Goal: Task Accomplishment & Management: Use online tool/utility

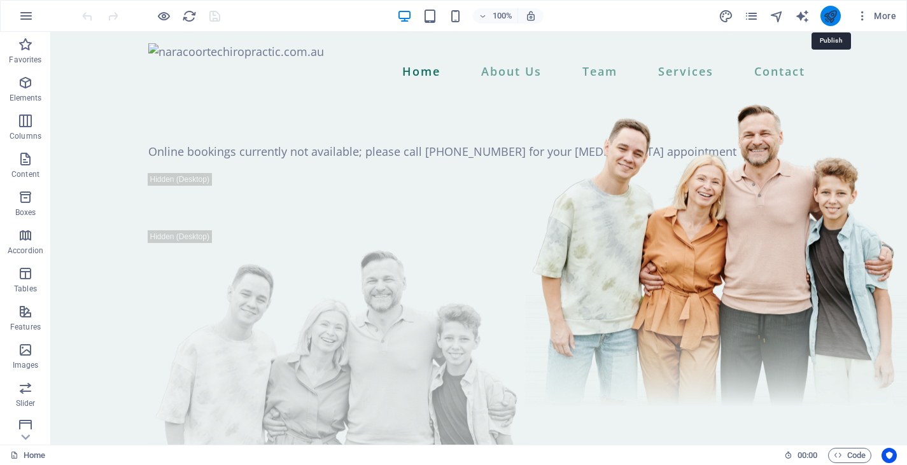
click at [831, 13] on icon "publish" at bounding box center [830, 16] width 15 height 15
click at [884, 15] on span "More" at bounding box center [876, 16] width 40 height 13
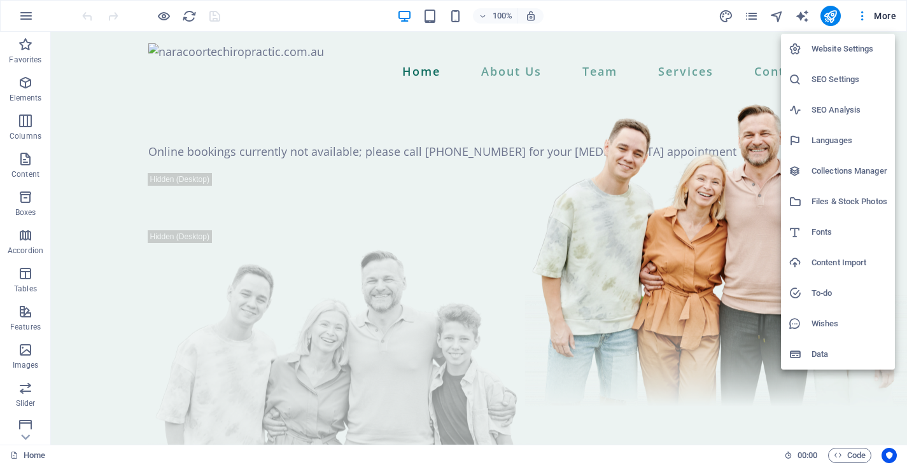
click at [803, 13] on div at bounding box center [453, 232] width 907 height 465
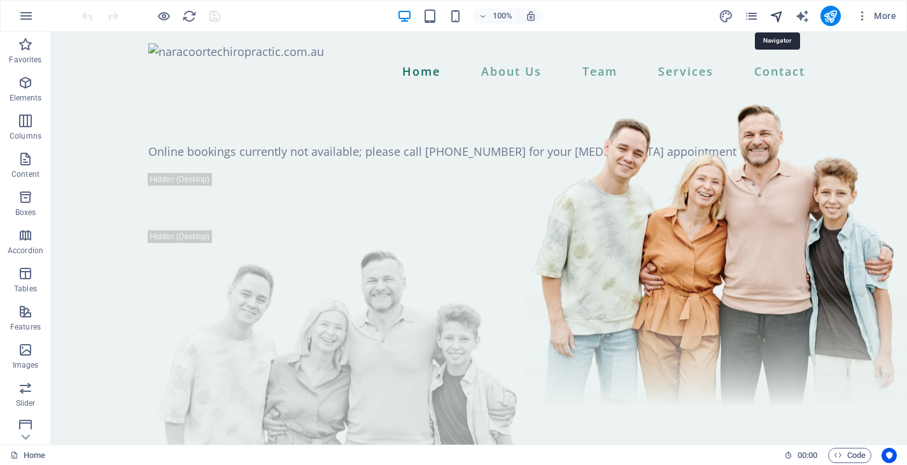
click at [770, 17] on icon "navigator" at bounding box center [777, 16] width 15 height 15
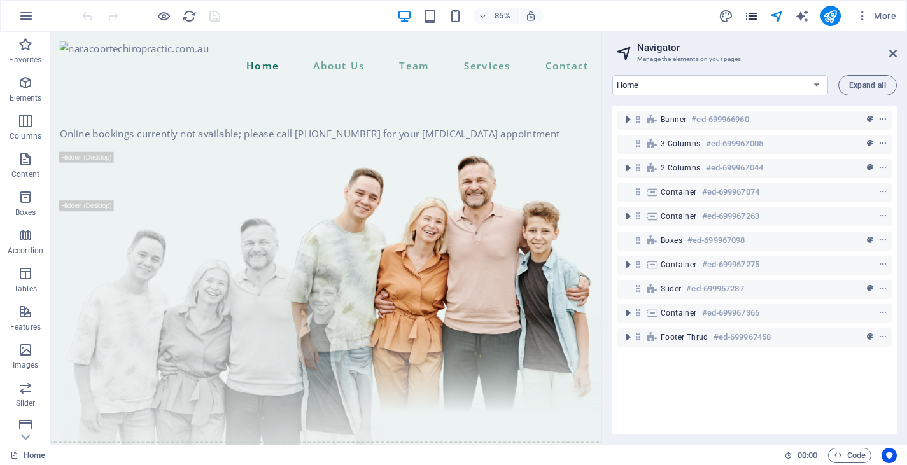
click at [756, 16] on icon "pages" at bounding box center [751, 16] width 15 height 15
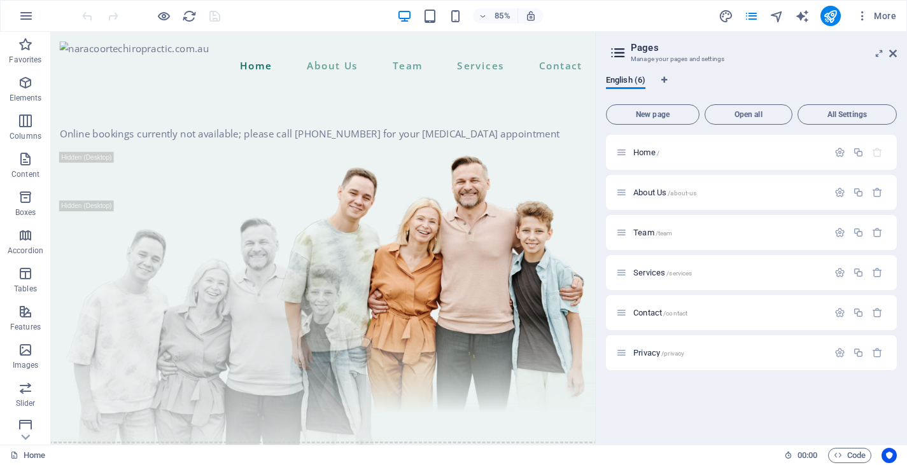
click at [738, 391] on div "Home / About Us /about-us Team /team Services /services Contact /contact Privac…" at bounding box center [751, 285] width 291 height 300
click at [387, 82] on nav "Home About Us Team Services Contact" at bounding box center [371, 71] width 620 height 22
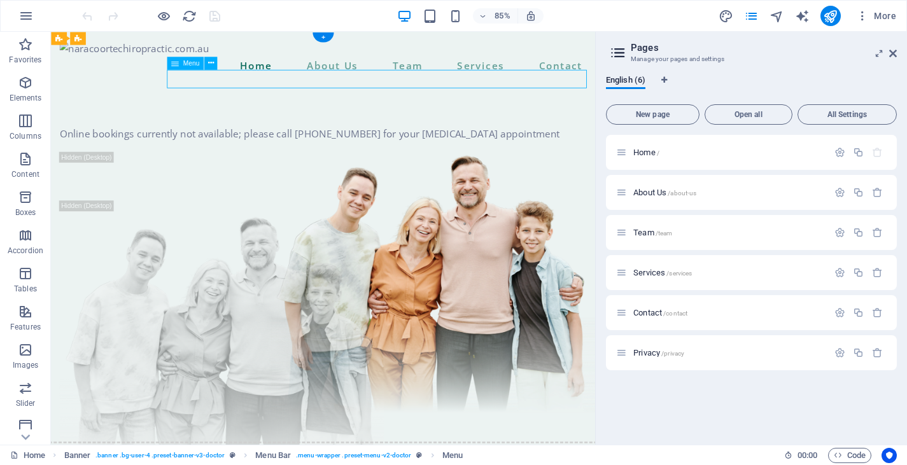
click at [386, 82] on nav "Home About Us Team Services Contact" at bounding box center [371, 71] width 620 height 22
click at [894, 55] on icon at bounding box center [893, 53] width 8 height 10
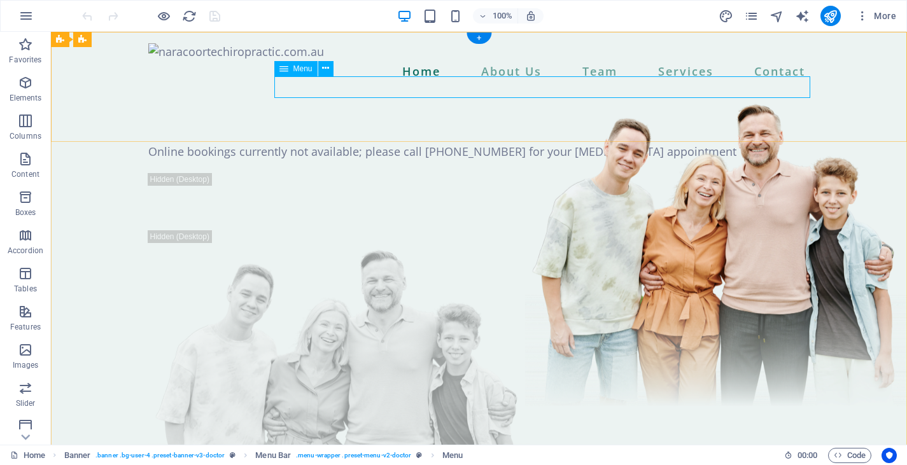
click at [505, 82] on nav "Home About Us Team Services Contact" at bounding box center [479, 71] width 662 height 22
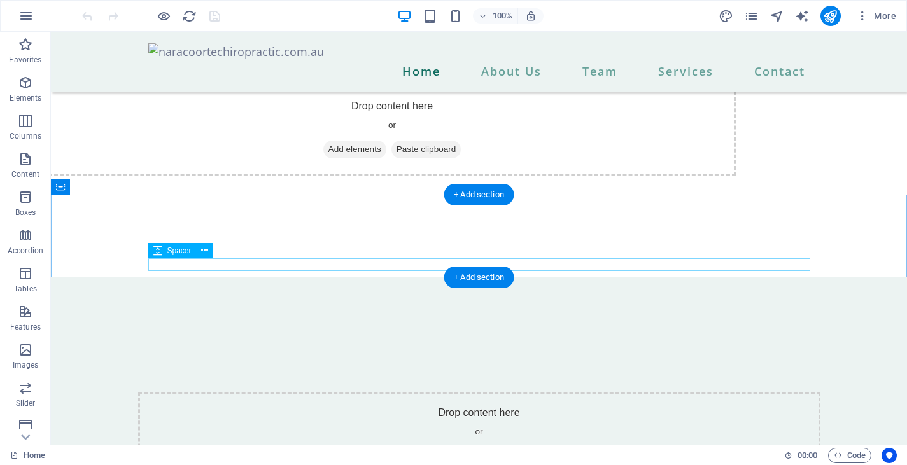
scroll to position [1213, 0]
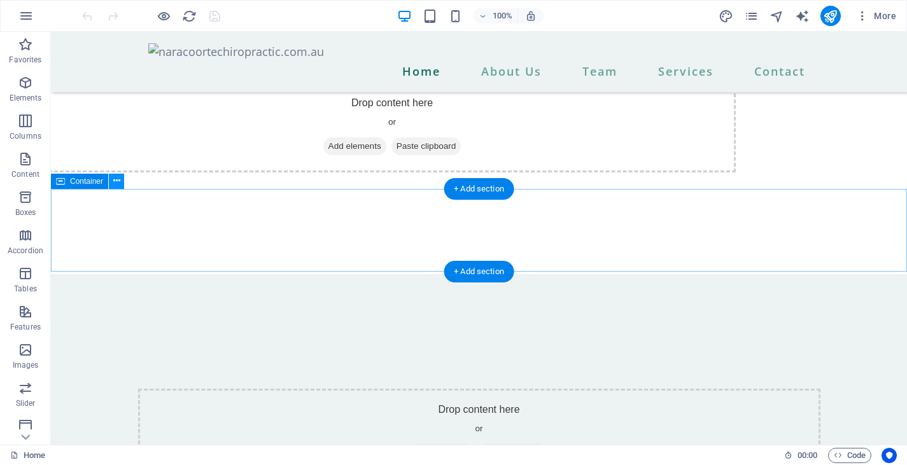
click at [116, 177] on icon at bounding box center [116, 180] width 7 height 13
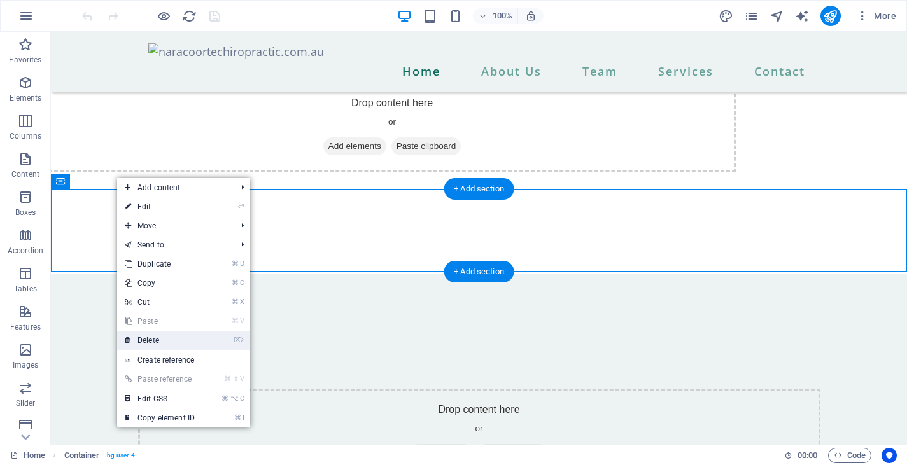
click at [202, 335] on link "⌦ Delete" at bounding box center [159, 340] width 85 height 19
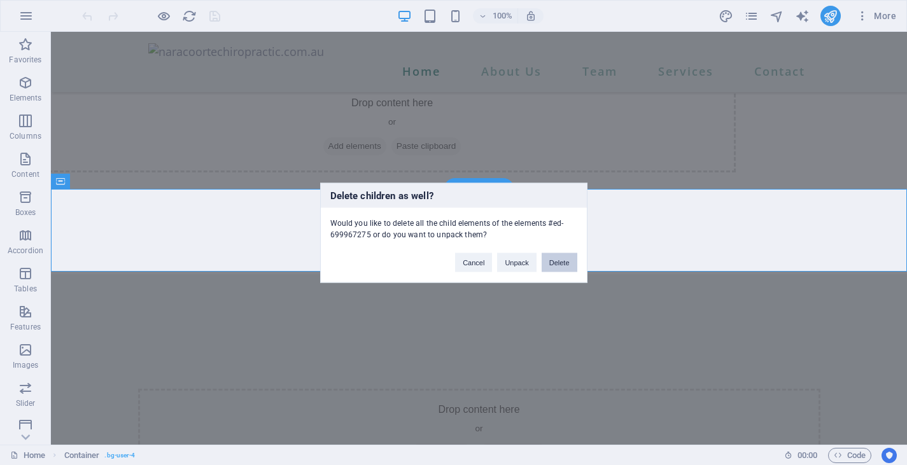
drag, startPoint x: 550, startPoint y: 260, endPoint x: 499, endPoint y: 228, distance: 60.1
click at [550, 260] on button "Delete" at bounding box center [560, 262] width 36 height 19
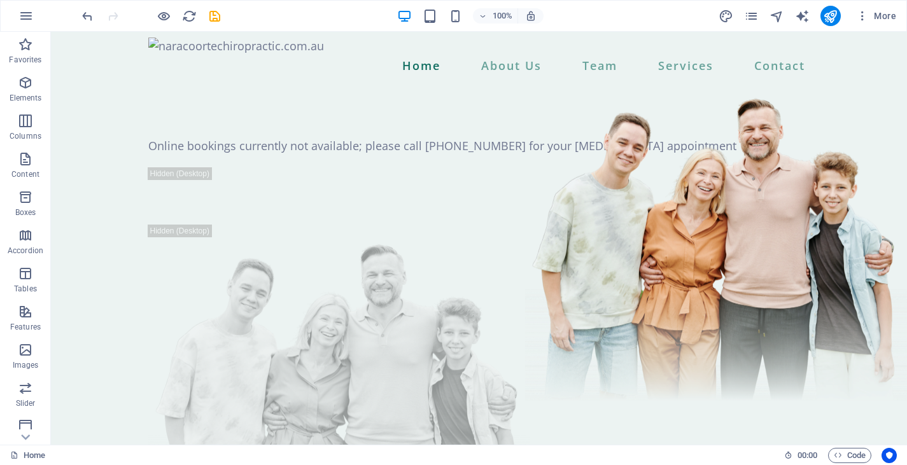
scroll to position [7, 0]
click at [215, 14] on icon "save" at bounding box center [215, 16] width 15 height 15
checkbox input "false"
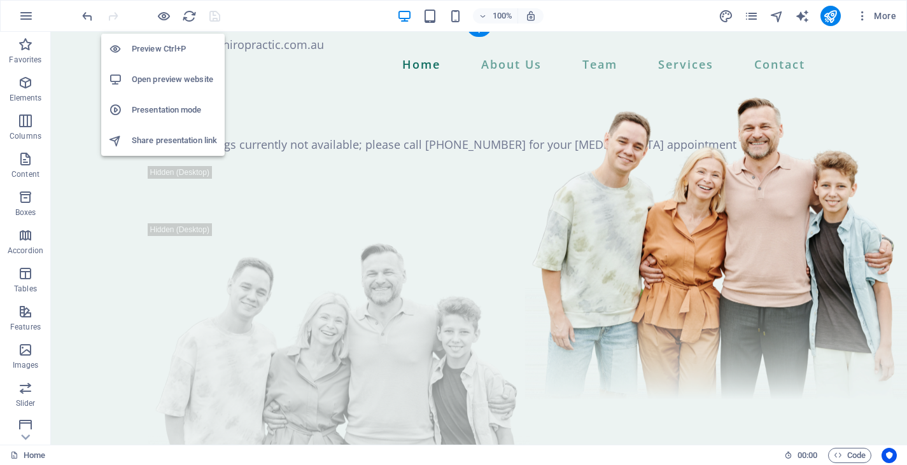
click at [155, 50] on h6 "Preview Ctrl+P" at bounding box center [174, 48] width 85 height 15
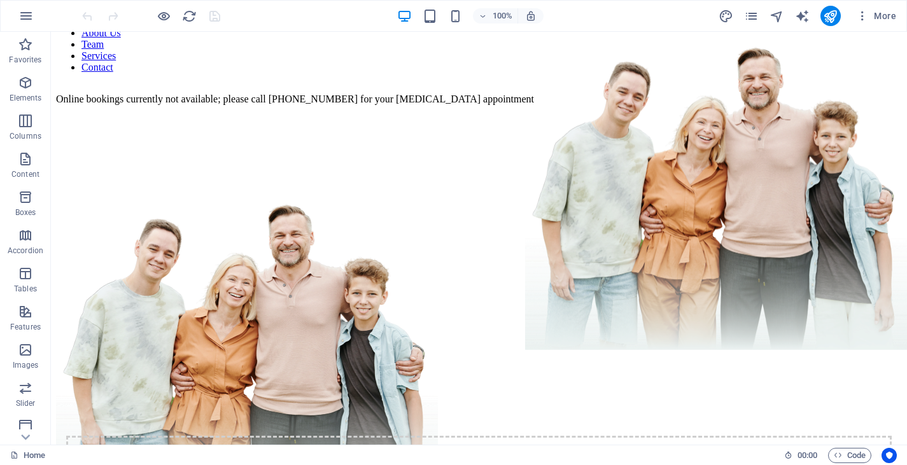
scroll to position [46, 0]
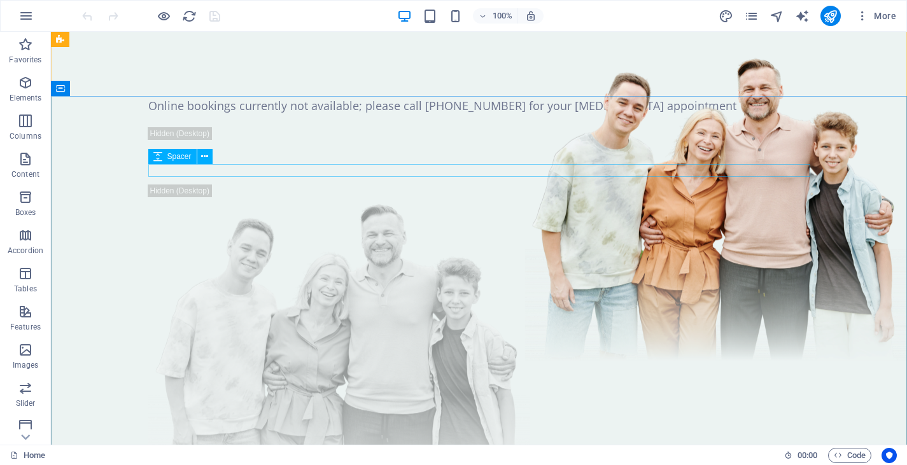
click at [560, 127] on div at bounding box center [479, 121] width 662 height 13
click at [536, 127] on div at bounding box center [479, 121] width 662 height 13
select select "px"
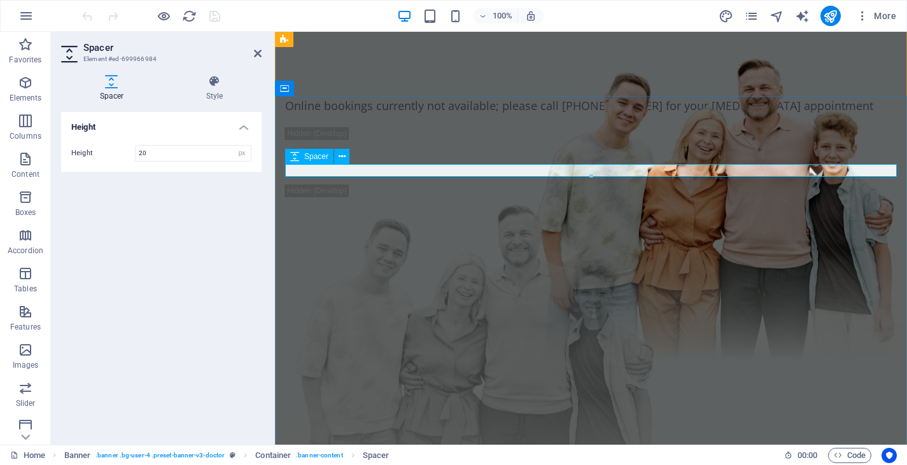
click at [344, 127] on div at bounding box center [591, 121] width 612 height 13
click at [353, 185] on div at bounding box center [591, 171] width 612 height 25
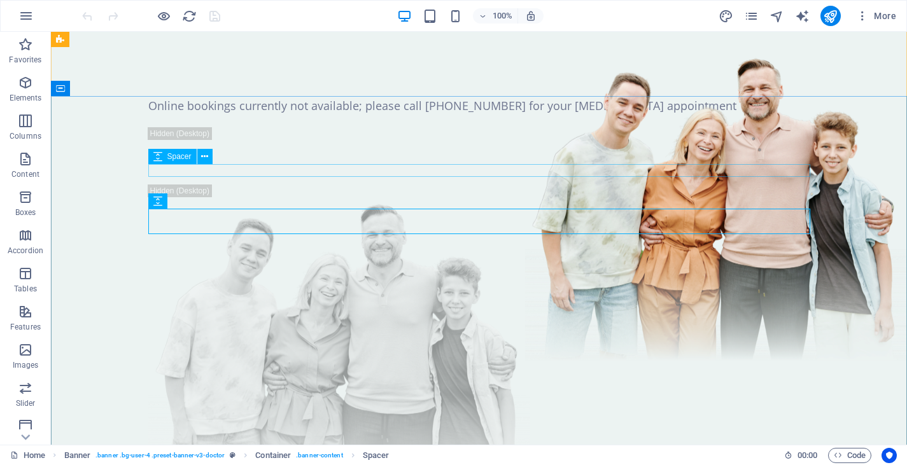
click at [347, 127] on div at bounding box center [479, 121] width 662 height 13
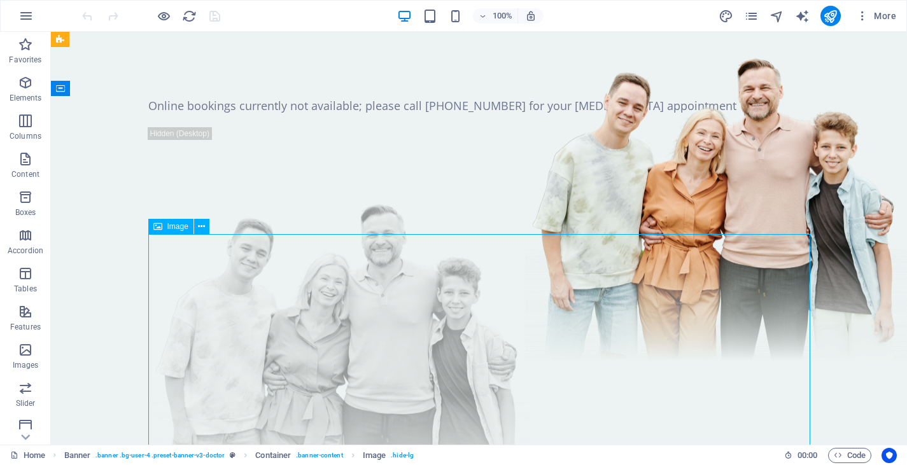
drag, startPoint x: 380, startPoint y: 285, endPoint x: 380, endPoint y: 308, distance: 22.9
click at [380, 308] on figure at bounding box center [479, 346] width 662 height 323
click at [257, 115] on div "Online bookings currently not available; please call [PHONE_NUMBER] for your [M…" at bounding box center [479, 105] width 662 height 17
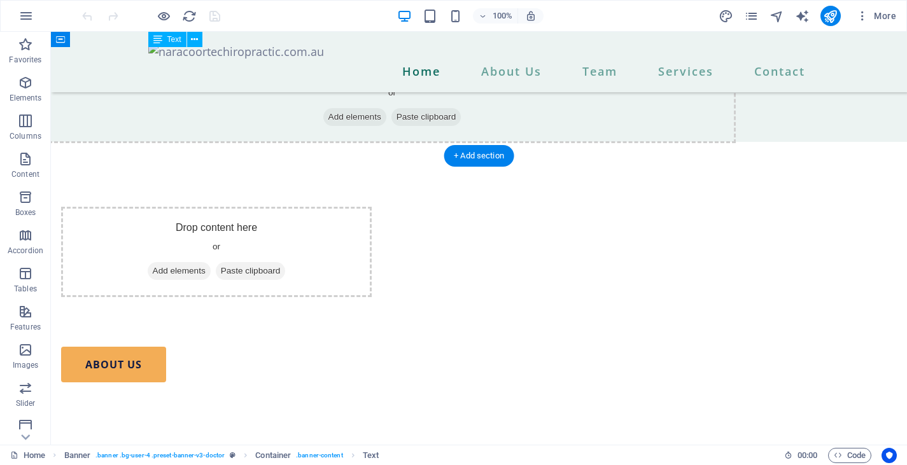
scroll to position [526, 0]
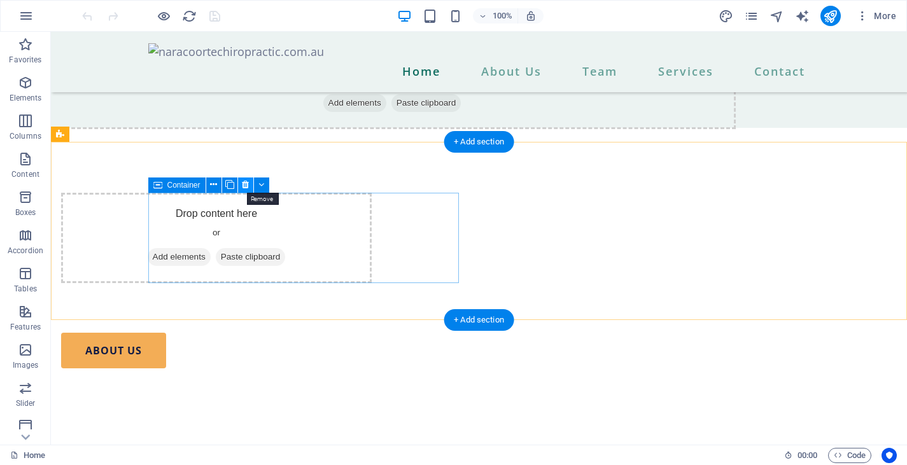
click at [246, 184] on icon at bounding box center [245, 184] width 7 height 13
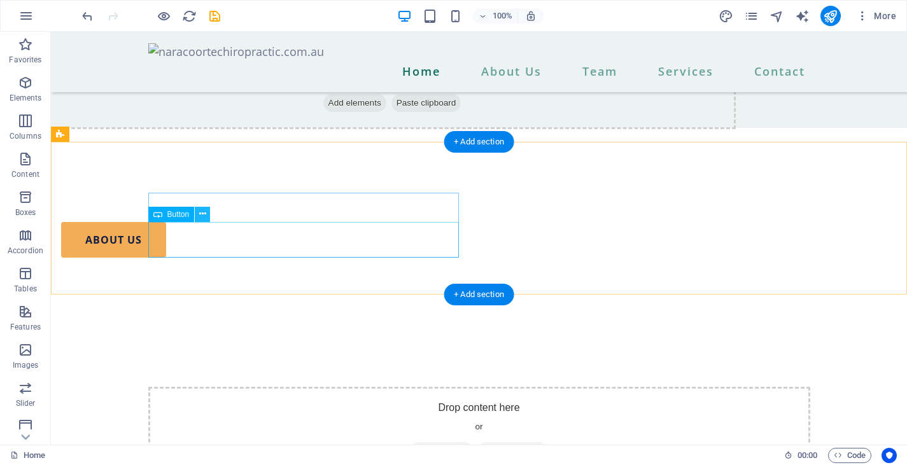
click at [203, 209] on icon at bounding box center [202, 214] width 7 height 13
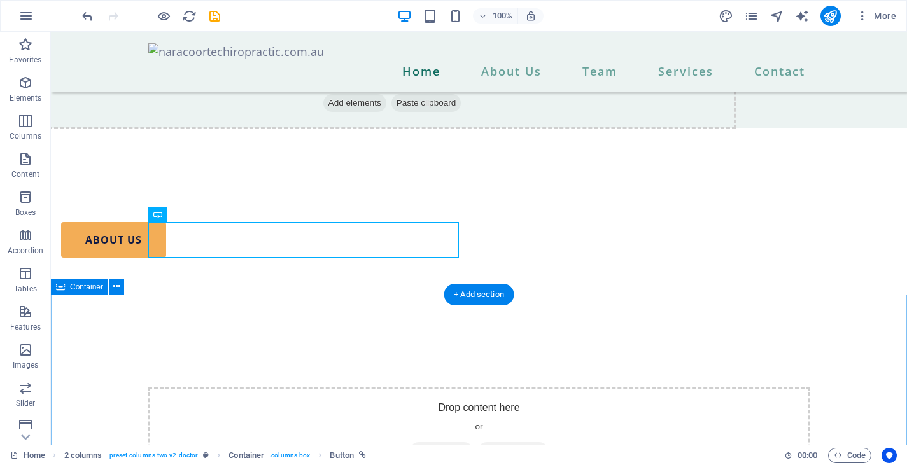
click at [612, 317] on div "Drop content here or Add elements Paste clipboard" at bounding box center [479, 399] width 856 height 208
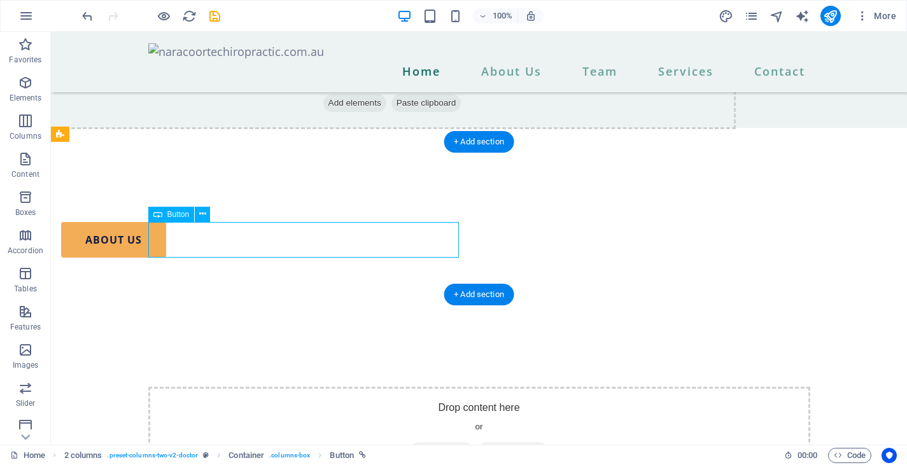
drag, startPoint x: 175, startPoint y: 232, endPoint x: 357, endPoint y: 225, distance: 182.2
click at [358, 226] on div "about us" at bounding box center [216, 240] width 311 height 36
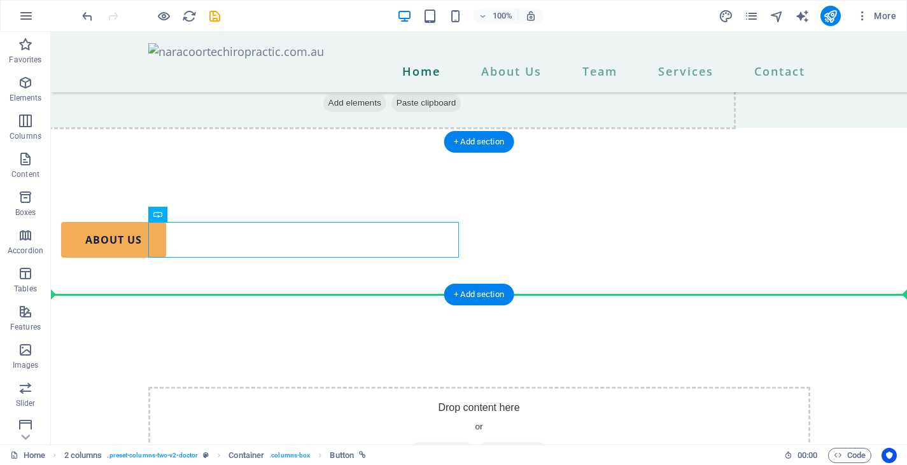
drag, startPoint x: 359, startPoint y: 225, endPoint x: 616, endPoint y: 234, distance: 256.7
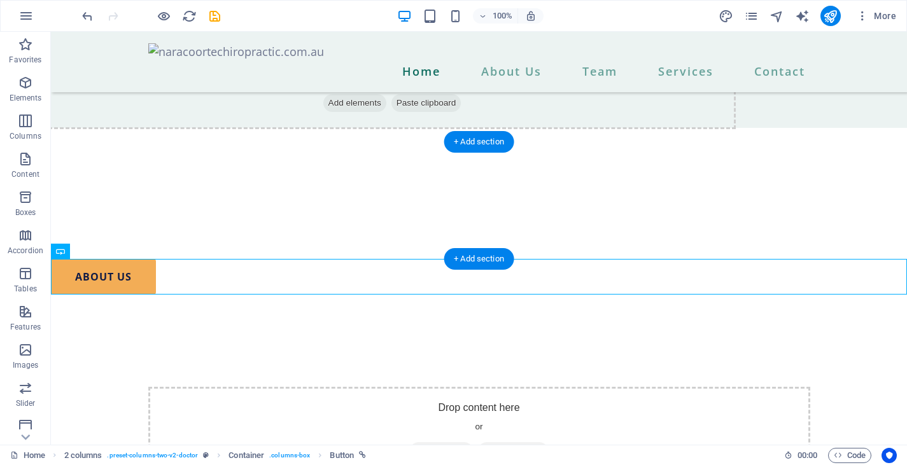
click at [616, 234] on div at bounding box center [479, 200] width 856 height 117
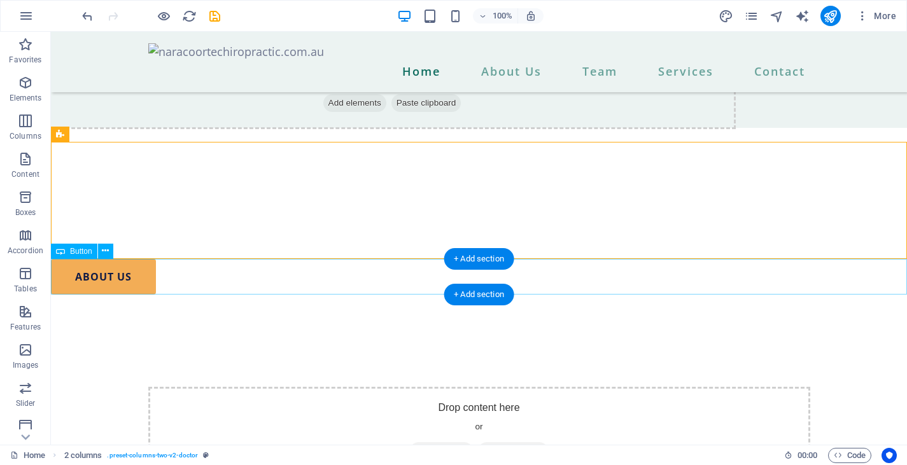
click at [130, 274] on div "about us" at bounding box center [479, 277] width 856 height 36
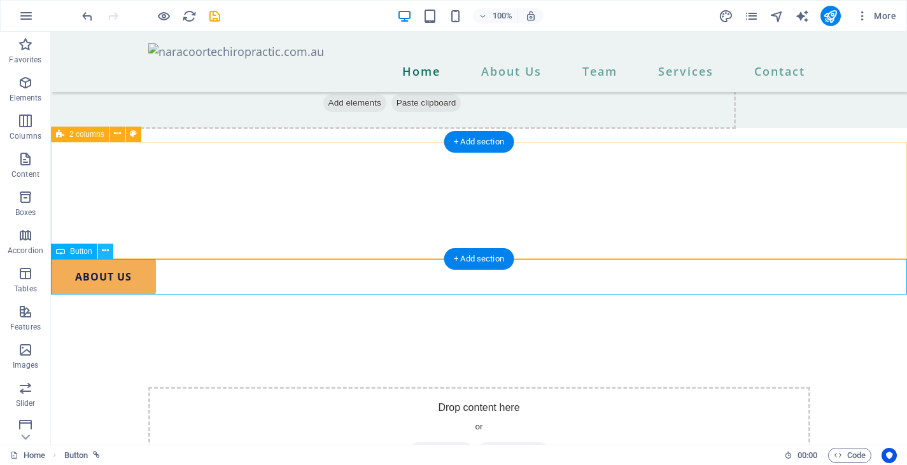
click at [105, 251] on icon at bounding box center [105, 250] width 7 height 13
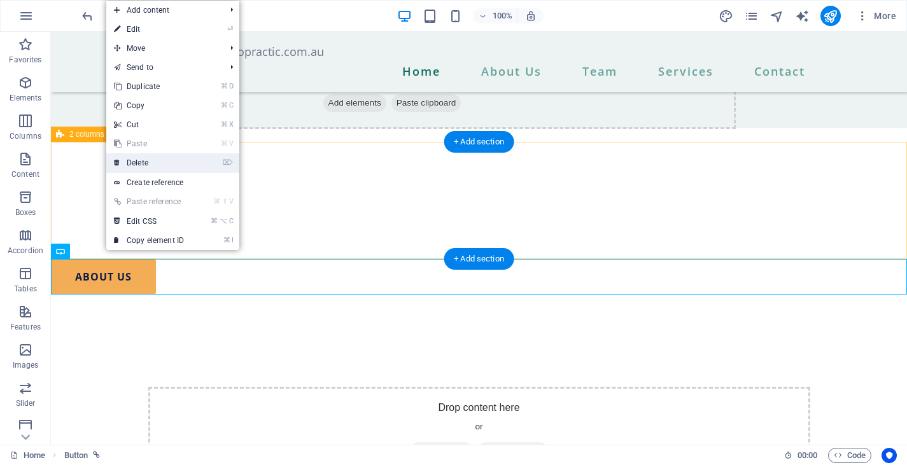
click at [172, 165] on link "⌦ Delete" at bounding box center [148, 162] width 85 height 19
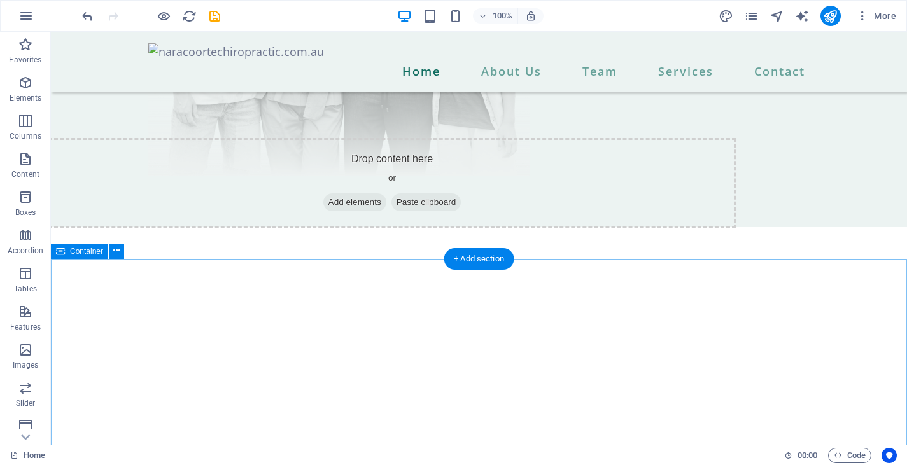
scroll to position [324, 0]
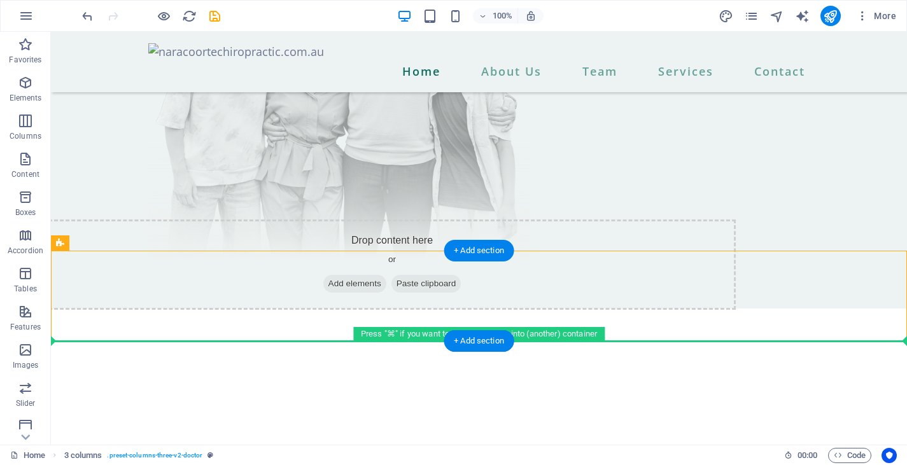
drag, startPoint x: 464, startPoint y: 310, endPoint x: 464, endPoint y: 390, distance: 80.2
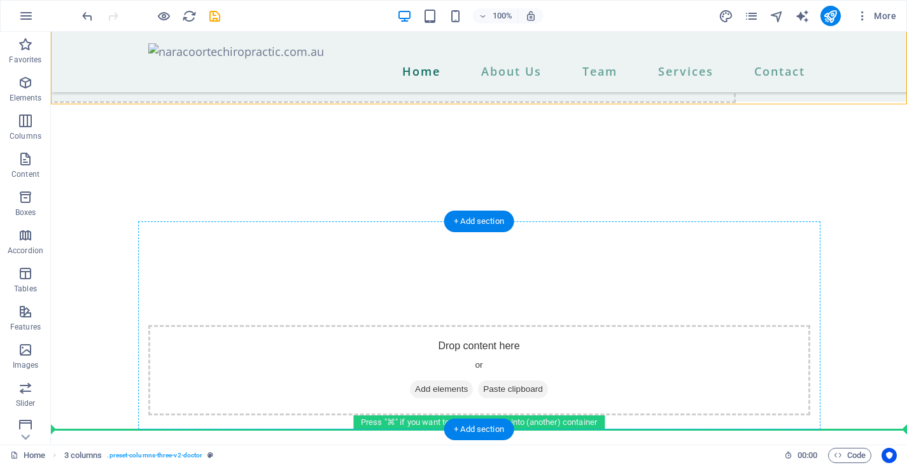
scroll to position [563, 0]
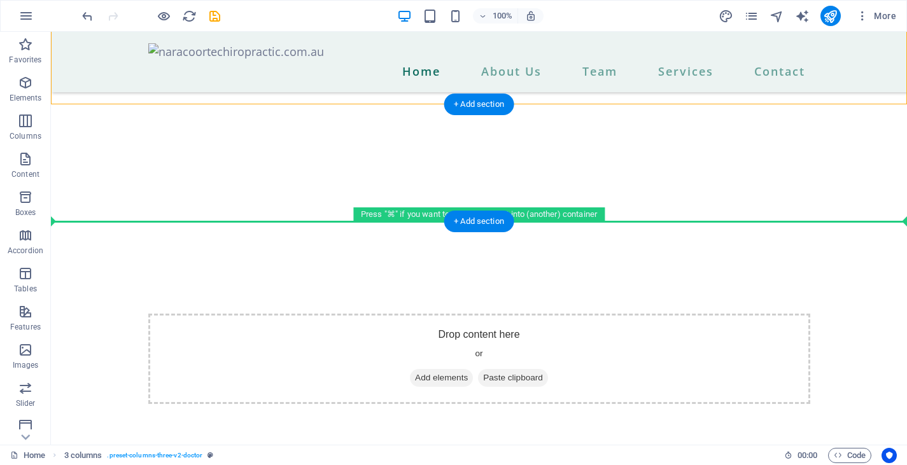
drag, startPoint x: 404, startPoint y: 251, endPoint x: 409, endPoint y: 191, distance: 60.6
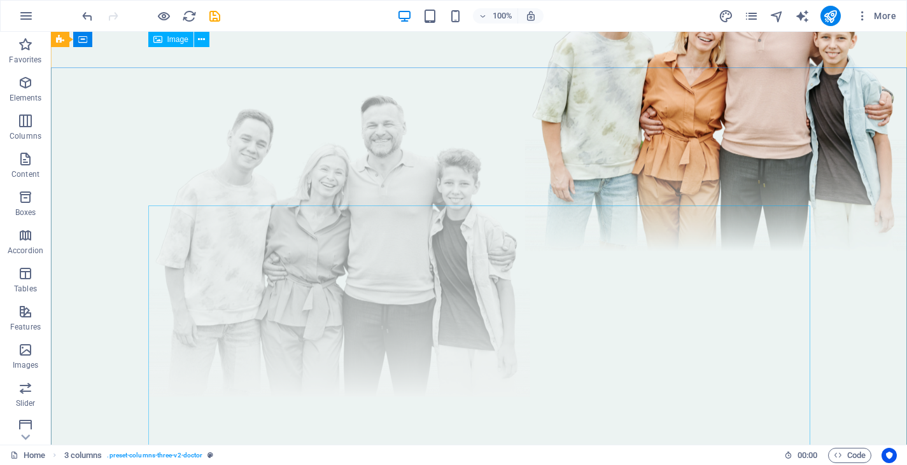
scroll to position [15, 0]
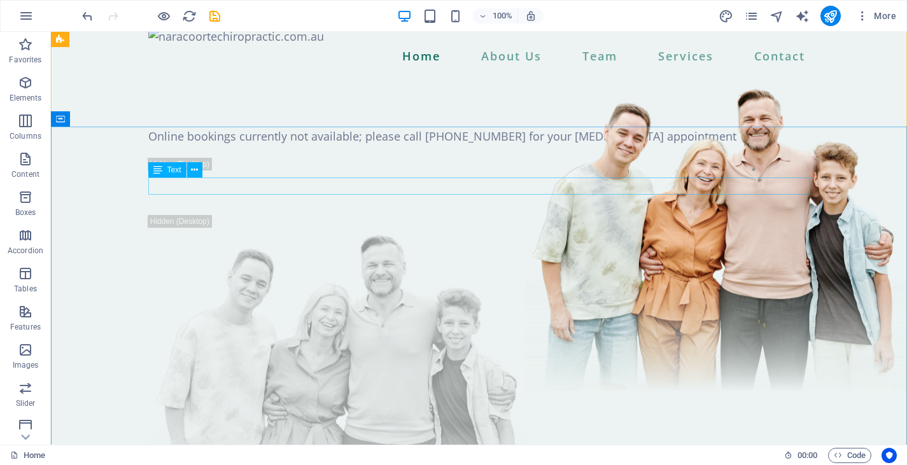
click at [407, 145] on div "Online bookings currently not available; please call [PHONE_NUMBER] for your [M…" at bounding box center [479, 136] width 662 height 17
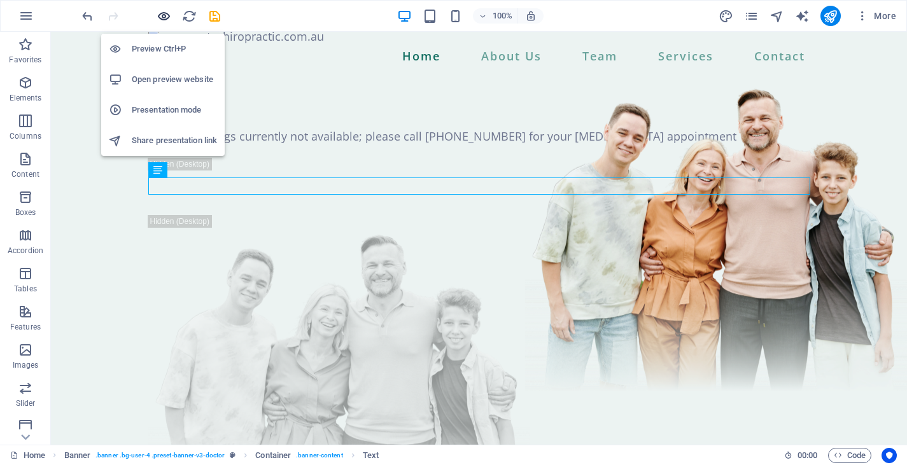
click at [163, 14] on icon "button" at bounding box center [164, 16] width 15 height 15
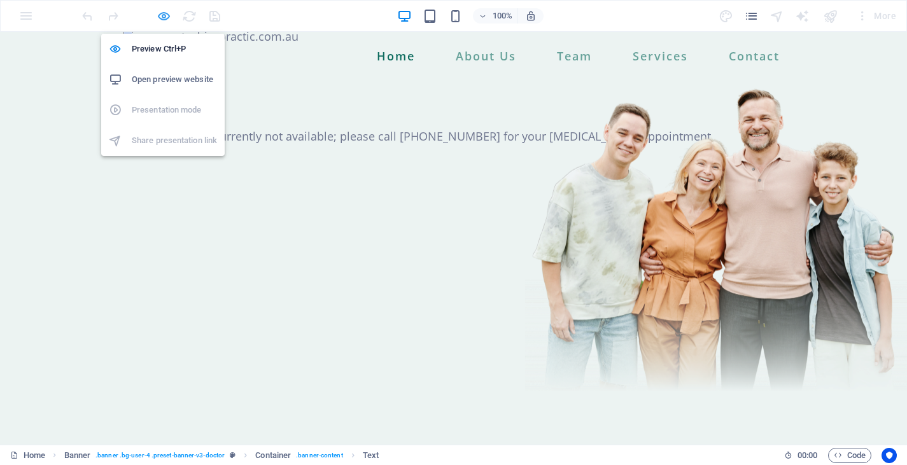
click at [162, 15] on icon "button" at bounding box center [164, 16] width 15 height 15
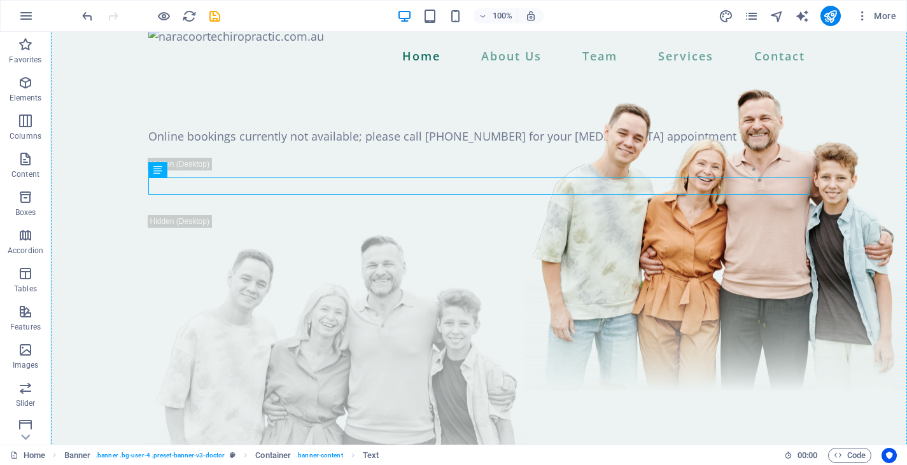
drag, startPoint x: 260, startPoint y: 183, endPoint x: 259, endPoint y: 158, distance: 25.5
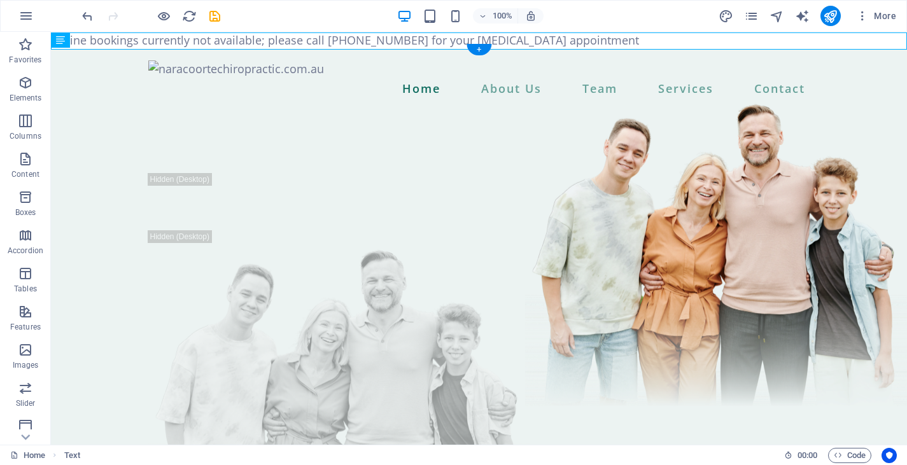
scroll to position [0, 0]
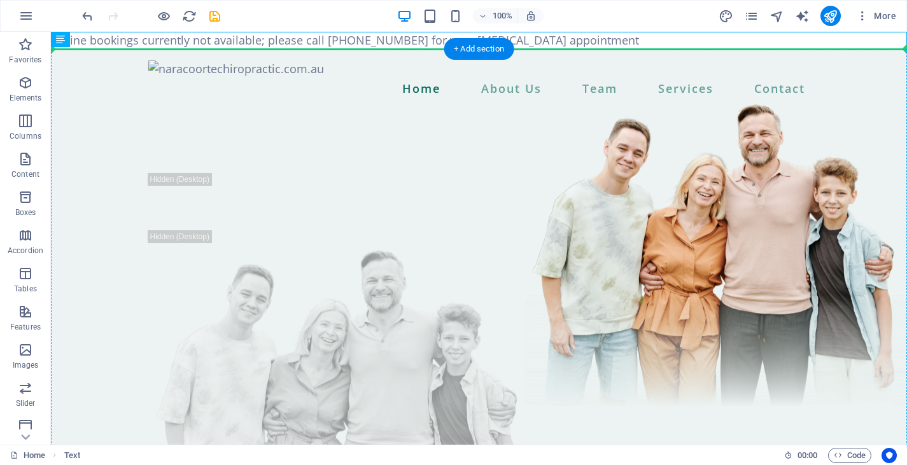
drag, startPoint x: 236, startPoint y: 37, endPoint x: 232, endPoint y: 183, distance: 145.8
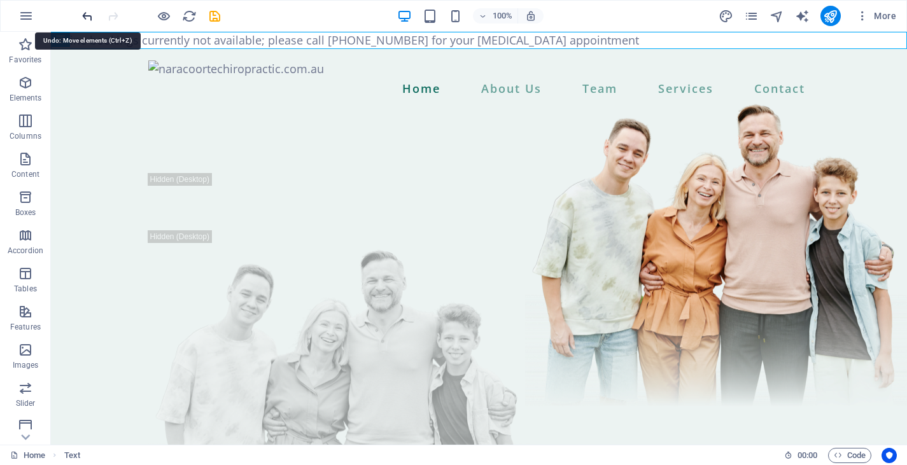
click at [91, 17] on icon "undo" at bounding box center [87, 16] width 15 height 15
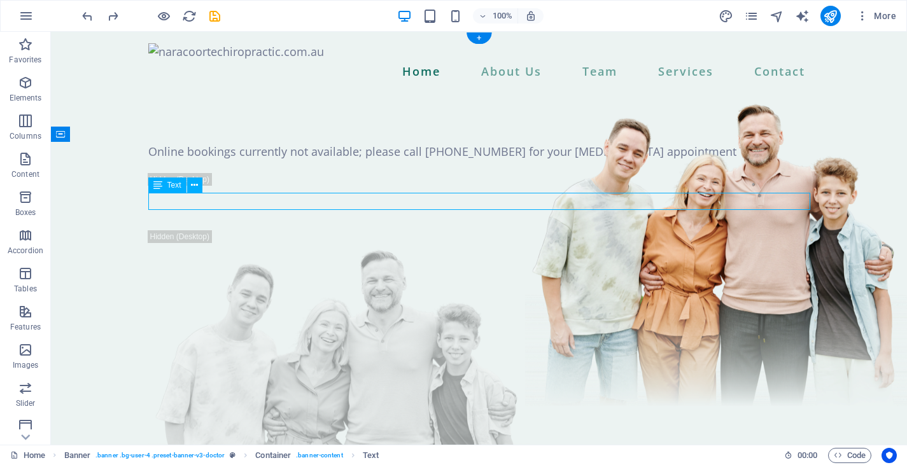
click at [354, 160] on div "Online bookings currently not available; please call [PHONE_NUMBER] for your [M…" at bounding box center [479, 151] width 662 height 17
click at [199, 187] on button at bounding box center [194, 185] width 15 height 15
click at [173, 185] on span "Text" at bounding box center [174, 185] width 14 height 8
click at [194, 184] on icon at bounding box center [194, 185] width 7 height 13
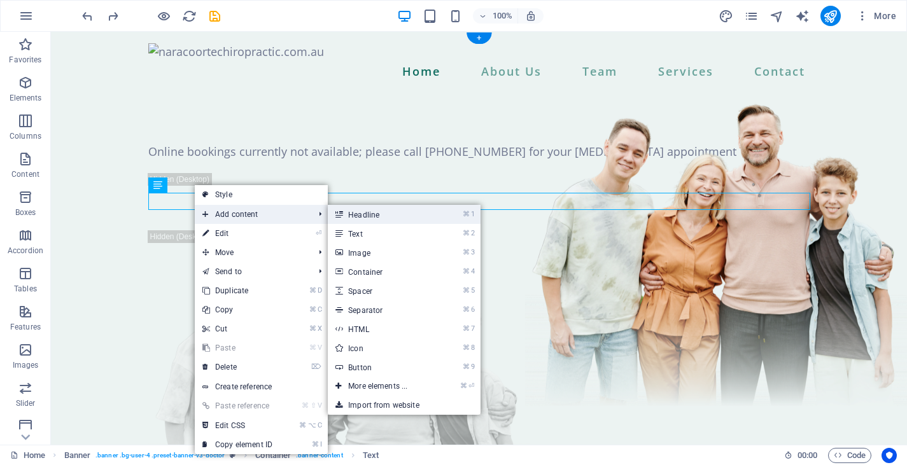
click at [372, 213] on link "⌘ 1 Headline" at bounding box center [380, 214] width 105 height 19
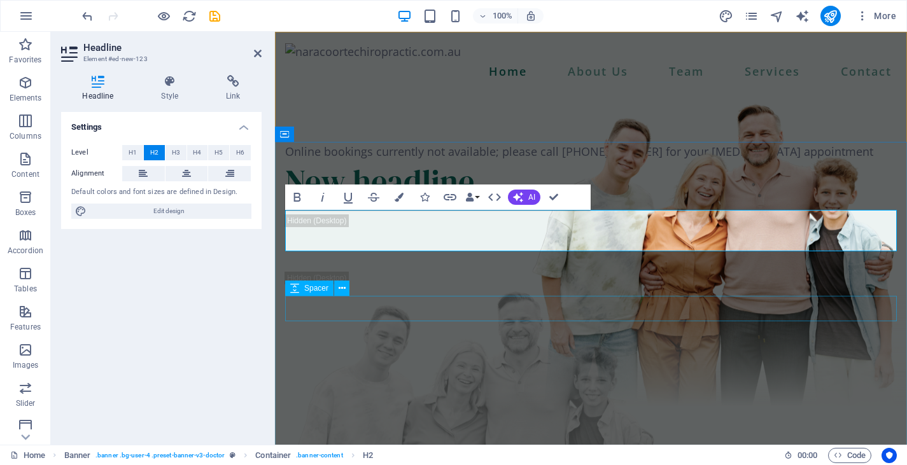
click at [526, 272] on div at bounding box center [591, 258] width 612 height 25
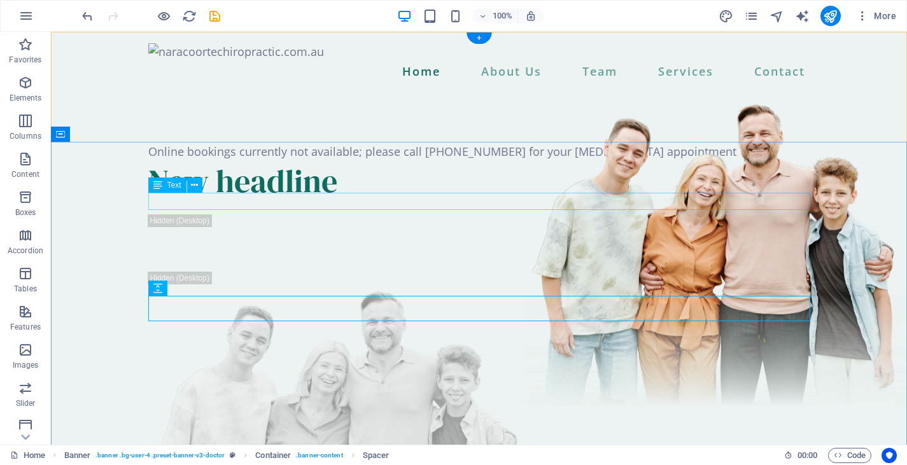
click at [517, 160] on div "Online bookings currently not available; please call [PHONE_NUMBER] for your [M…" at bounding box center [479, 151] width 662 height 17
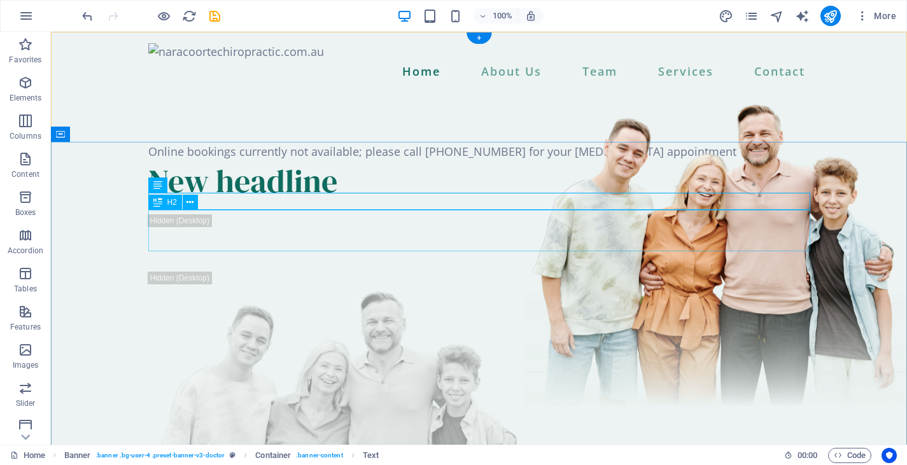
click at [484, 202] on div "New headline" at bounding box center [479, 180] width 662 height 41
click at [471, 160] on div "Online bookings currently not available; please call [PHONE_NUMBER] for your [M…" at bounding box center [479, 151] width 662 height 17
click at [678, 160] on div "Online bookings currently not available; please call [PHONE_NUMBER] for your [M…" at bounding box center [479, 151] width 662 height 17
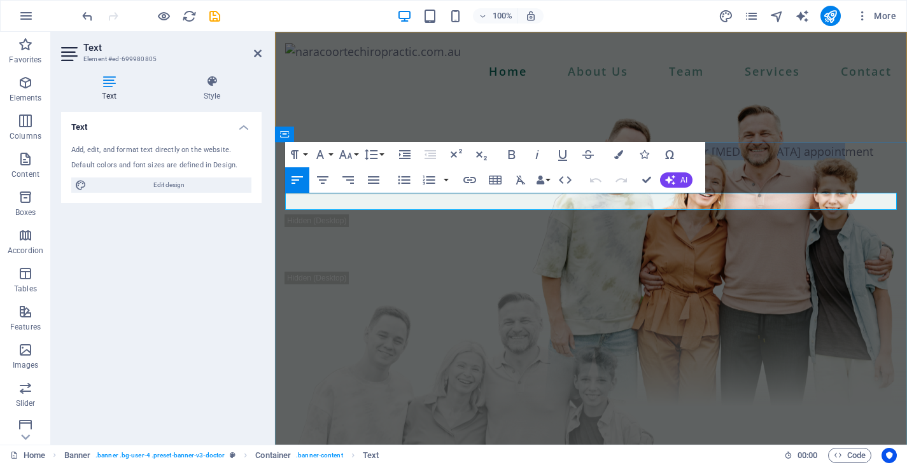
drag, startPoint x: 819, startPoint y: 200, endPoint x: 288, endPoint y: 199, distance: 530.9
click at [288, 160] on p "Online bookings currently not available; please call [PHONE_NUMBER] for your [M…" at bounding box center [591, 151] width 612 height 17
click at [523, 202] on div "New headline" at bounding box center [591, 180] width 612 height 41
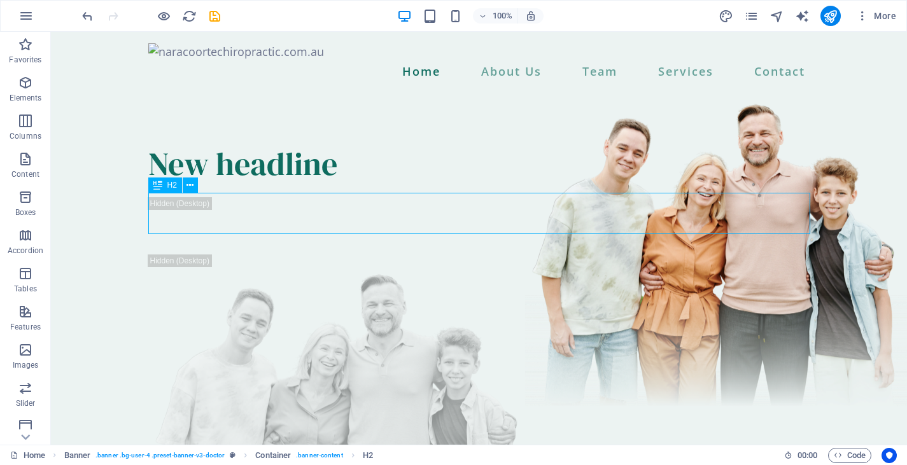
click at [367, 185] on div "New headline" at bounding box center [479, 163] width 662 height 41
click at [341, 185] on div "New headline" at bounding box center [479, 163] width 662 height 41
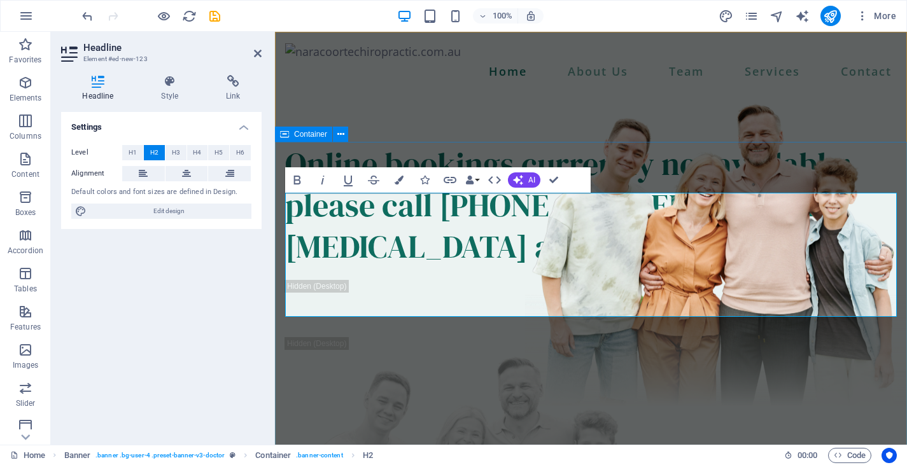
click at [642, 159] on div "Online bookings currently not available; please call [PHONE_NUMBER] for your [M…" at bounding box center [591, 401] width 632 height 619
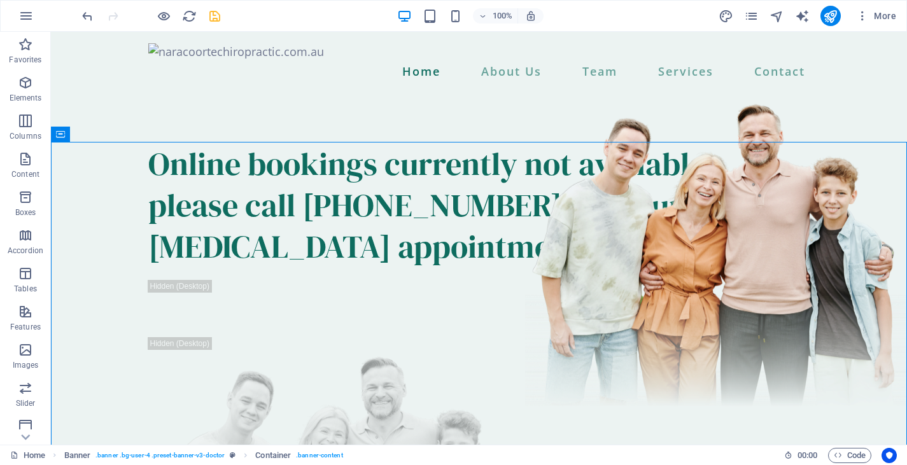
click at [218, 16] on icon "save" at bounding box center [215, 16] width 15 height 15
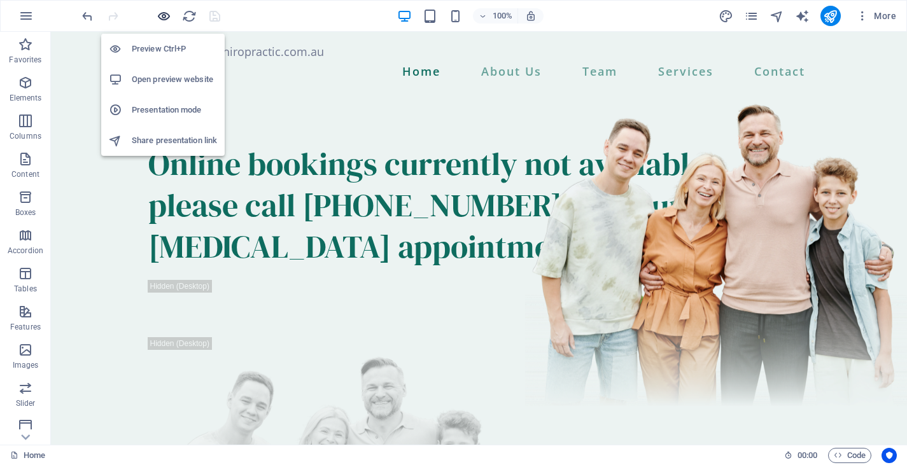
click at [162, 16] on icon "button" at bounding box center [164, 16] width 15 height 15
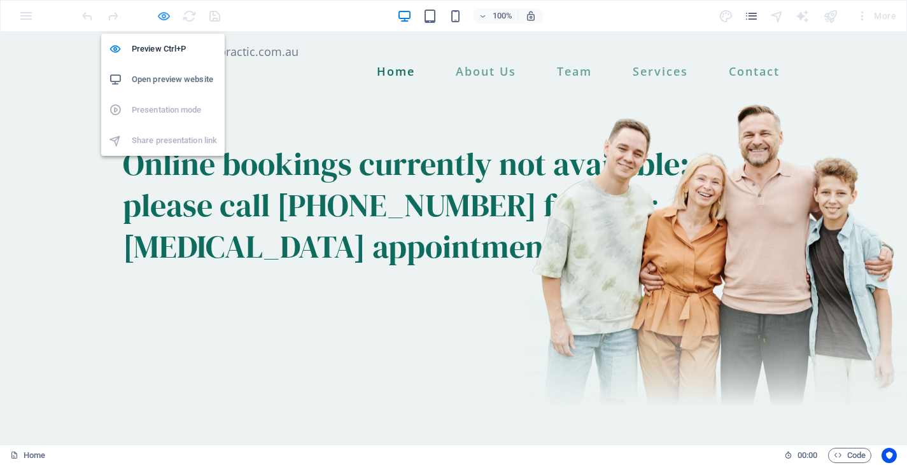
click at [166, 13] on icon "button" at bounding box center [164, 16] width 15 height 15
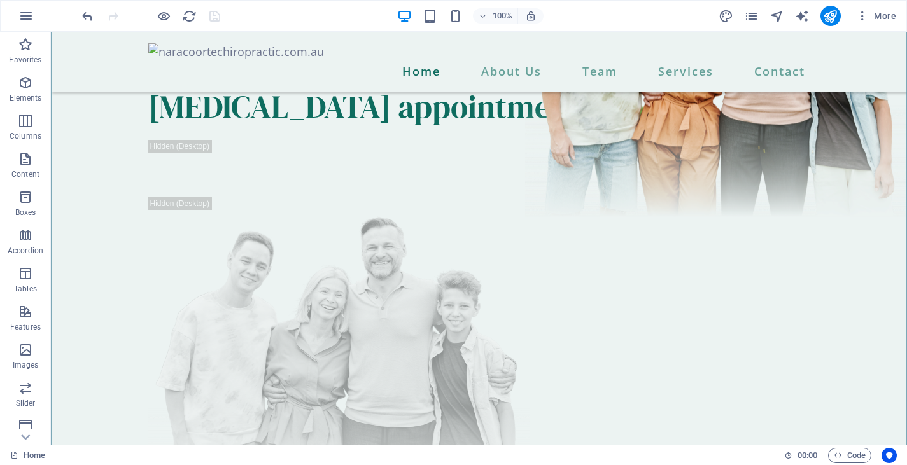
scroll to position [209, 0]
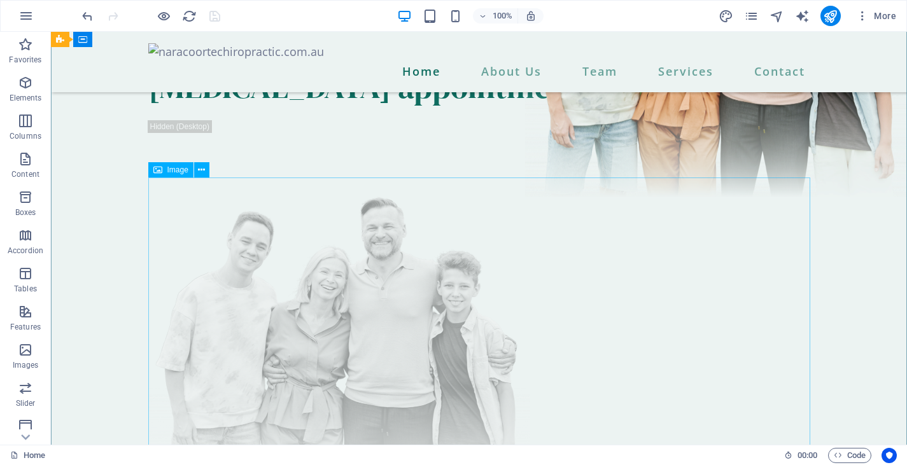
click at [356, 239] on figure at bounding box center [479, 339] width 662 height 323
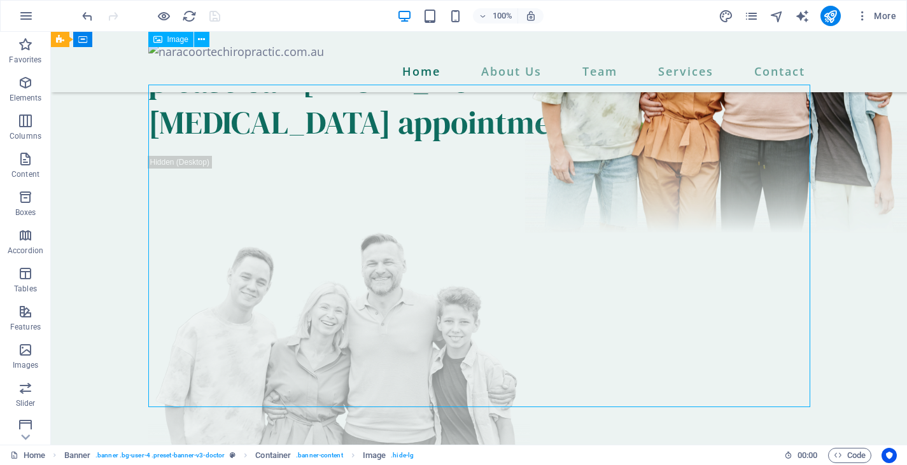
scroll to position [42, 0]
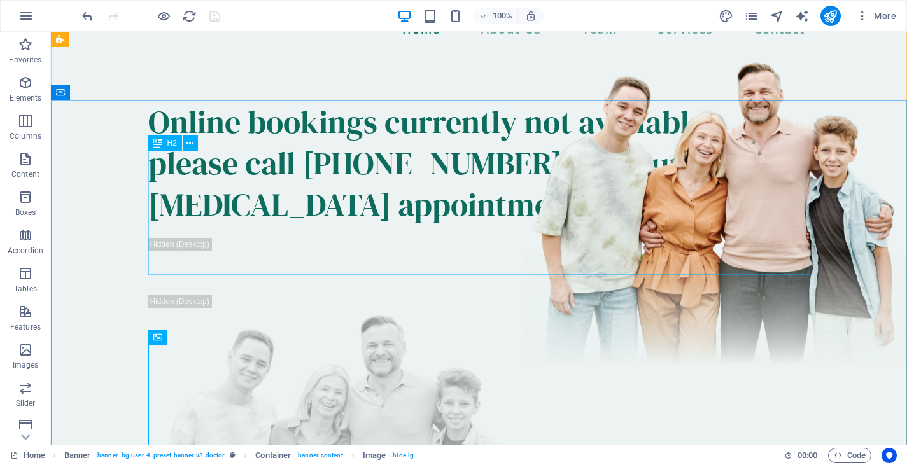
click at [319, 222] on div "Online bookings currently not available; please call [PHONE_NUMBER] for your [M…" at bounding box center [479, 163] width 662 height 124
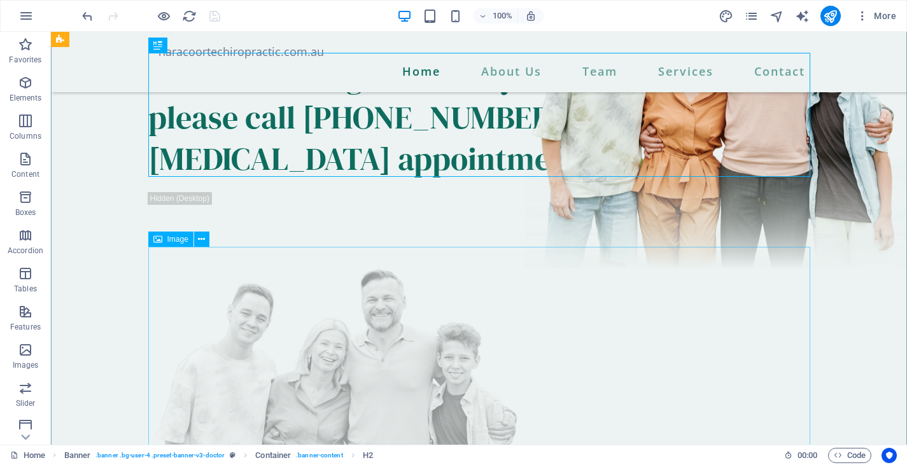
scroll to position [145, 0]
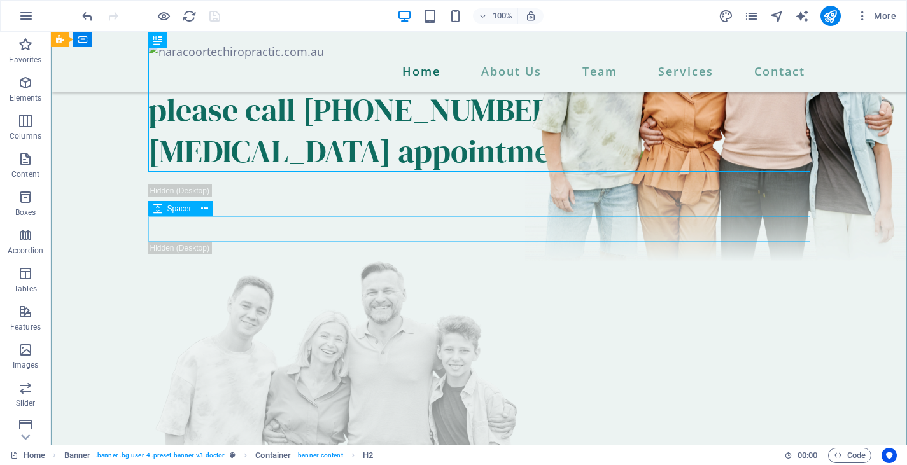
click at [178, 213] on span "Spacer" at bounding box center [179, 209] width 24 height 8
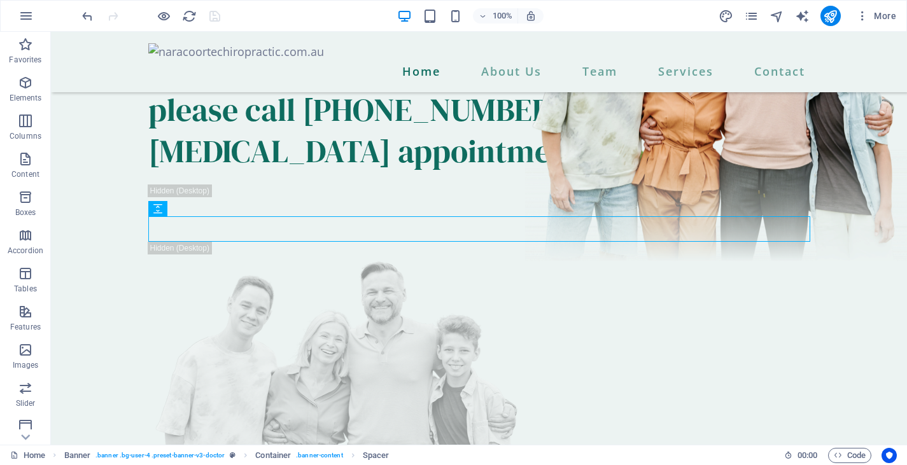
click at [178, 230] on div at bounding box center [479, 228] width 662 height 25
click at [159, 210] on icon at bounding box center [157, 208] width 9 height 15
click at [454, 235] on div at bounding box center [479, 228] width 662 height 25
click at [465, 219] on div at bounding box center [479, 228] width 662 height 25
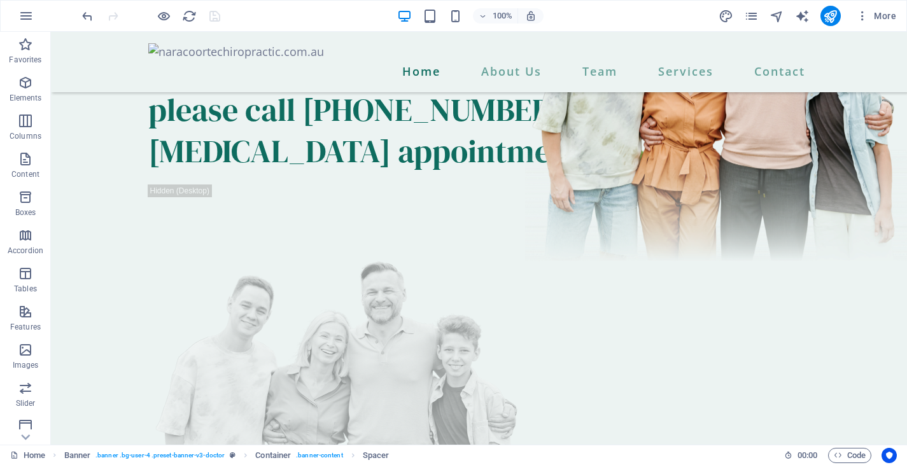
drag, startPoint x: 463, startPoint y: 227, endPoint x: 459, endPoint y: 330, distance: 102.6
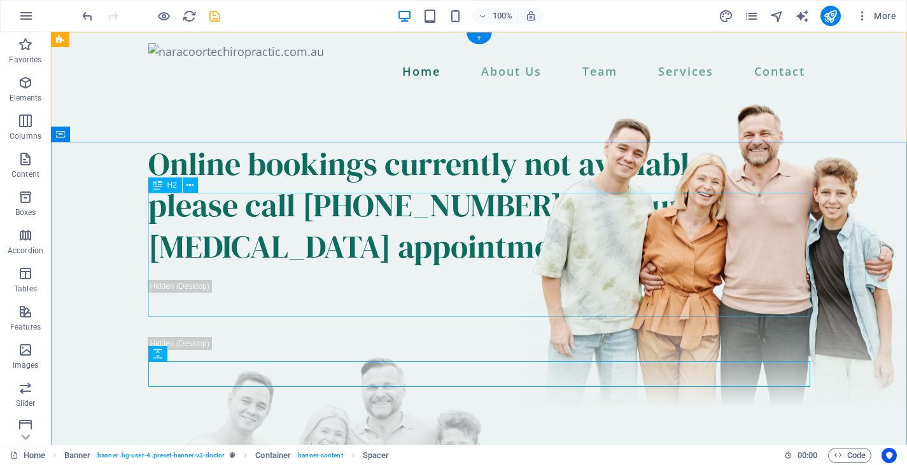
scroll to position [0, 0]
click at [218, 12] on icon "save" at bounding box center [215, 16] width 15 height 15
checkbox input "false"
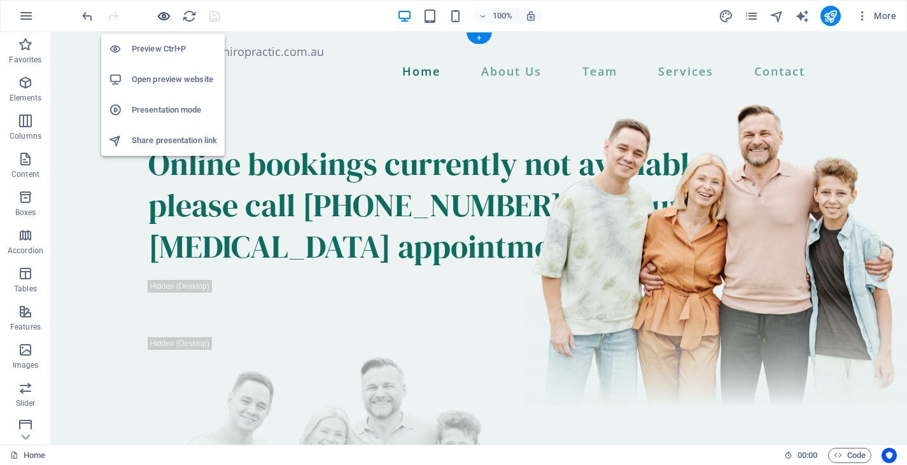
click at [164, 15] on icon "button" at bounding box center [164, 16] width 15 height 15
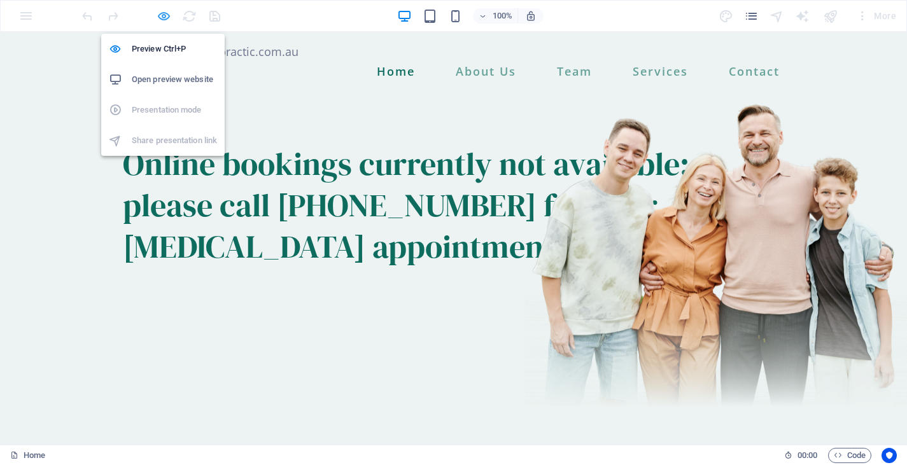
click at [160, 18] on icon "button" at bounding box center [164, 16] width 15 height 15
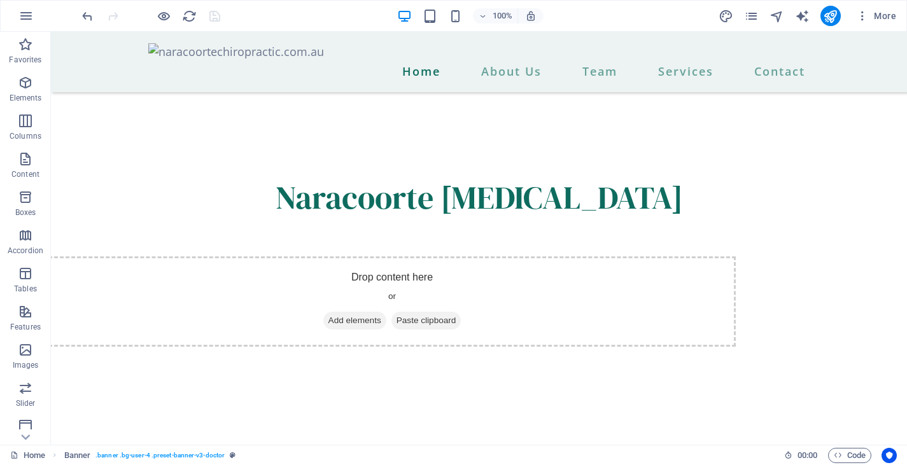
scroll to position [1031, 0]
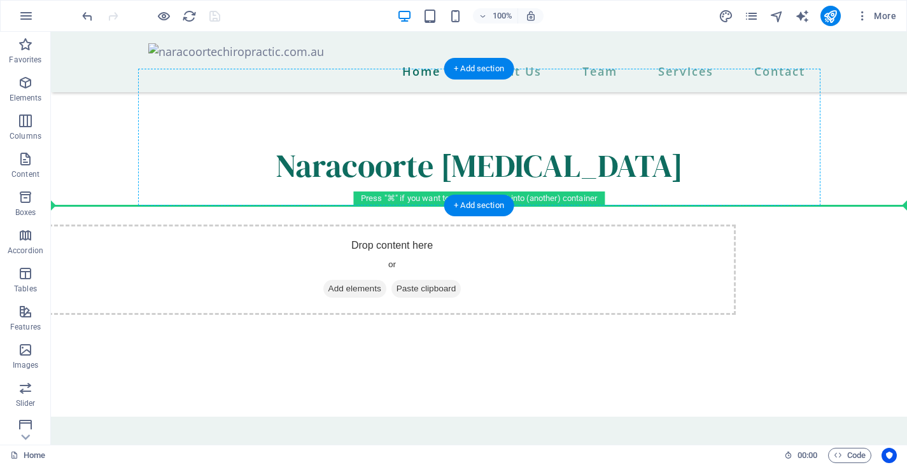
drag, startPoint x: 558, startPoint y: 270, endPoint x: 565, endPoint y: 146, distance: 123.7
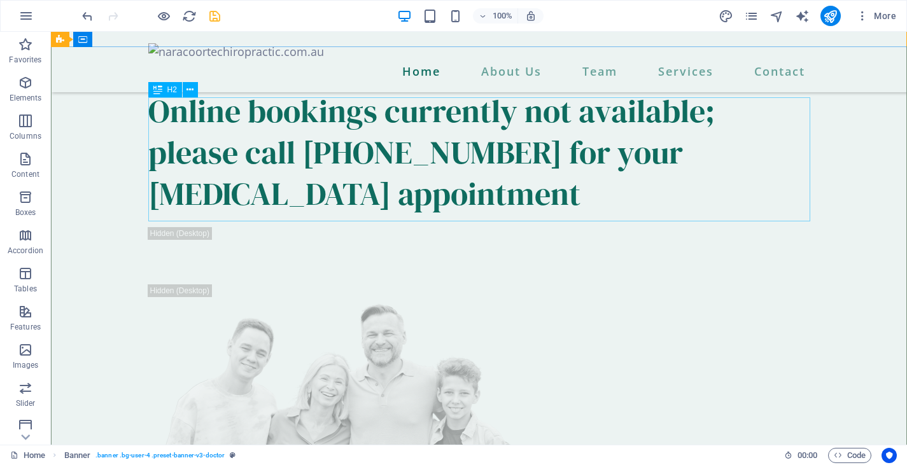
scroll to position [572, 0]
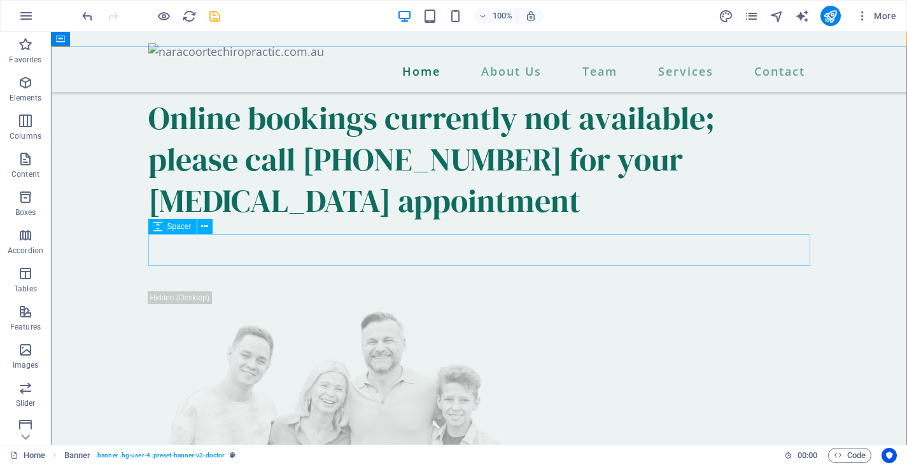
click at [505, 247] on div at bounding box center [479, 250] width 662 height 32
select select "px"
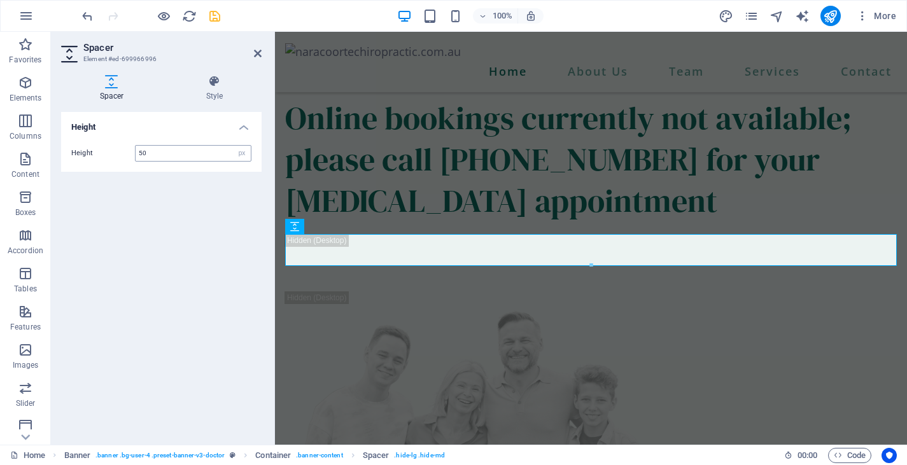
click at [230, 152] on input "50" at bounding box center [193, 153] width 115 height 15
type input "5"
type input "200"
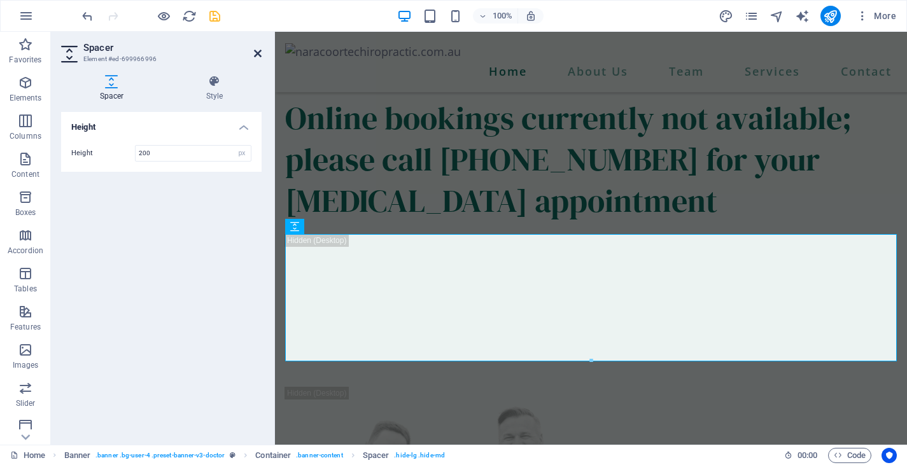
click at [257, 51] on icon at bounding box center [258, 53] width 8 height 10
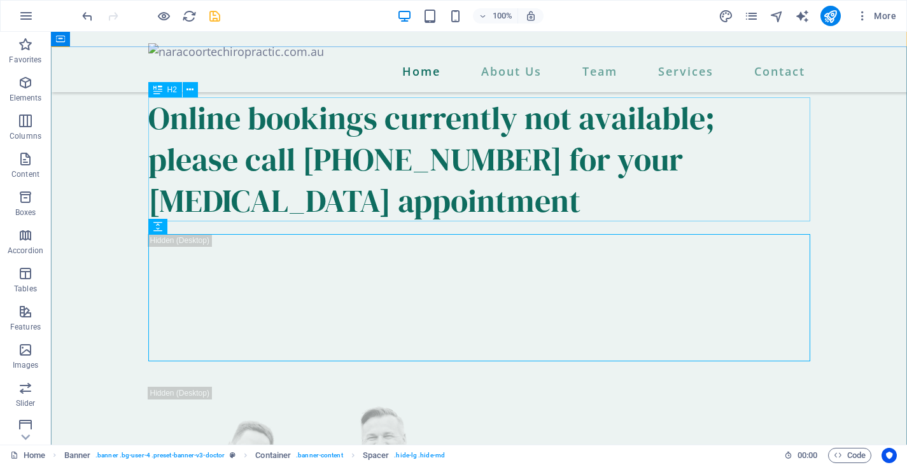
click at [499, 212] on div "Online bookings currently not available; please call [PHONE_NUMBER] for your [M…" at bounding box center [479, 159] width 662 height 124
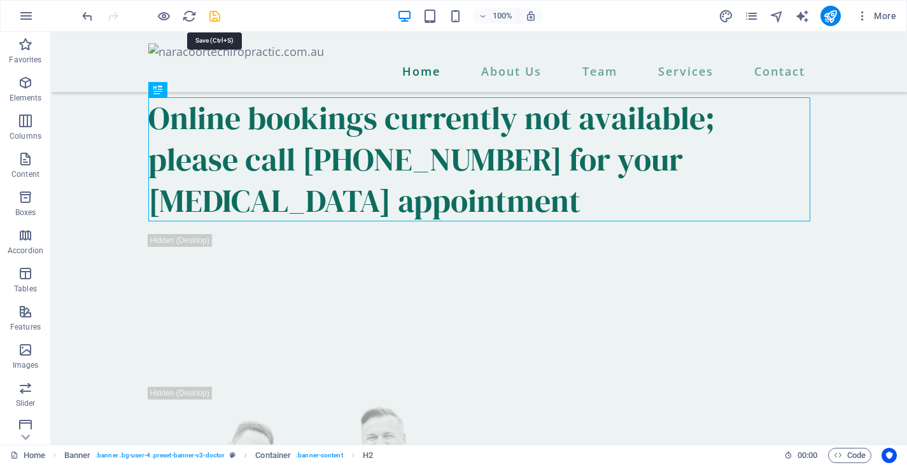
click at [216, 15] on icon "save" at bounding box center [215, 16] width 15 height 15
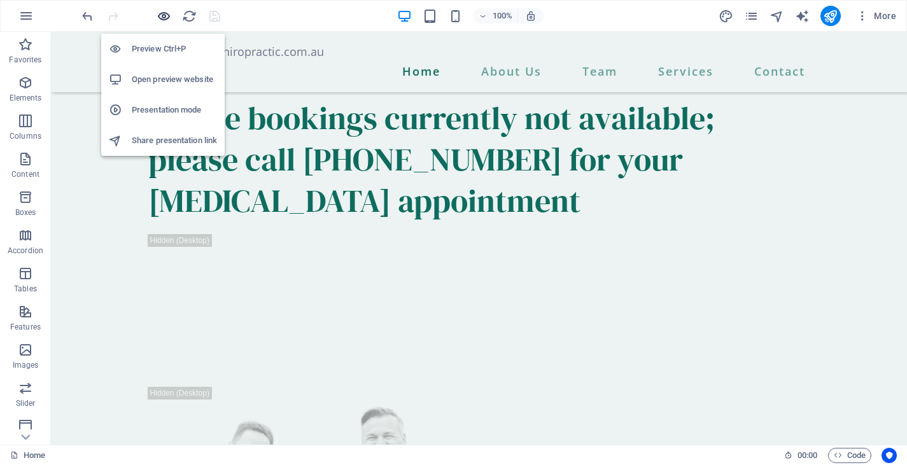
click at [164, 14] on icon "button" at bounding box center [164, 16] width 15 height 15
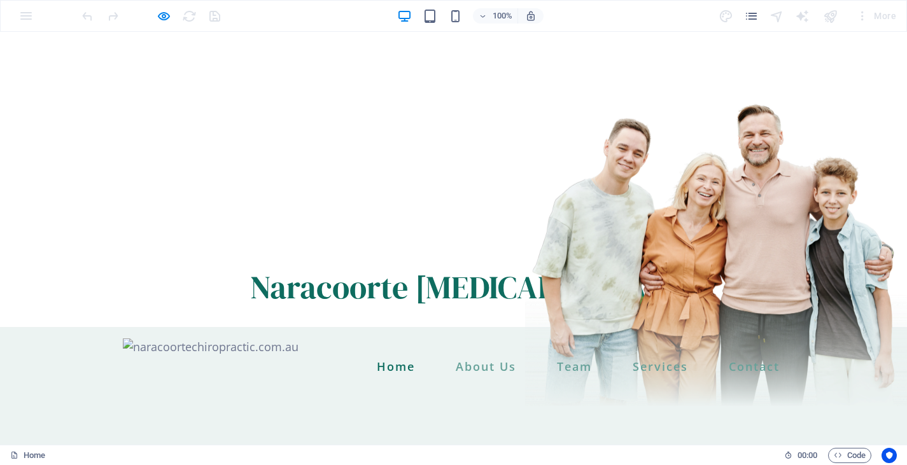
scroll to position [0, 0]
click at [164, 15] on icon "button" at bounding box center [164, 16] width 15 height 15
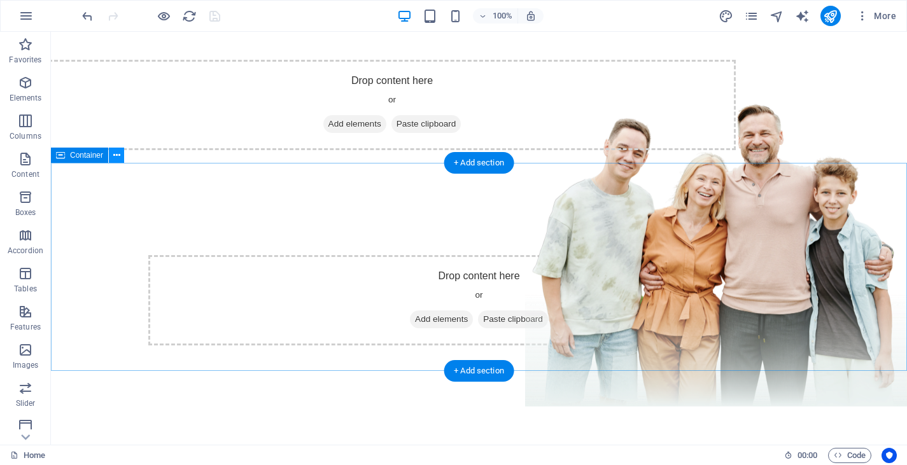
click at [118, 158] on icon at bounding box center [116, 155] width 7 height 13
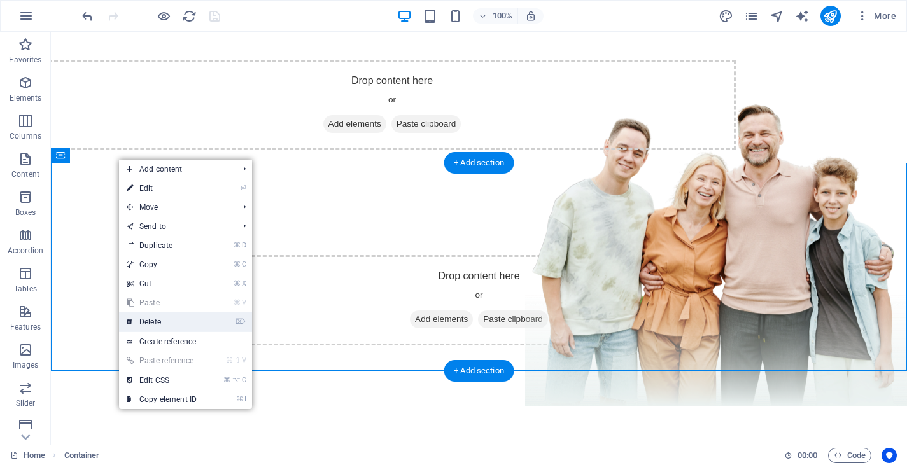
click at [165, 323] on link "⌦ Delete" at bounding box center [161, 322] width 85 height 19
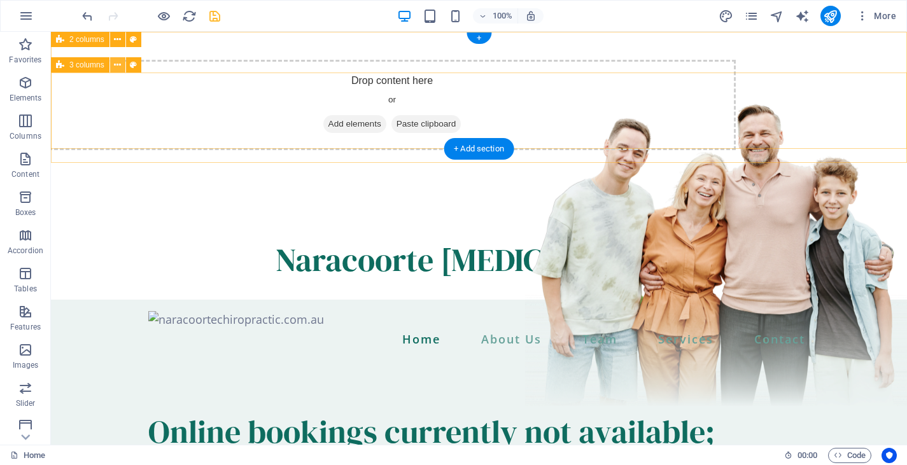
click at [117, 66] on icon at bounding box center [117, 65] width 7 height 13
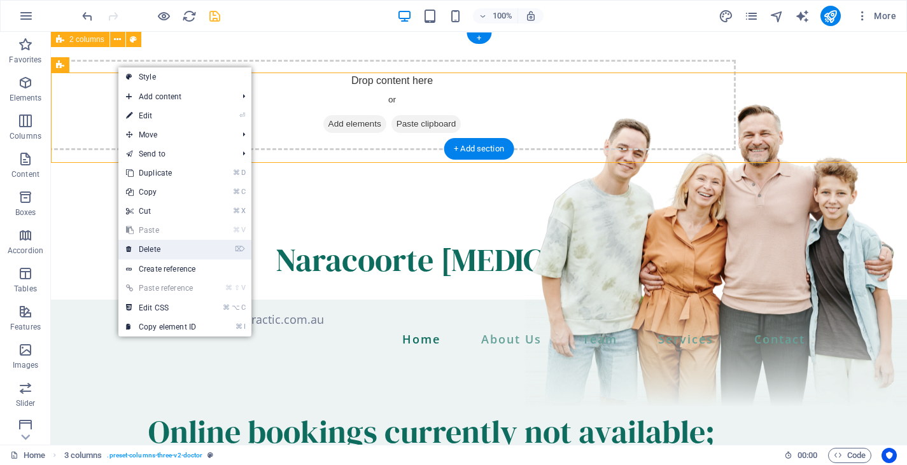
click at [176, 250] on link "⌦ Delete" at bounding box center [160, 249] width 85 height 19
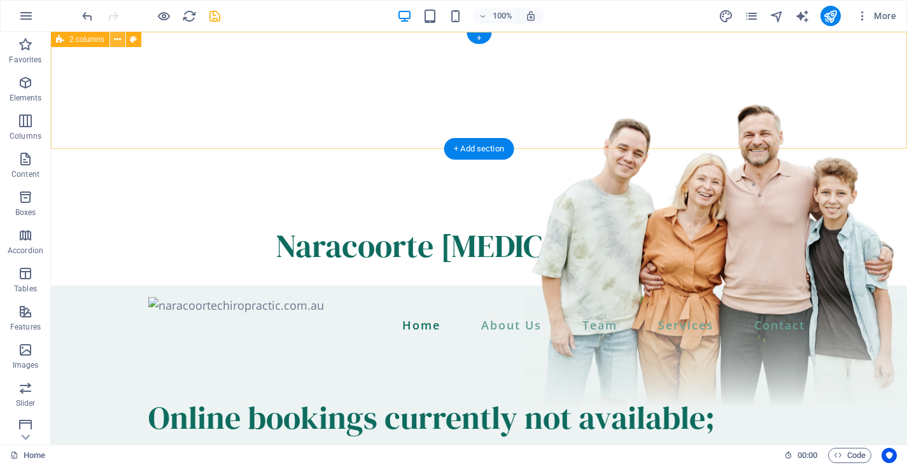
click at [118, 39] on icon at bounding box center [117, 39] width 7 height 13
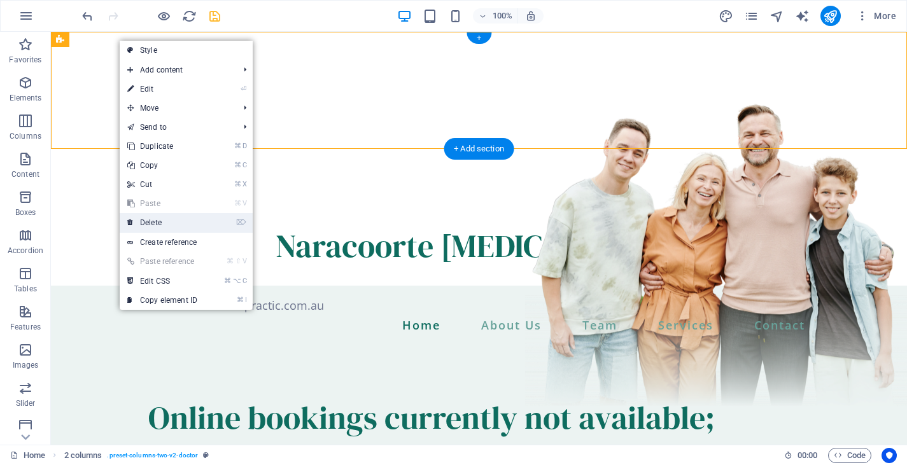
click at [185, 221] on link "⌦ Delete" at bounding box center [162, 222] width 85 height 19
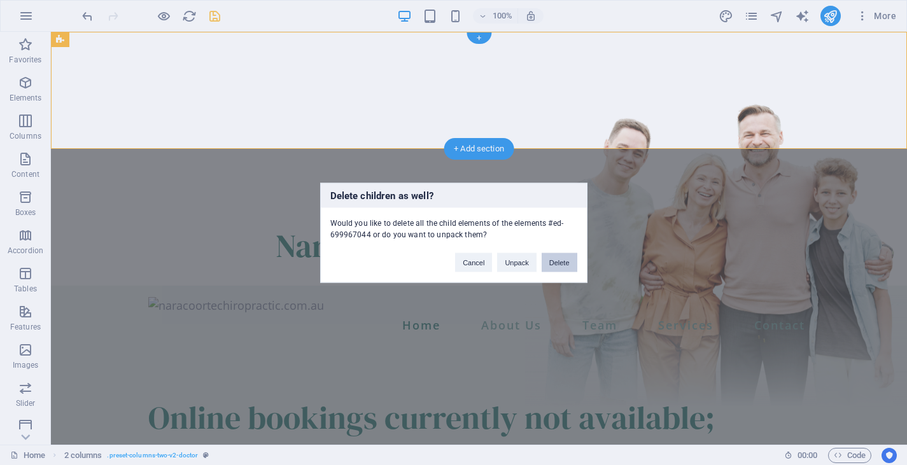
click at [563, 262] on button "Delete" at bounding box center [560, 262] width 36 height 19
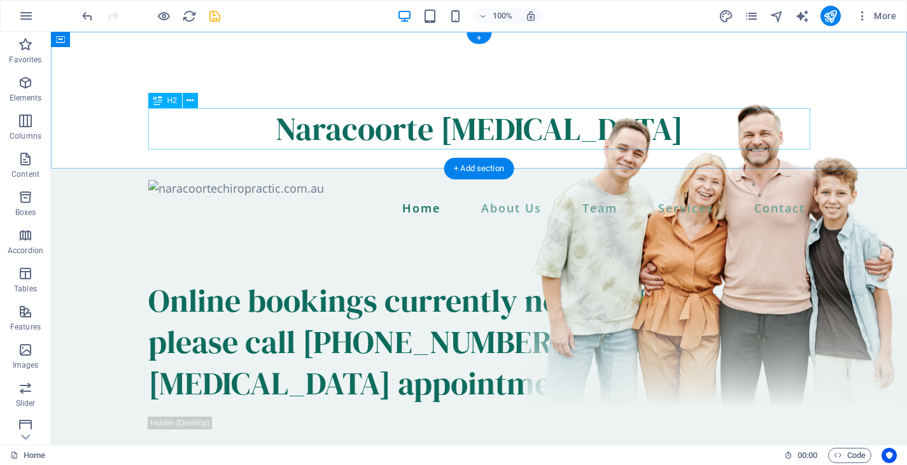
click at [530, 130] on div "Naracoorte [MEDICAL_DATA]" at bounding box center [479, 128] width 662 height 41
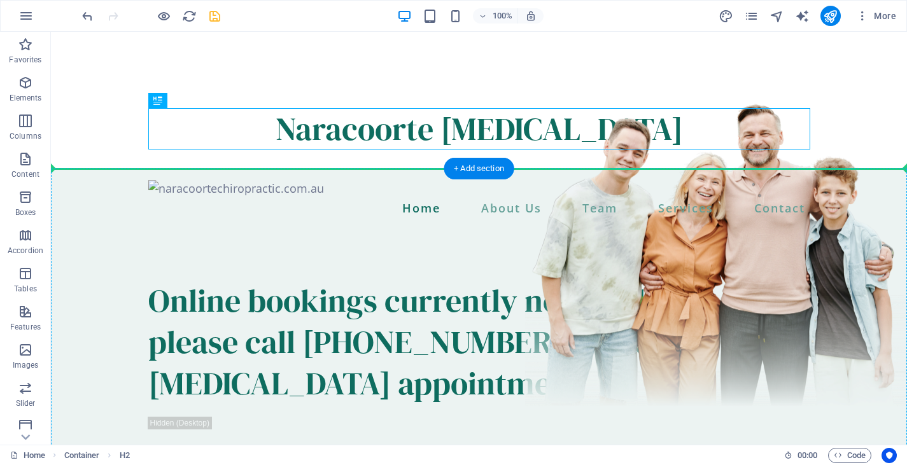
drag, startPoint x: 530, startPoint y: 130, endPoint x: 511, endPoint y: 301, distance: 171.7
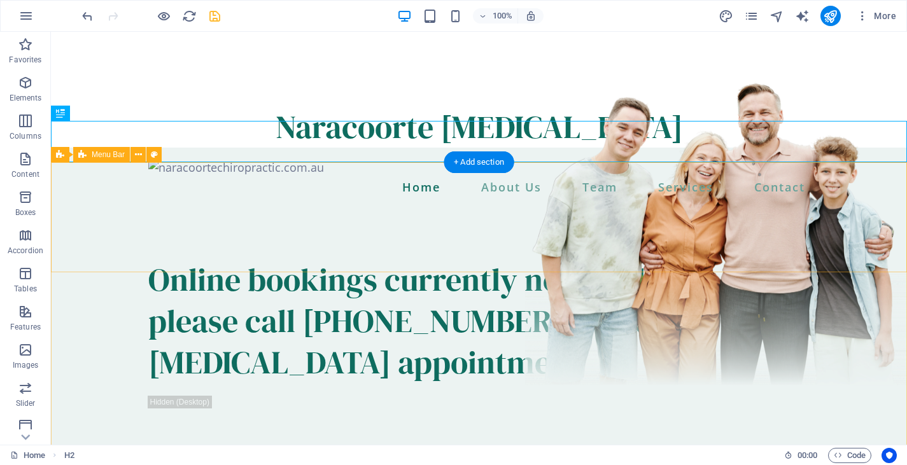
scroll to position [29, 0]
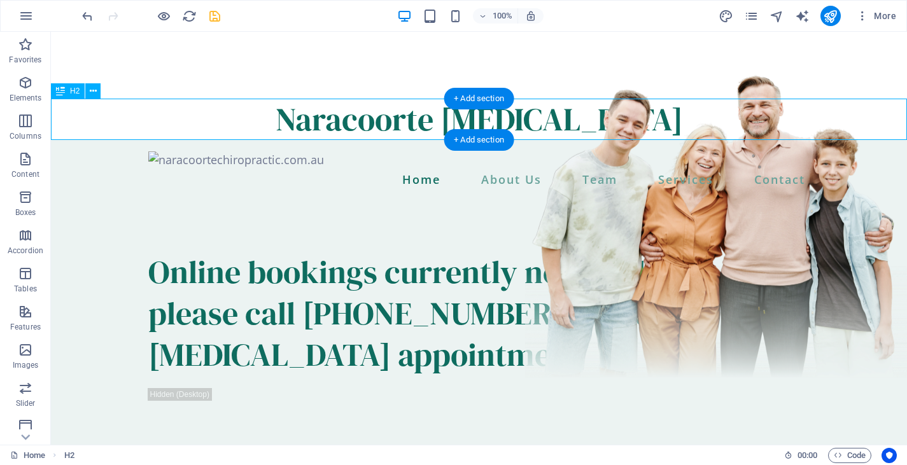
click at [567, 122] on div "Naracoorte [MEDICAL_DATA]" at bounding box center [479, 119] width 856 height 41
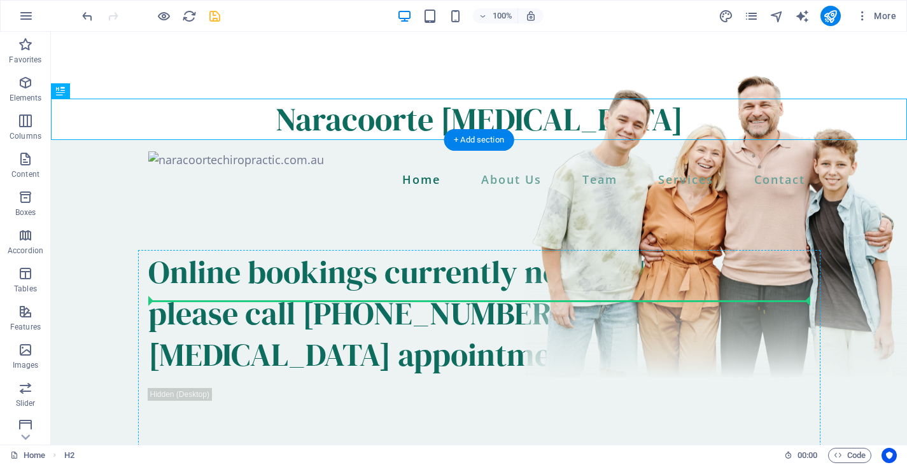
drag, startPoint x: 595, startPoint y: 119, endPoint x: 551, endPoint y: 332, distance: 217.1
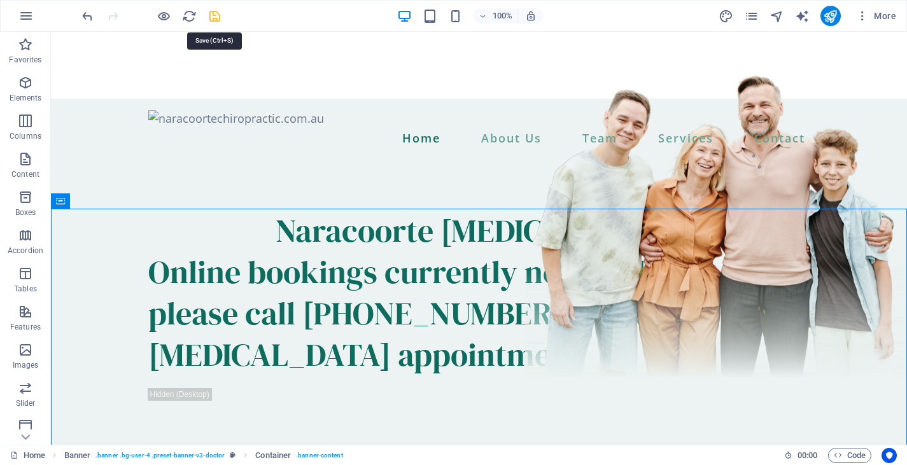
click at [217, 18] on icon "save" at bounding box center [215, 16] width 15 height 15
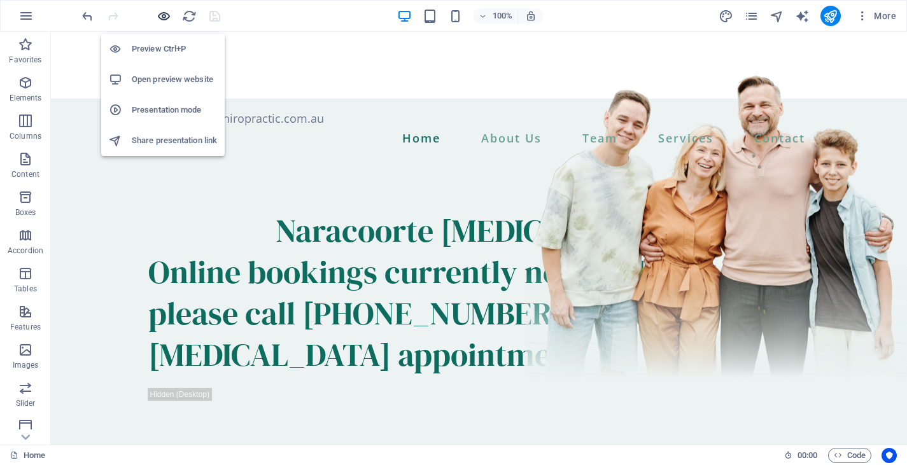
click at [165, 13] on icon "button" at bounding box center [164, 16] width 15 height 15
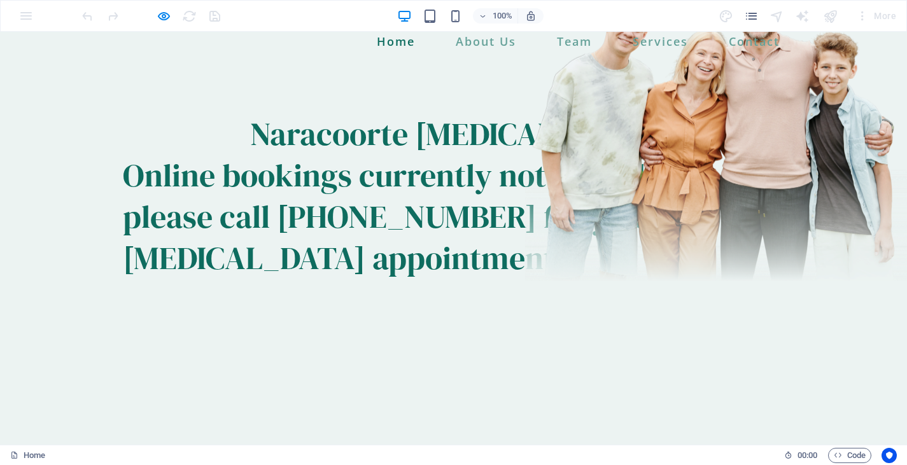
scroll to position [137, 0]
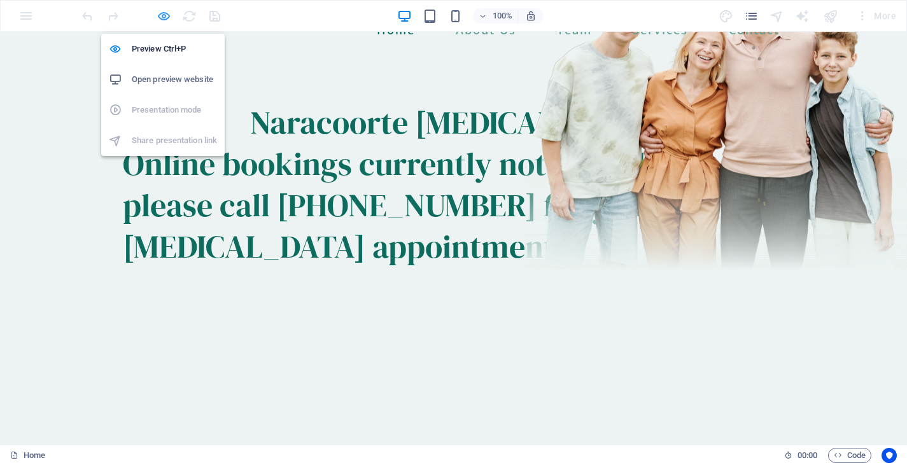
click at [161, 15] on icon "button" at bounding box center [164, 16] width 15 height 15
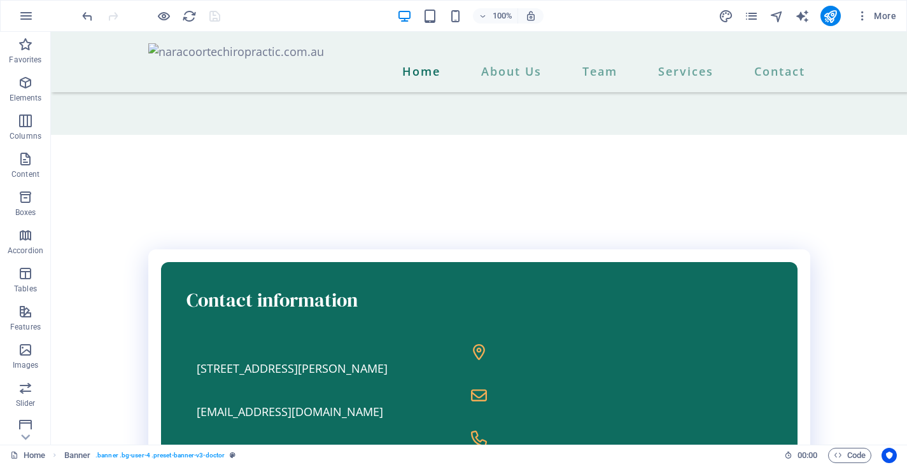
scroll to position [1258, 0]
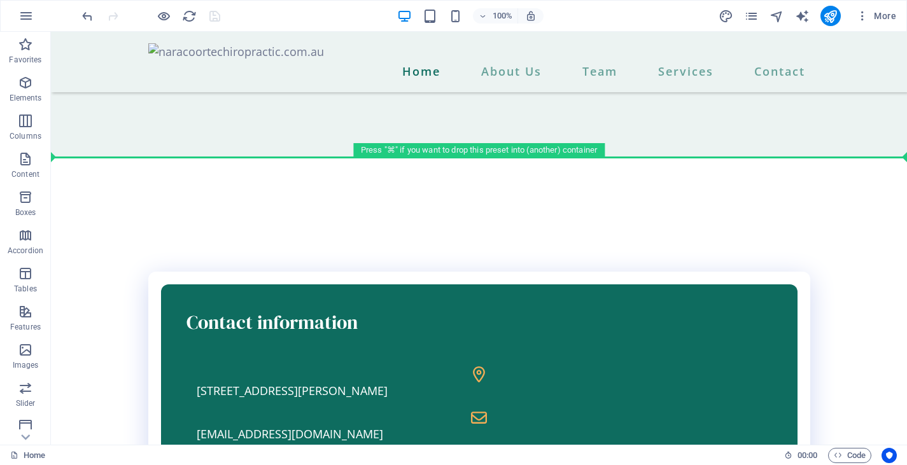
drag, startPoint x: 354, startPoint y: 332, endPoint x: 397, endPoint y: 149, distance: 188.2
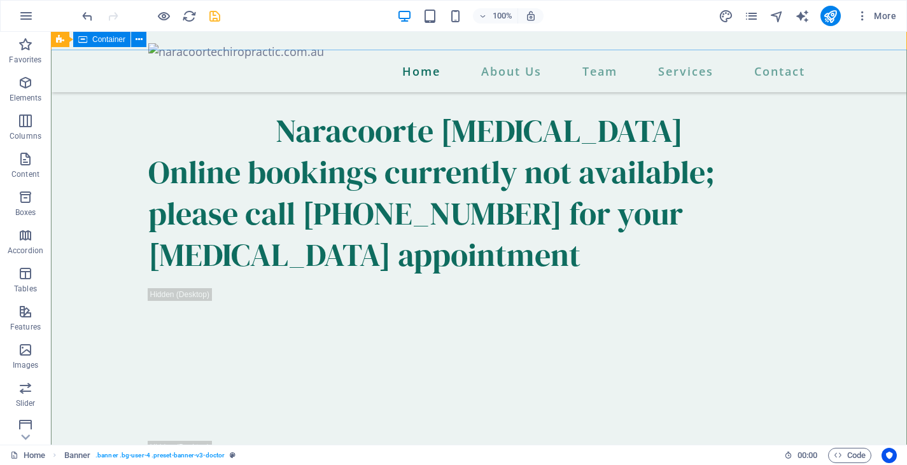
scroll to position [593, 0]
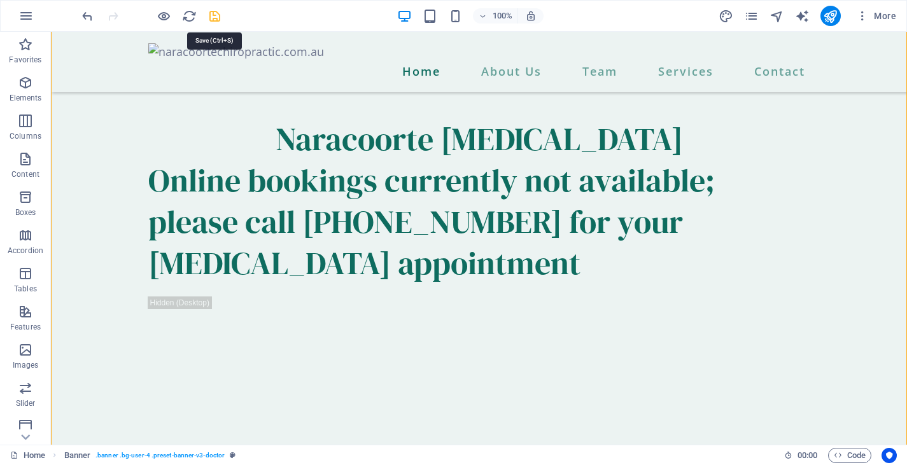
click at [212, 17] on icon "save" at bounding box center [215, 16] width 15 height 15
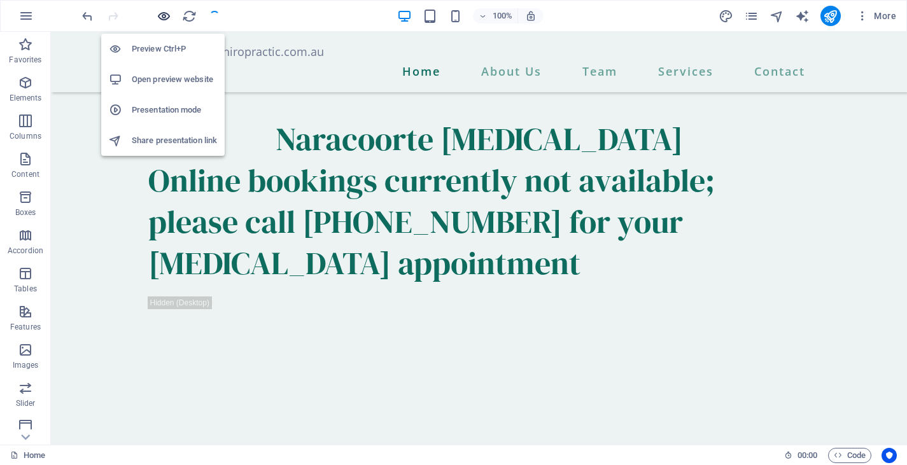
click at [165, 17] on icon "button" at bounding box center [164, 16] width 15 height 15
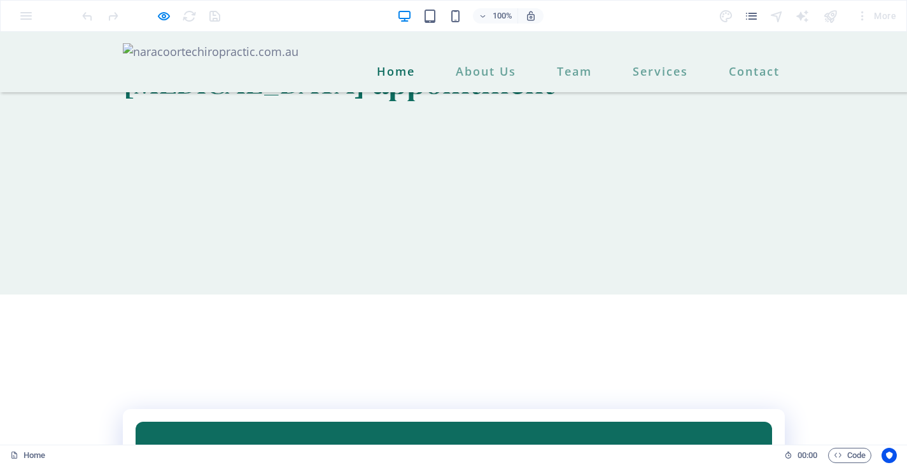
scroll to position [313, 0]
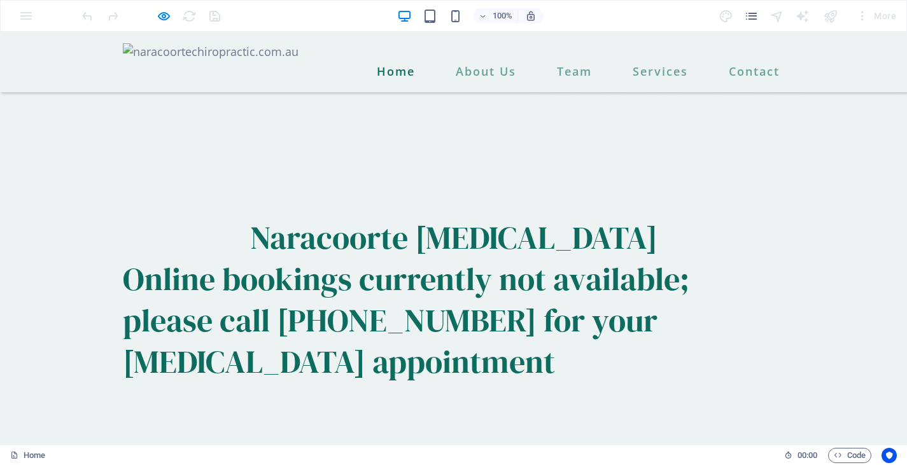
click at [249, 258] on h2 "Naracoorte [MEDICAL_DATA]" at bounding box center [454, 237] width 662 height 41
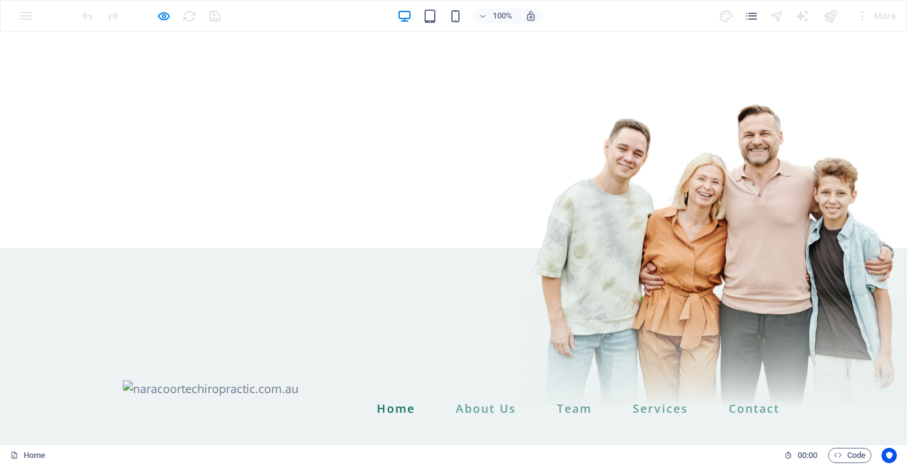
scroll to position [0, 0]
click at [165, 16] on icon "button" at bounding box center [164, 16] width 15 height 15
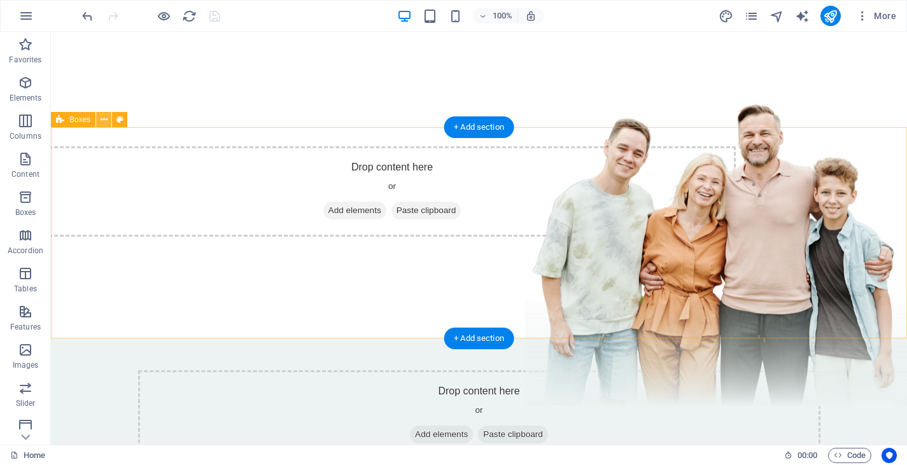
click at [104, 120] on icon at bounding box center [104, 119] width 7 height 13
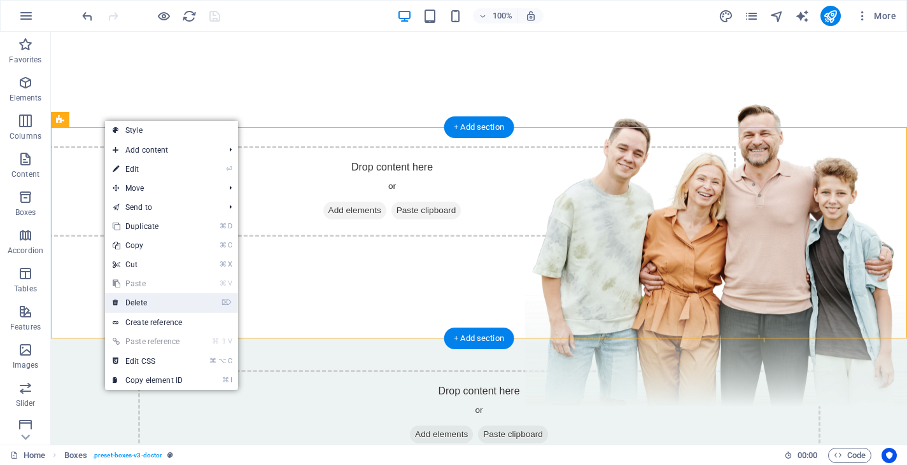
click at [179, 299] on link "⌦ Delete" at bounding box center [147, 302] width 85 height 19
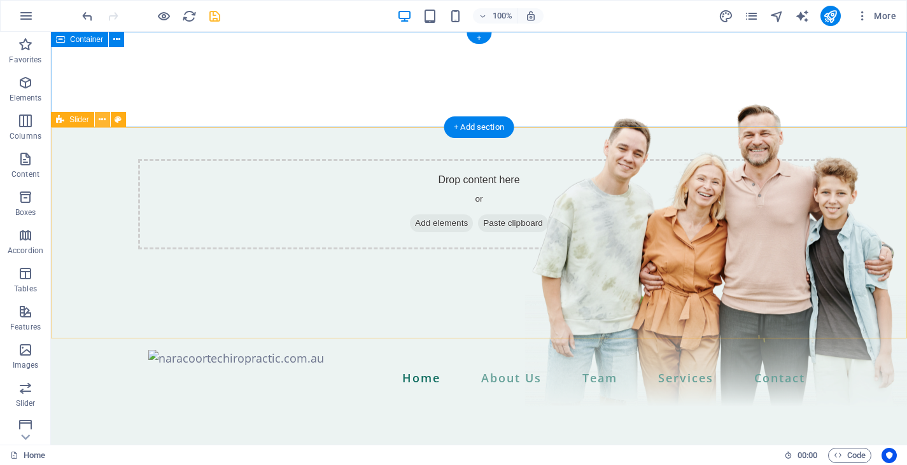
click at [101, 118] on icon at bounding box center [102, 119] width 7 height 13
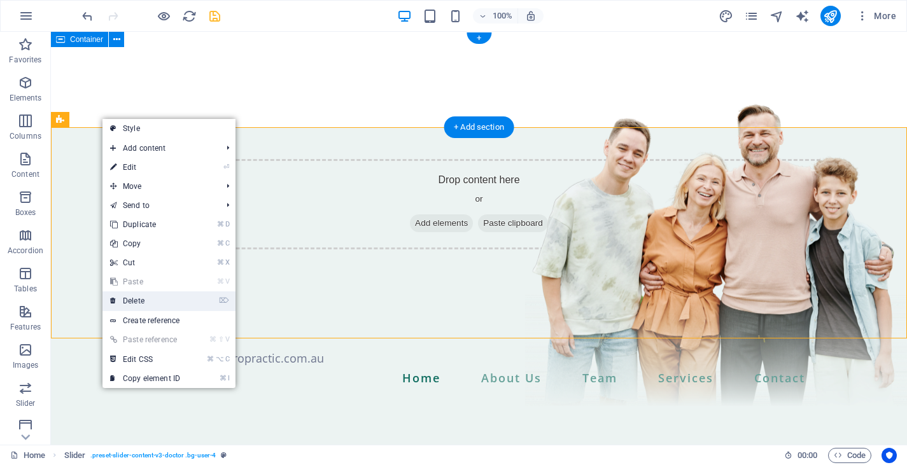
click at [155, 297] on link "⌦ Delete" at bounding box center [144, 301] width 85 height 19
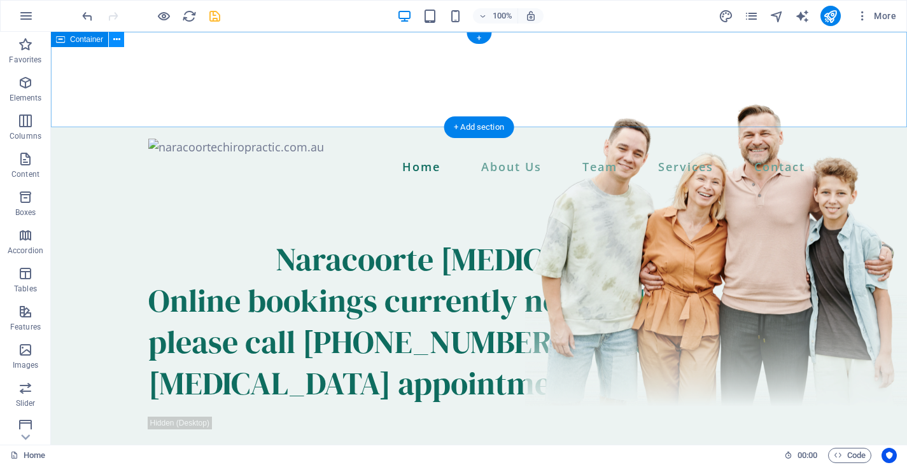
click at [118, 44] on icon at bounding box center [116, 39] width 7 height 13
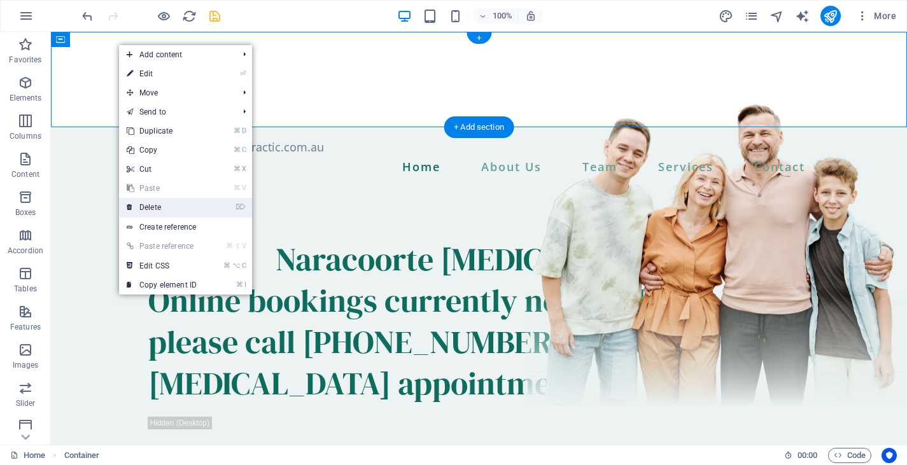
click at [174, 207] on link "⌦ Delete" at bounding box center [161, 207] width 85 height 19
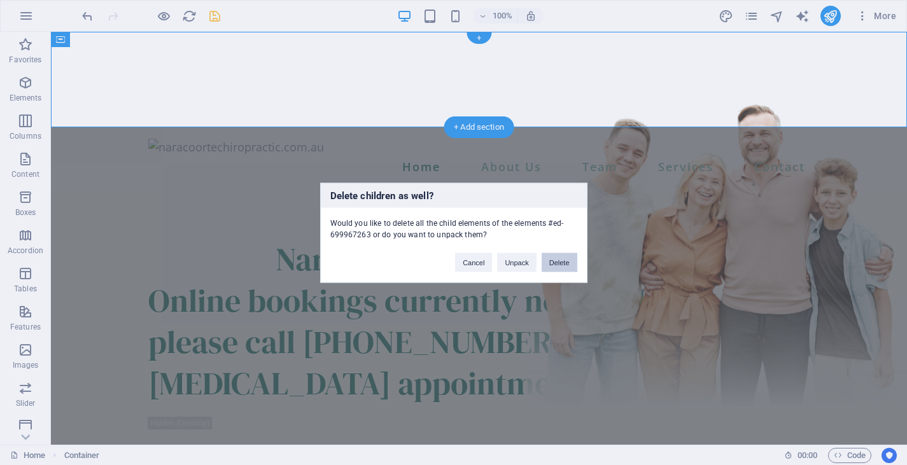
click at [556, 263] on button "Delete" at bounding box center [560, 262] width 36 height 19
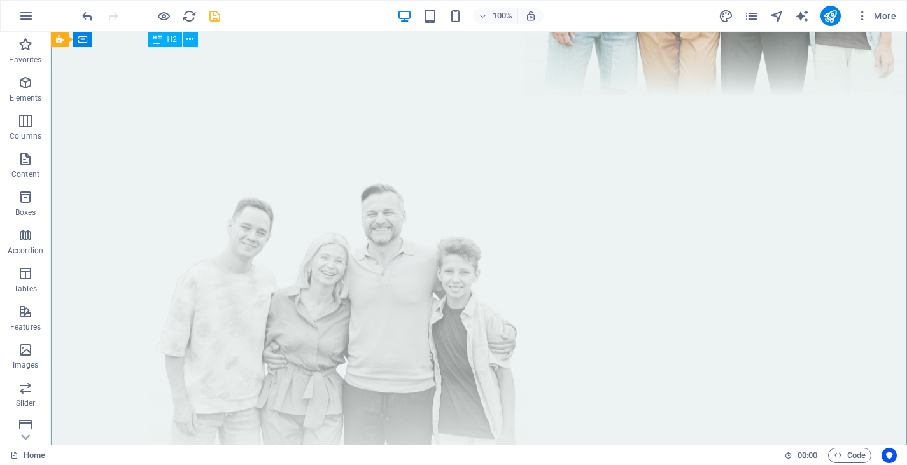
scroll to position [320, 0]
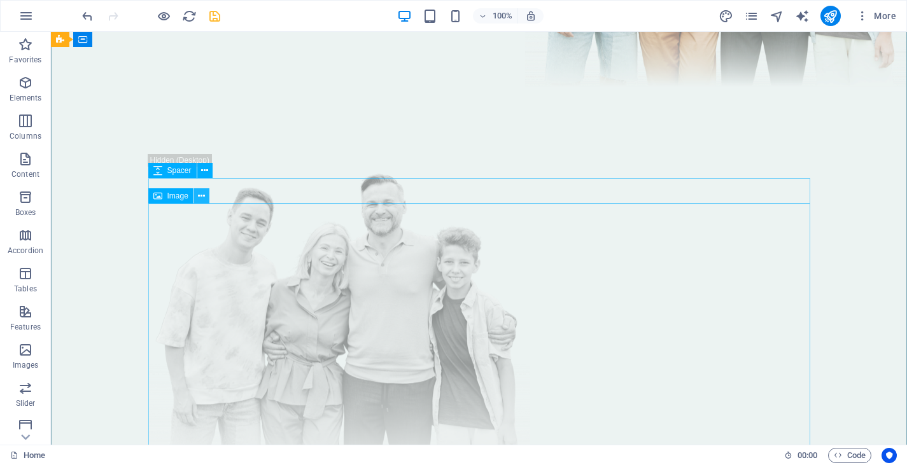
click at [203, 195] on icon at bounding box center [201, 196] width 7 height 13
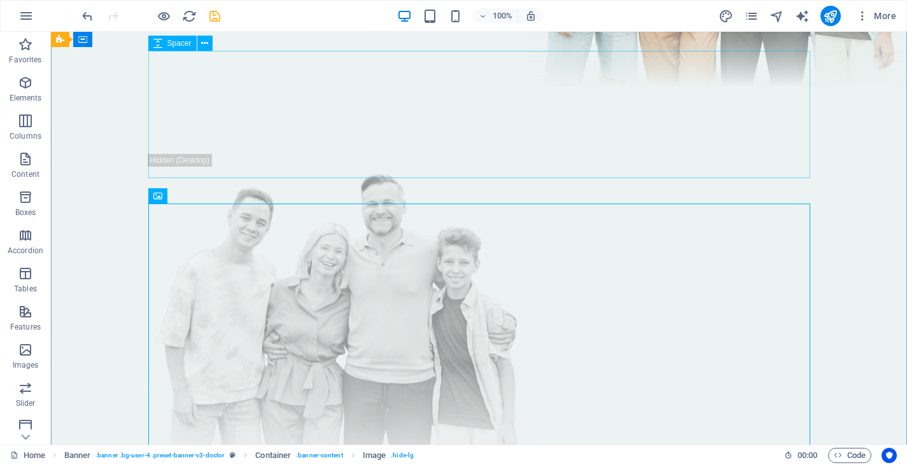
click at [416, 129] on div at bounding box center [479, 64] width 662 height 127
click at [430, 302] on figure at bounding box center [479, 315] width 662 height 323
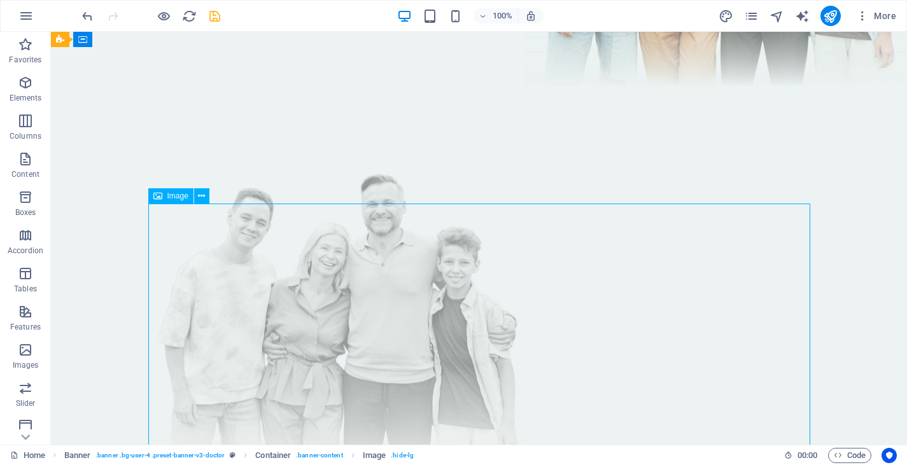
click at [430, 302] on figure at bounding box center [479, 315] width 662 height 323
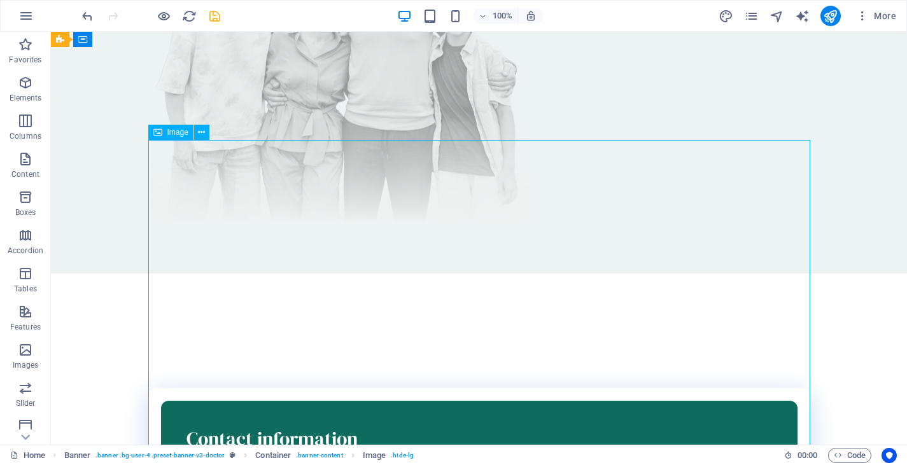
scroll to position [629, 0]
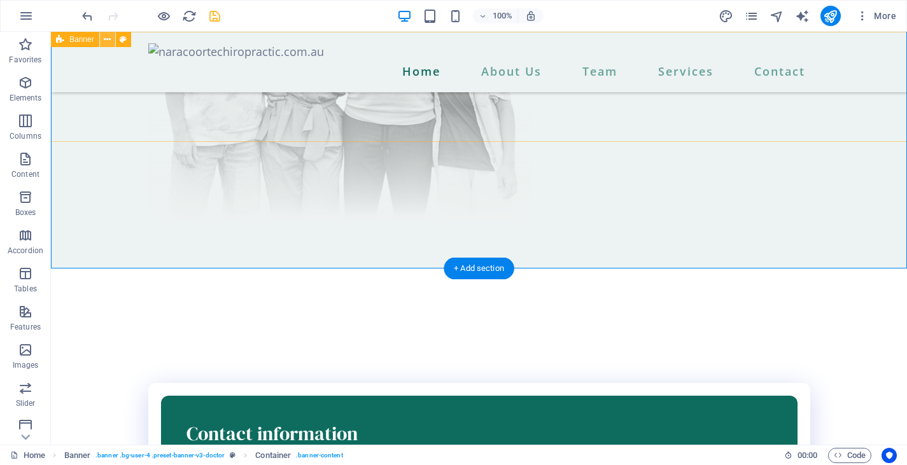
click at [106, 39] on icon at bounding box center [107, 39] width 7 height 13
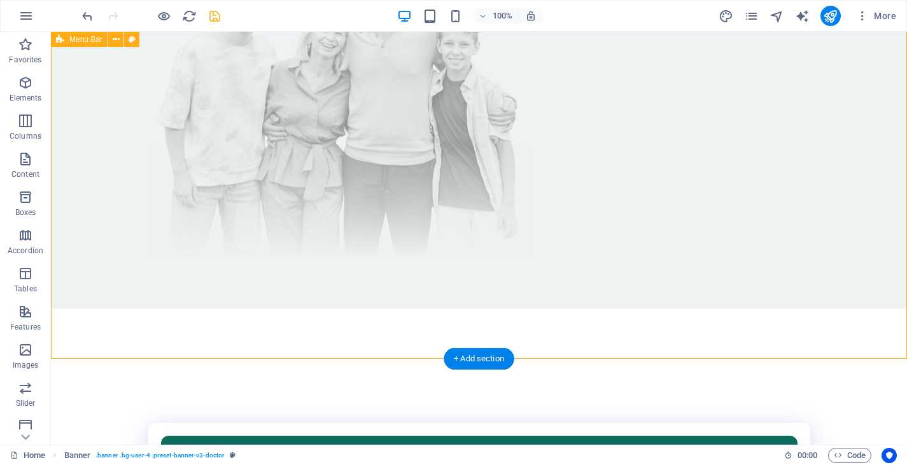
scroll to position [539, 0]
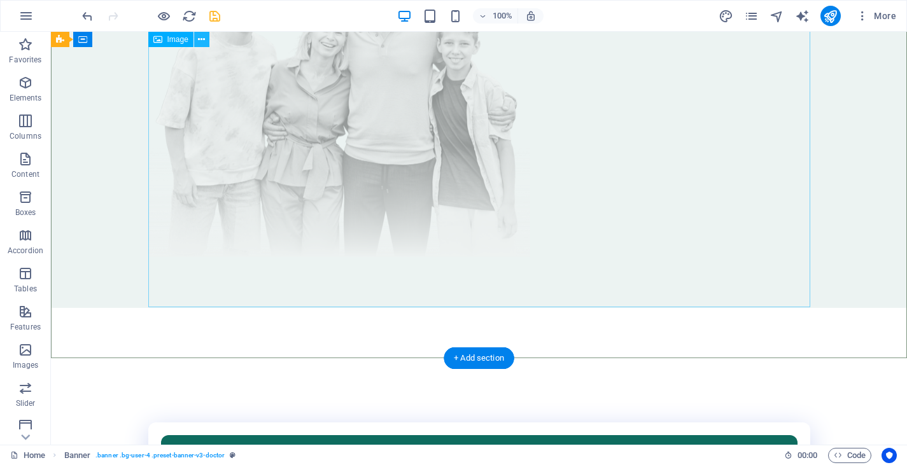
click at [206, 40] on button at bounding box center [201, 39] width 15 height 15
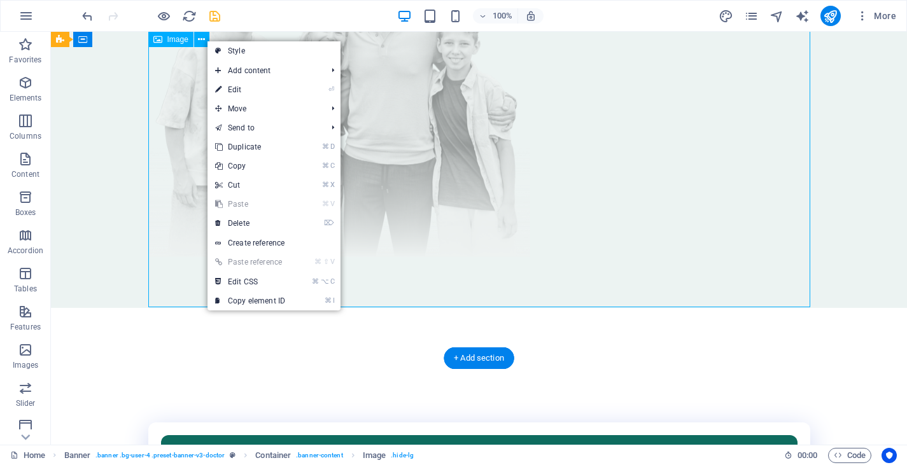
click at [177, 39] on span "Image" at bounding box center [177, 40] width 21 height 8
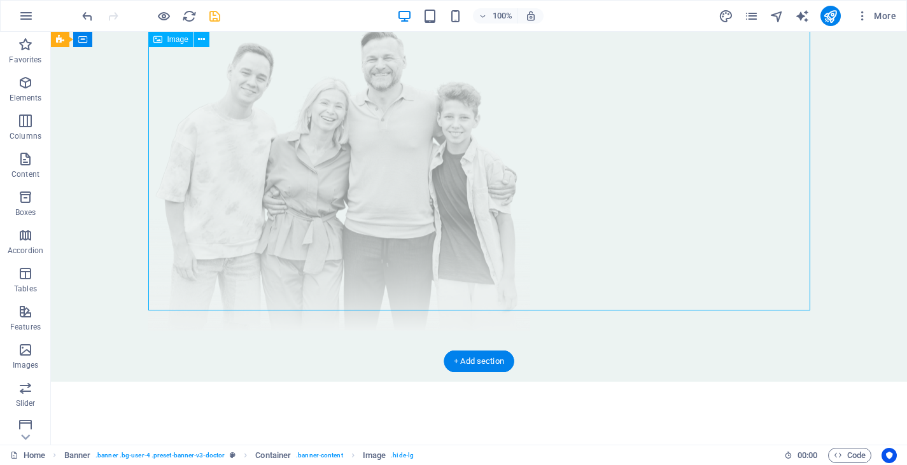
scroll to position [449, 0]
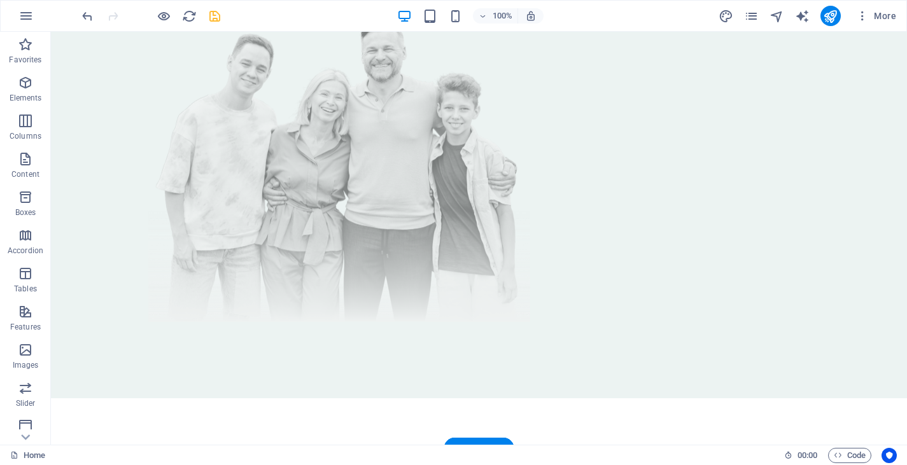
drag, startPoint x: 226, startPoint y: 74, endPoint x: 183, endPoint y: 164, distance: 99.4
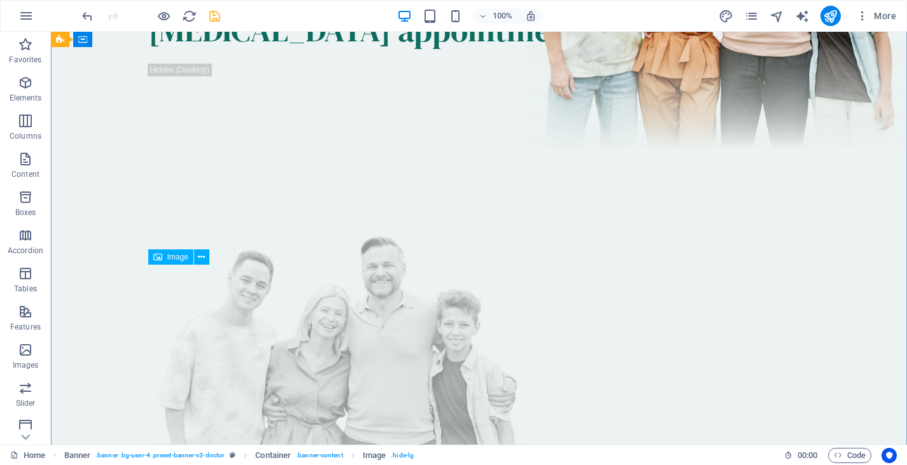
scroll to position [257, 0]
click at [211, 12] on icon "save" at bounding box center [215, 16] width 15 height 15
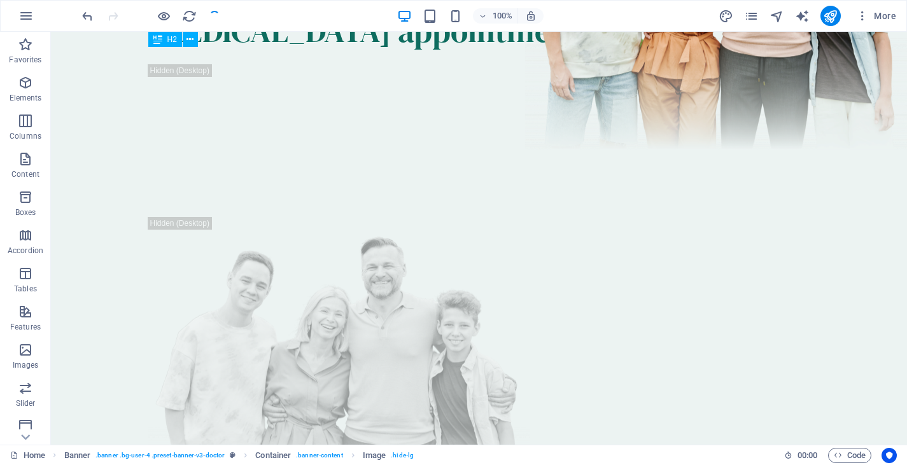
checkbox input "false"
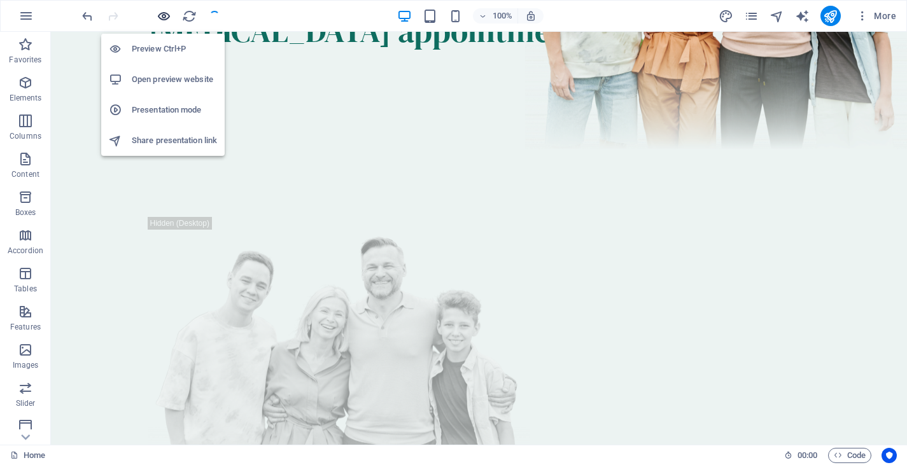
click at [166, 16] on icon "button" at bounding box center [164, 16] width 15 height 15
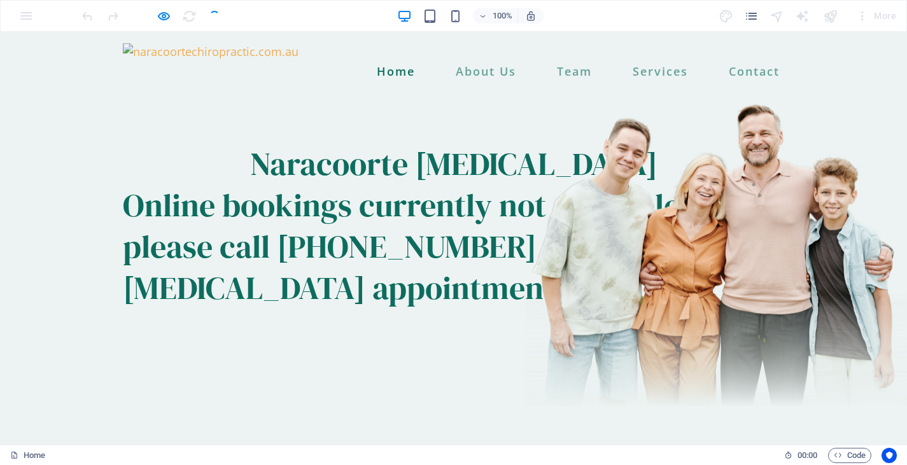
scroll to position [0, 0]
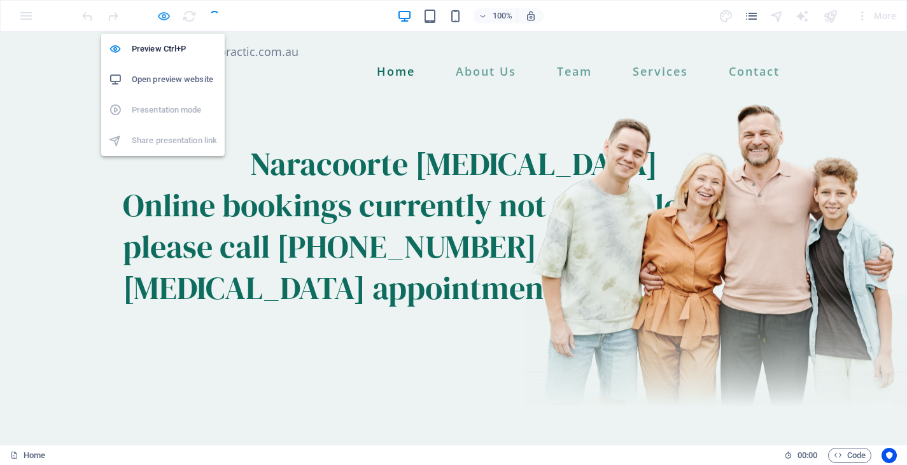
click at [163, 18] on icon "button" at bounding box center [164, 16] width 15 height 15
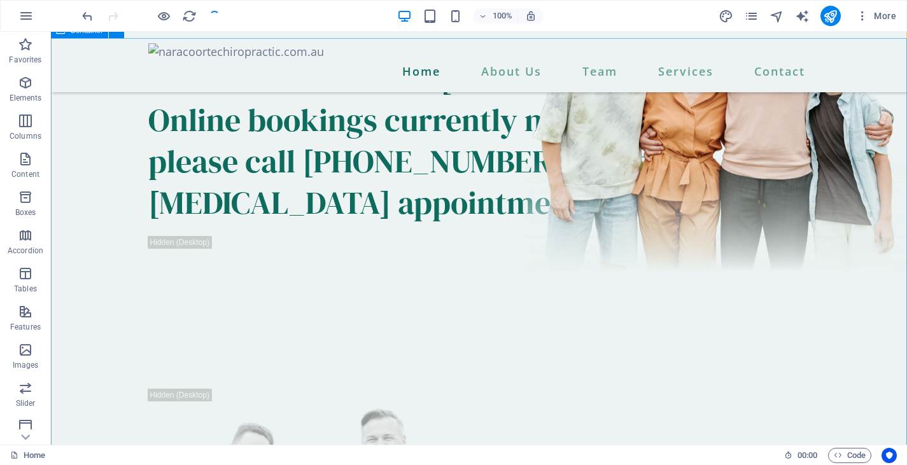
scroll to position [142, 0]
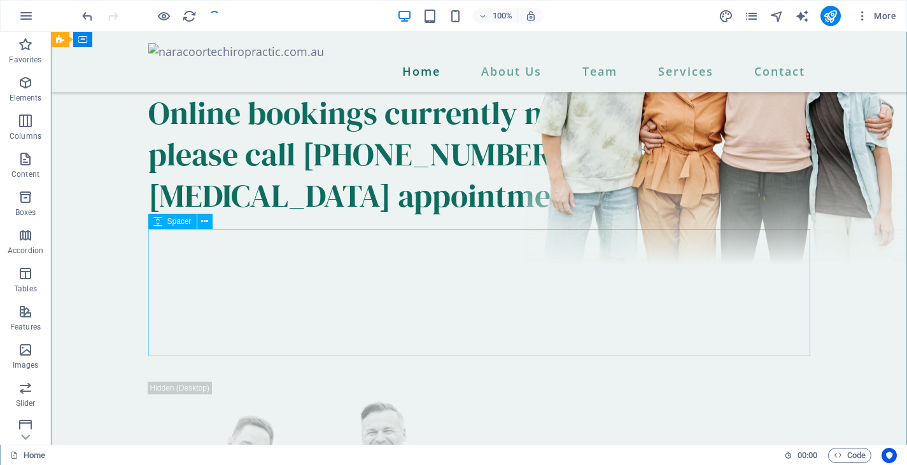
click at [311, 281] on div at bounding box center [479, 292] width 662 height 127
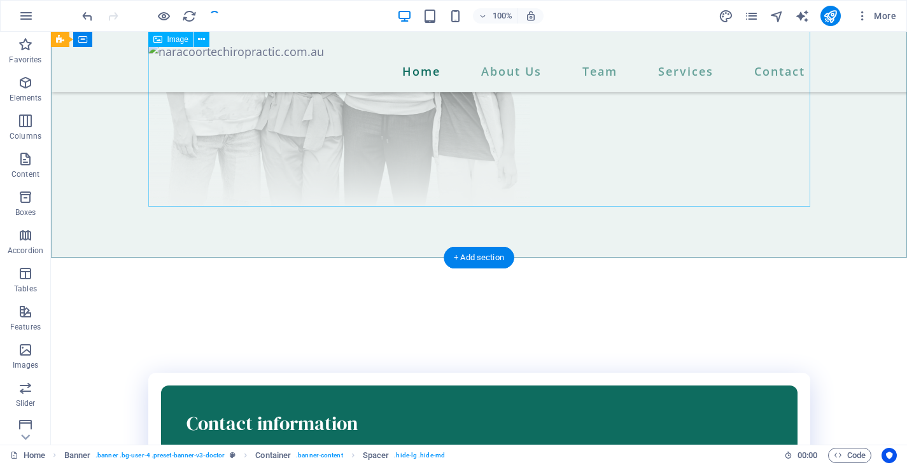
scroll to position [640, 0]
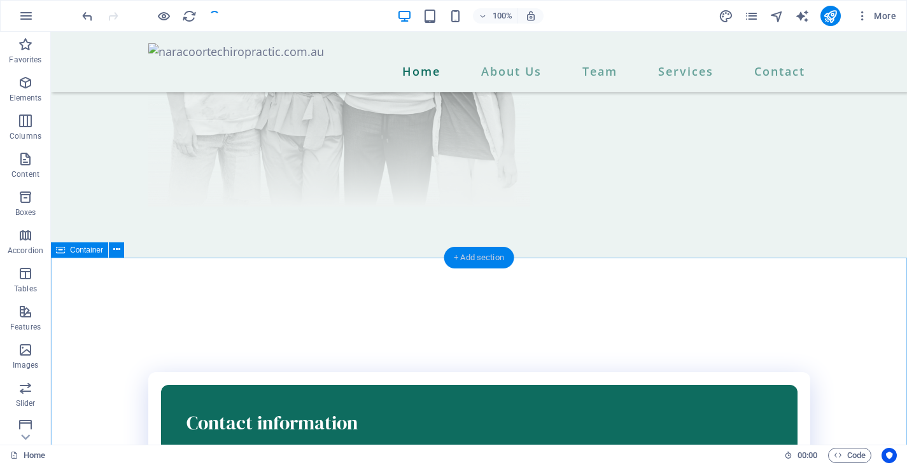
click at [475, 260] on div "+ Add section" at bounding box center [479, 258] width 71 height 22
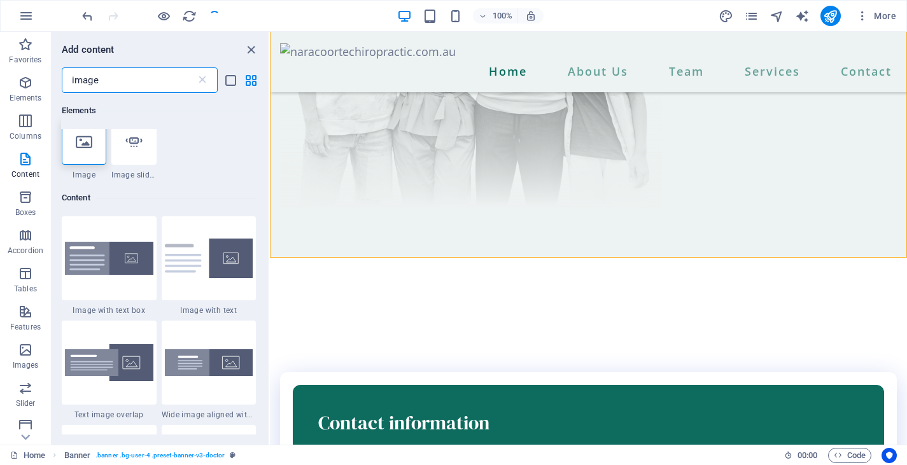
scroll to position [0, 0]
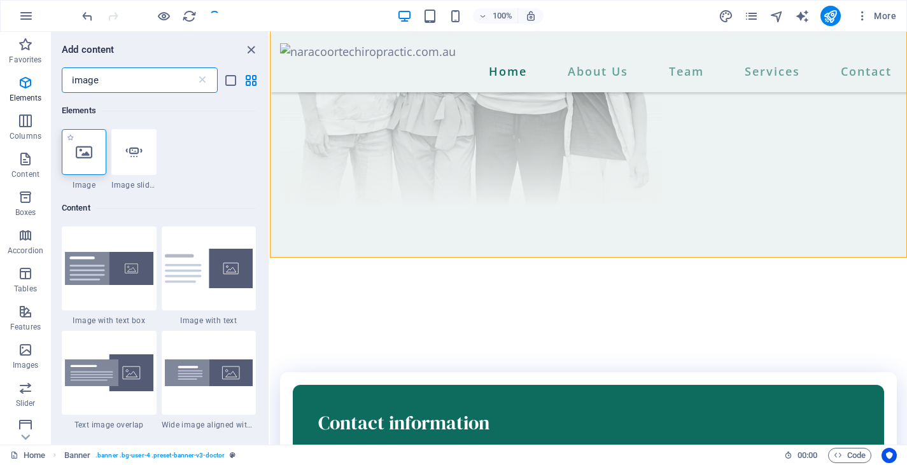
type input "image"
click at [87, 153] on icon at bounding box center [84, 152] width 17 height 17
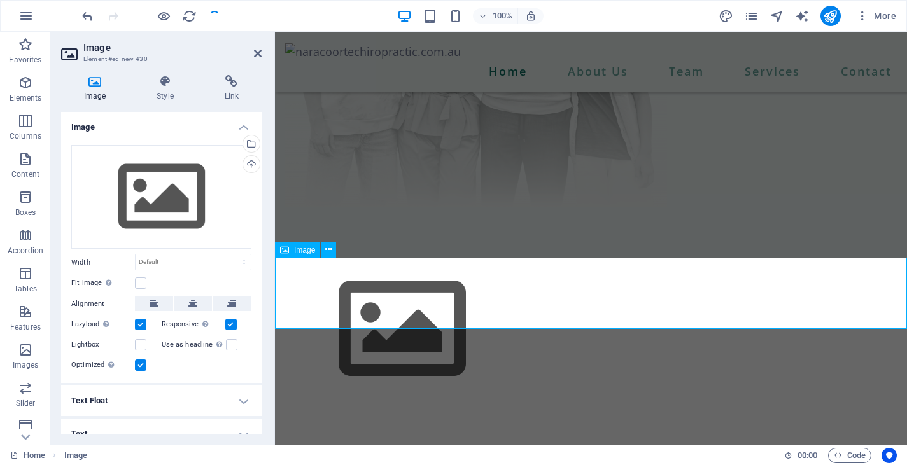
click at [337, 290] on figure at bounding box center [591, 329] width 632 height 143
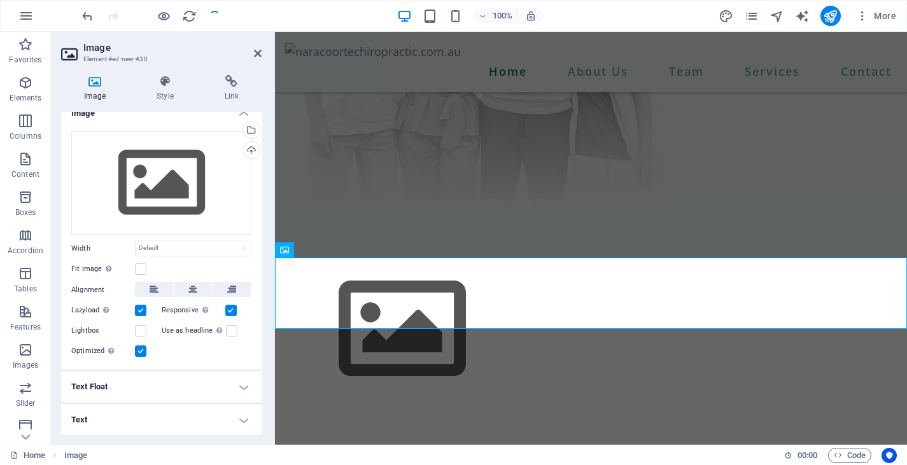
scroll to position [13, 0]
click at [257, 48] on link at bounding box center [258, 53] width 8 height 11
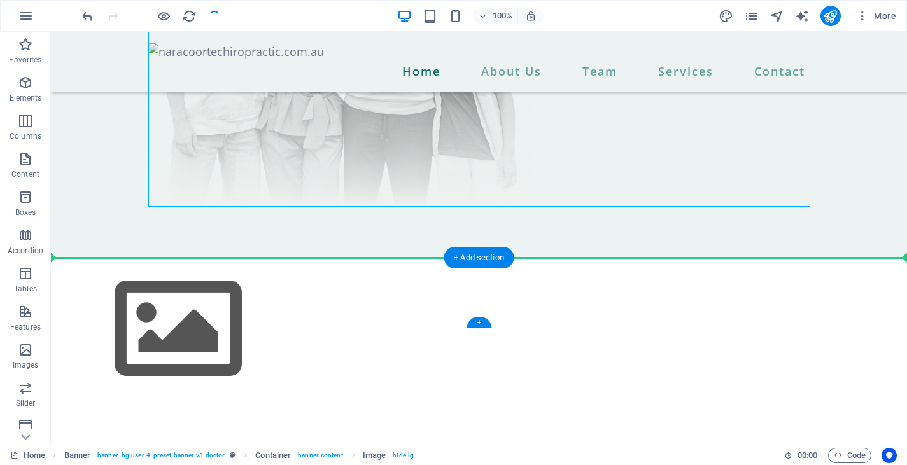
drag, startPoint x: 453, startPoint y: 201, endPoint x: 407, endPoint y: 293, distance: 102.2
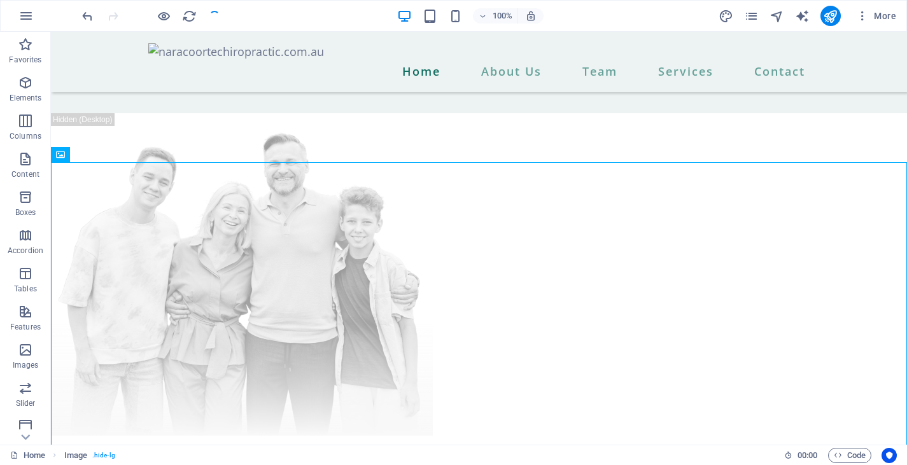
scroll to position [412, 0]
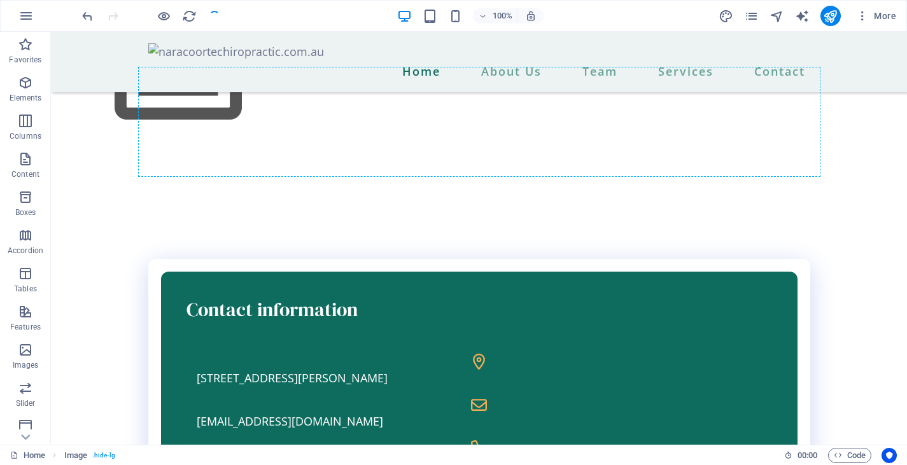
drag, startPoint x: 346, startPoint y: 266, endPoint x: 330, endPoint y: 76, distance: 190.9
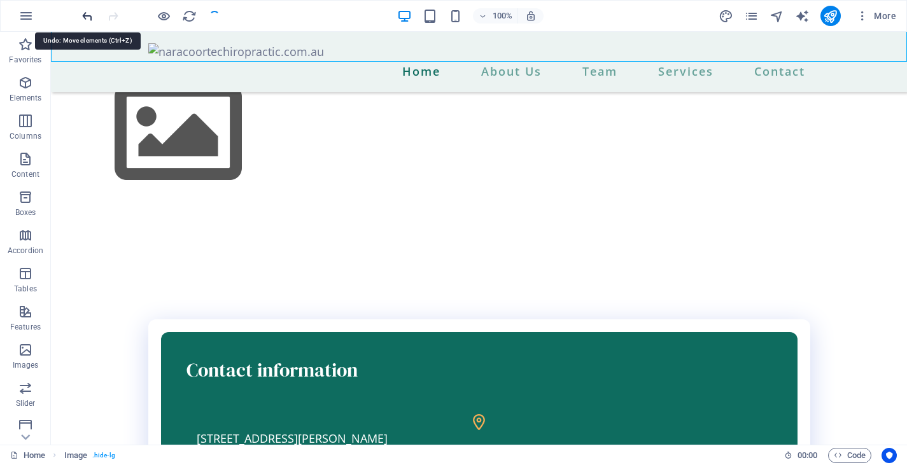
click at [88, 15] on icon "undo" at bounding box center [87, 16] width 15 height 15
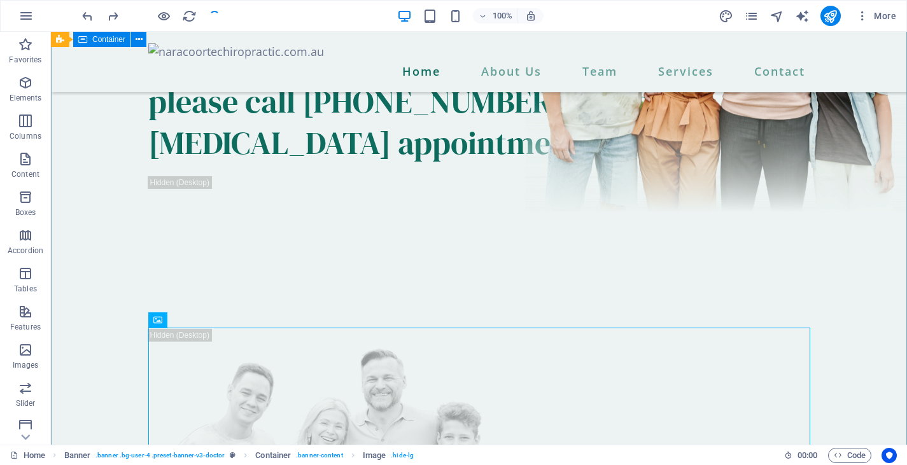
scroll to position [192, 0]
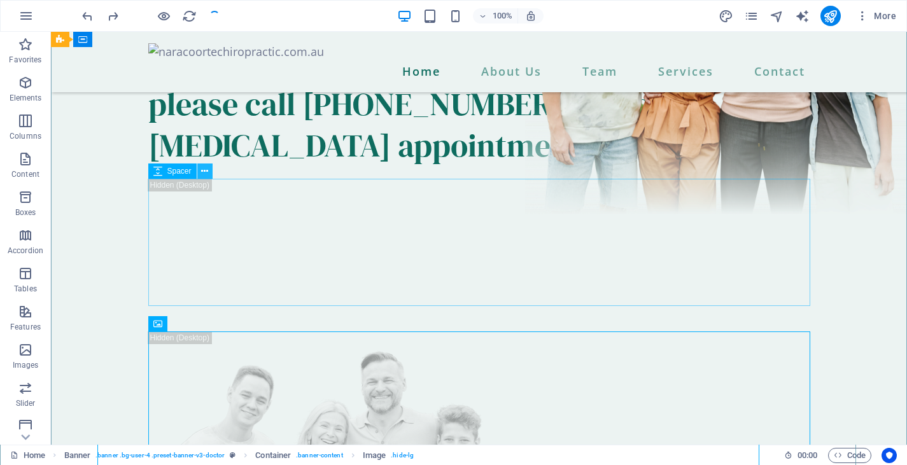
click at [206, 172] on icon at bounding box center [204, 171] width 7 height 13
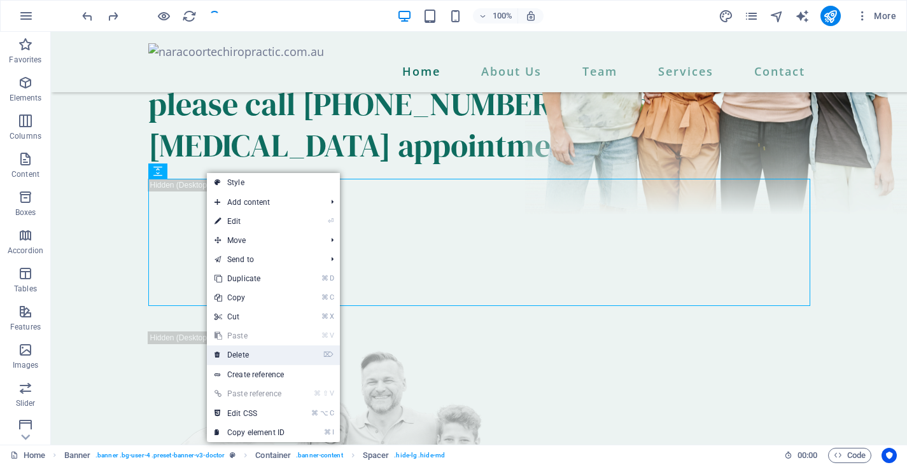
click at [241, 354] on link "⌦ Delete" at bounding box center [249, 355] width 85 height 19
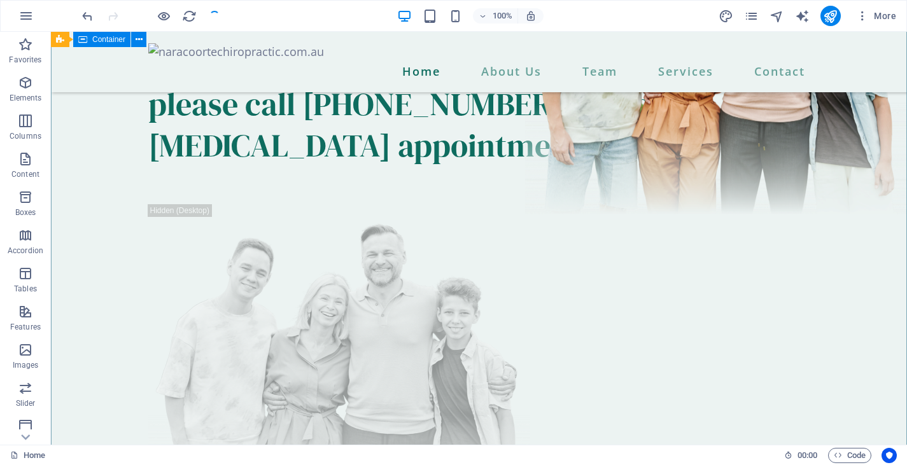
click at [115, 185] on div "Naracoorte [MEDICAL_DATA] Online bookings currently not available; please call …" at bounding box center [479, 264] width 856 height 628
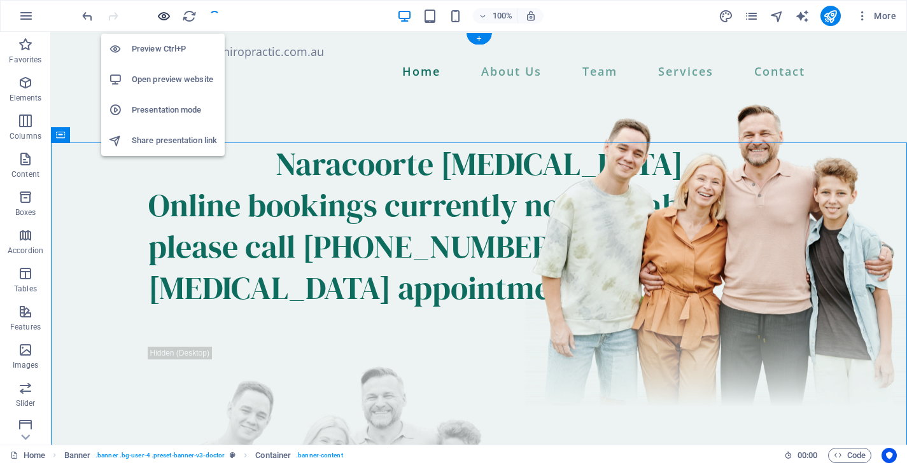
scroll to position [0, 0]
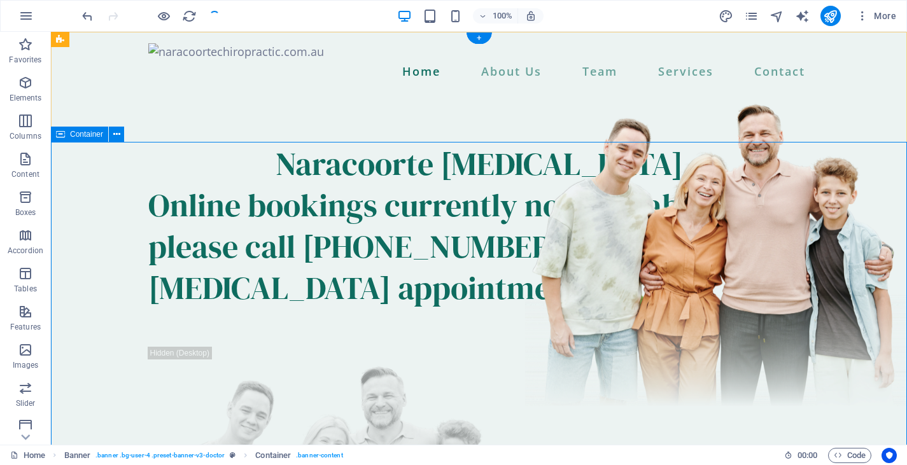
click at [254, 162] on div "Naracoorte [MEDICAL_DATA] Online bookings currently not available; please call …" at bounding box center [479, 406] width 856 height 628
click at [215, 15] on div at bounding box center [151, 16] width 143 height 20
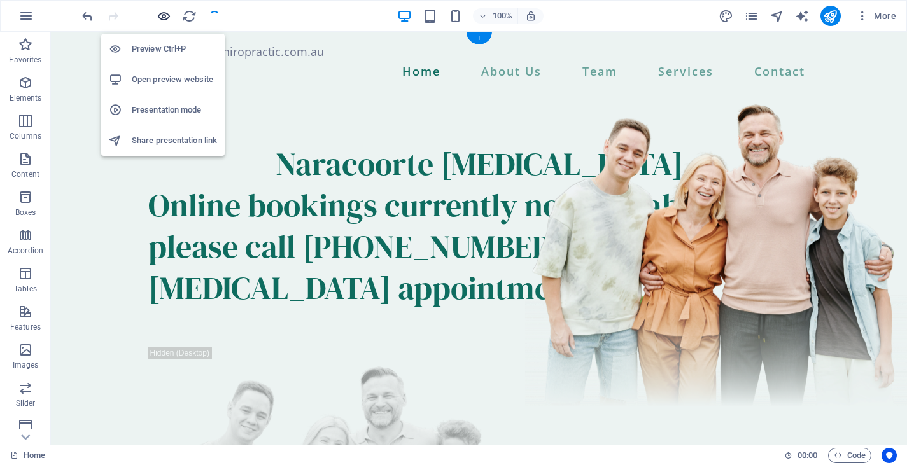
click at [165, 16] on icon "button" at bounding box center [164, 16] width 15 height 15
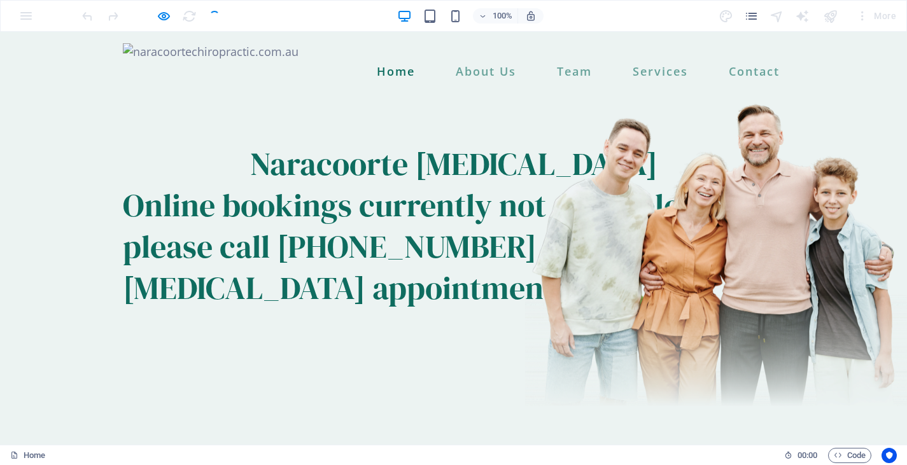
click at [217, 13] on div at bounding box center [151, 16] width 143 height 20
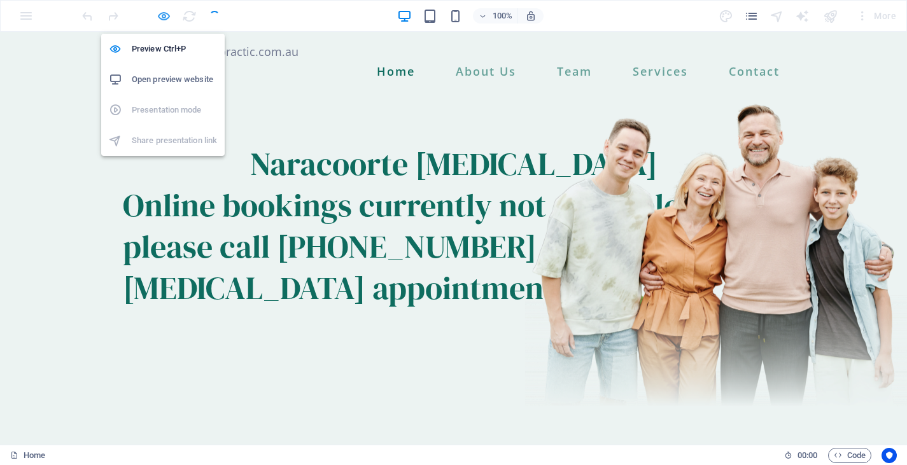
click at [166, 13] on icon "button" at bounding box center [164, 16] width 15 height 15
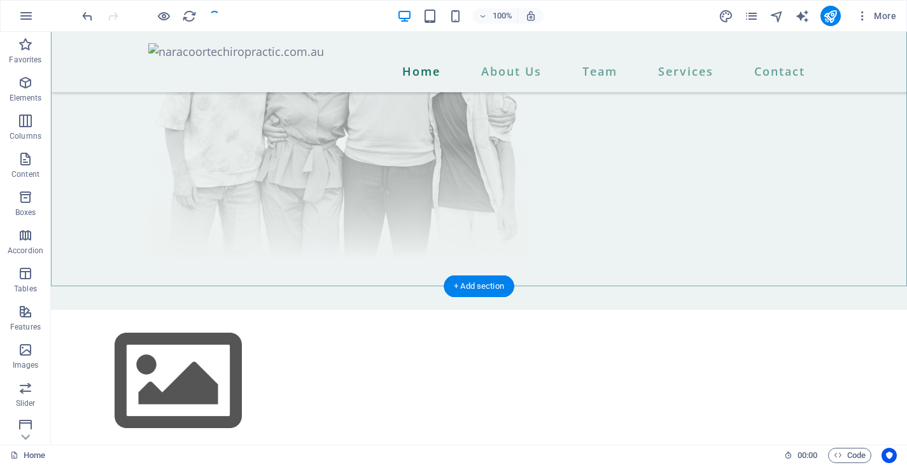
scroll to position [503, 0]
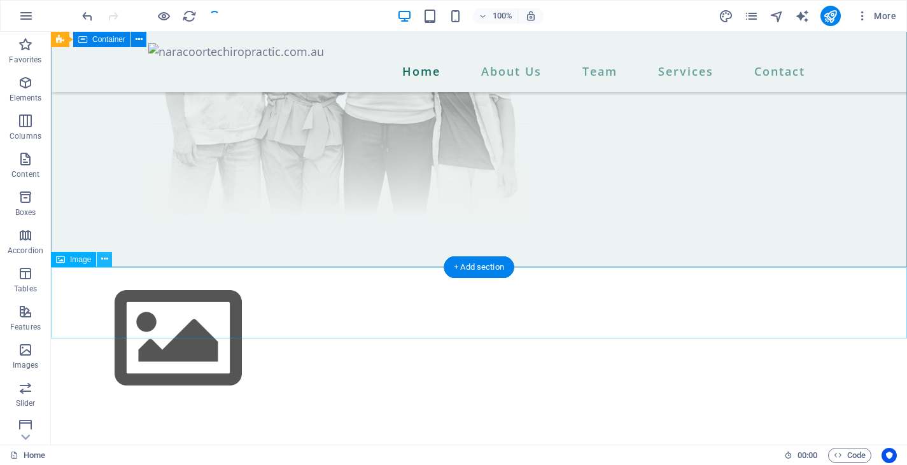
click at [103, 257] on icon at bounding box center [104, 259] width 7 height 13
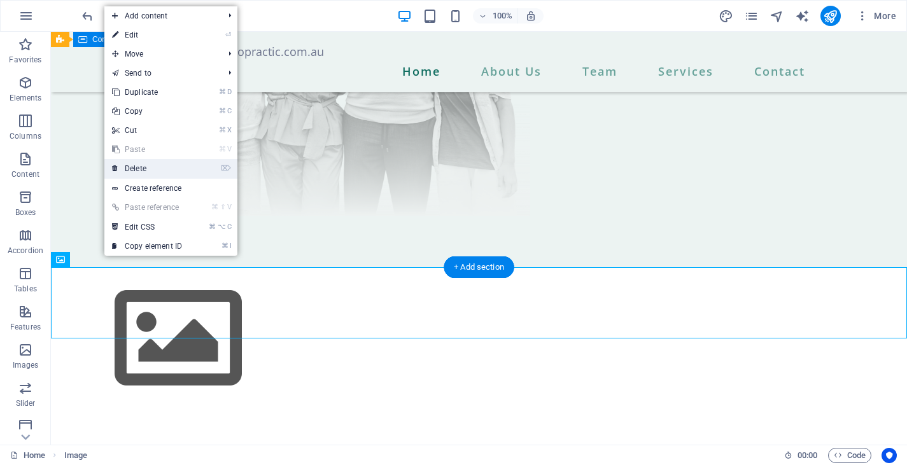
click at [152, 166] on link "⌦ Delete" at bounding box center [146, 168] width 85 height 19
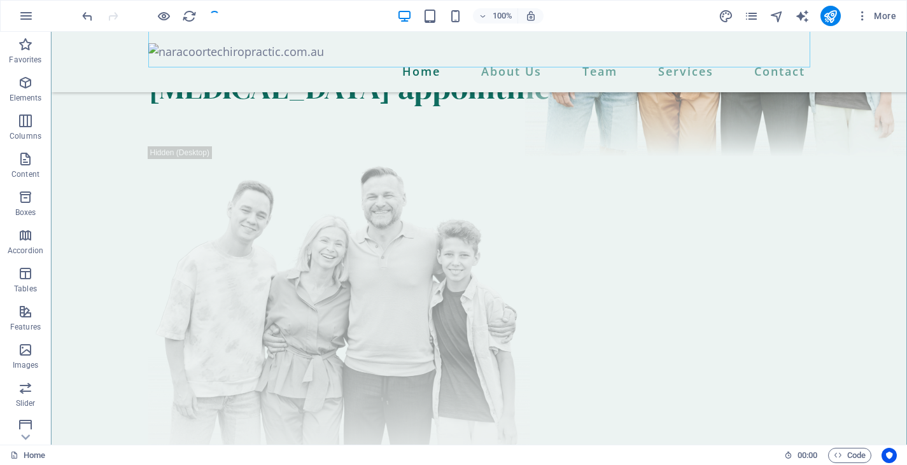
scroll to position [291, 0]
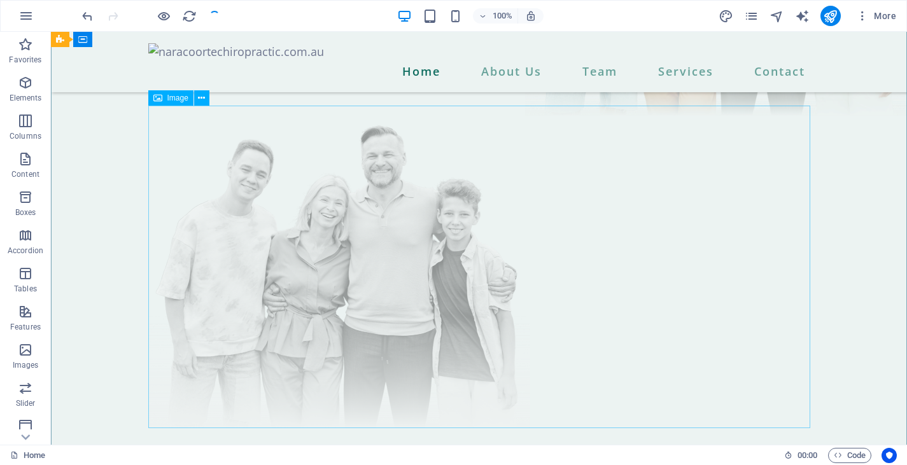
click at [183, 236] on figure at bounding box center [479, 267] width 662 height 323
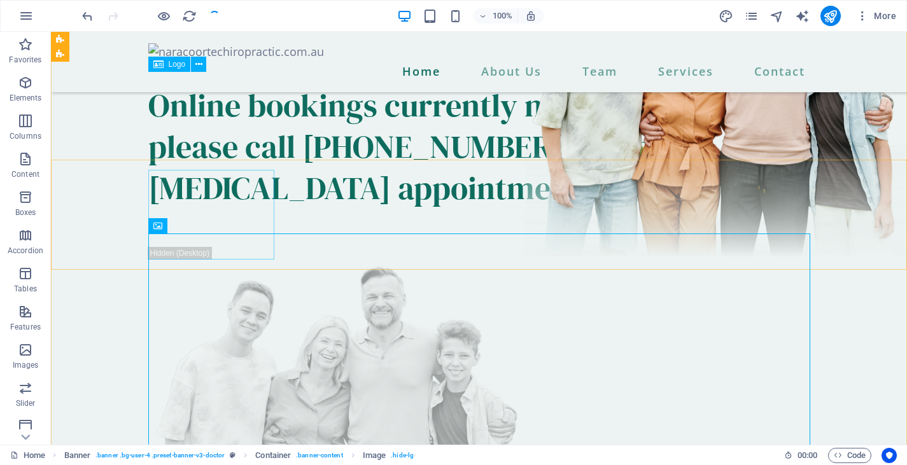
scroll to position [137, 0]
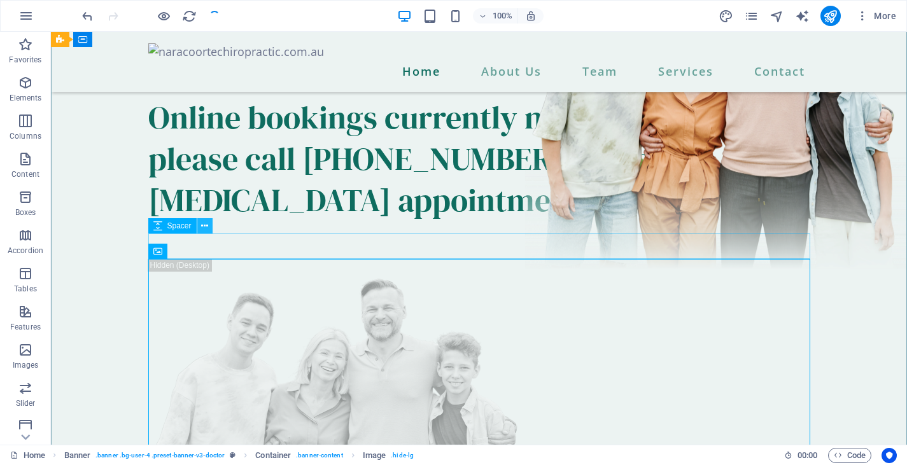
click at [204, 225] on icon at bounding box center [204, 226] width 7 height 13
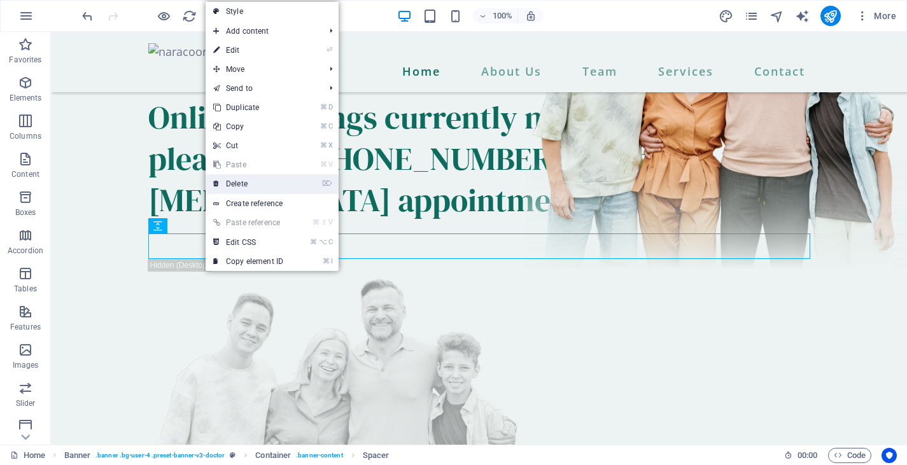
click at [235, 180] on link "⌦ Delete" at bounding box center [248, 183] width 85 height 19
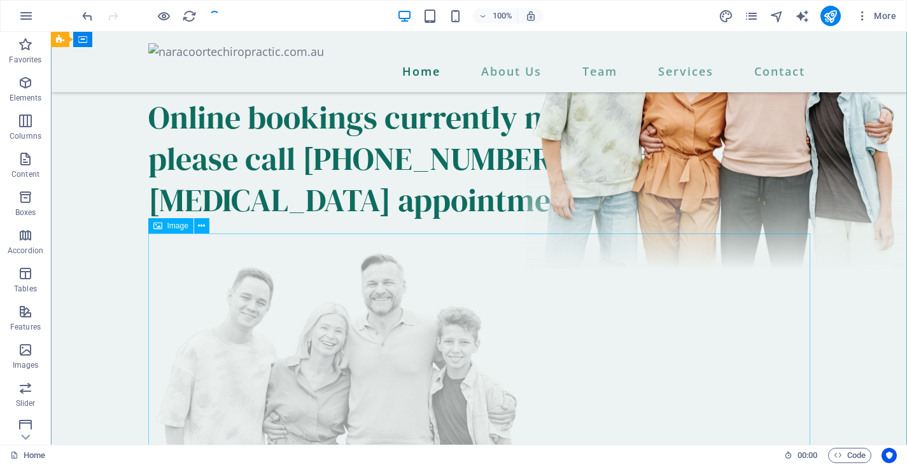
click at [316, 252] on figure at bounding box center [479, 395] width 662 height 323
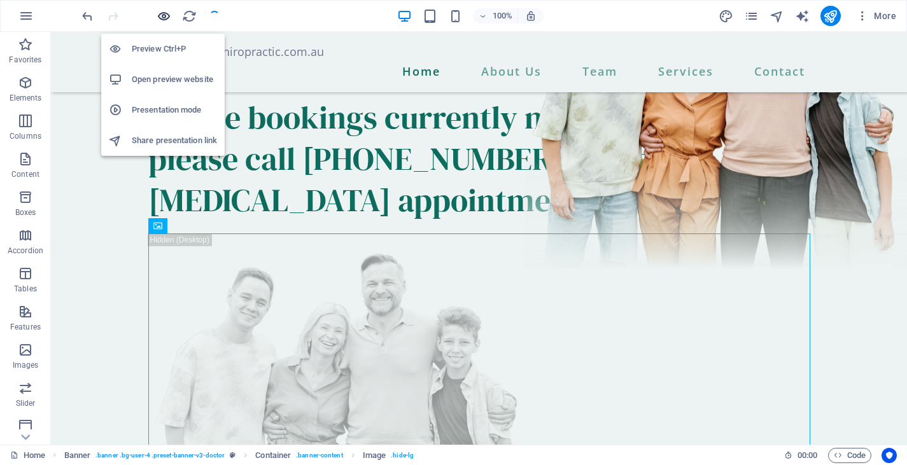
click at [164, 17] on icon "button" at bounding box center [164, 16] width 15 height 15
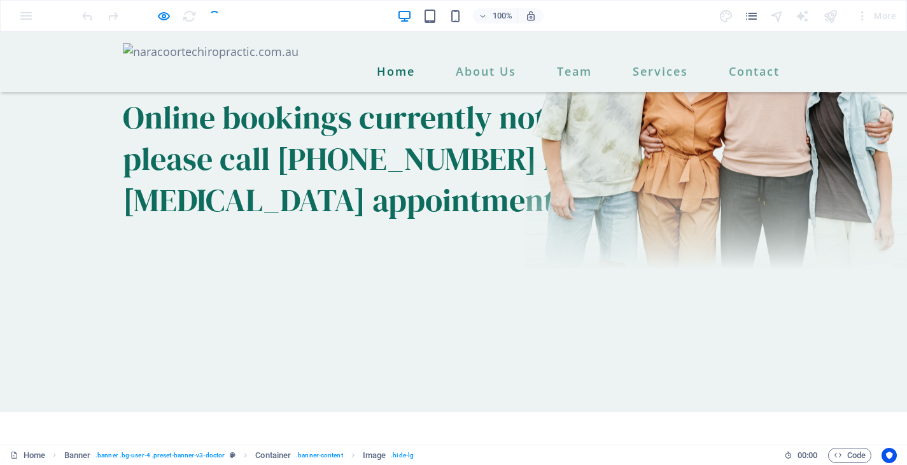
click at [525, 270] on img at bounding box center [716, 108] width 382 height 323
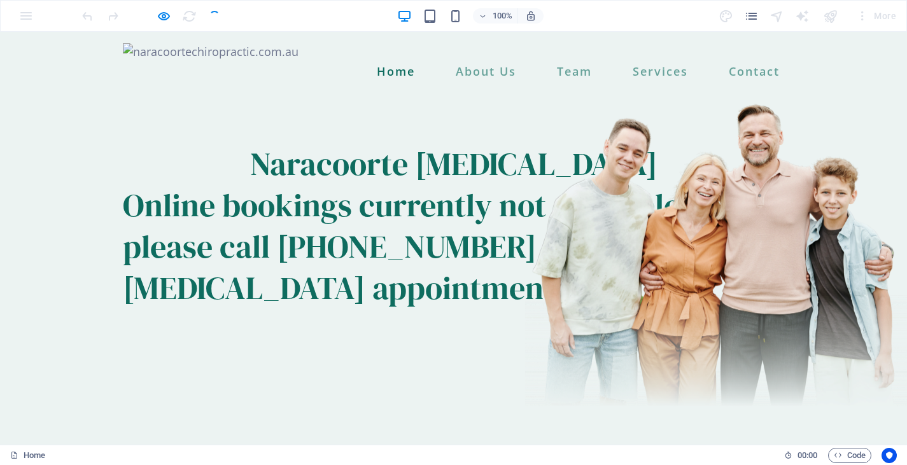
scroll to position [0, 0]
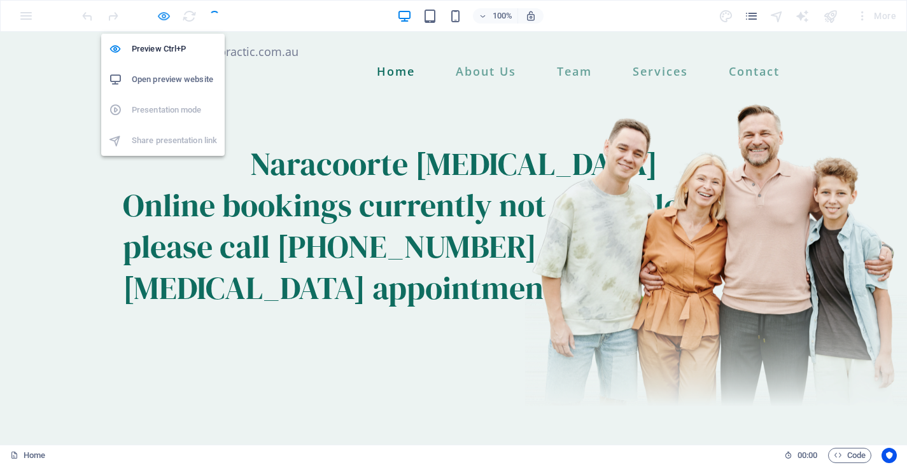
click at [166, 18] on icon "button" at bounding box center [164, 16] width 15 height 15
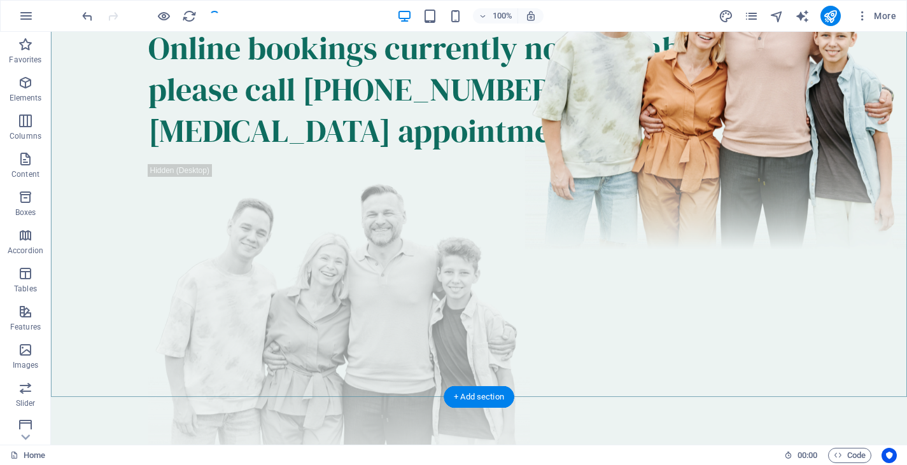
scroll to position [379, 0]
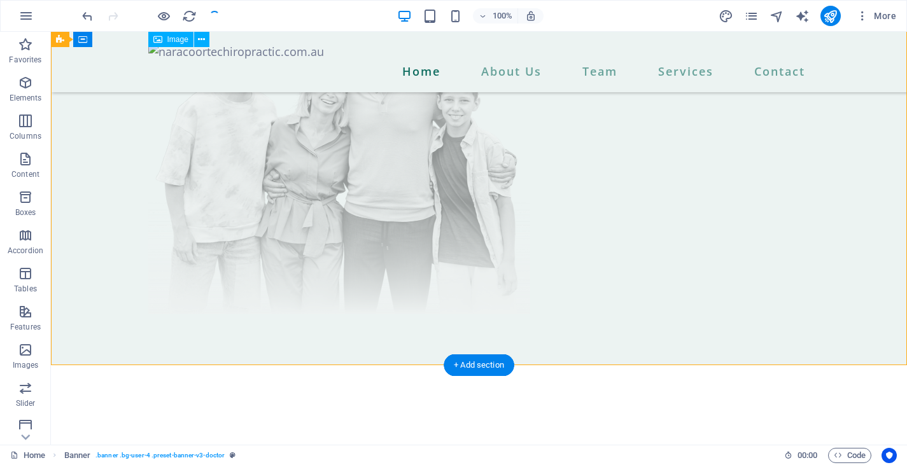
drag, startPoint x: 405, startPoint y: 233, endPoint x: 404, endPoint y: 281, distance: 48.4
click at [404, 283] on figure at bounding box center [479, 153] width 662 height 323
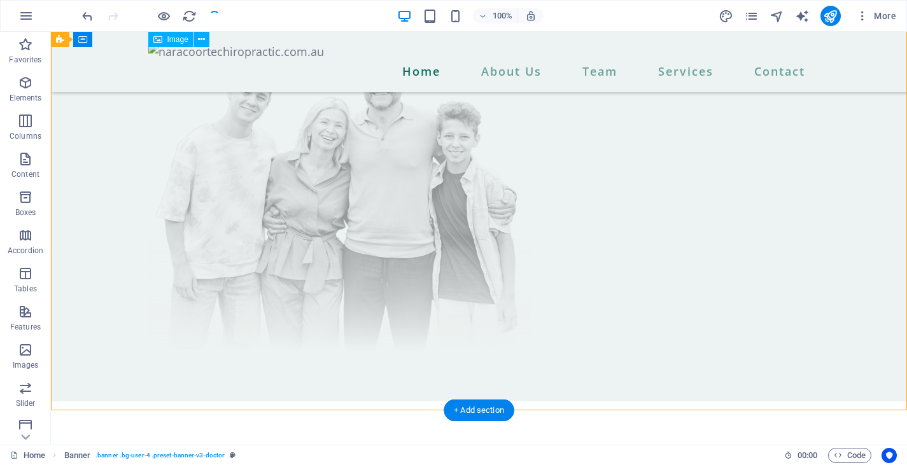
scroll to position [327, 0]
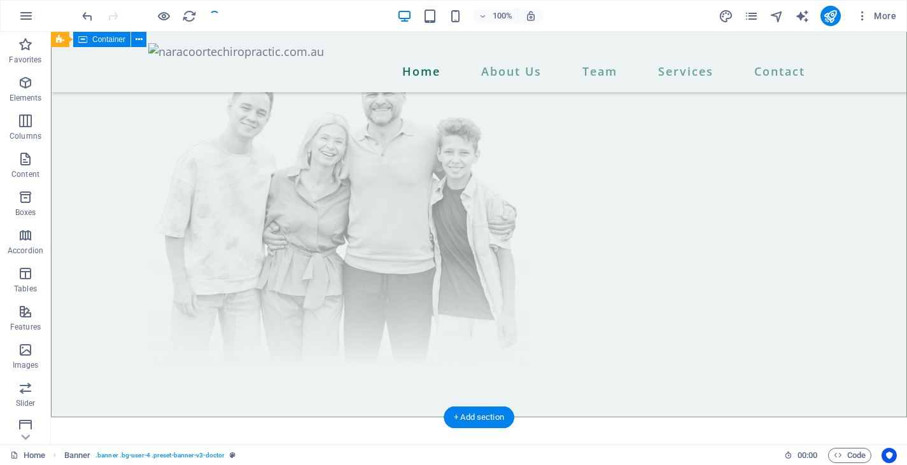
click at [394, 402] on div "Naracoorte [MEDICAL_DATA] Online bookings currently not available; please call …" at bounding box center [479, 116] width 856 height 603
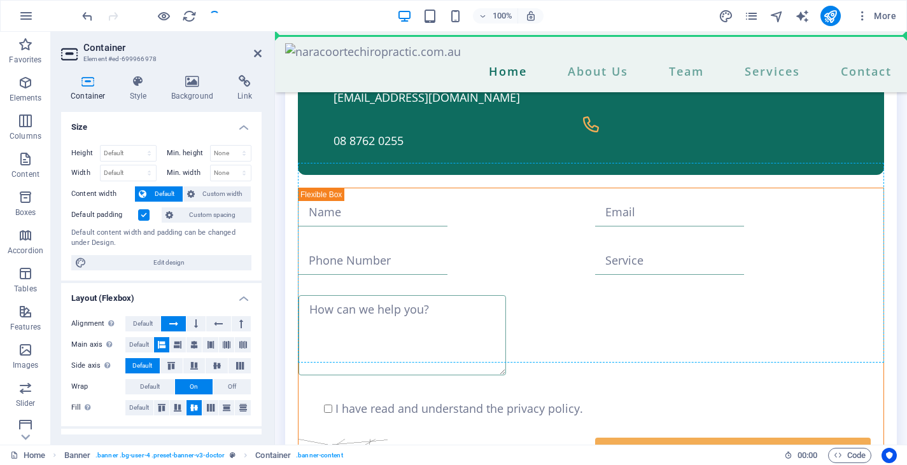
drag, startPoint x: 437, startPoint y: 414, endPoint x: 435, endPoint y: 437, distance: 23.0
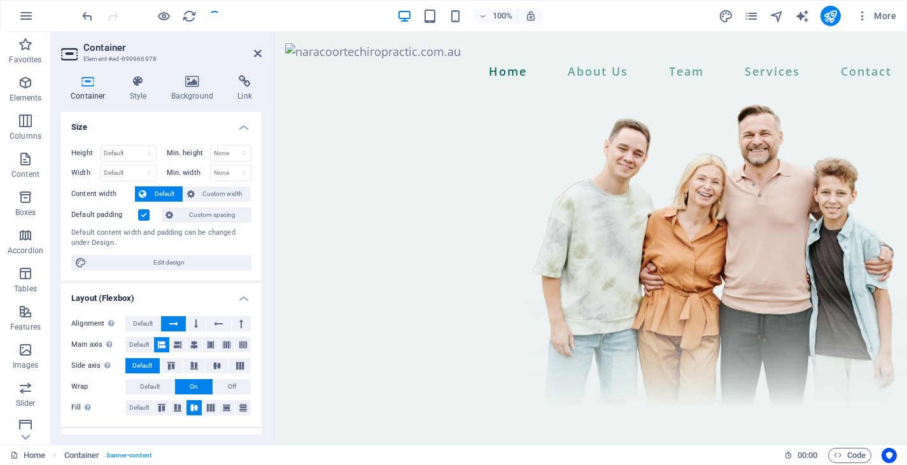
scroll to position [0, 0]
click at [141, 344] on span "Default" at bounding box center [139, 344] width 20 height 15
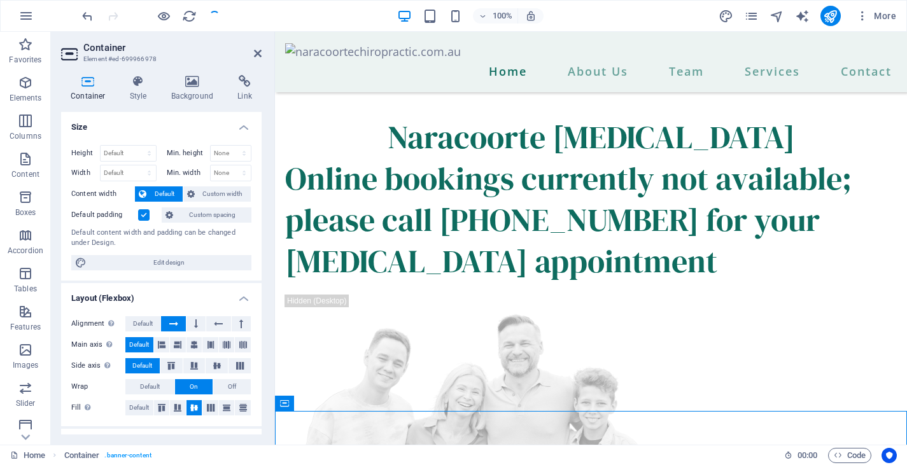
scroll to position [1370, 0]
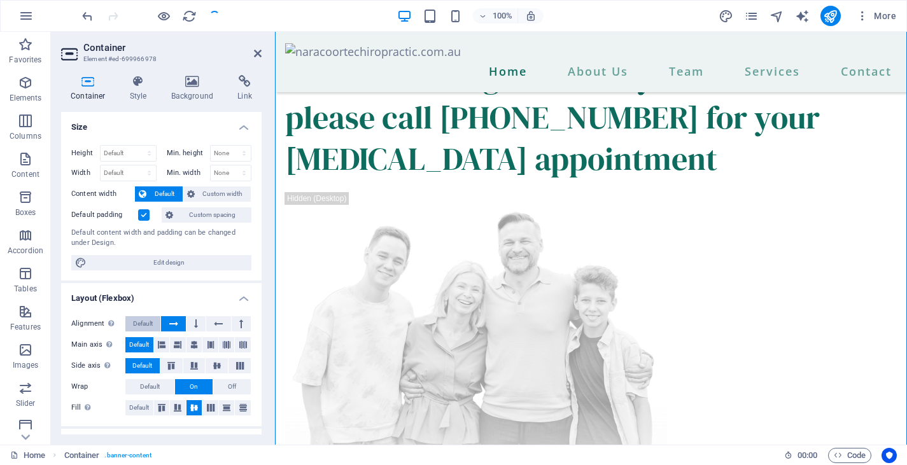
click at [143, 326] on span "Default" at bounding box center [143, 323] width 20 height 15
click at [216, 19] on div at bounding box center [151, 16] width 143 height 20
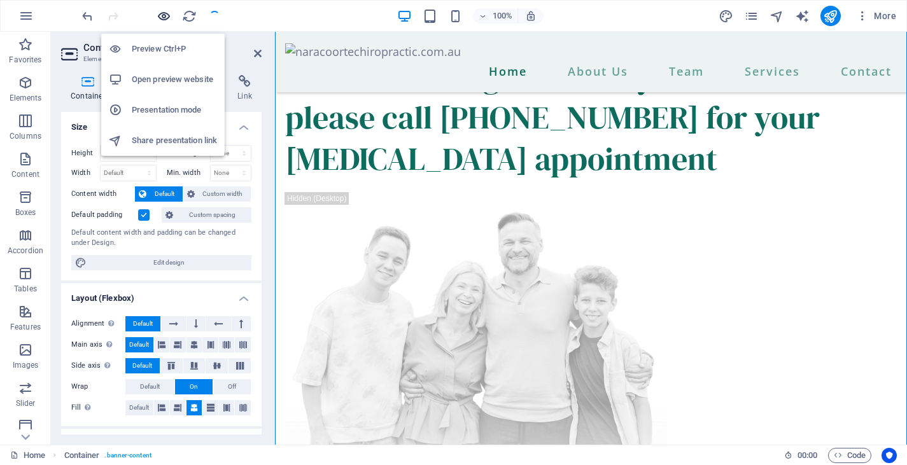
click at [165, 15] on icon "button" at bounding box center [164, 16] width 15 height 15
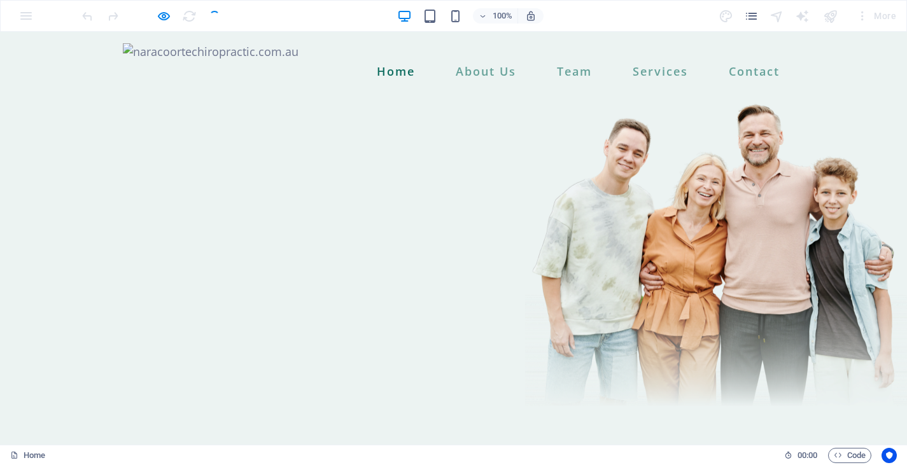
scroll to position [0, 0]
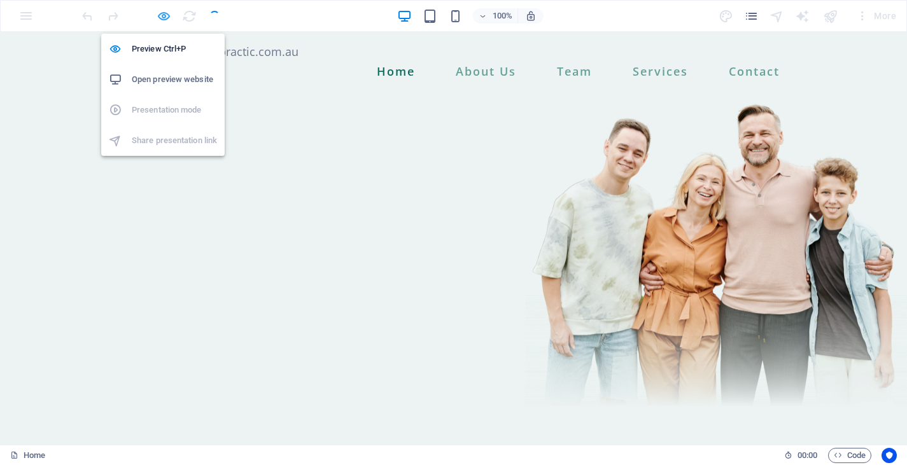
click at [162, 14] on icon "button" at bounding box center [164, 16] width 15 height 15
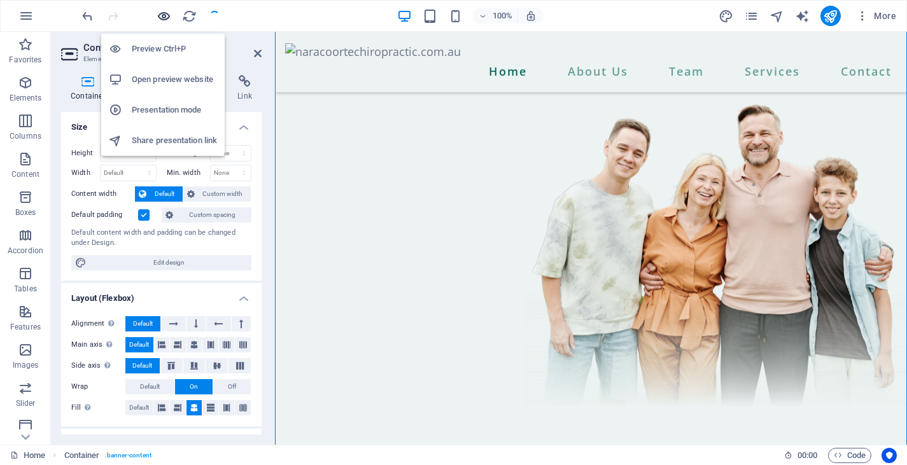
scroll to position [1370, 0]
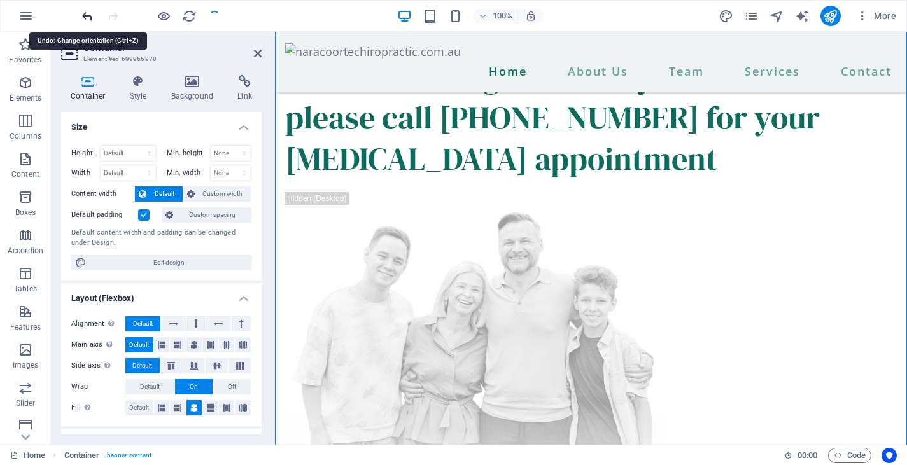
click at [87, 13] on icon "undo" at bounding box center [87, 16] width 15 height 15
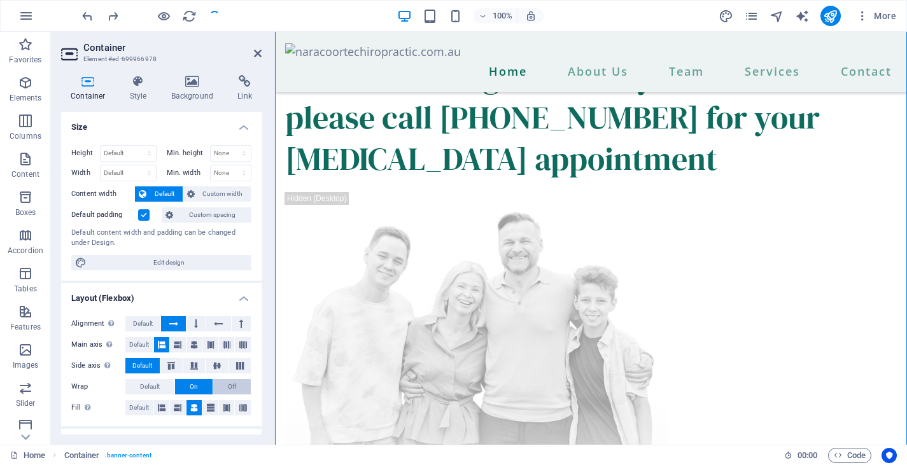
click at [232, 381] on span "Off" at bounding box center [232, 386] width 8 height 15
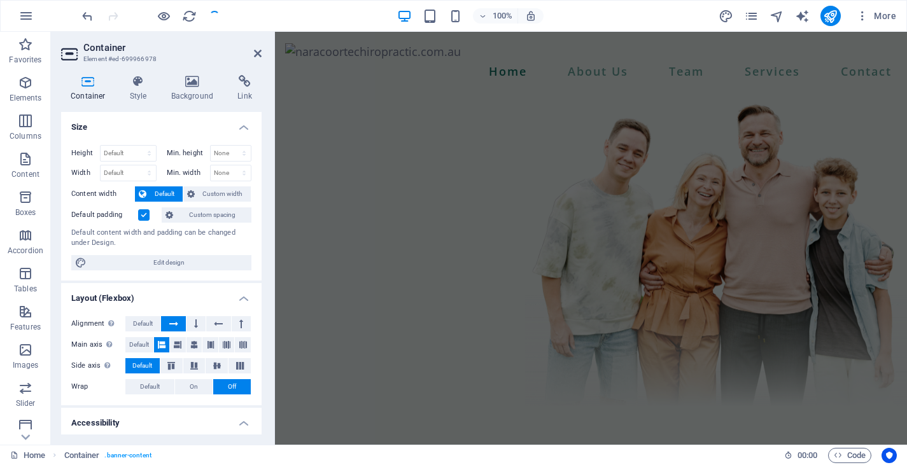
scroll to position [0, 0]
click at [257, 55] on icon at bounding box center [258, 53] width 8 height 10
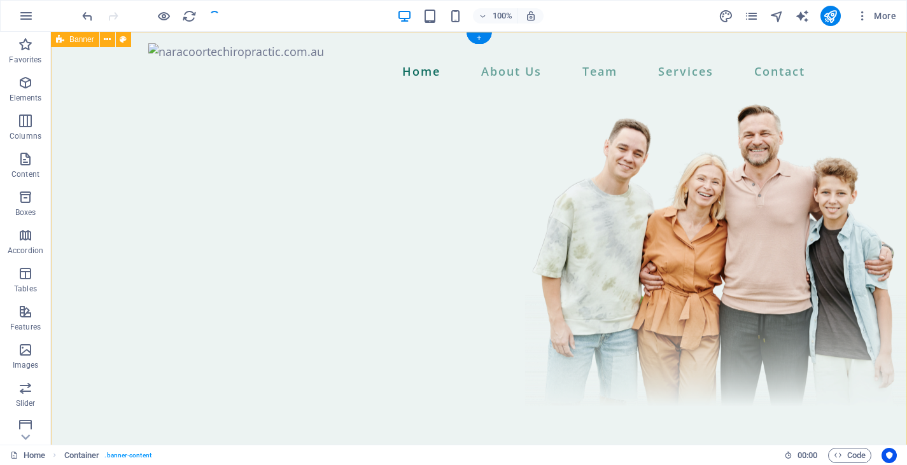
click at [314, 267] on div "Home About Us Team Services Contact" at bounding box center [479, 291] width 856 height 518
click at [86, 16] on icon "undo" at bounding box center [87, 16] width 15 height 15
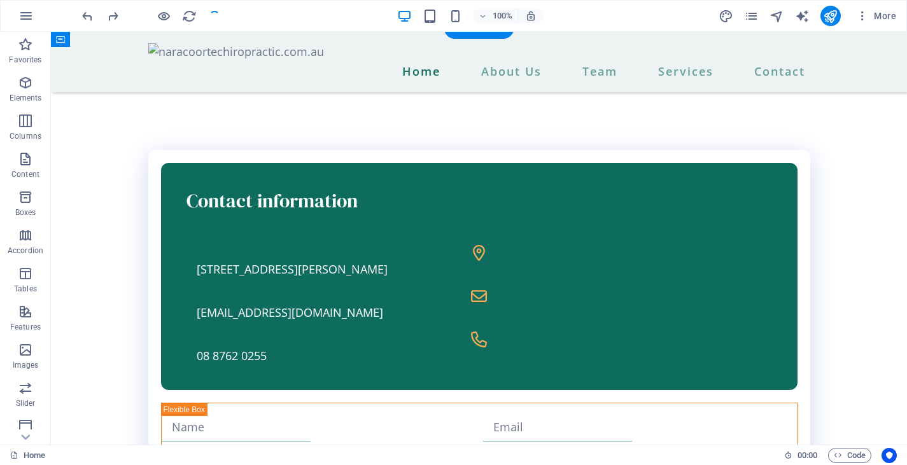
scroll to position [502, 0]
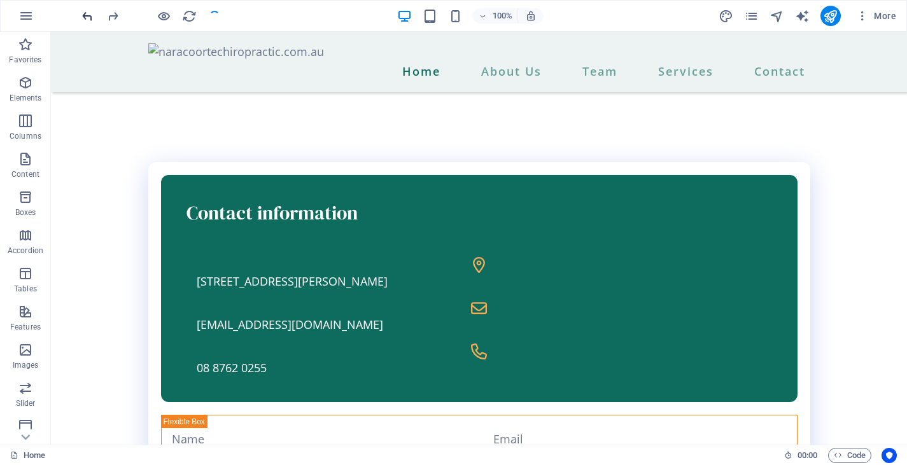
click at [87, 13] on icon "undo" at bounding box center [87, 16] width 15 height 15
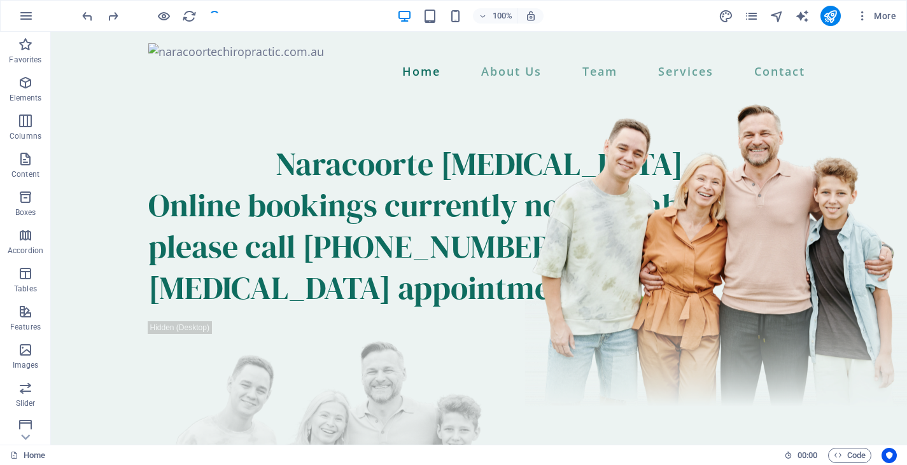
scroll to position [0, 0]
click at [160, 239] on div "Online bookings currently not available; please call [PHONE_NUMBER] for your [M…" at bounding box center [479, 247] width 662 height 124
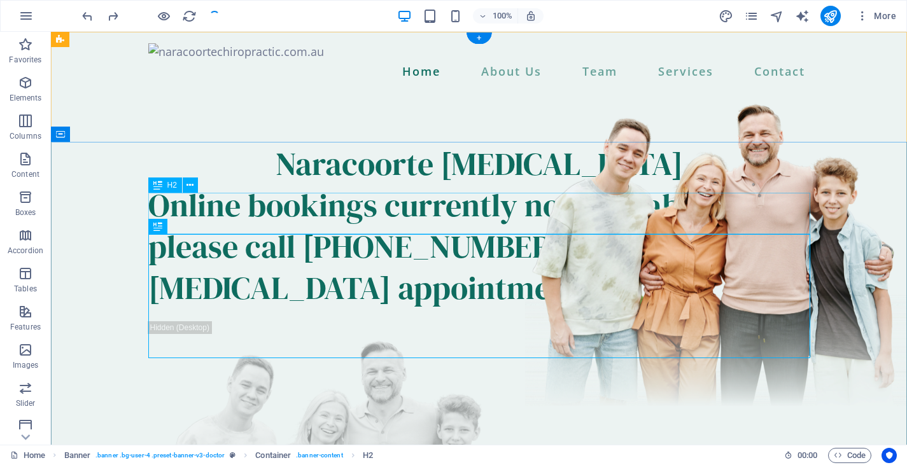
click at [151, 173] on div "Naracoorte [MEDICAL_DATA] Online bookings currently not available; please call …" at bounding box center [479, 393] width 856 height 603
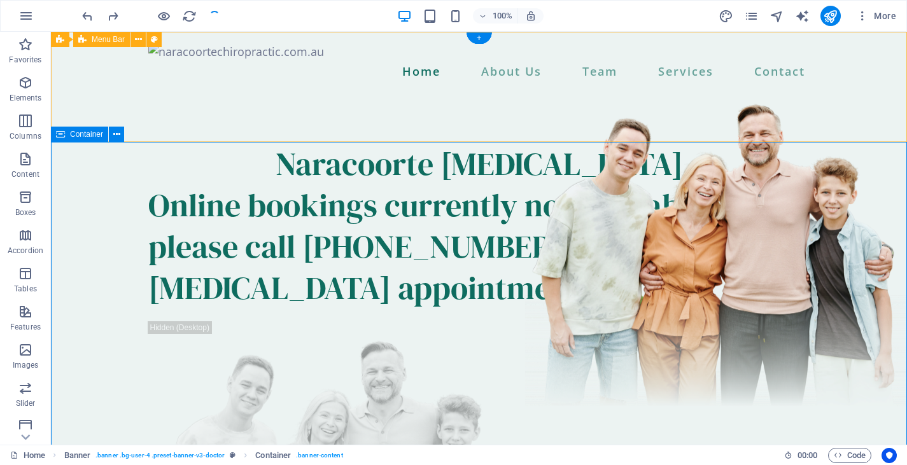
click at [63, 137] on icon at bounding box center [60, 134] width 9 height 15
click at [118, 134] on icon at bounding box center [116, 134] width 7 height 13
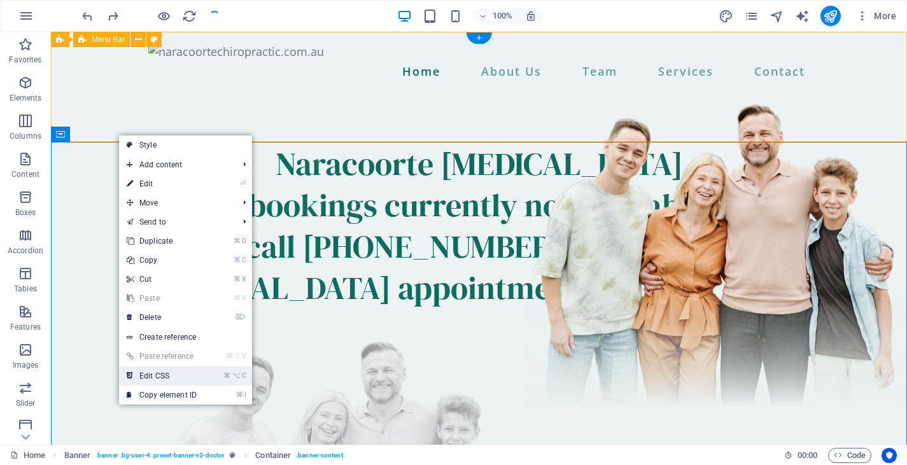
click at [170, 373] on link "⌘ ⌥ C Edit CSS" at bounding box center [161, 376] width 85 height 19
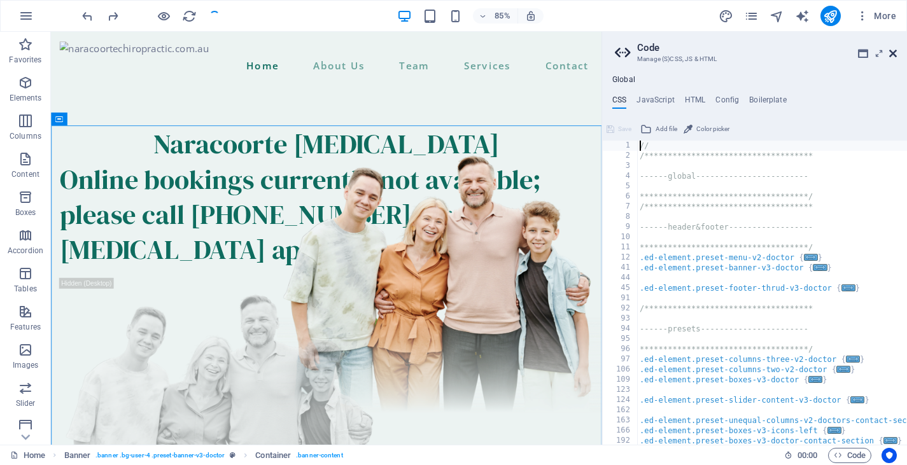
click at [891, 52] on icon at bounding box center [893, 53] width 8 height 10
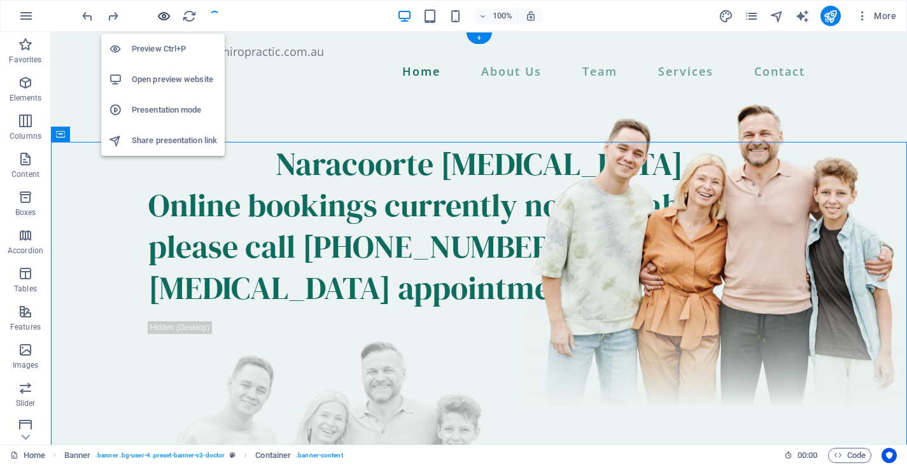
click at [164, 18] on icon "button" at bounding box center [164, 16] width 15 height 15
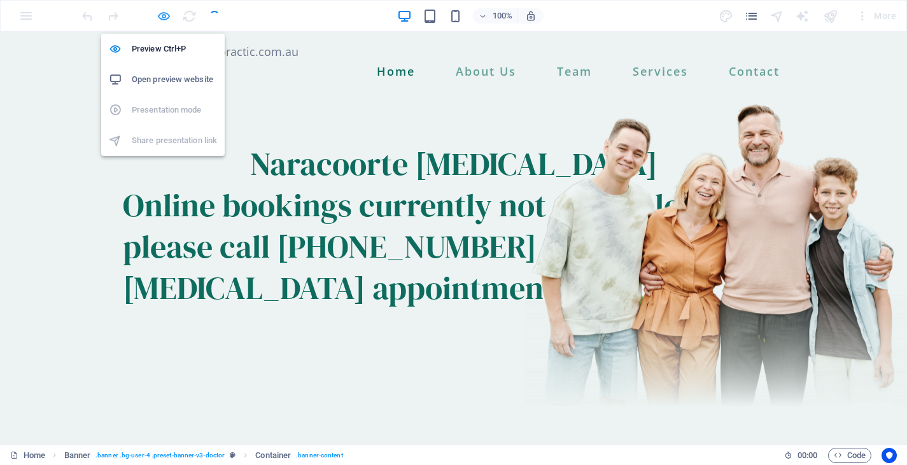
click at [165, 16] on icon "button" at bounding box center [164, 16] width 15 height 15
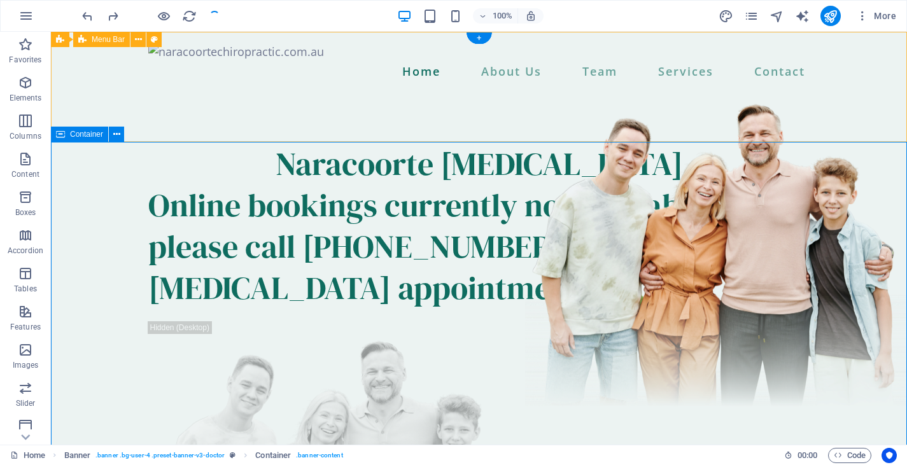
click at [71, 136] on span "Container" at bounding box center [86, 134] width 33 height 8
click at [116, 136] on icon at bounding box center [116, 134] width 7 height 13
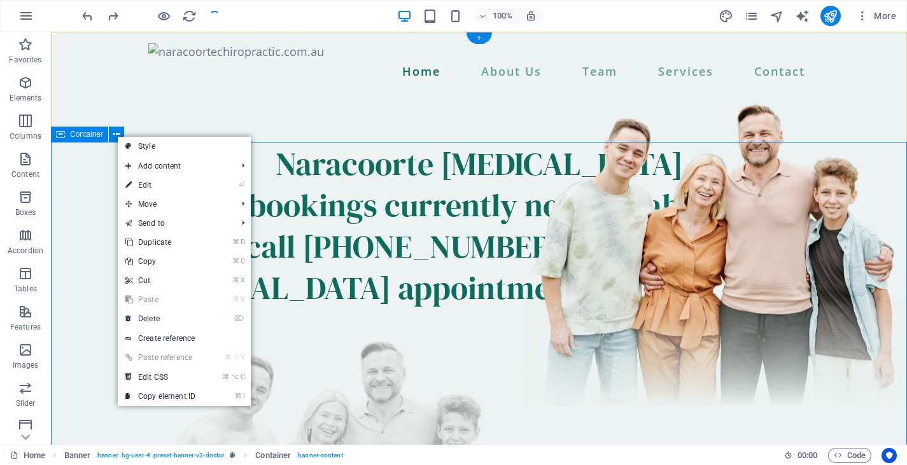
click at [101, 262] on div "Naracoorte [MEDICAL_DATA] Online bookings currently not available; please call …" at bounding box center [479, 393] width 856 height 603
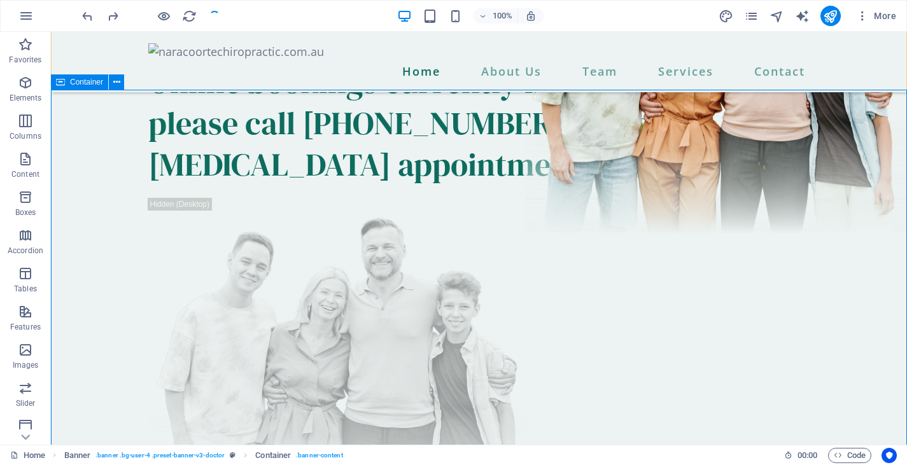
scroll to position [214, 0]
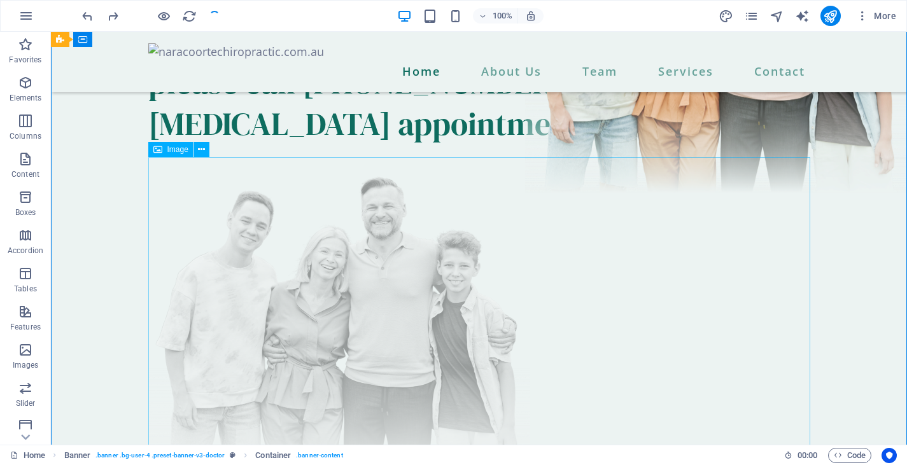
click at [155, 223] on figure at bounding box center [479, 318] width 662 height 323
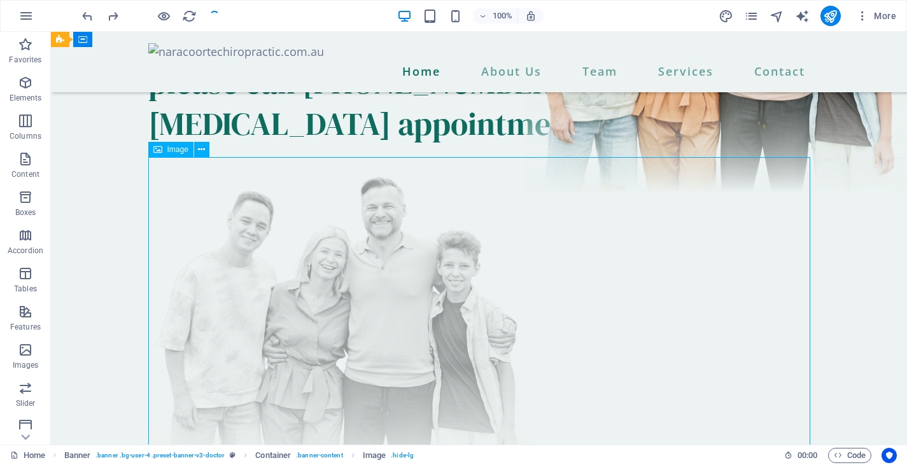
click at [155, 223] on figure at bounding box center [479, 318] width 662 height 323
select select "px"
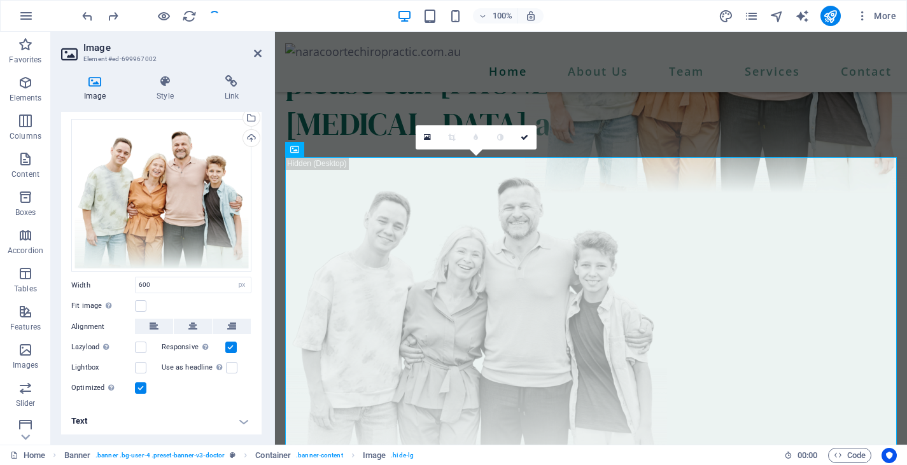
scroll to position [25, 0]
click at [199, 424] on h4 "Text" at bounding box center [161, 422] width 201 height 31
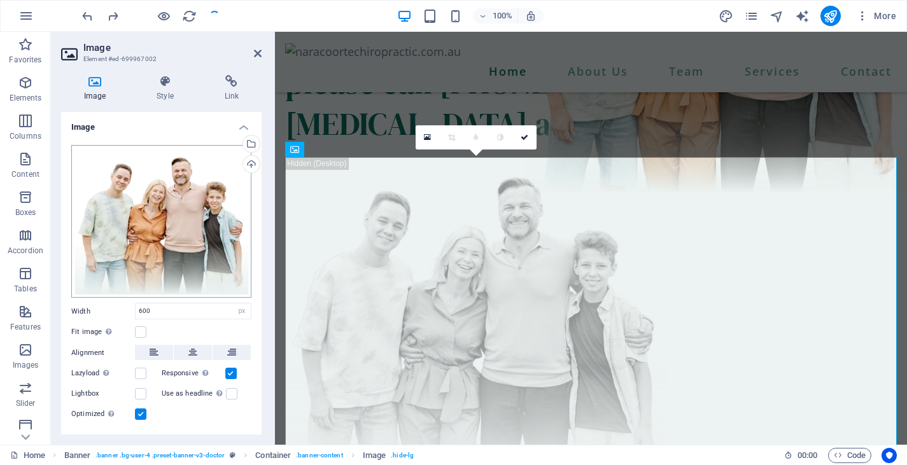
scroll to position [0, 0]
click at [243, 125] on h4 "Image" at bounding box center [161, 123] width 201 height 23
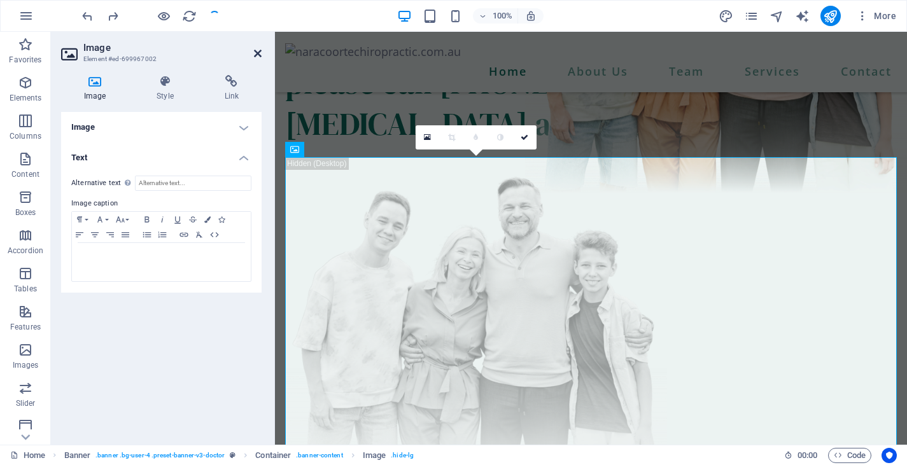
click at [255, 52] on icon at bounding box center [258, 53] width 8 height 10
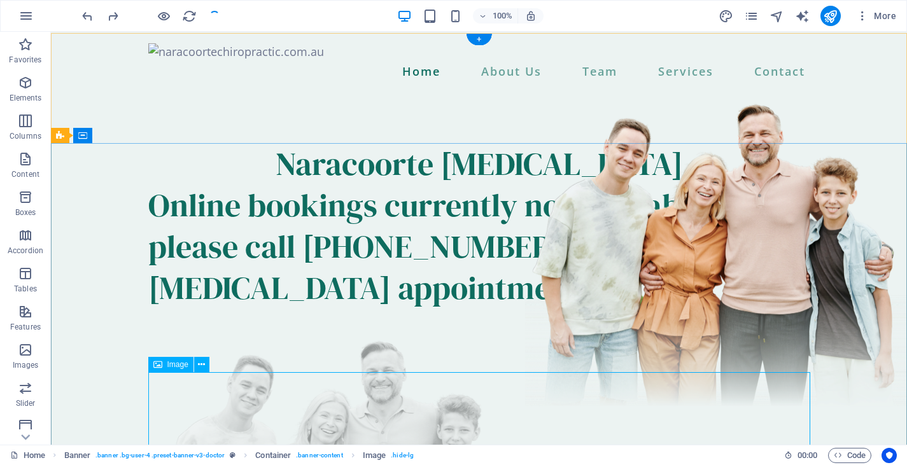
click at [281, 185] on div "Naracoorte [MEDICAL_DATA]" at bounding box center [479, 163] width 662 height 41
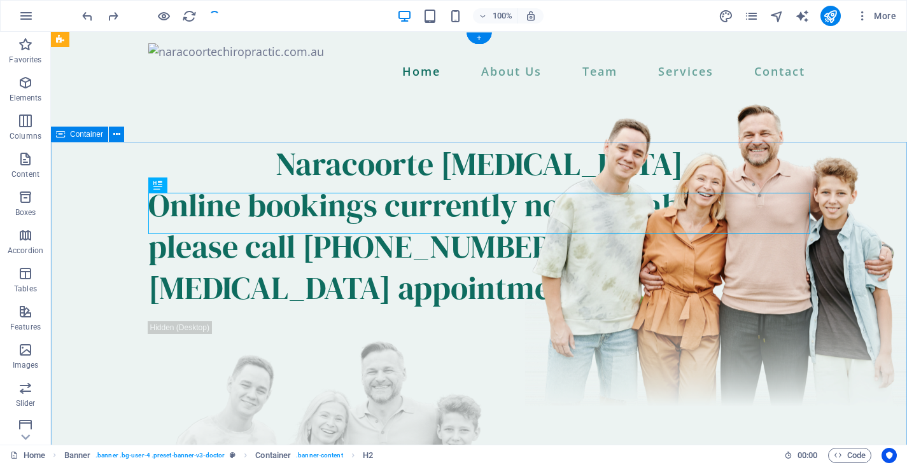
click at [270, 158] on div "Naracoorte [MEDICAL_DATA] Online bookings currently not available; please call …" at bounding box center [479, 393] width 856 height 603
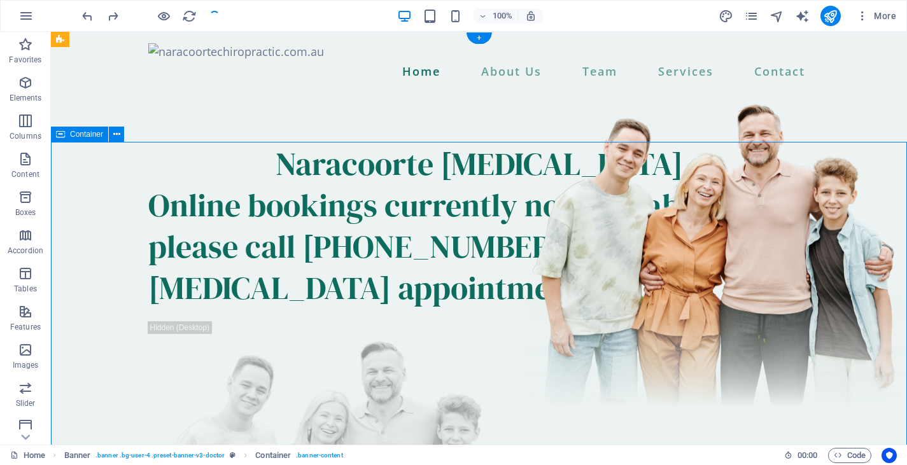
click at [270, 158] on div "Naracoorte [MEDICAL_DATA] Online bookings currently not available; please call …" at bounding box center [479, 393] width 856 height 603
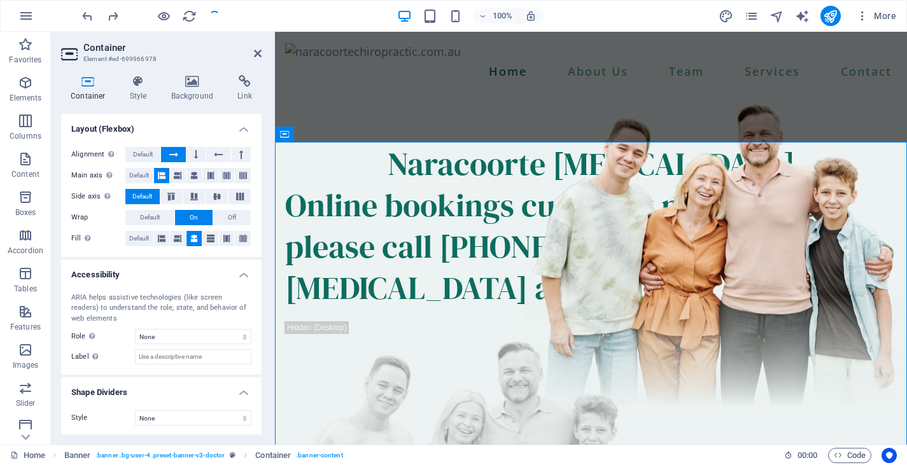
scroll to position [169, 0]
click at [192, 195] on icon at bounding box center [194, 198] width 15 height 8
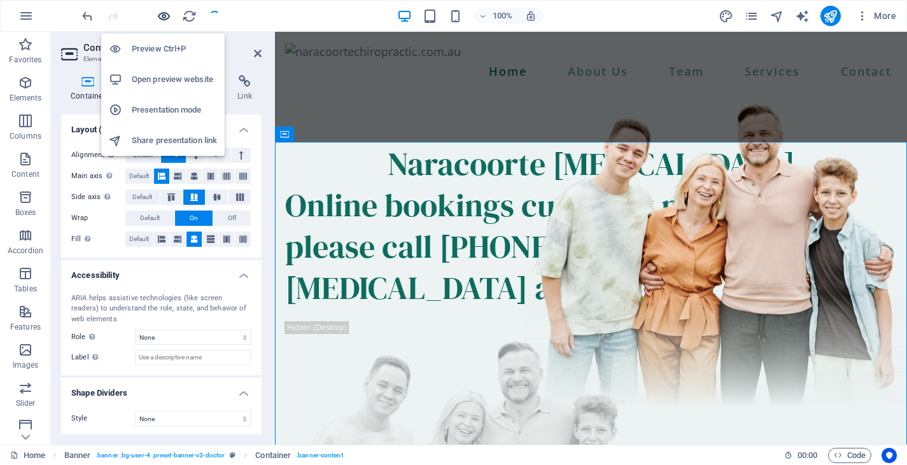
click at [163, 18] on icon "button" at bounding box center [164, 16] width 15 height 15
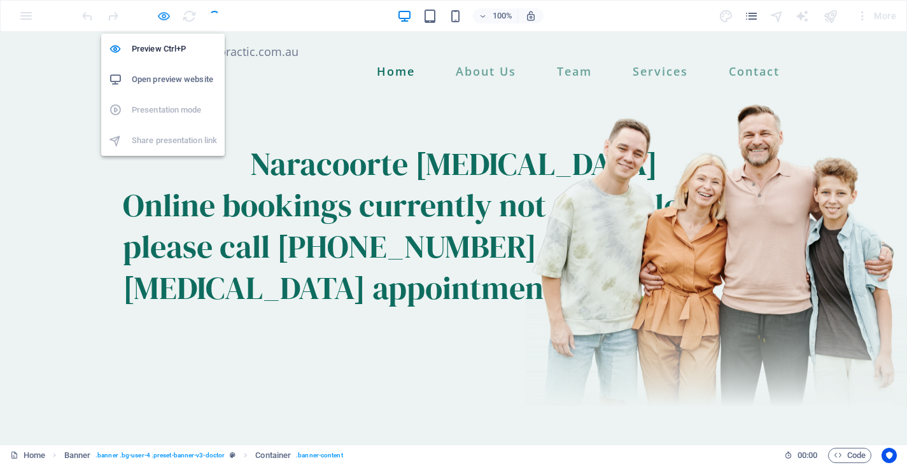
click at [164, 13] on icon "button" at bounding box center [164, 16] width 15 height 15
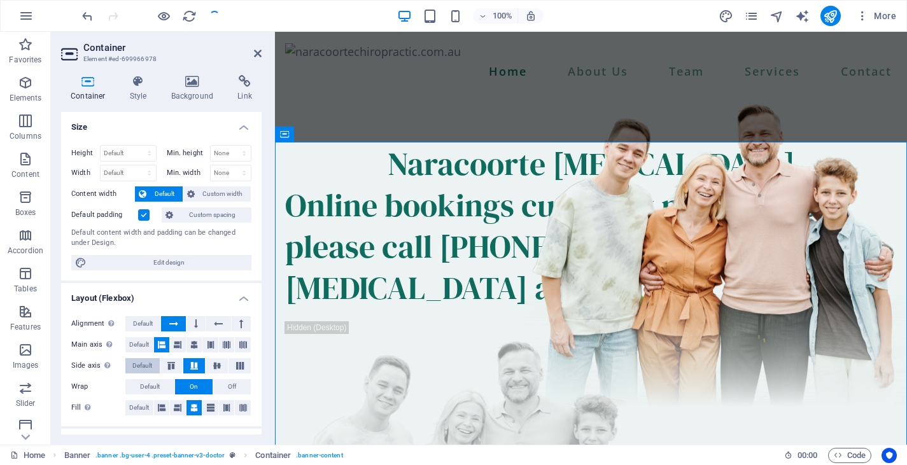
click at [146, 364] on span "Default" at bounding box center [142, 365] width 20 height 15
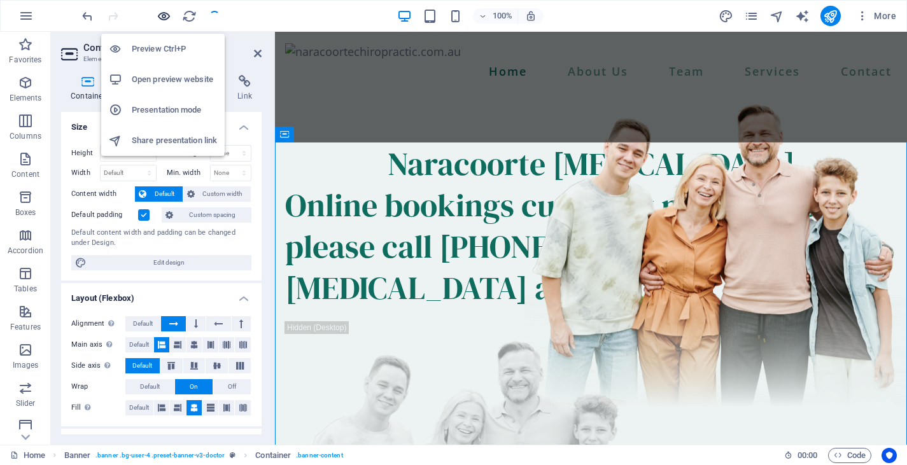
click at [163, 19] on icon "button" at bounding box center [164, 16] width 15 height 15
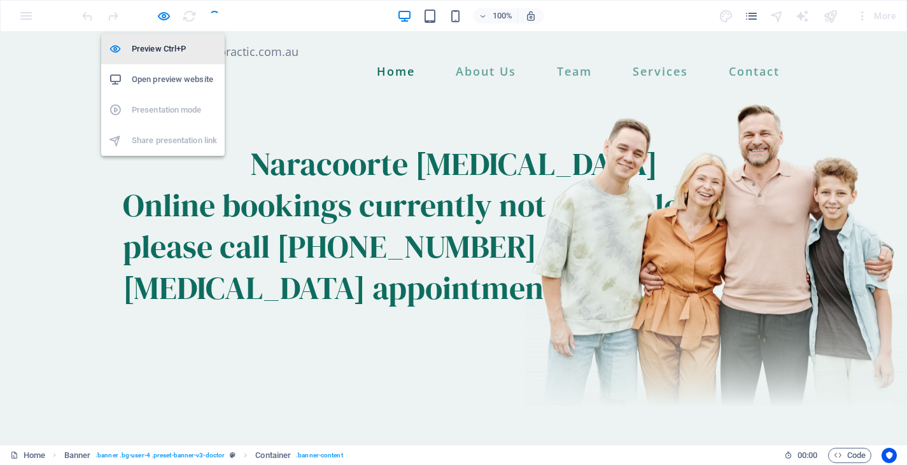
click at [161, 48] on h6 "Preview Ctrl+P" at bounding box center [174, 48] width 85 height 15
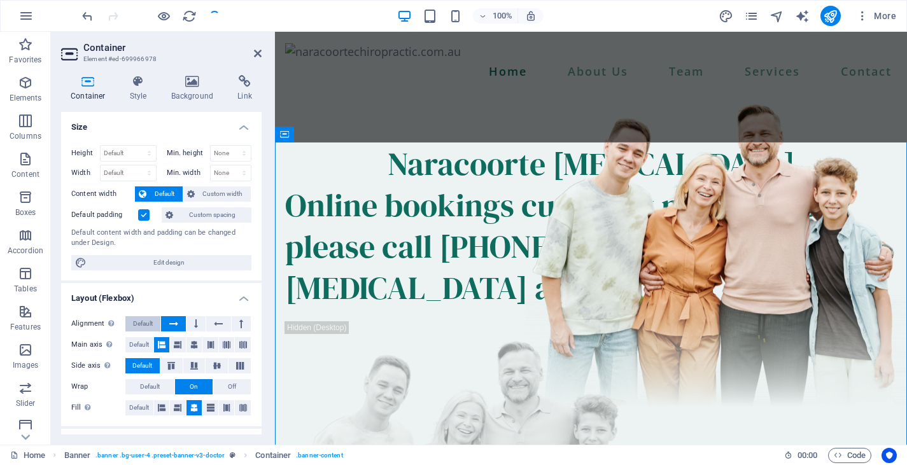
click at [146, 321] on span "Default" at bounding box center [143, 323] width 20 height 15
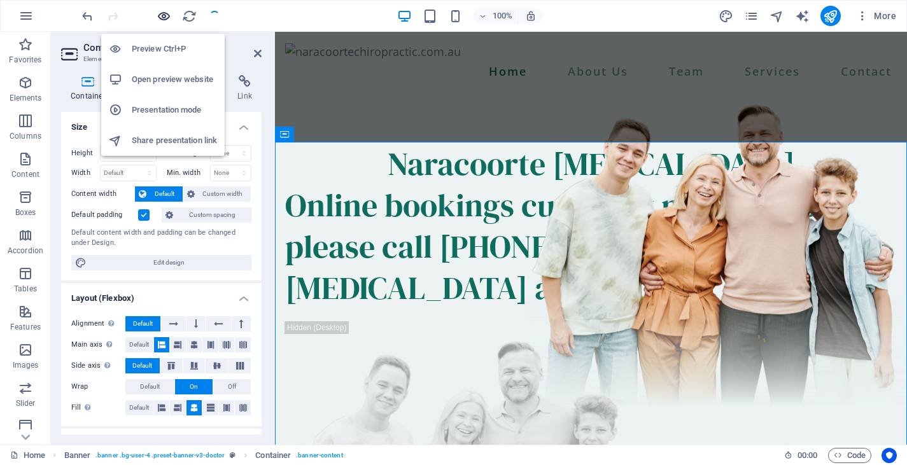
click at [164, 17] on icon "button" at bounding box center [164, 16] width 15 height 15
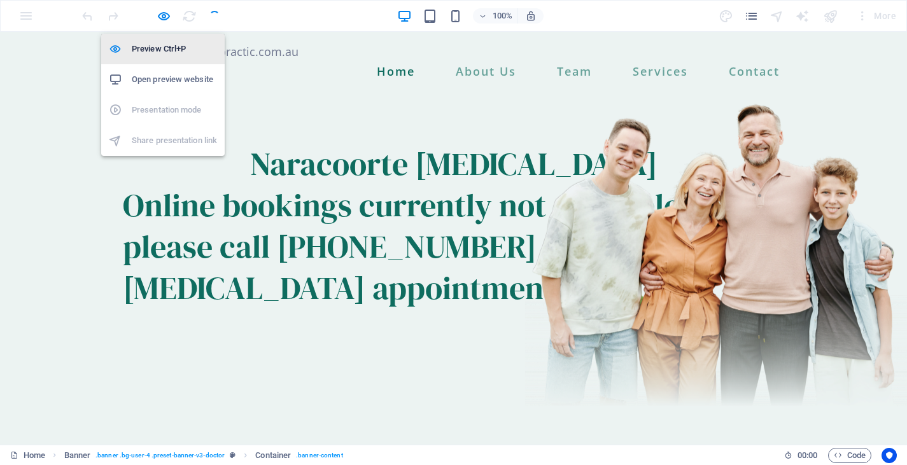
click at [164, 43] on h6 "Preview Ctrl+P" at bounding box center [174, 48] width 85 height 15
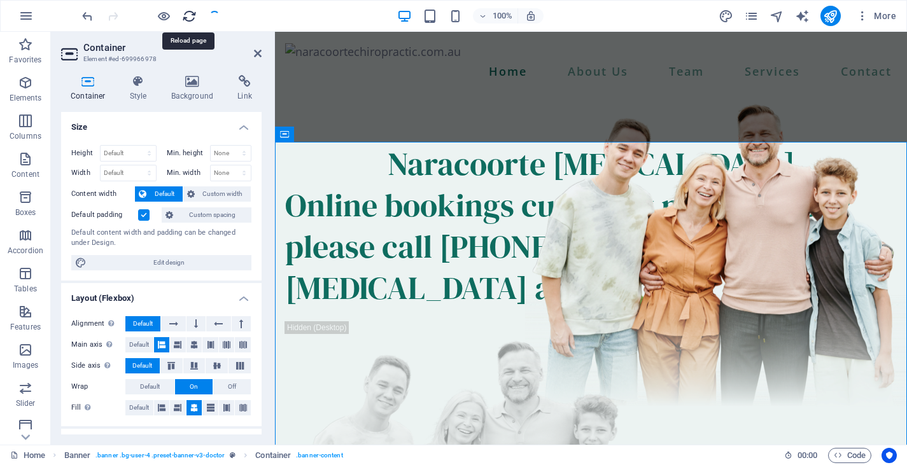
click at [190, 17] on icon "reload" at bounding box center [189, 16] width 15 height 15
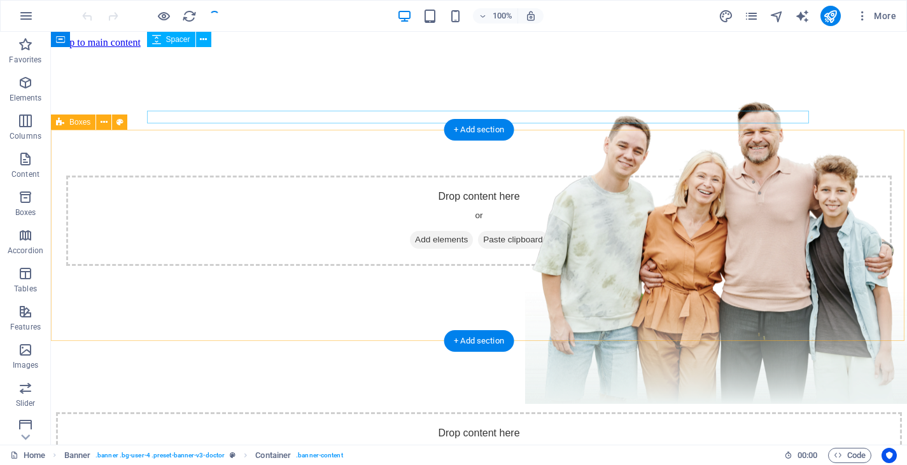
scroll to position [0, 0]
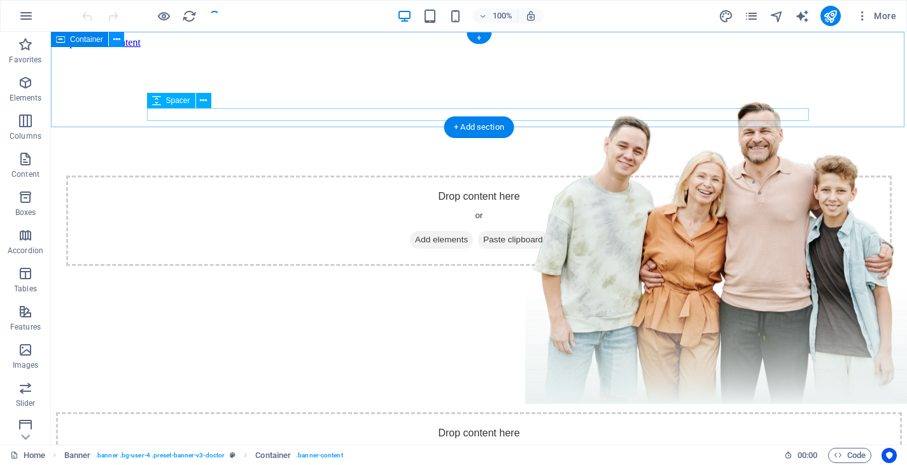
click at [118, 39] on icon at bounding box center [116, 39] width 7 height 13
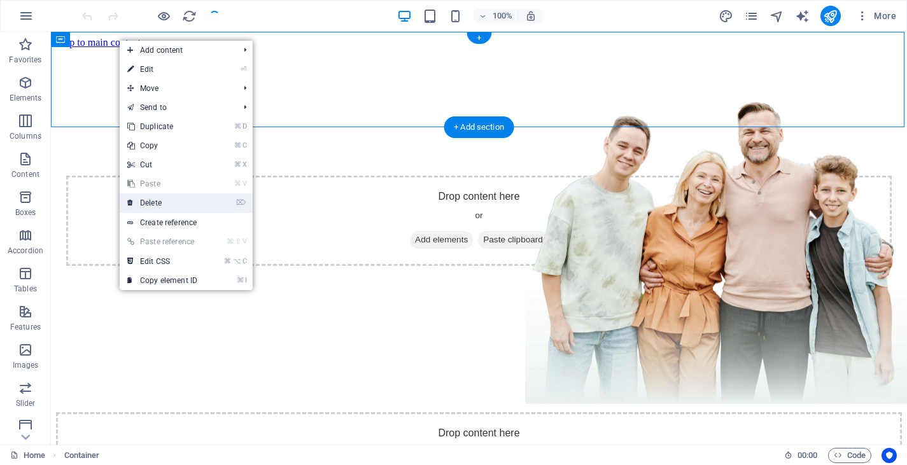
click at [163, 198] on link "⌦ Delete" at bounding box center [162, 203] width 85 height 19
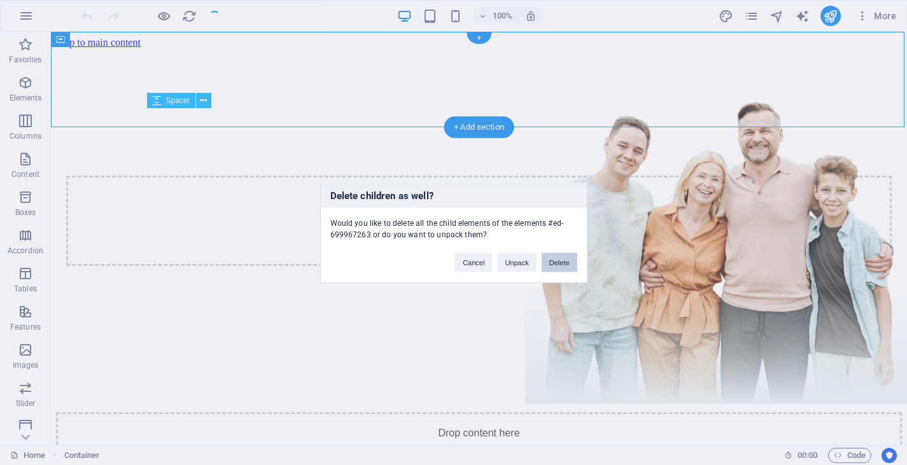
click at [553, 265] on button "Delete" at bounding box center [560, 262] width 36 height 19
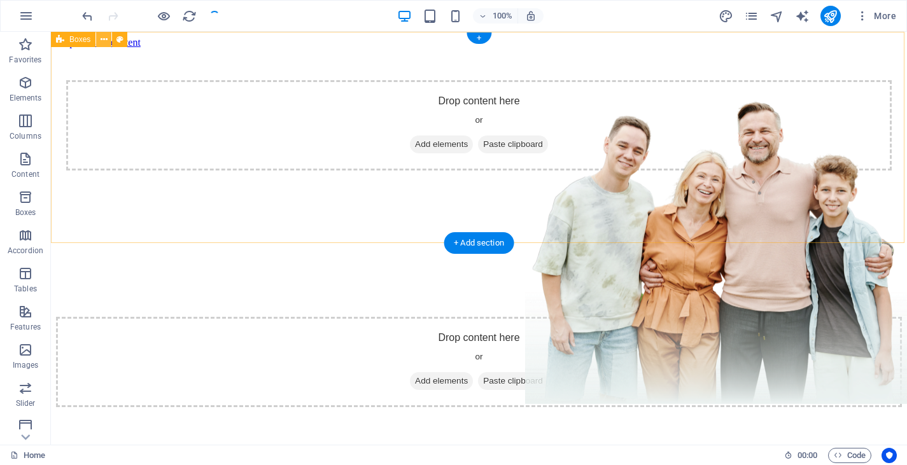
click at [104, 38] on icon at bounding box center [104, 39] width 7 height 13
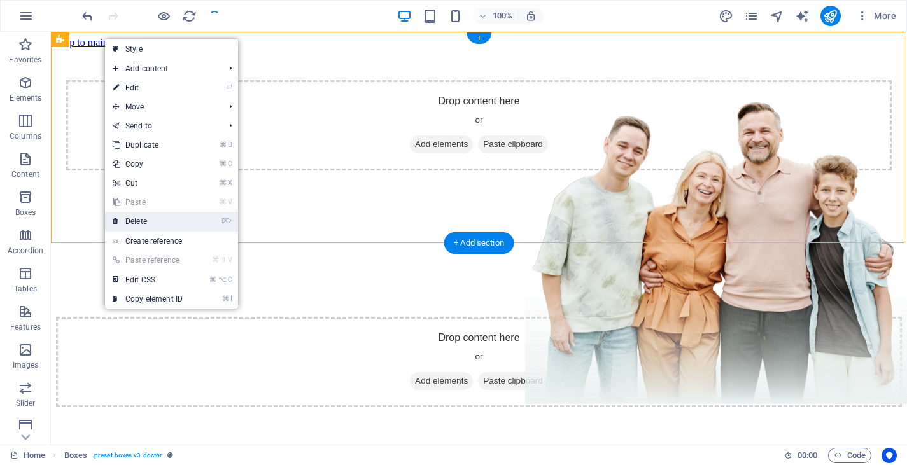
click at [146, 220] on link "⌦ Delete" at bounding box center [147, 221] width 85 height 19
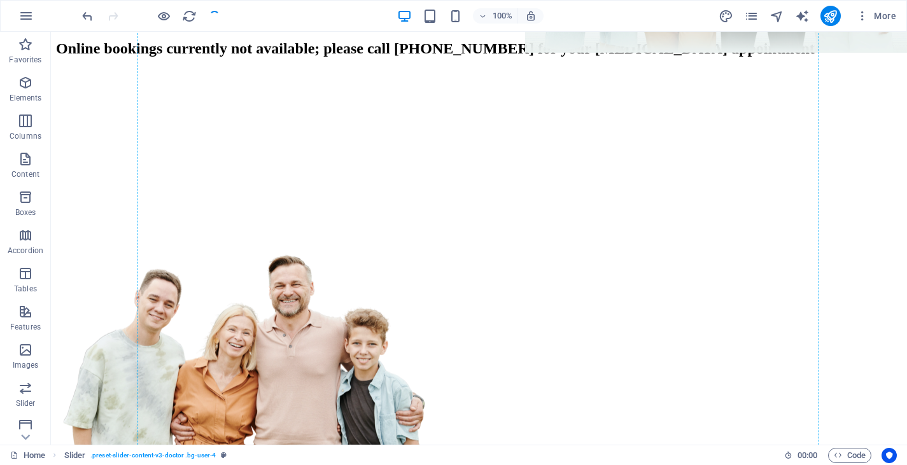
scroll to position [362, 0]
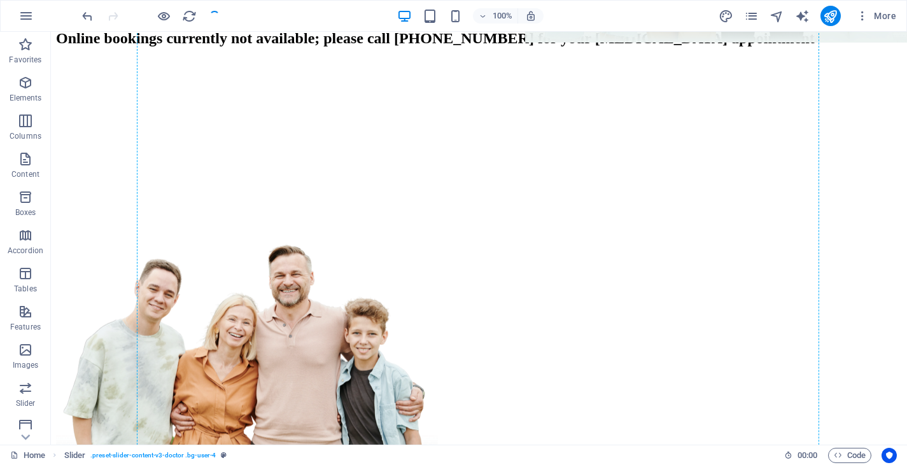
drag, startPoint x: 143, startPoint y: 87, endPoint x: 167, endPoint y: 267, distance: 181.8
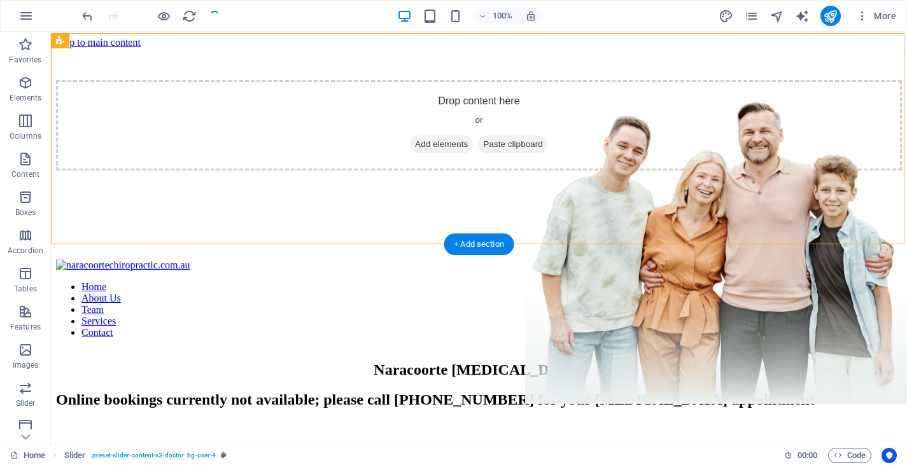
scroll to position [0, 0]
click at [120, 41] on icon at bounding box center [118, 39] width 7 height 13
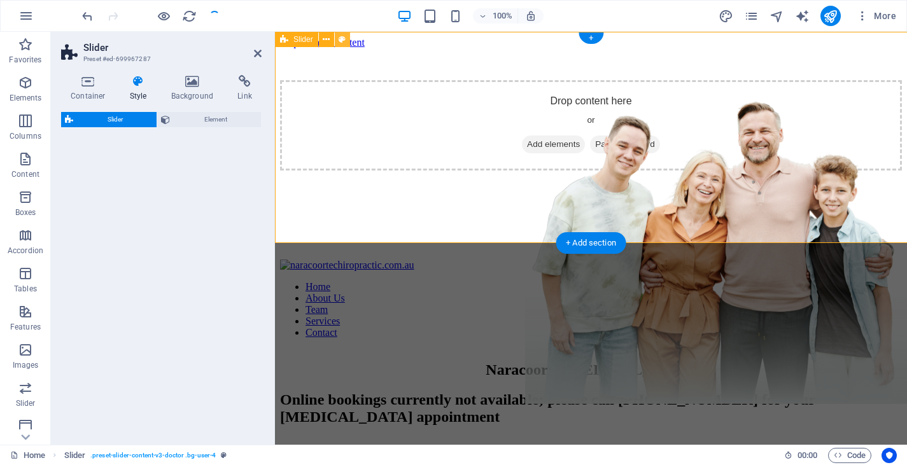
select select "px"
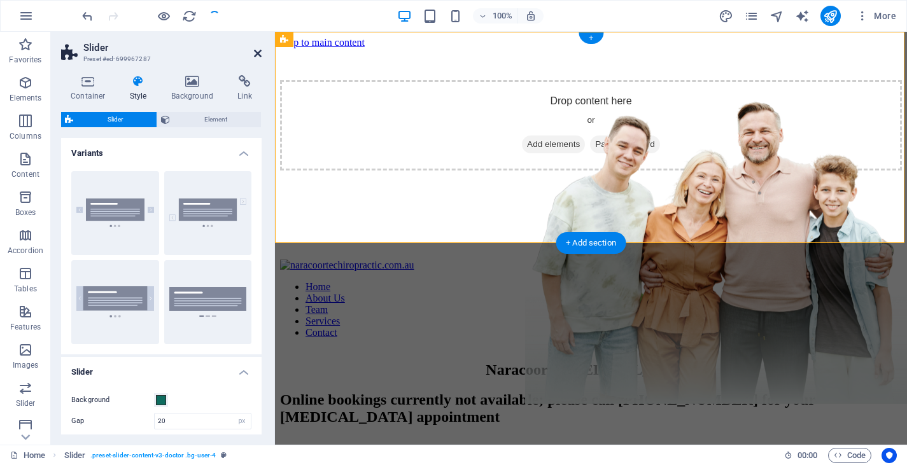
click at [257, 52] on icon at bounding box center [258, 53] width 8 height 10
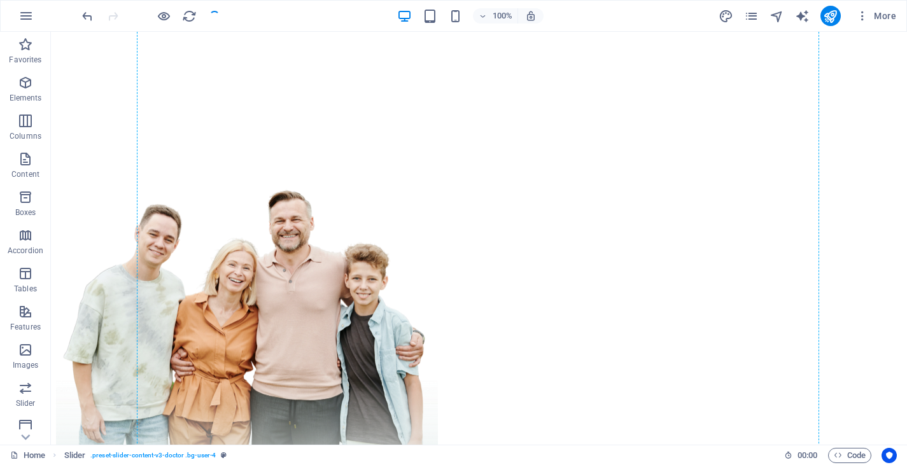
scroll to position [435, 0]
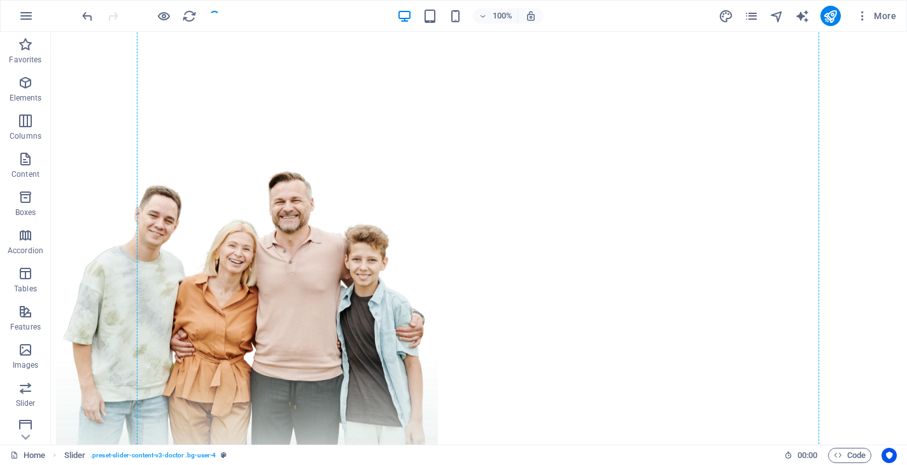
drag, startPoint x: 212, startPoint y: 170, endPoint x: 187, endPoint y: 281, distance: 114.3
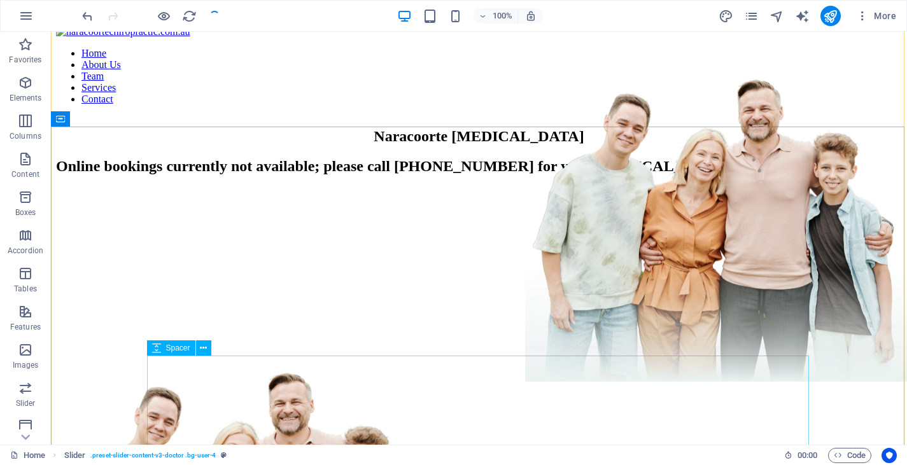
scroll to position [31, 0]
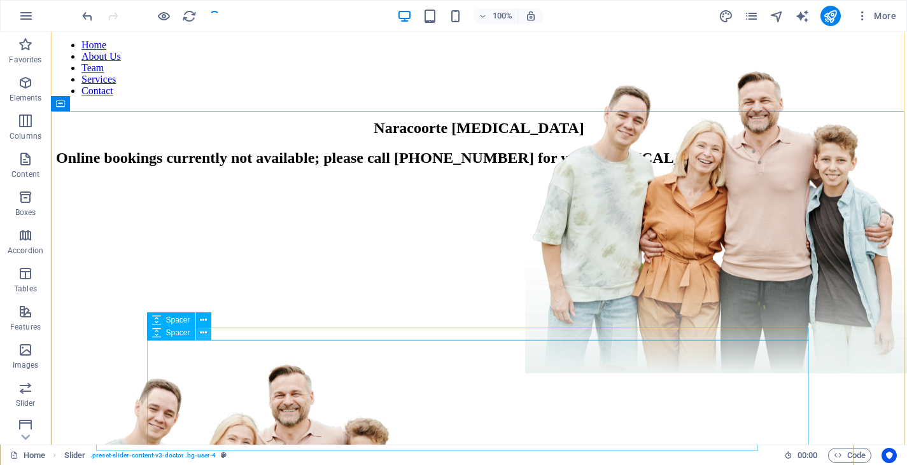
click at [202, 332] on icon at bounding box center [203, 333] width 7 height 13
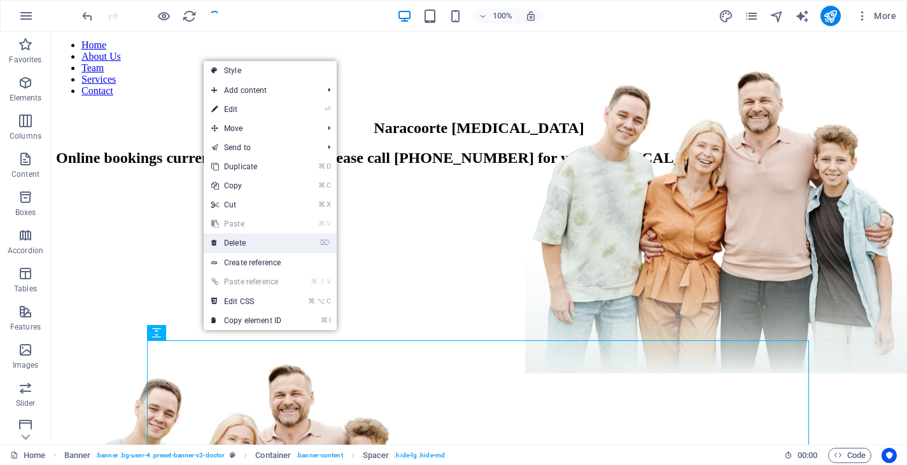
click at [246, 243] on link "⌦ Delete" at bounding box center [246, 243] width 85 height 19
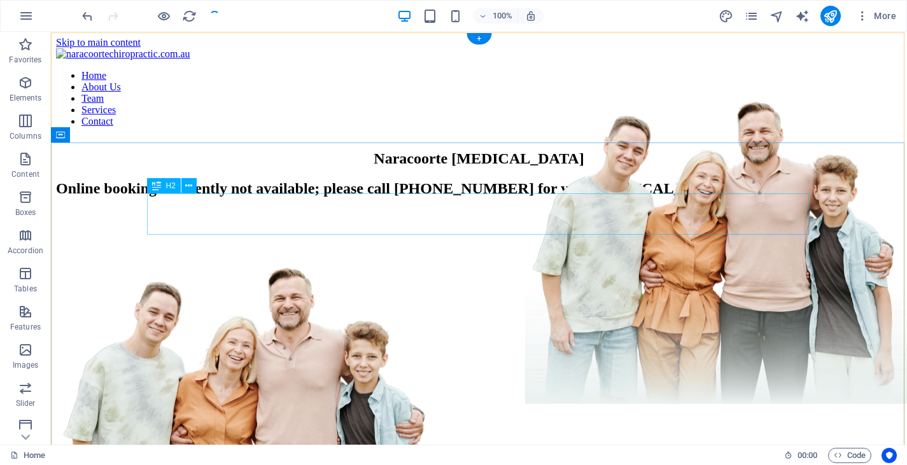
scroll to position [0, 0]
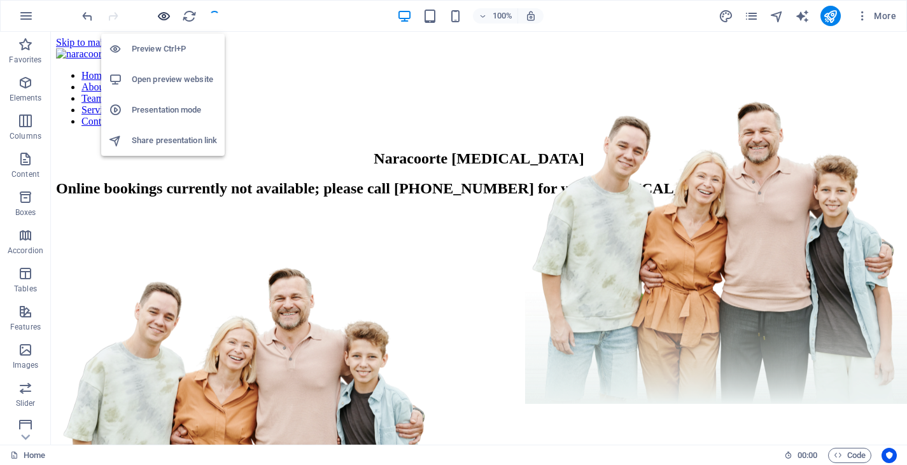
click at [163, 13] on icon "button" at bounding box center [164, 16] width 15 height 15
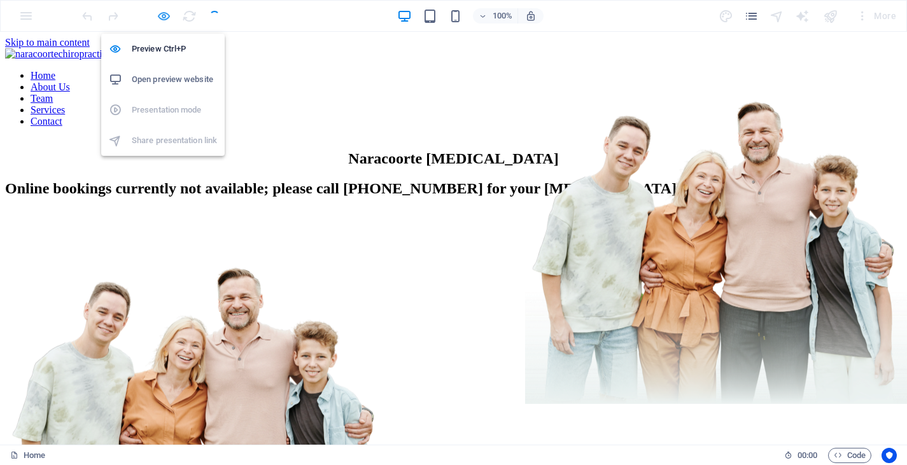
click at [167, 12] on icon "button" at bounding box center [164, 16] width 15 height 15
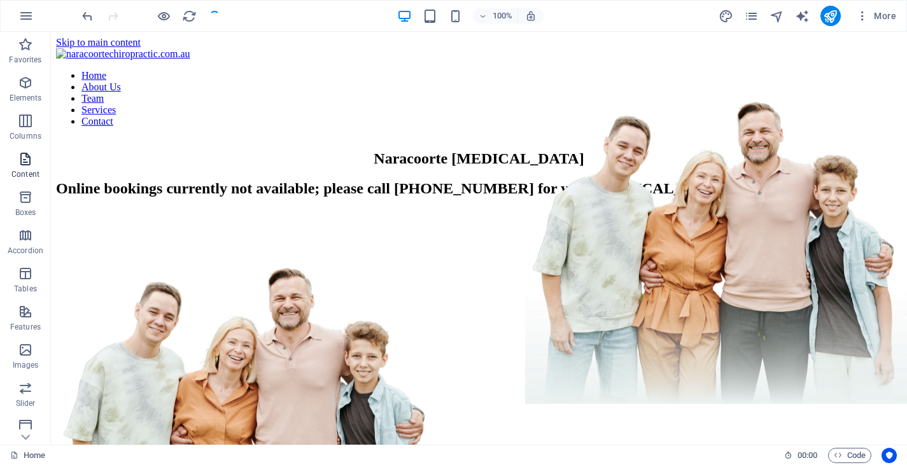
click at [21, 148] on button "Content" at bounding box center [25, 165] width 51 height 38
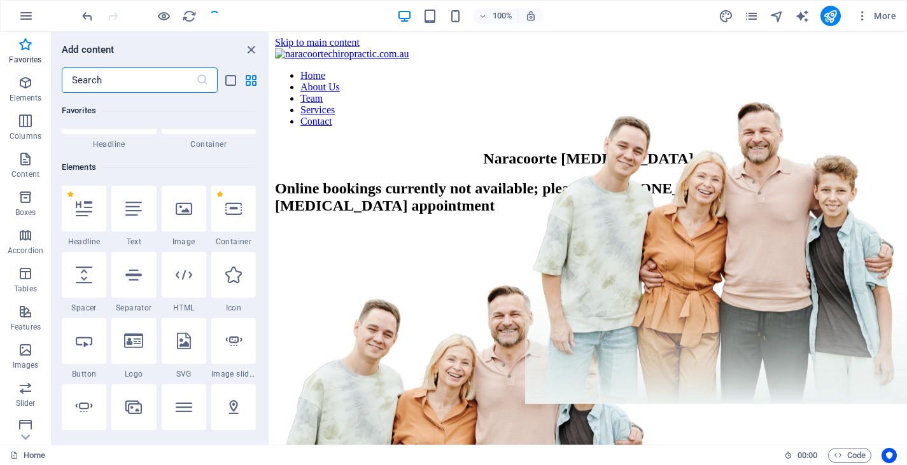
scroll to position [85, 0]
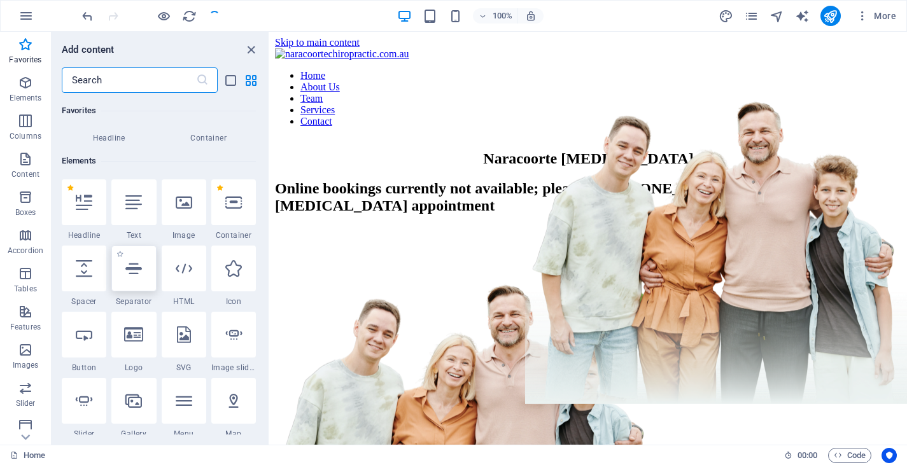
click at [137, 282] on div at bounding box center [133, 269] width 45 height 46
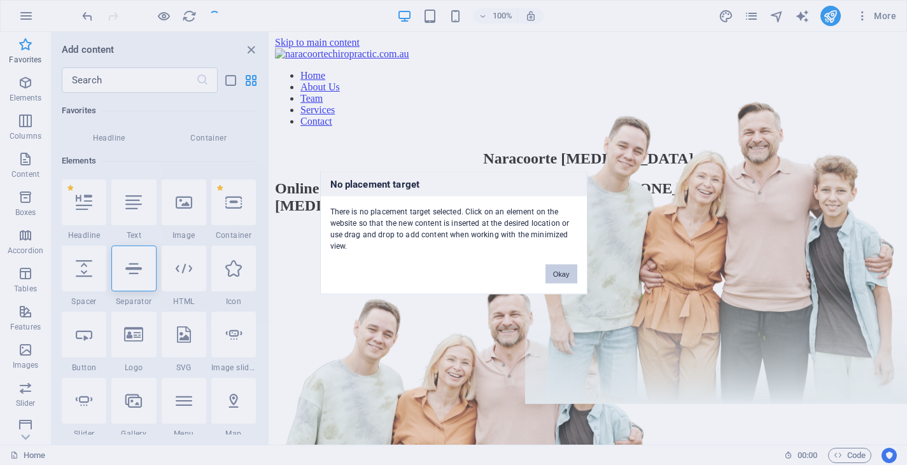
click at [567, 278] on button "Okay" at bounding box center [562, 273] width 32 height 19
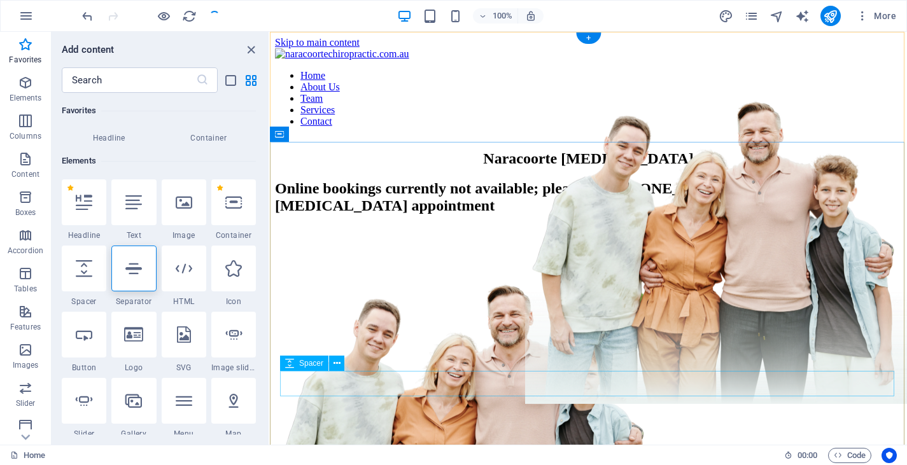
click at [327, 265] on div at bounding box center [588, 252] width 627 height 25
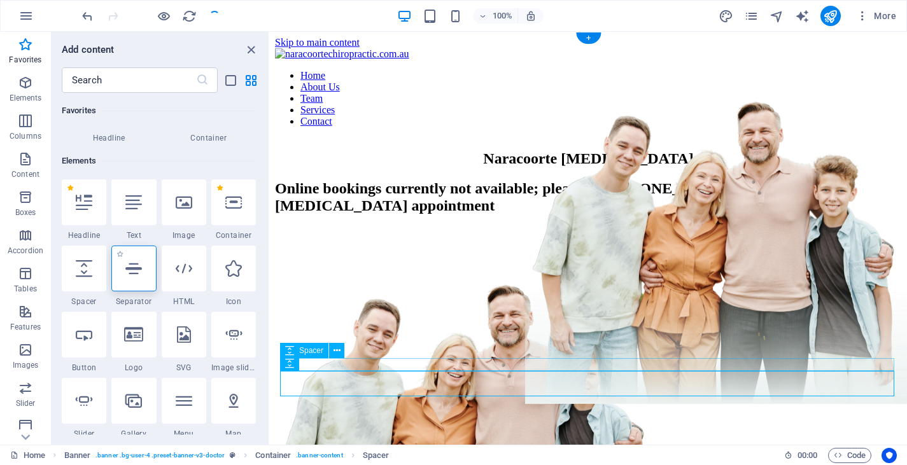
click at [130, 279] on div at bounding box center [133, 269] width 45 height 46
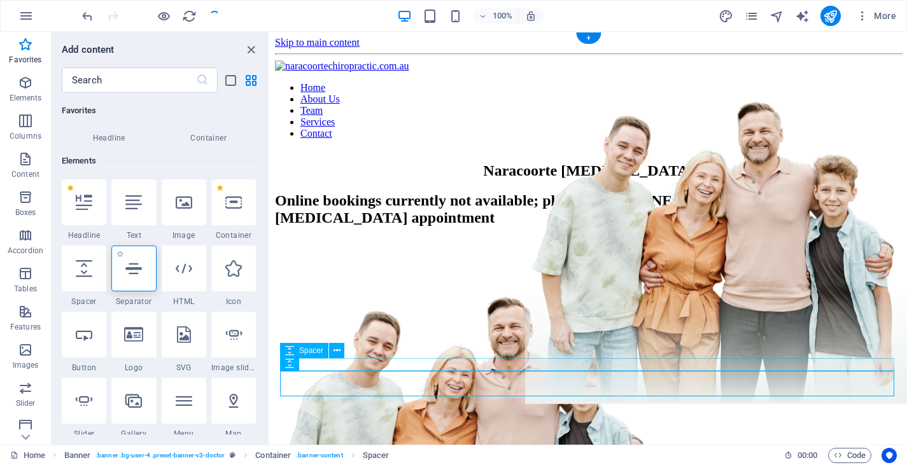
select select "%"
select select "px"
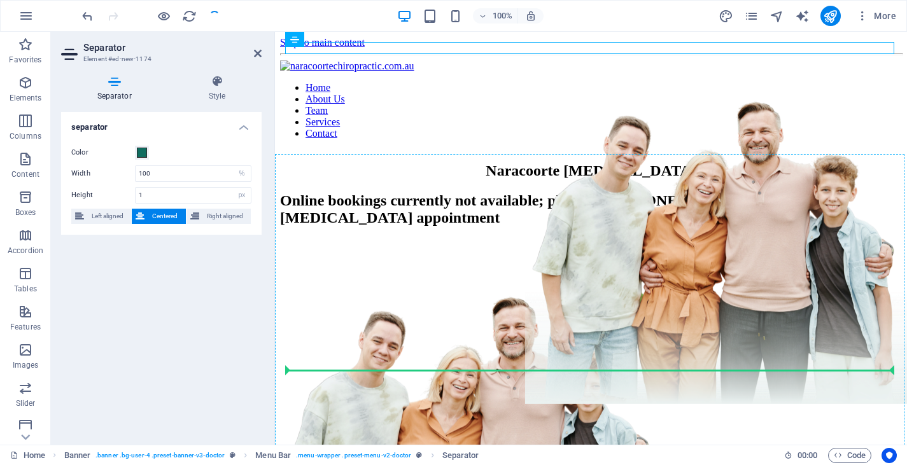
drag, startPoint x: 479, startPoint y: 46, endPoint x: 450, endPoint y: 363, distance: 318.3
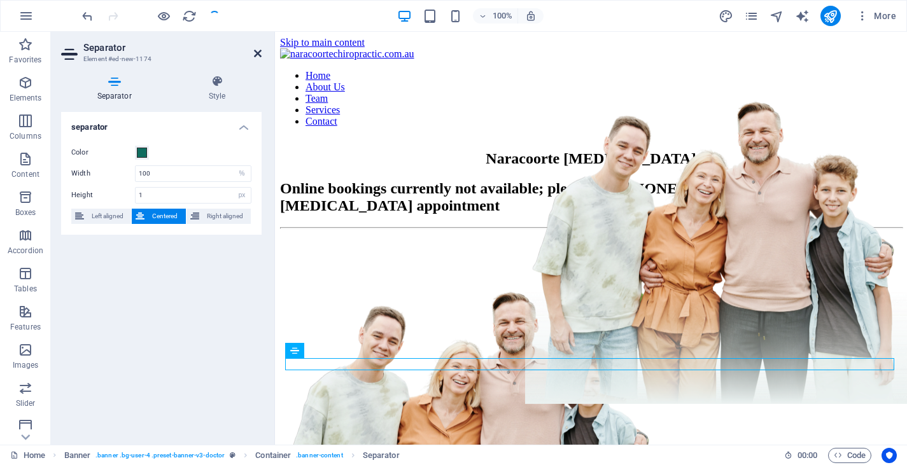
click at [258, 50] on icon at bounding box center [258, 53] width 8 height 10
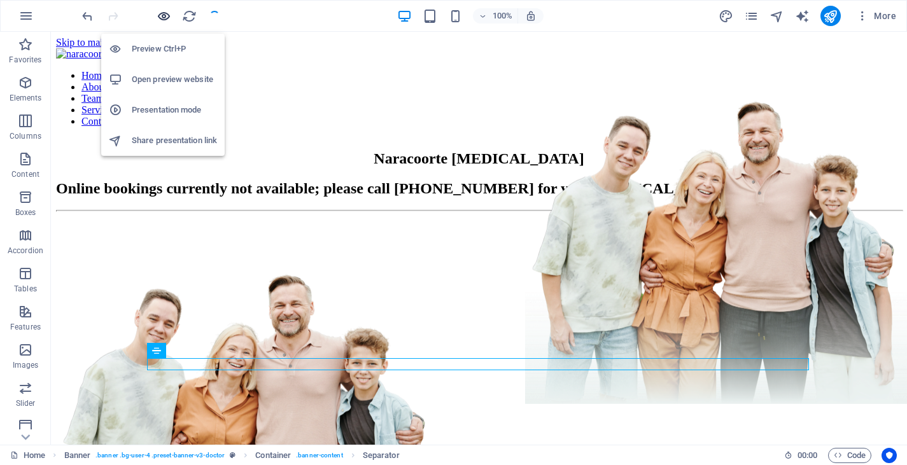
click at [165, 15] on icon "button" at bounding box center [164, 16] width 15 height 15
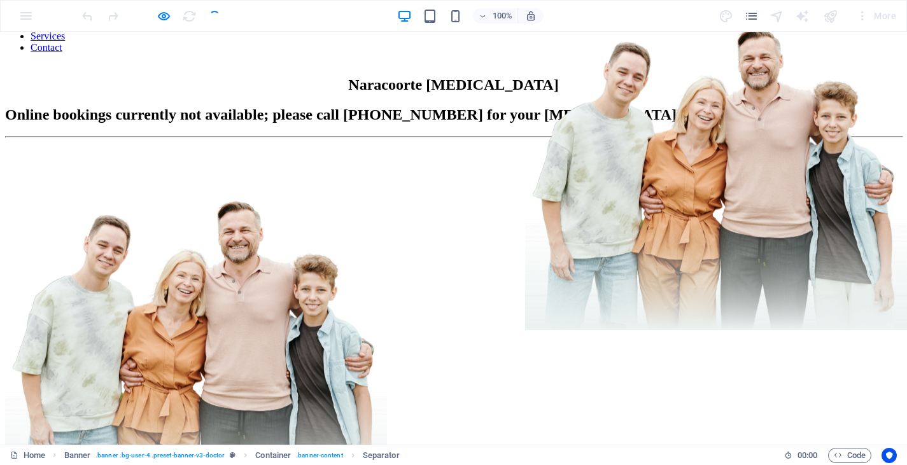
scroll to position [85, 0]
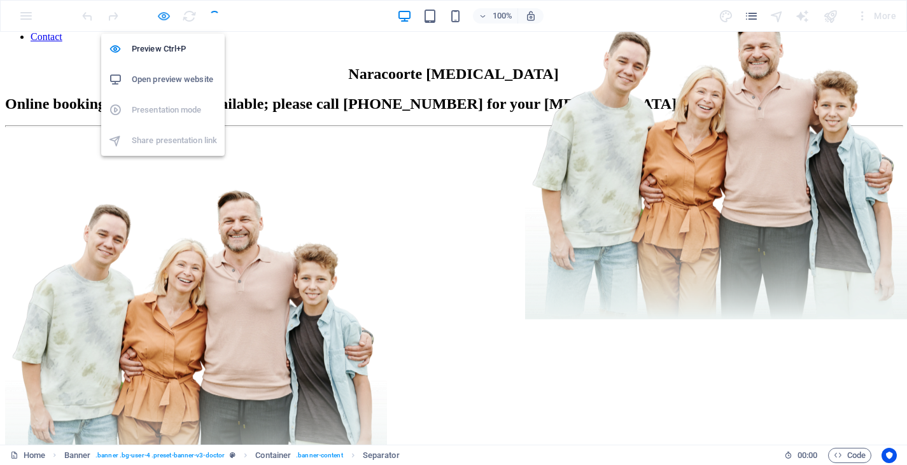
click at [162, 11] on icon "button" at bounding box center [164, 16] width 15 height 15
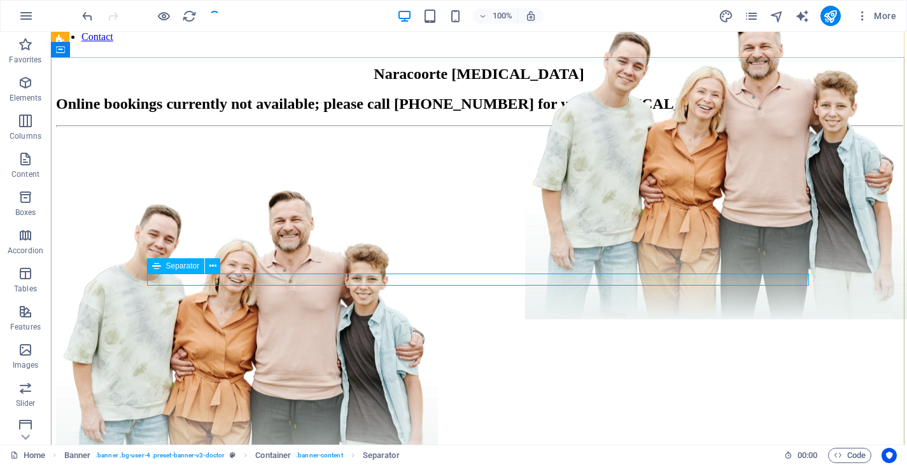
click at [290, 127] on div at bounding box center [479, 126] width 846 height 2
click at [32, 388] on icon "button" at bounding box center [25, 388] width 15 height 15
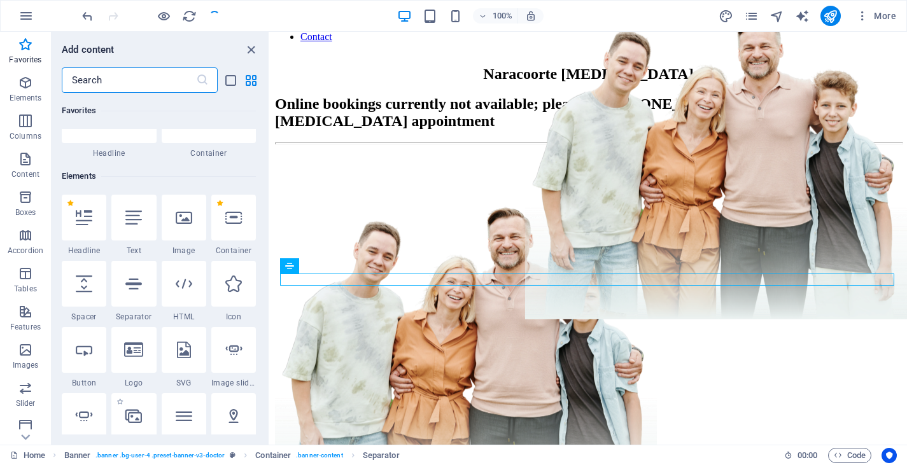
scroll to position [68, 0]
click at [123, 204] on label "1 Star" at bounding box center [119, 205] width 7 height 7
click at [116, 214] on input "1 Star" at bounding box center [116, 214] width 1 height 1
radio input "true"
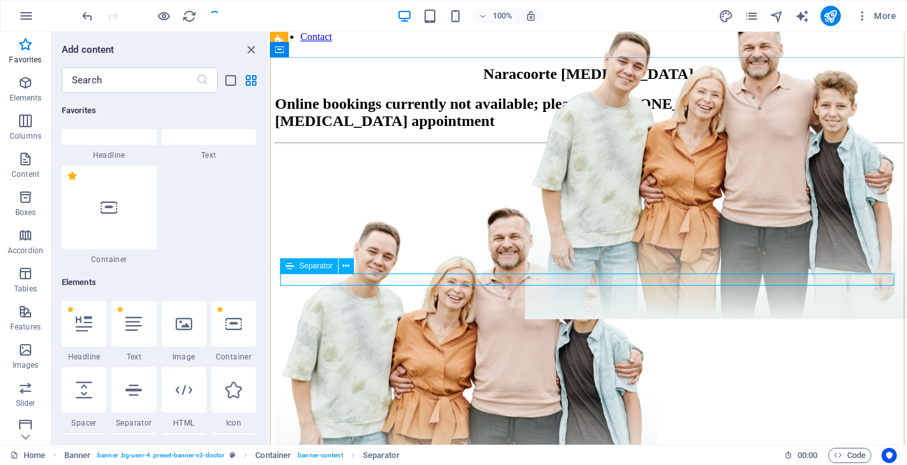
click at [521, 144] on div at bounding box center [588, 144] width 627 height 2
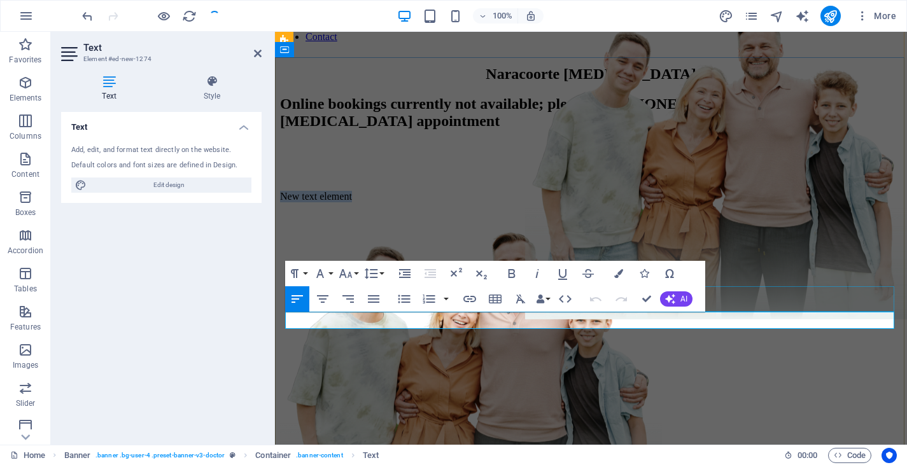
click at [794, 181] on div at bounding box center [591, 167] width 622 height 25
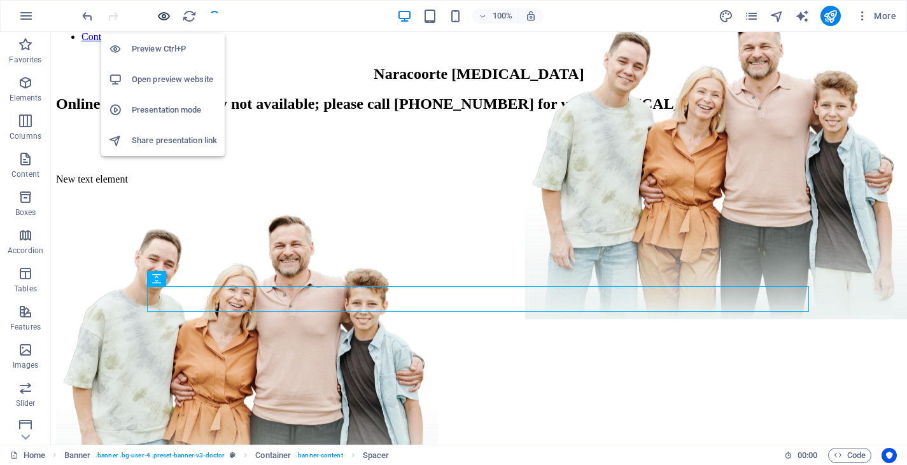
click at [162, 15] on icon "button" at bounding box center [164, 16] width 15 height 15
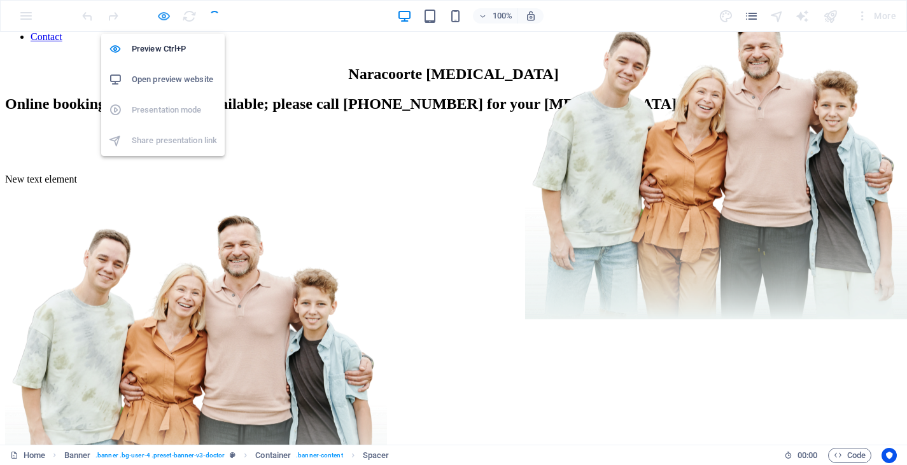
click at [164, 17] on icon "button" at bounding box center [164, 16] width 15 height 15
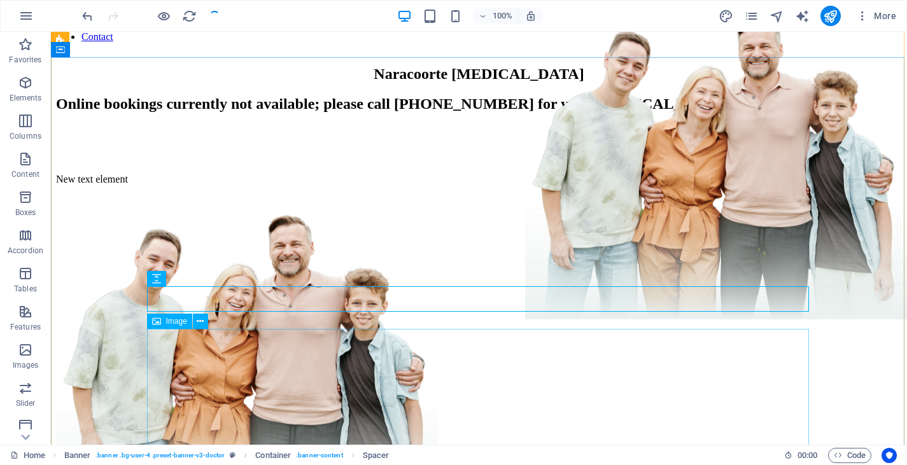
scroll to position [264, 0]
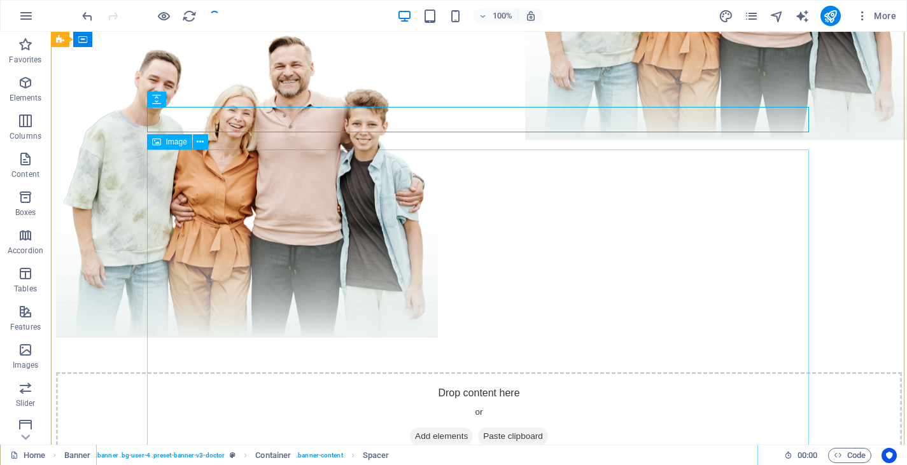
click at [490, 334] on figure at bounding box center [479, 178] width 846 height 325
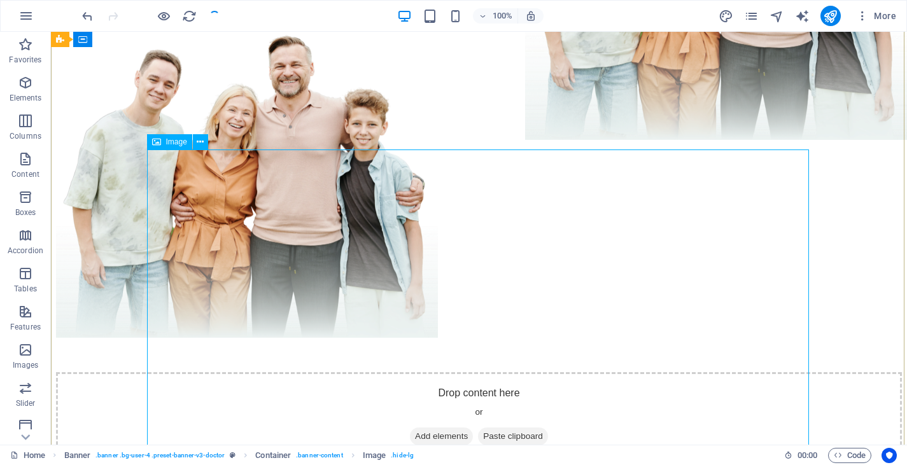
click at [173, 197] on figure at bounding box center [479, 178] width 846 height 325
select select "px"
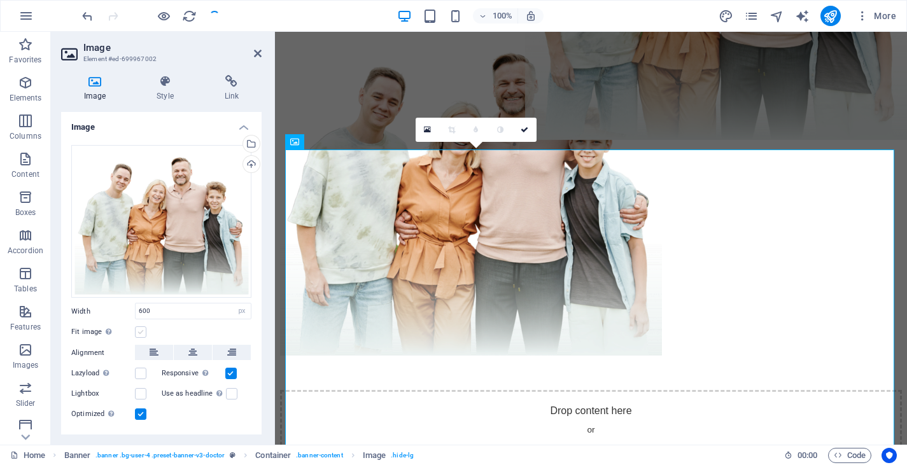
click at [141, 331] on label at bounding box center [140, 332] width 11 height 11
click at [0, 0] on input "Fit image Automatically fit image to a fixed width and height" at bounding box center [0, 0] width 0 height 0
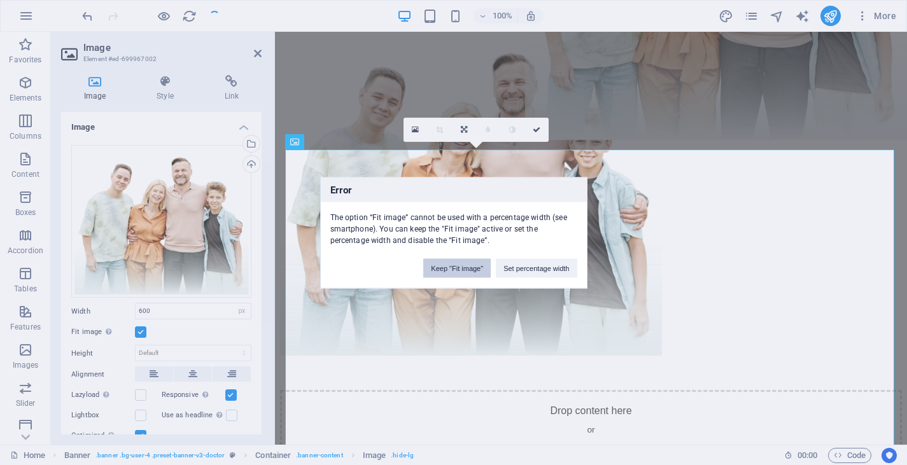
click at [456, 272] on button "Keep "Fit image"" at bounding box center [456, 267] width 67 height 19
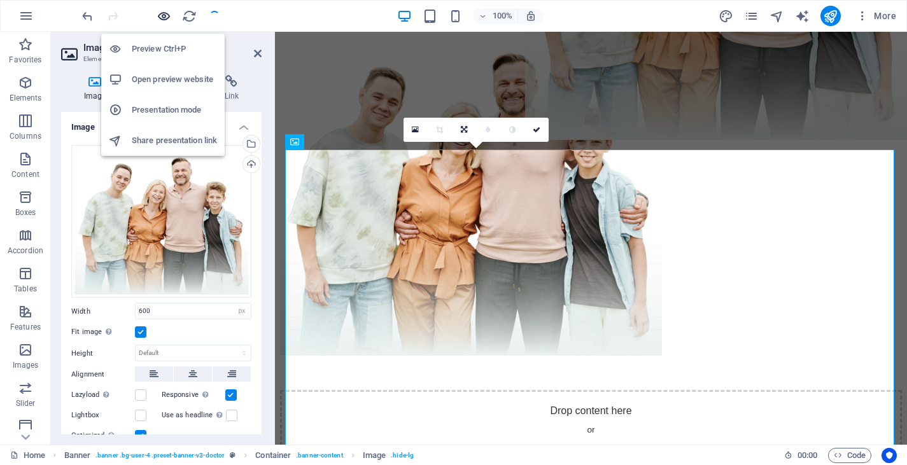
click at [163, 11] on icon "button" at bounding box center [164, 16] width 15 height 15
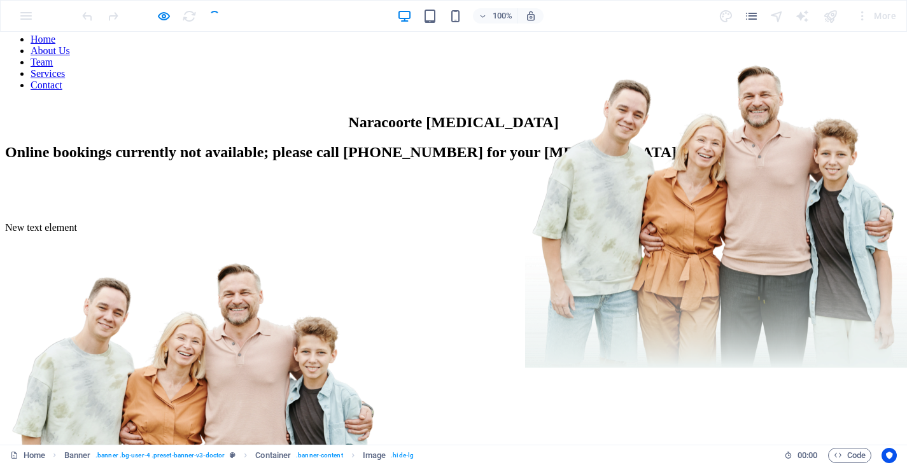
scroll to position [21, 0]
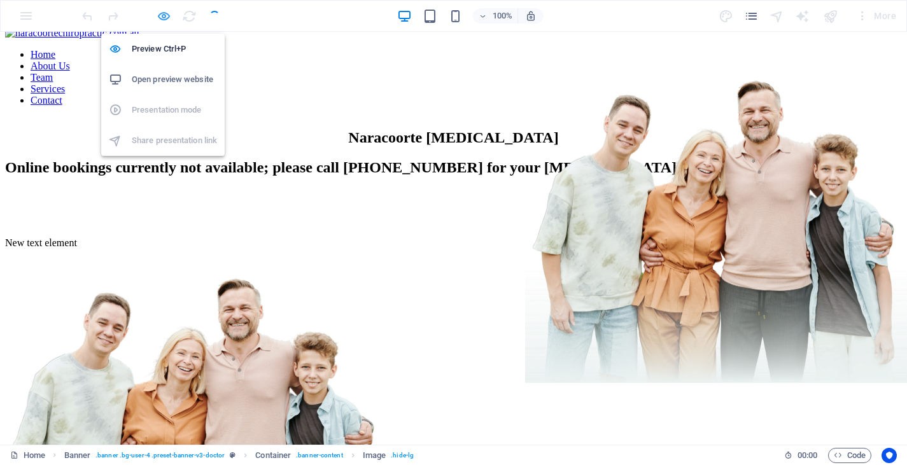
click at [164, 13] on icon "button" at bounding box center [164, 16] width 15 height 15
select select "px"
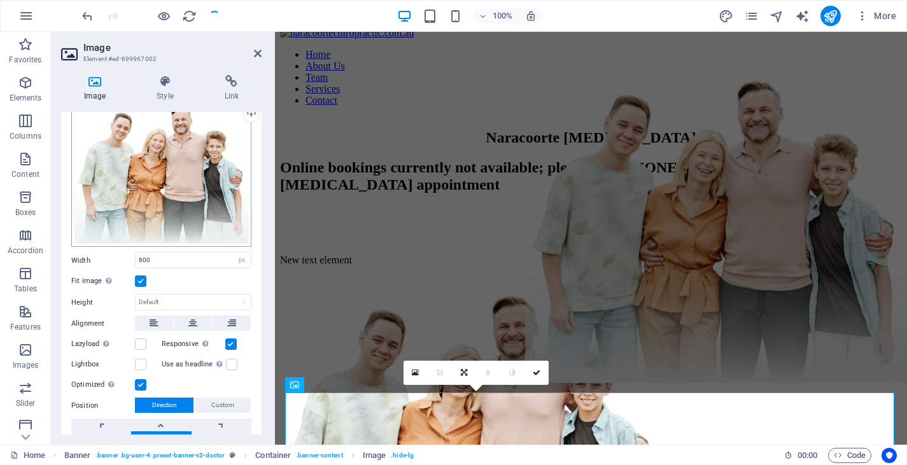
scroll to position [52, 0]
click at [138, 280] on label at bounding box center [140, 279] width 11 height 11
click at [0, 0] on input "Fit image Automatically fit image to a fixed width and height" at bounding box center [0, 0] width 0 height 0
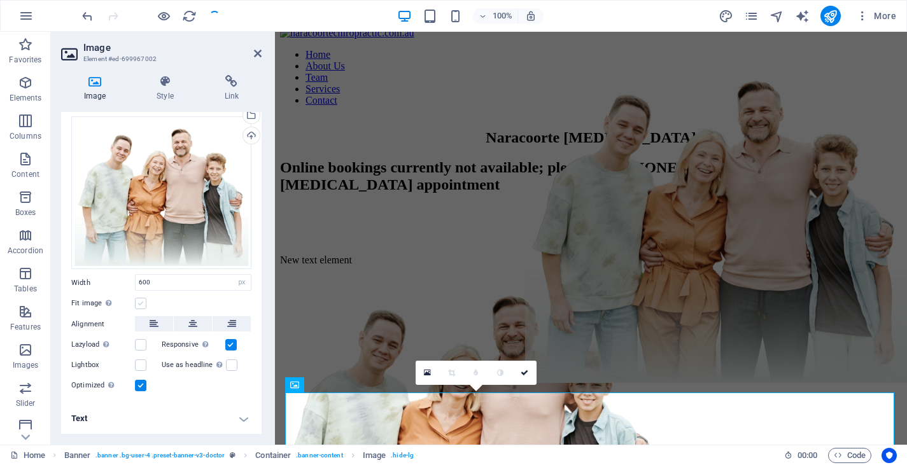
scroll to position [25, 0]
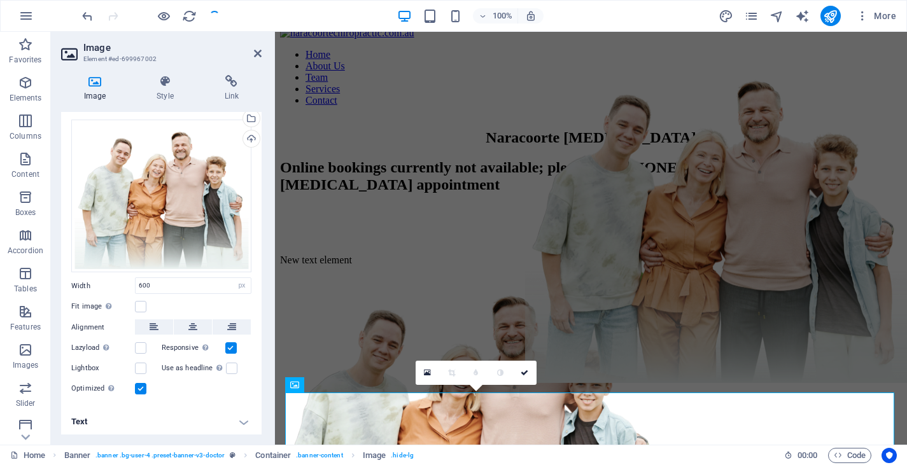
click at [220, 11] on div at bounding box center [151, 16] width 143 height 20
click at [213, 17] on div at bounding box center [151, 16] width 143 height 20
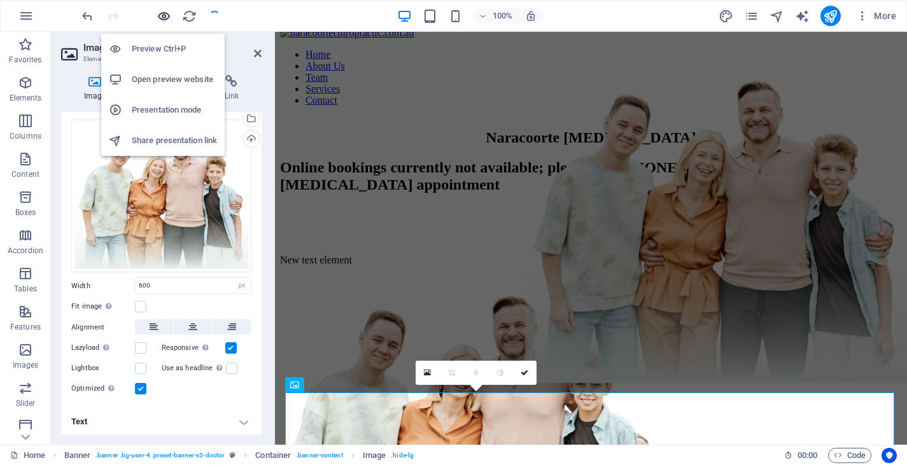
click at [164, 15] on icon "button" at bounding box center [164, 16] width 15 height 15
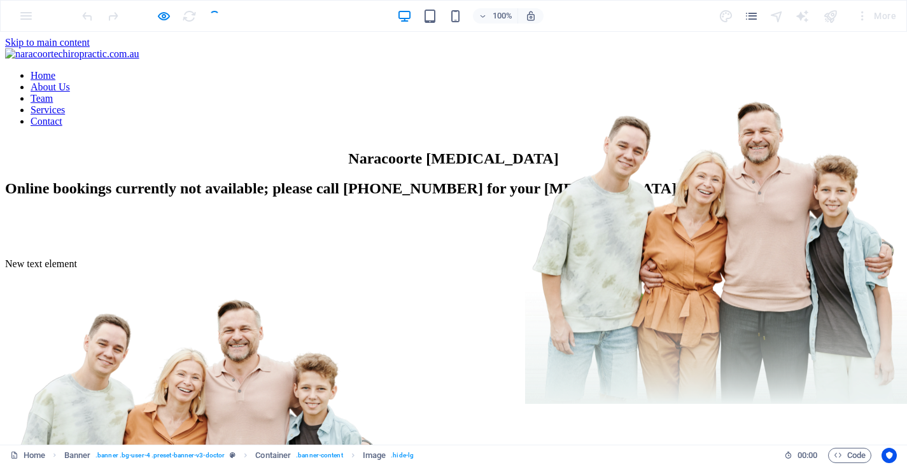
scroll to position [0, 0]
click at [532, 288] on img at bounding box center [716, 243] width 382 height 323
click at [165, 15] on icon "button" at bounding box center [164, 16] width 15 height 15
select select "px"
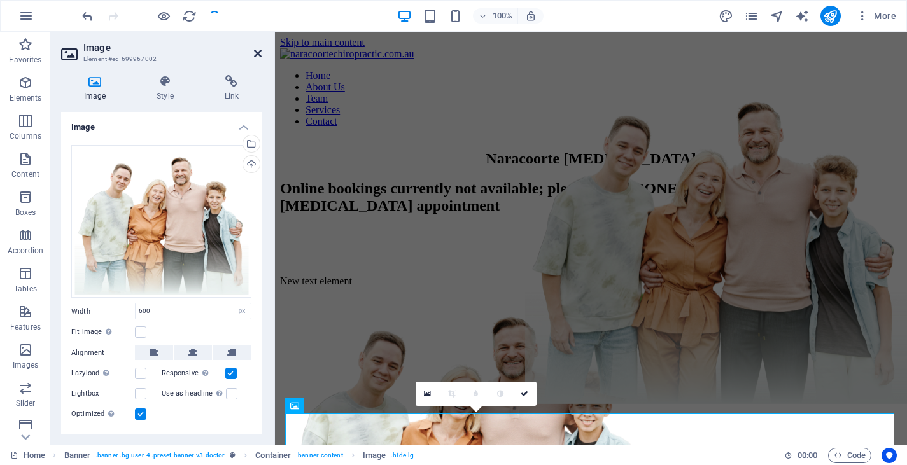
click at [257, 50] on icon at bounding box center [258, 53] width 8 height 10
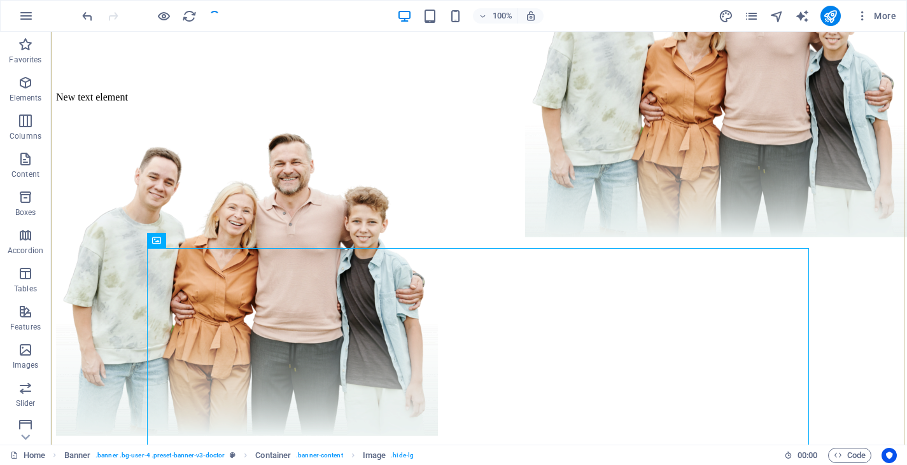
scroll to position [169, 0]
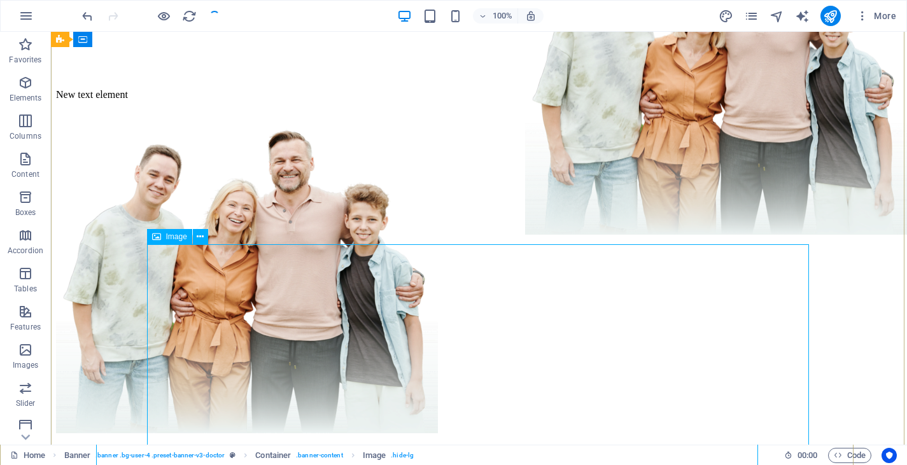
click at [287, 309] on figure at bounding box center [479, 273] width 846 height 325
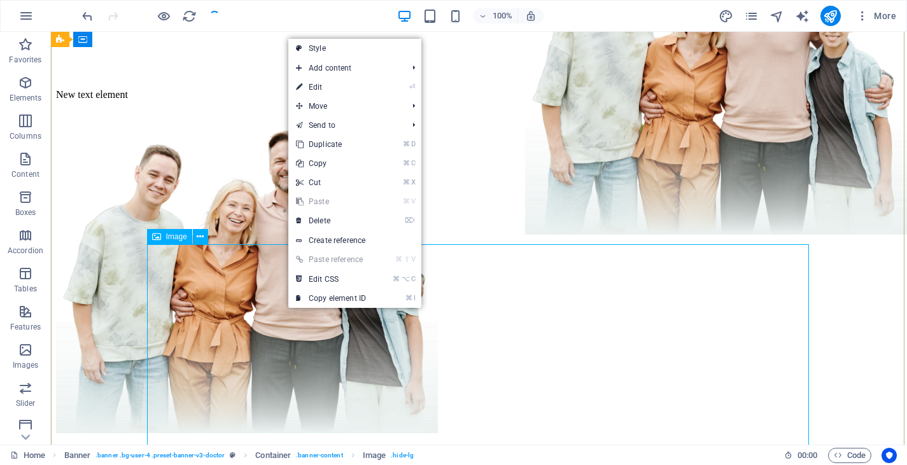
click at [287, 309] on figure at bounding box center [479, 273] width 846 height 325
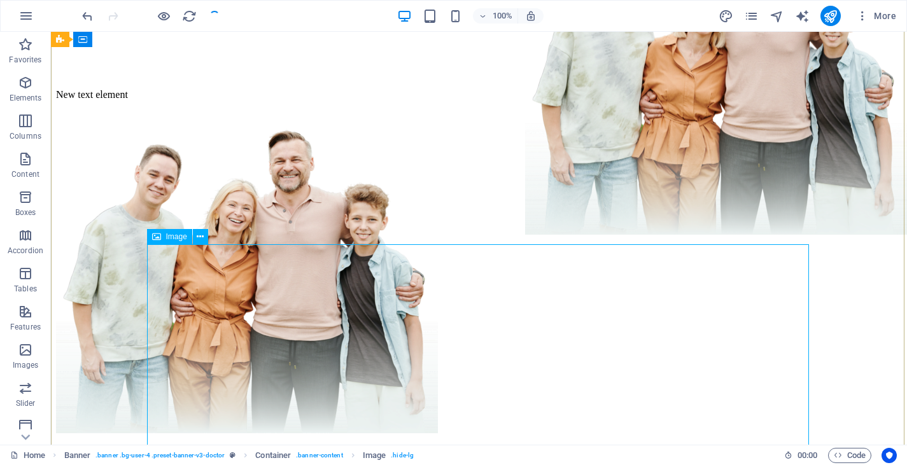
click at [287, 309] on figure at bounding box center [479, 273] width 846 height 325
click at [299, 79] on div at bounding box center [479, 65] width 846 height 25
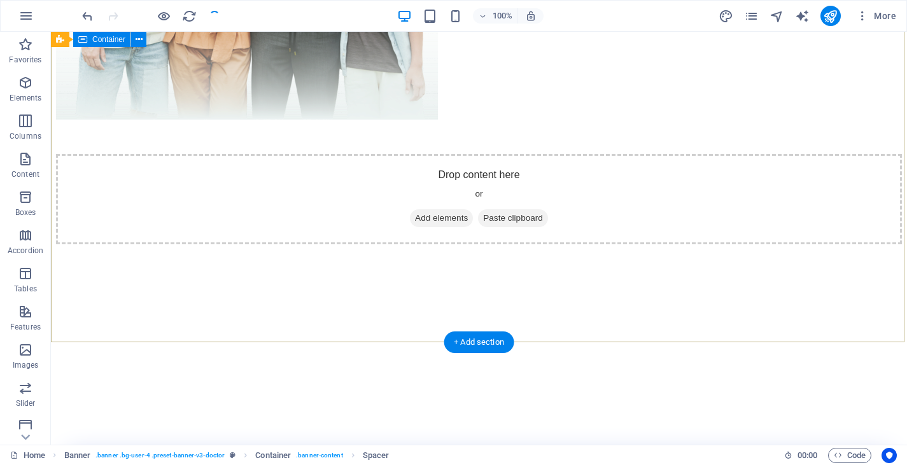
scroll to position [490, 0]
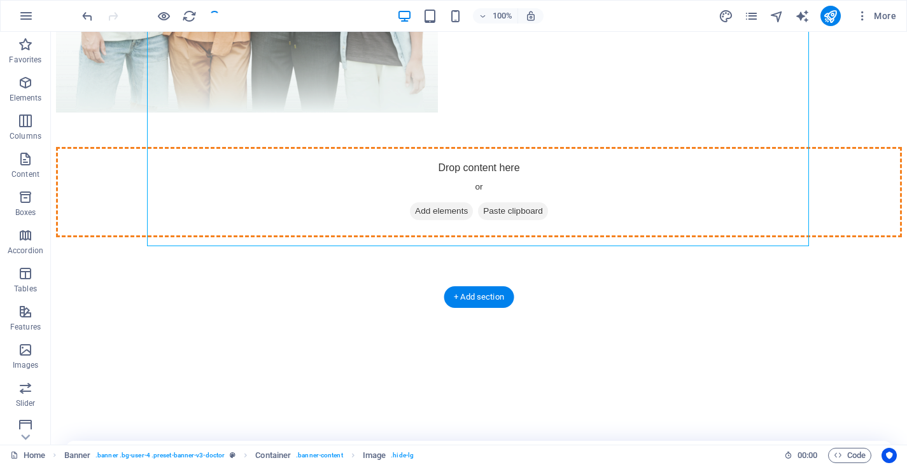
drag, startPoint x: 397, startPoint y: 237, endPoint x: 403, endPoint y: 387, distance: 150.3
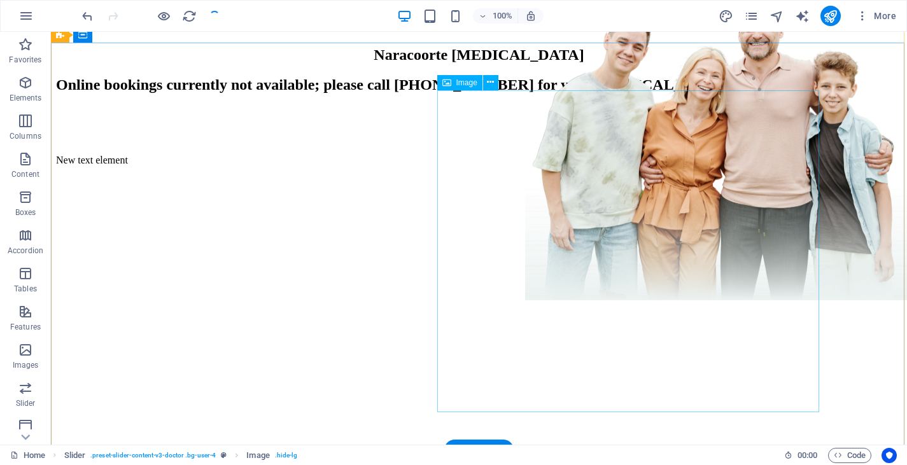
scroll to position [99, 0]
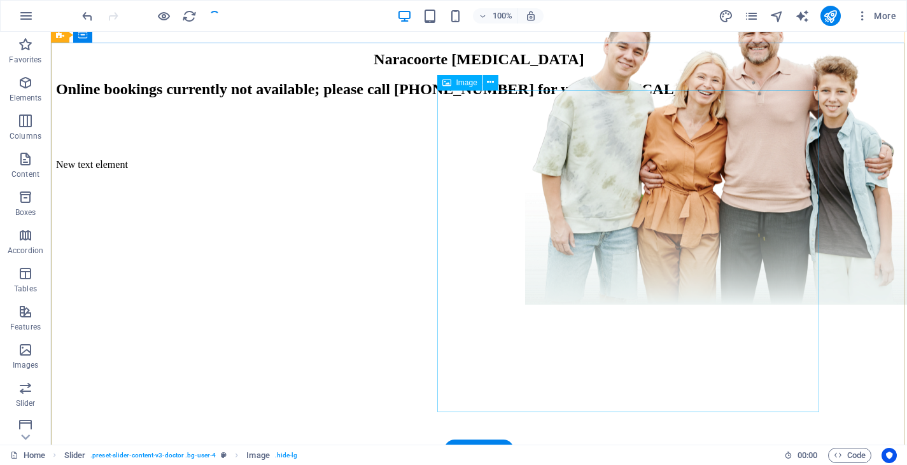
click at [574, 289] on figure at bounding box center [716, 145] width 382 height 325
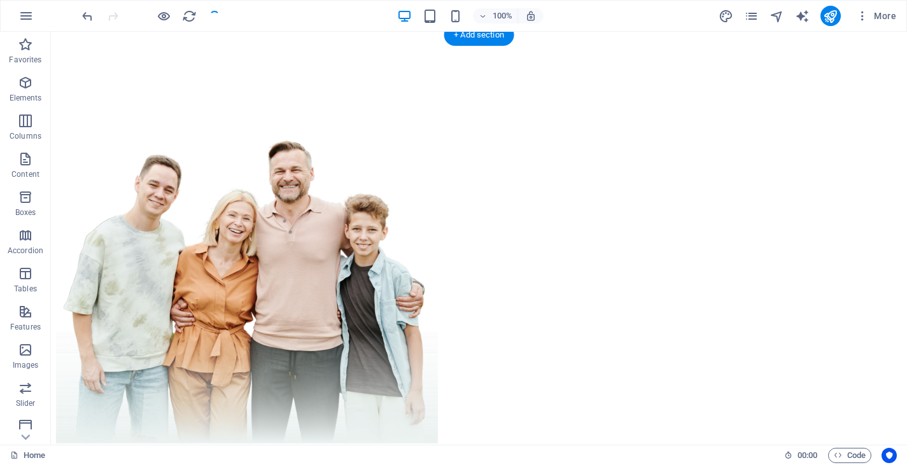
scroll to position [515, 0]
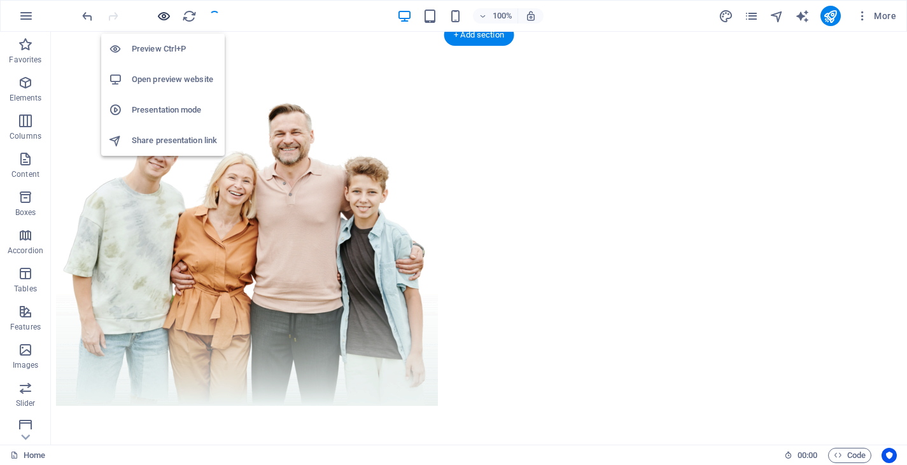
click at [160, 16] on icon "button" at bounding box center [164, 16] width 15 height 15
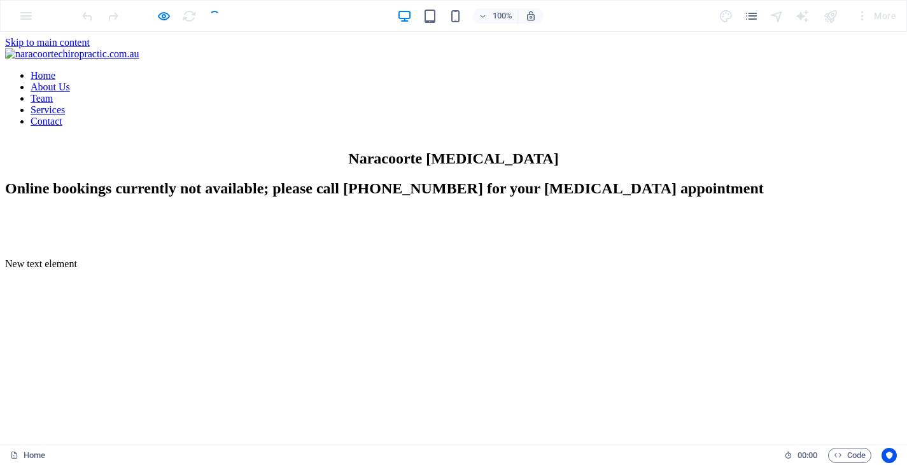
scroll to position [0, 0]
click at [164, 17] on icon "button" at bounding box center [164, 16] width 15 height 15
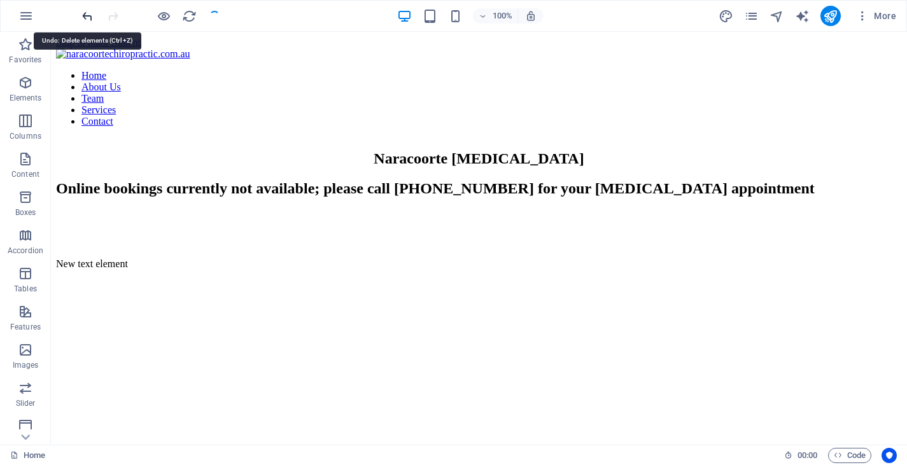
click at [89, 15] on icon "undo" at bounding box center [87, 16] width 15 height 15
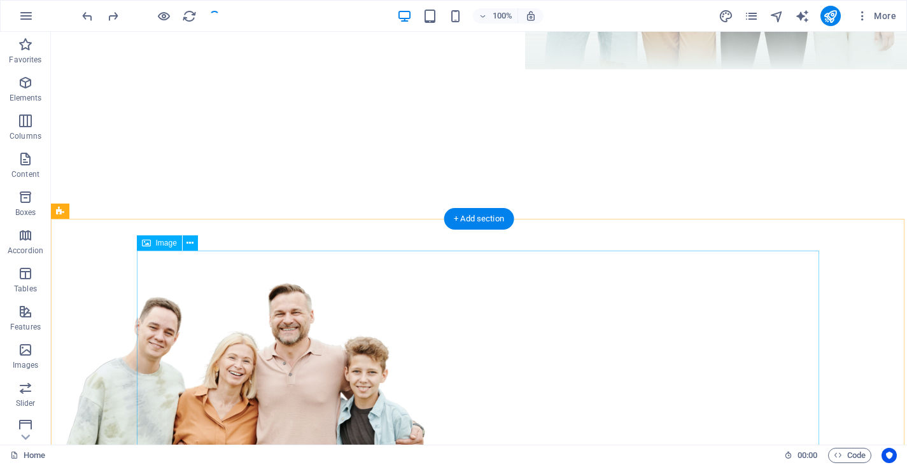
scroll to position [329, 0]
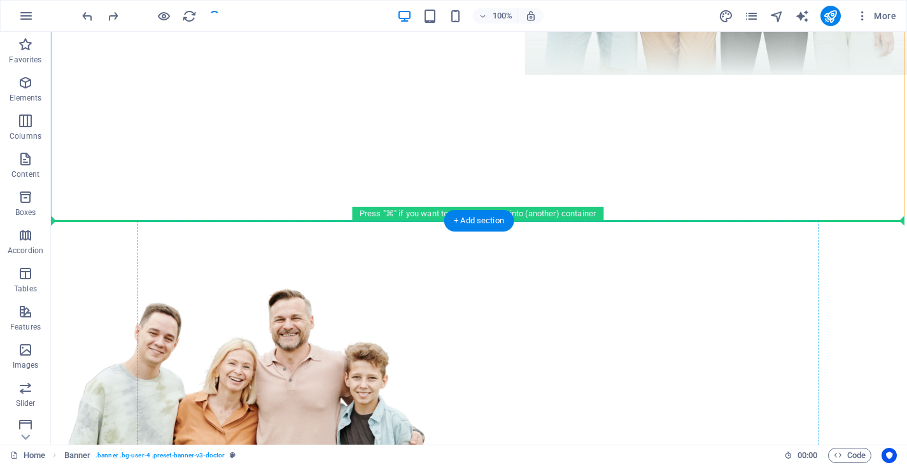
drag, startPoint x: 550, startPoint y: 171, endPoint x: 418, endPoint y: 377, distance: 244.5
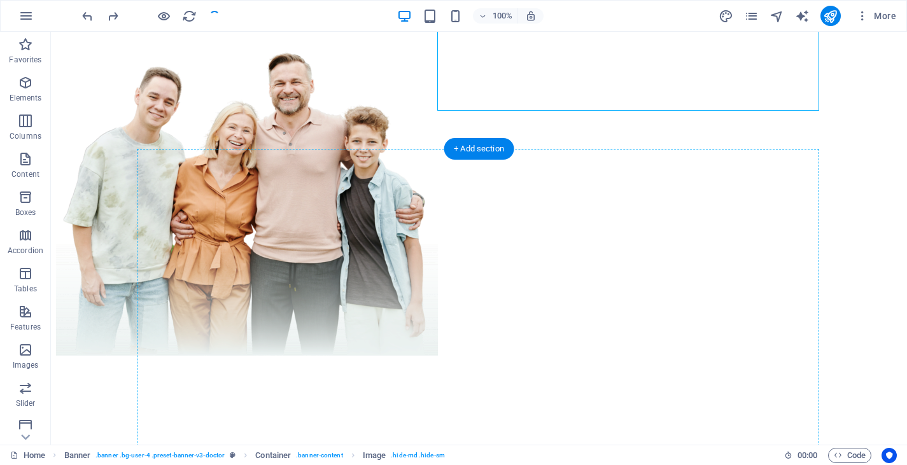
drag, startPoint x: 606, startPoint y: 165, endPoint x: 472, endPoint y: 425, distance: 292.1
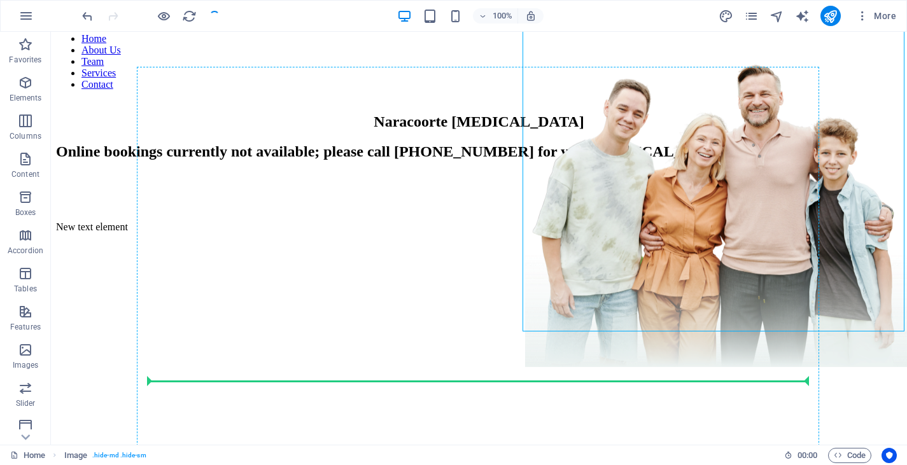
scroll to position [113, 0]
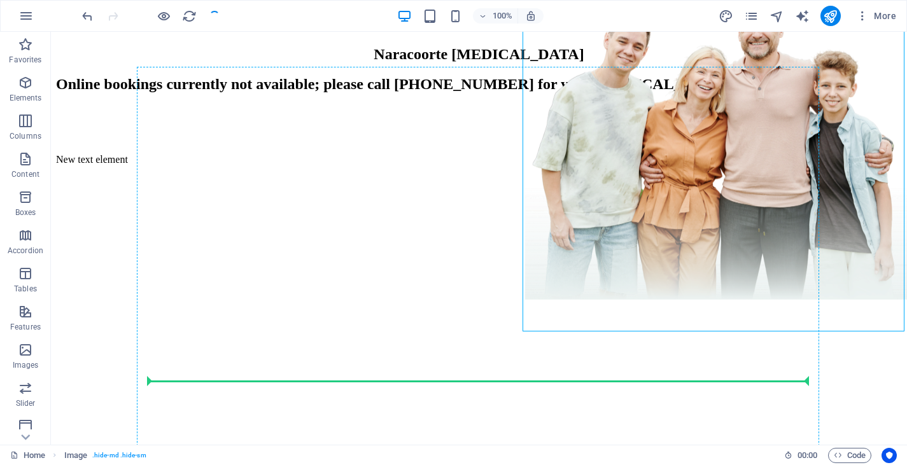
drag, startPoint x: 590, startPoint y: 266, endPoint x: 525, endPoint y: 404, distance: 152.3
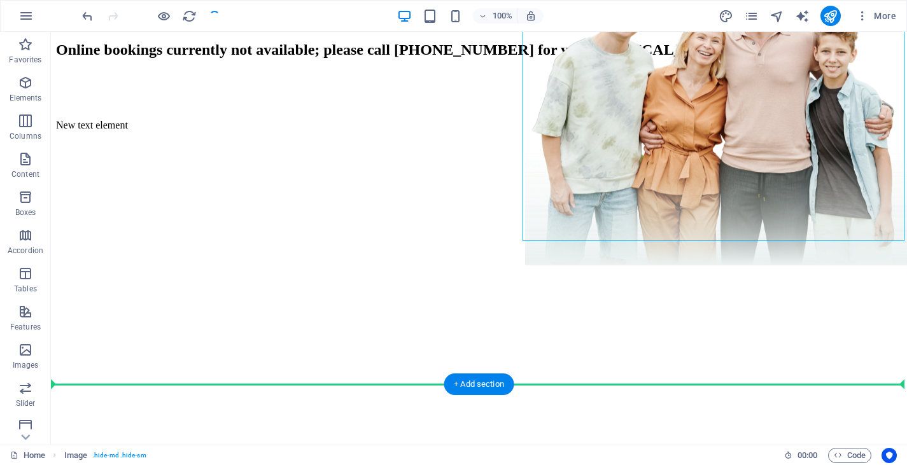
scroll to position [187, 0]
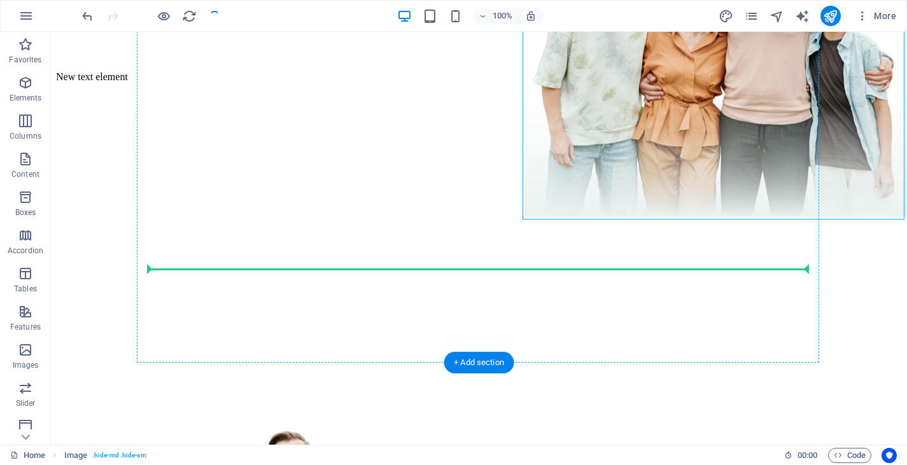
drag, startPoint x: 603, startPoint y: 243, endPoint x: 392, endPoint y: 269, distance: 212.9
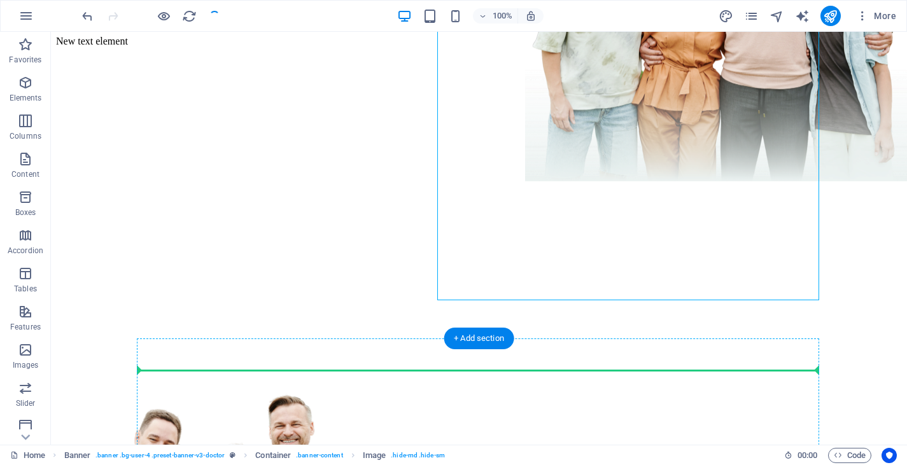
scroll to position [252, 0]
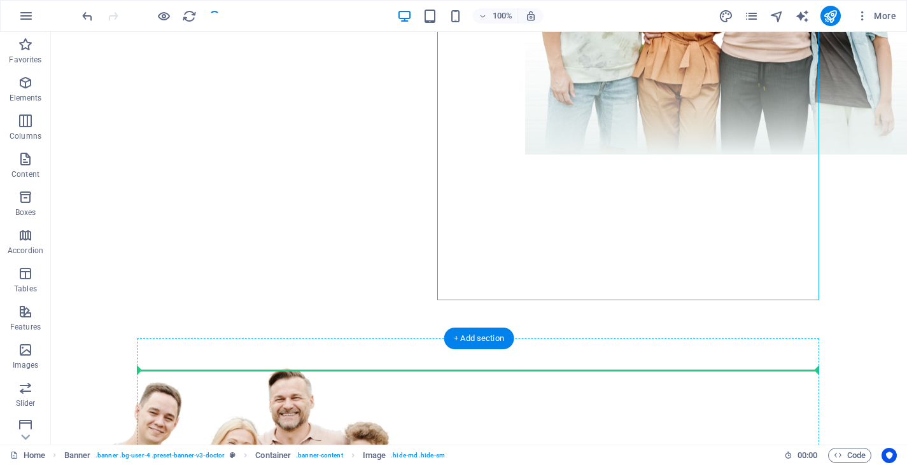
drag, startPoint x: 533, startPoint y: 228, endPoint x: 311, endPoint y: 391, distance: 275.4
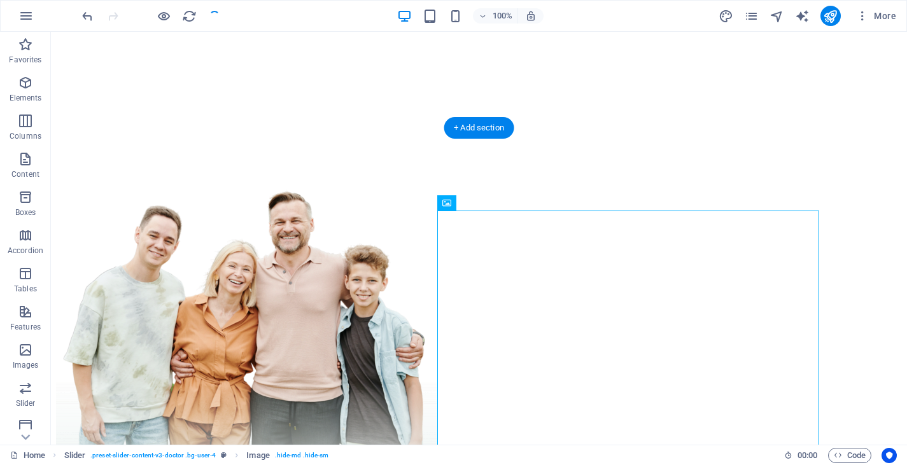
scroll to position [432, 0]
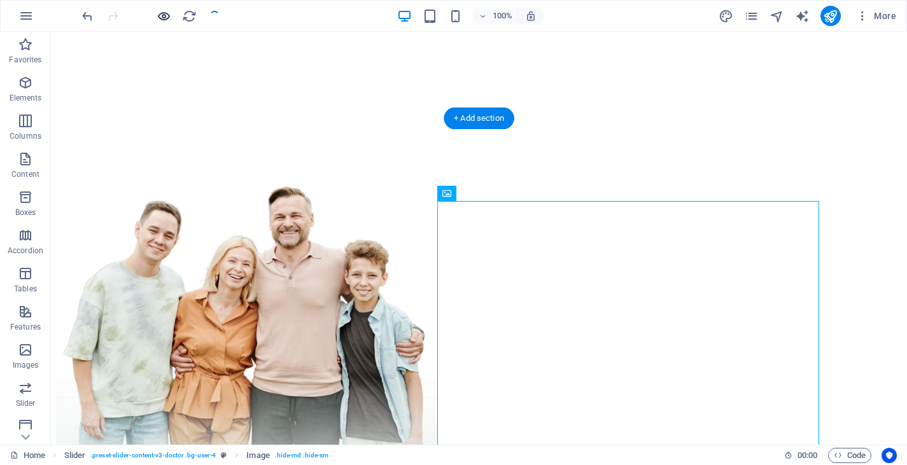
click at [164, 13] on icon "button" at bounding box center [164, 16] width 15 height 15
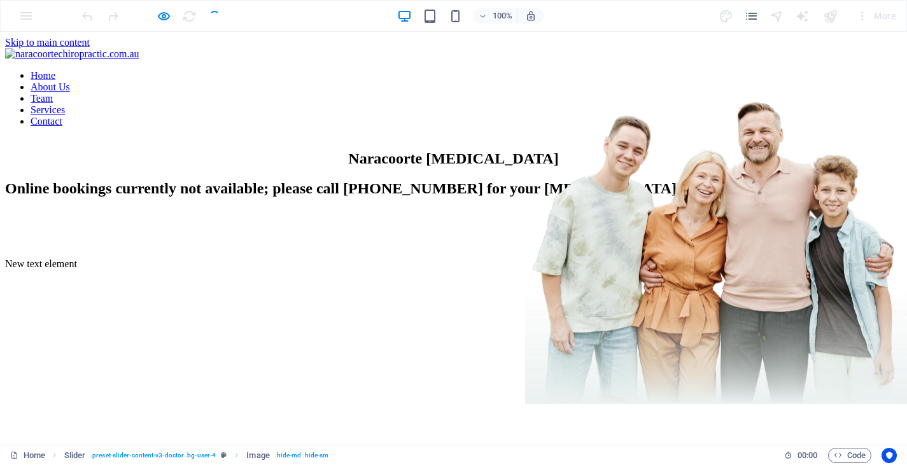
scroll to position [0, 0]
click at [160, 14] on icon "button" at bounding box center [164, 16] width 15 height 15
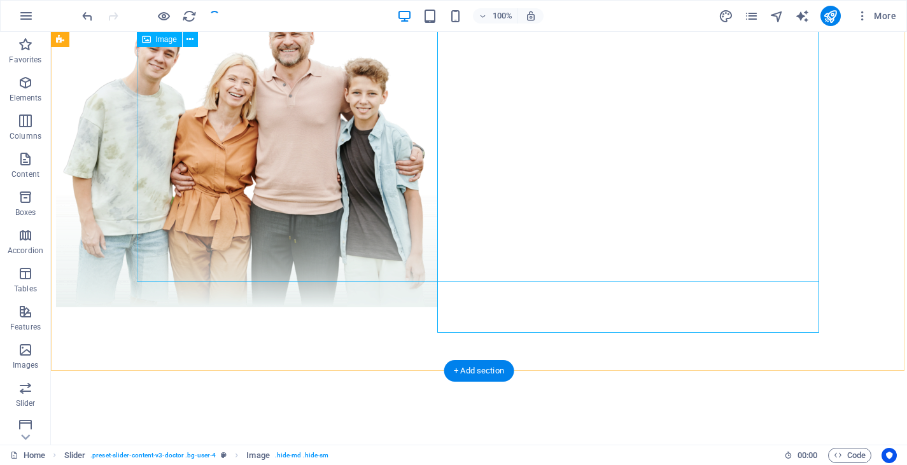
scroll to position [625, 0]
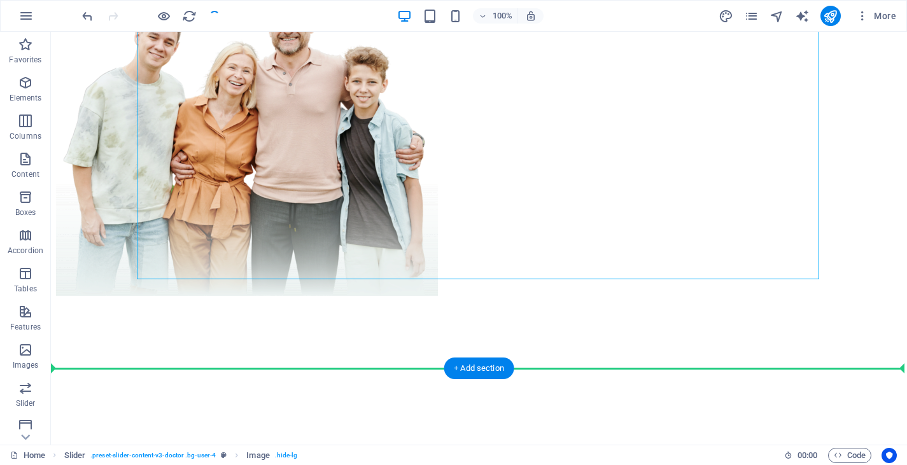
drag, startPoint x: 523, startPoint y: 218, endPoint x: 345, endPoint y: 370, distance: 233.9
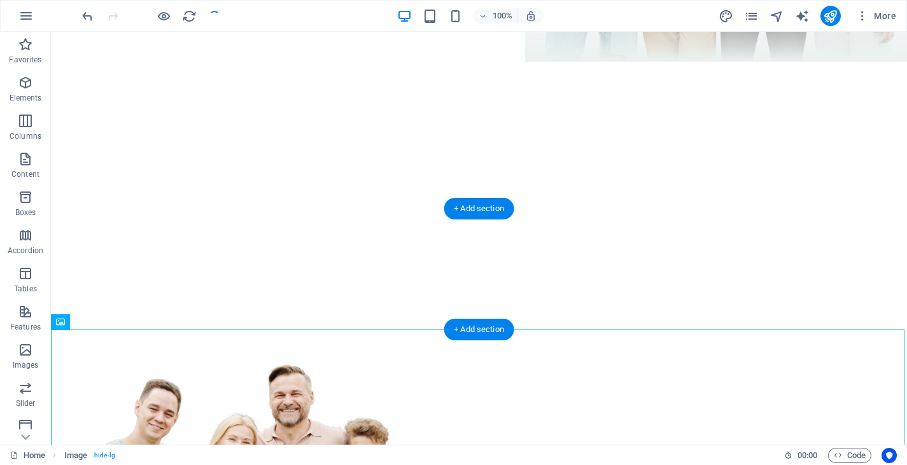
scroll to position [339, 0]
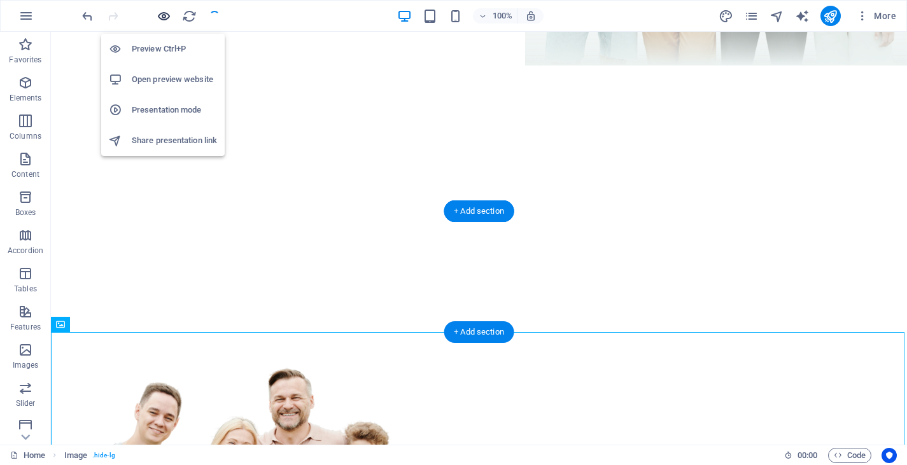
click at [163, 19] on icon "button" at bounding box center [164, 16] width 15 height 15
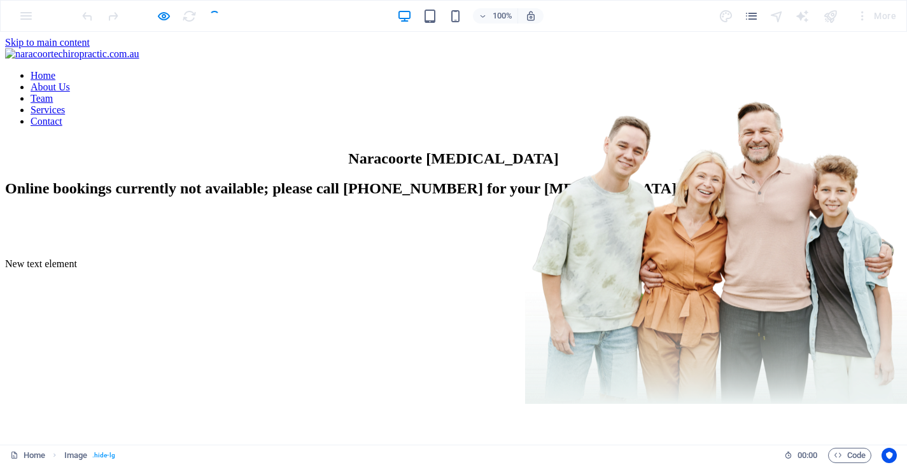
scroll to position [0, 0]
click at [162, 15] on icon "button" at bounding box center [164, 16] width 15 height 15
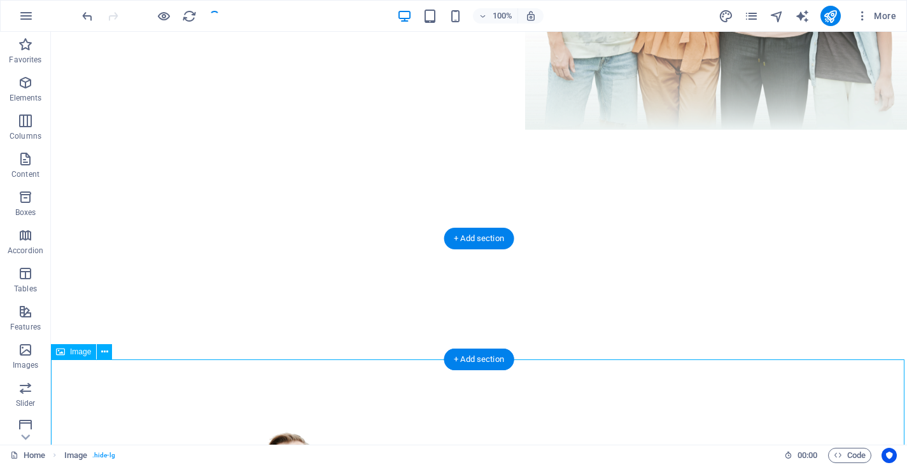
scroll to position [151, 0]
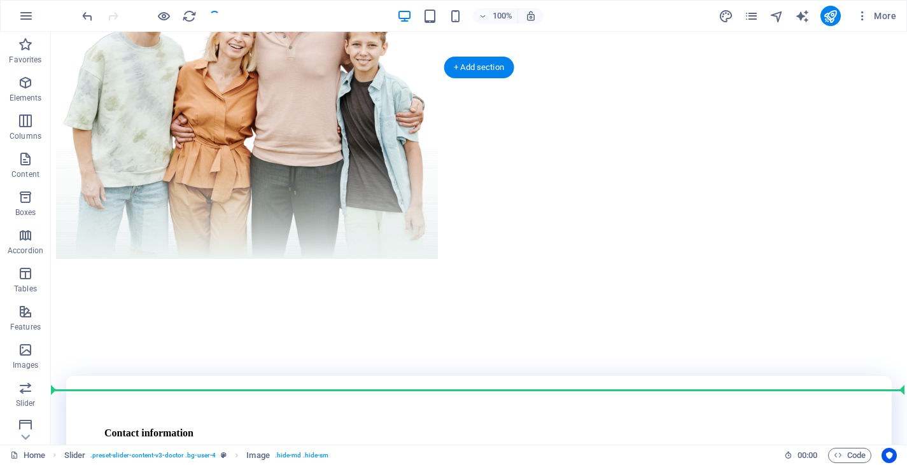
drag, startPoint x: 521, startPoint y: 262, endPoint x: 436, endPoint y: 418, distance: 177.4
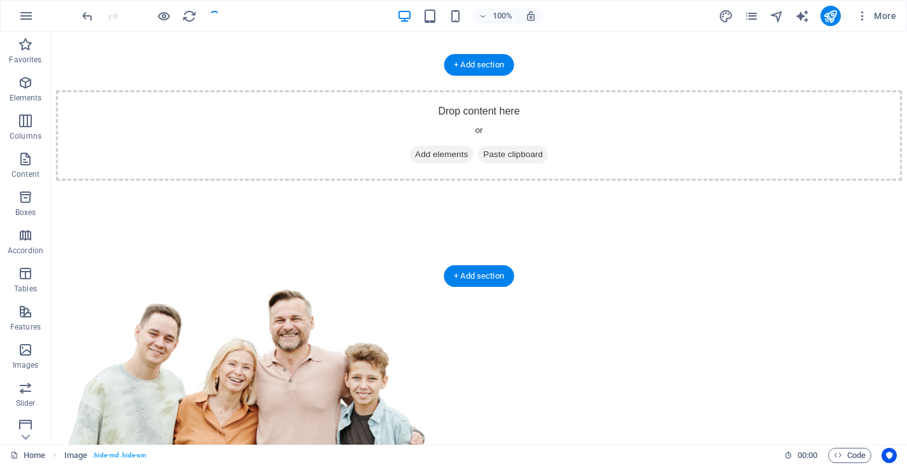
scroll to position [529, 0]
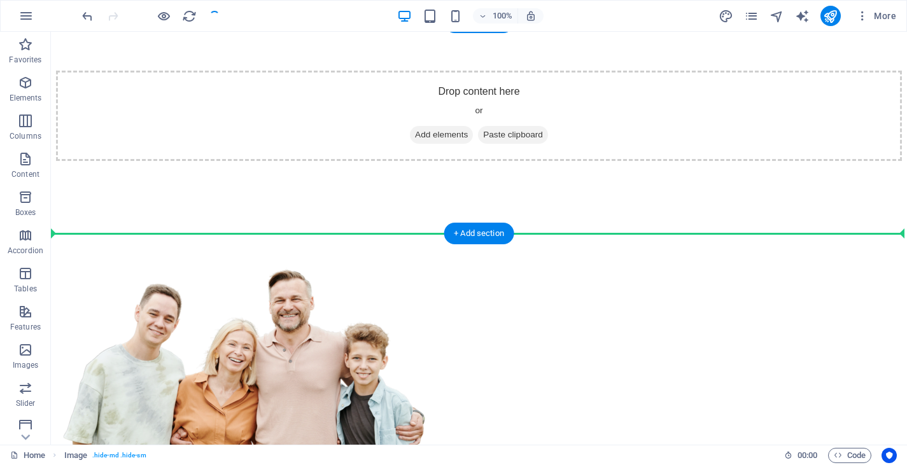
drag, startPoint x: 626, startPoint y: 295, endPoint x: 418, endPoint y: 165, distance: 244.5
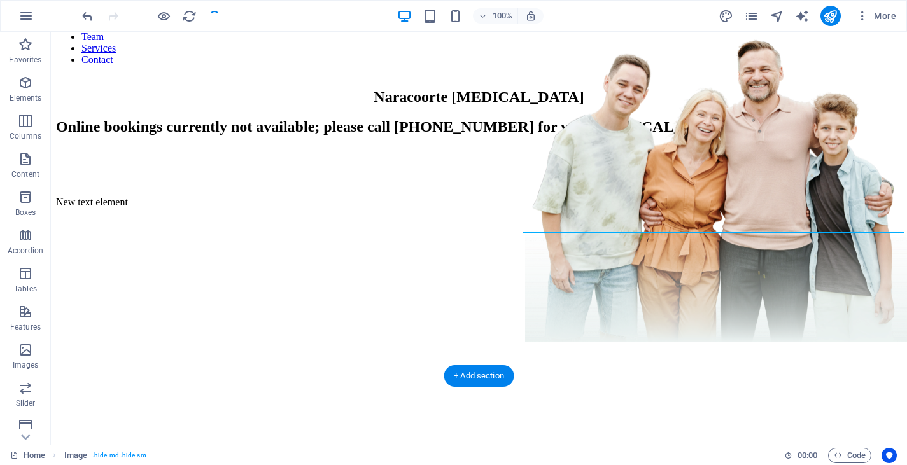
scroll to position [7, 0]
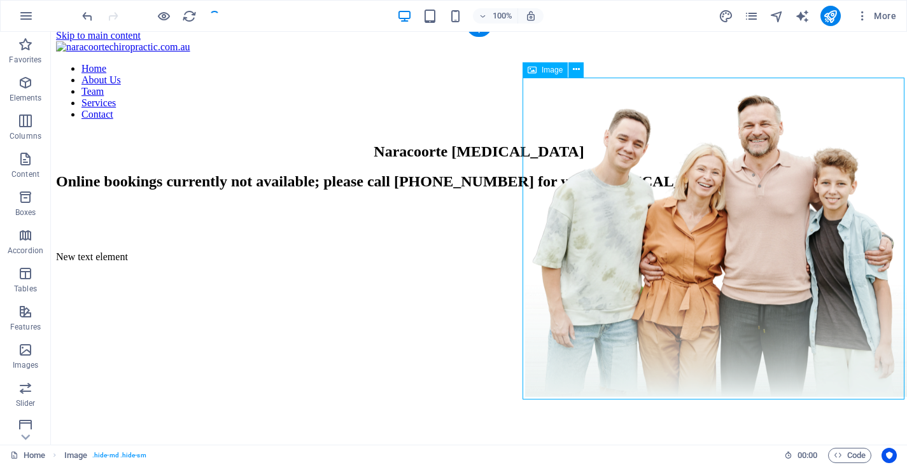
drag, startPoint x: 619, startPoint y: 181, endPoint x: 567, endPoint y: 223, distance: 67.4
click at [567, 223] on figure at bounding box center [716, 237] width 382 height 325
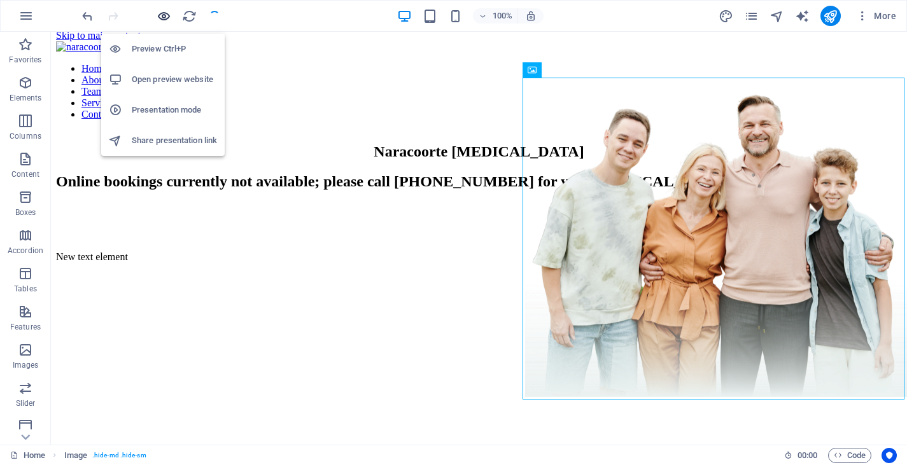
click at [167, 13] on icon "button" at bounding box center [164, 16] width 15 height 15
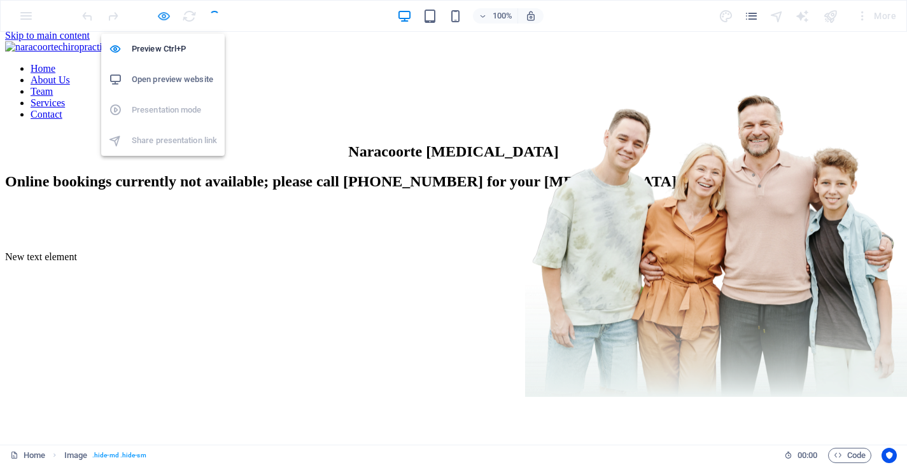
click at [167, 13] on icon "button" at bounding box center [164, 16] width 15 height 15
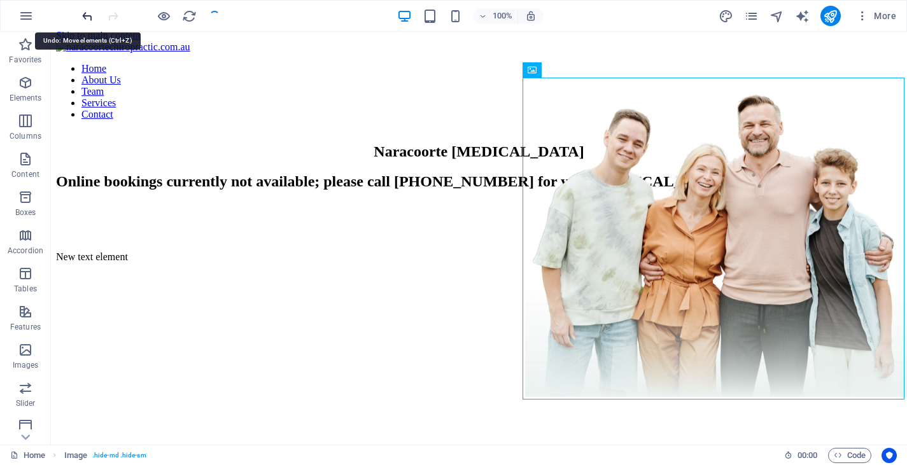
click at [90, 14] on icon "undo" at bounding box center [87, 16] width 15 height 15
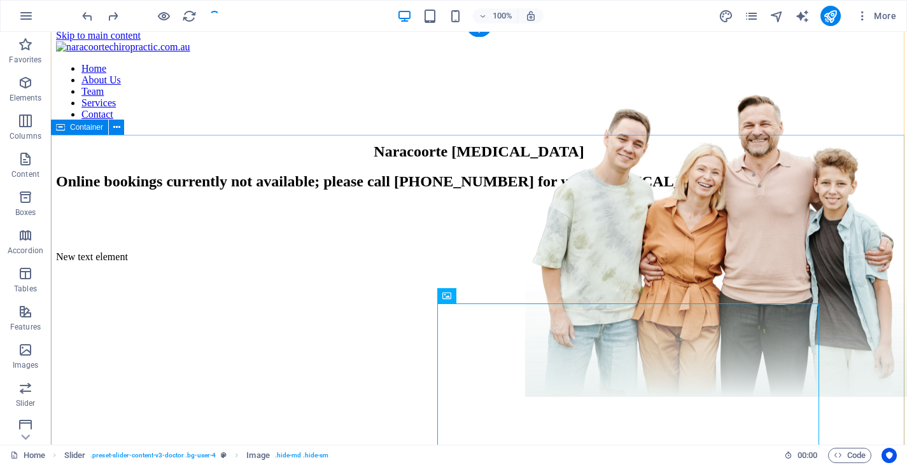
click at [425, 182] on div "Naracoorte [MEDICAL_DATA] Online bookings currently not available; please call …" at bounding box center [479, 201] width 846 height 143
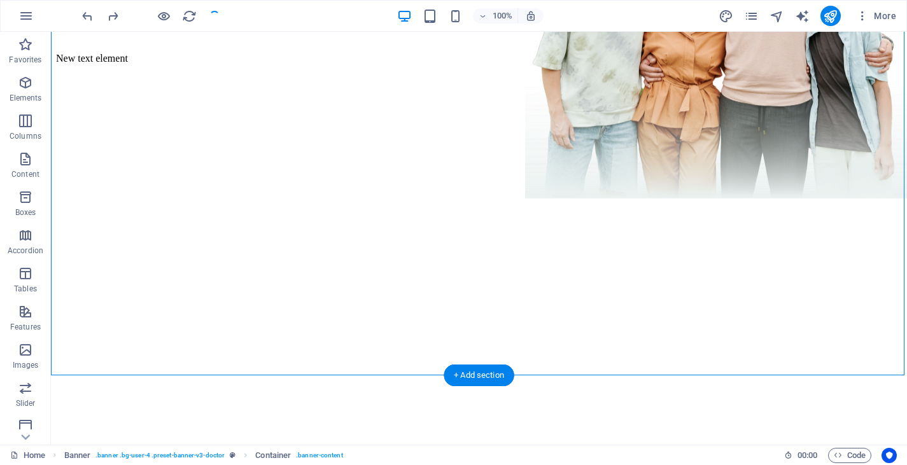
scroll to position [231, 0]
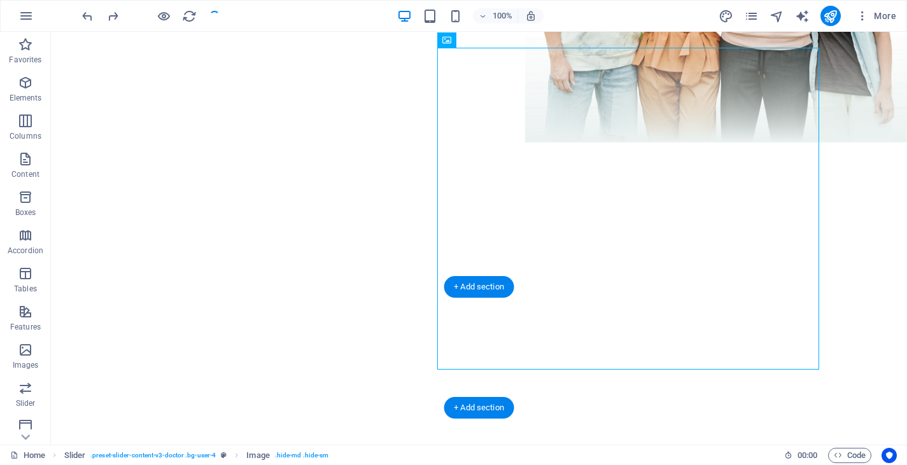
drag, startPoint x: 516, startPoint y: 323, endPoint x: 295, endPoint y: 389, distance: 230.6
click at [295, 389] on div at bounding box center [479, 365] width 846 height 121
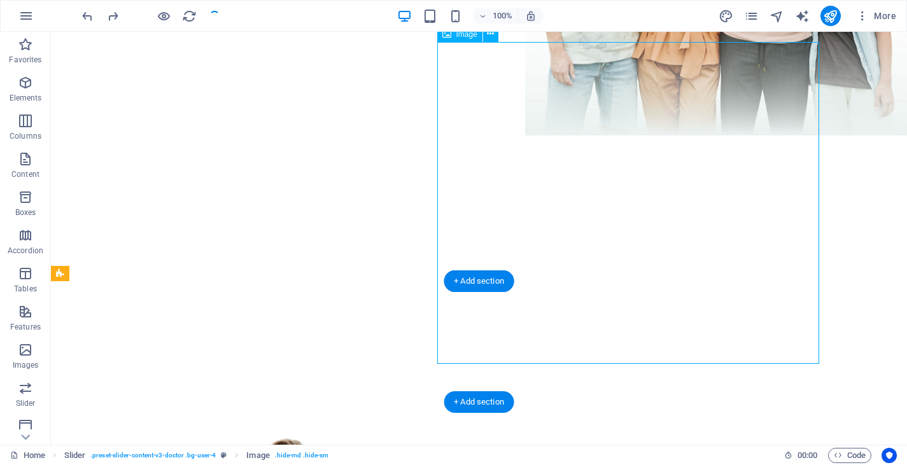
drag, startPoint x: 545, startPoint y: 300, endPoint x: 530, endPoint y: 325, distance: 28.8
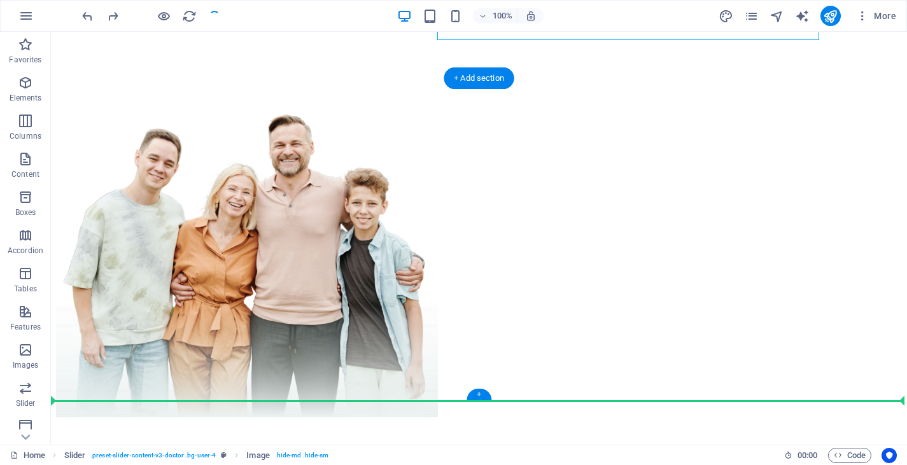
drag, startPoint x: 537, startPoint y: 221, endPoint x: 206, endPoint y: 358, distance: 358.4
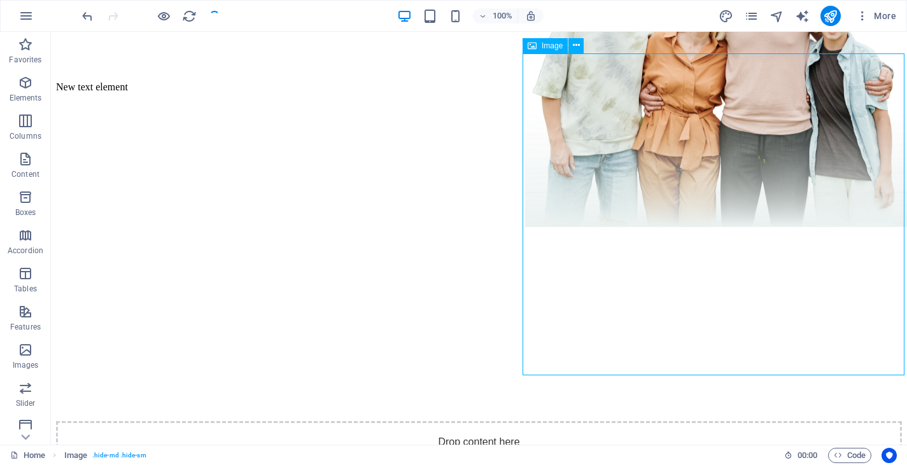
scroll to position [289, 0]
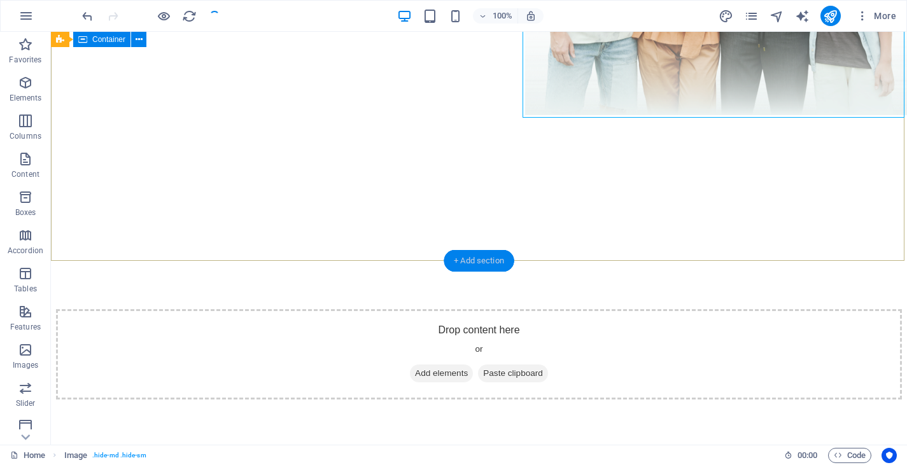
click at [465, 264] on div "+ Add section" at bounding box center [479, 261] width 71 height 22
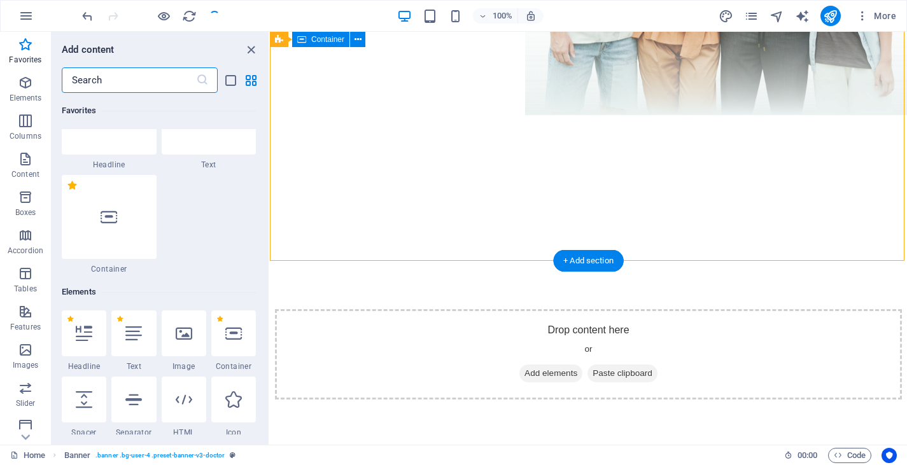
scroll to position [59, 0]
click at [190, 339] on icon at bounding box center [184, 333] width 17 height 17
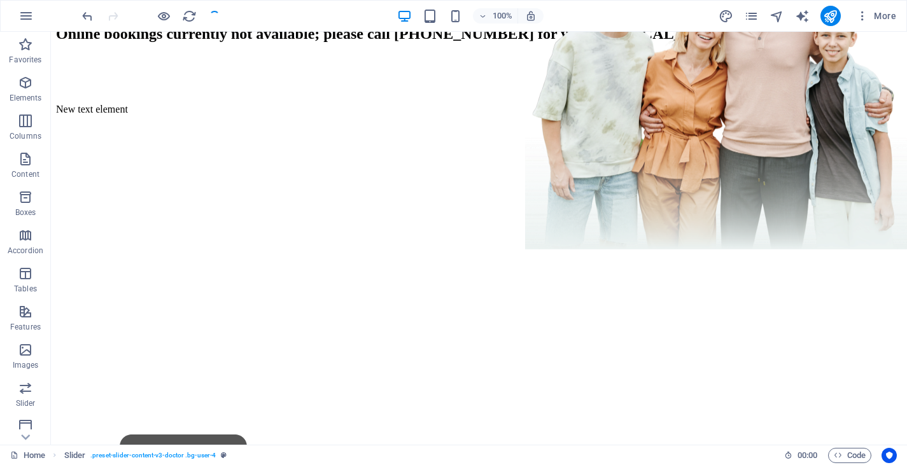
scroll to position [124, 0]
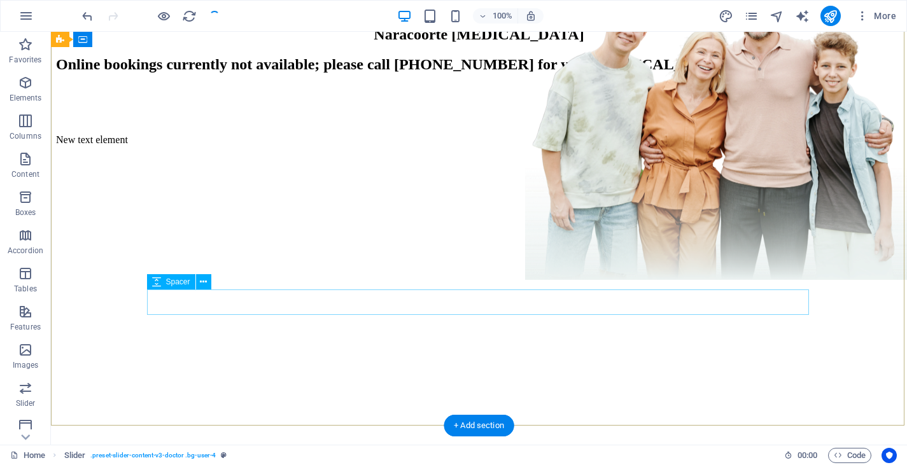
click at [595, 124] on div at bounding box center [479, 111] width 846 height 25
click at [645, 236] on figure at bounding box center [716, 120] width 382 height 325
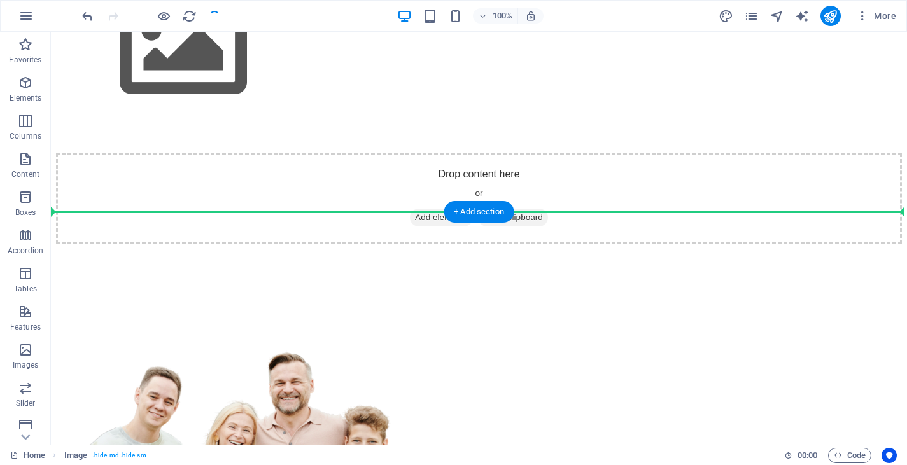
scroll to position [621, 0]
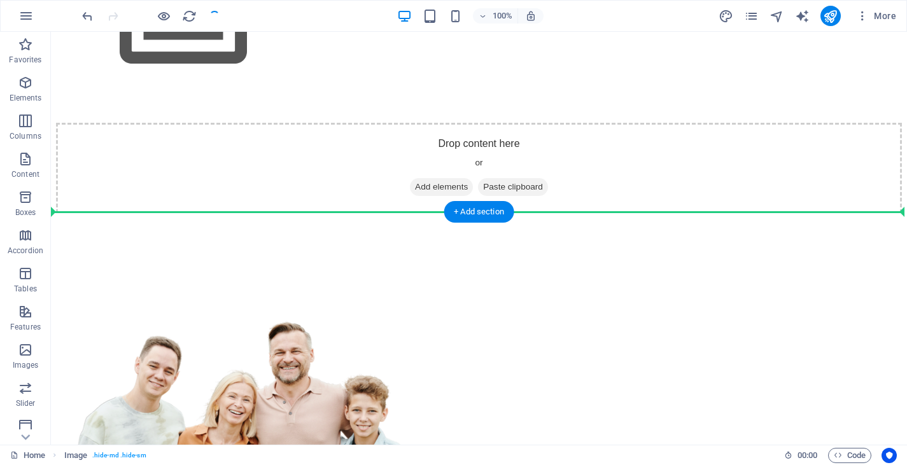
drag, startPoint x: 645, startPoint y: 236, endPoint x: 254, endPoint y: 161, distance: 398.5
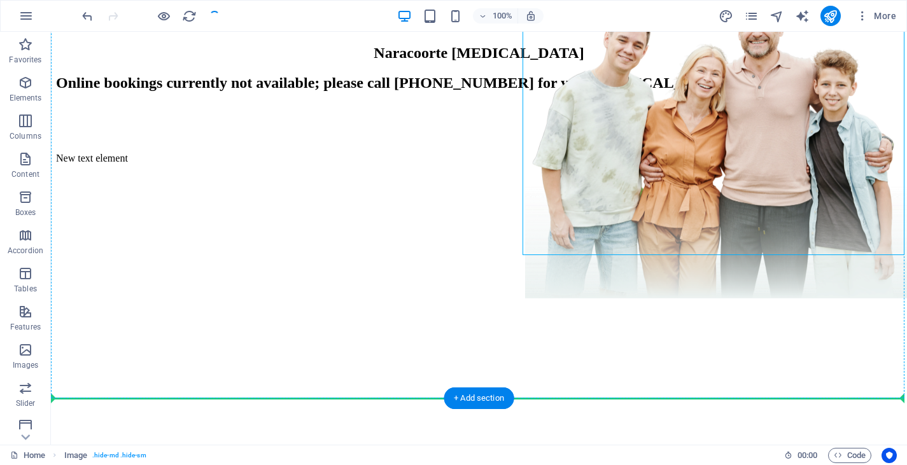
scroll to position [186, 0]
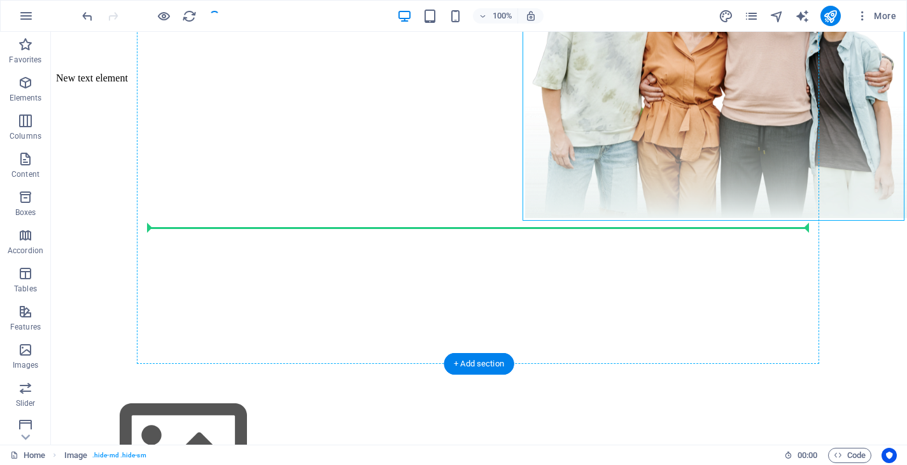
drag, startPoint x: 695, startPoint y: 259, endPoint x: 279, endPoint y: 229, distance: 417.4
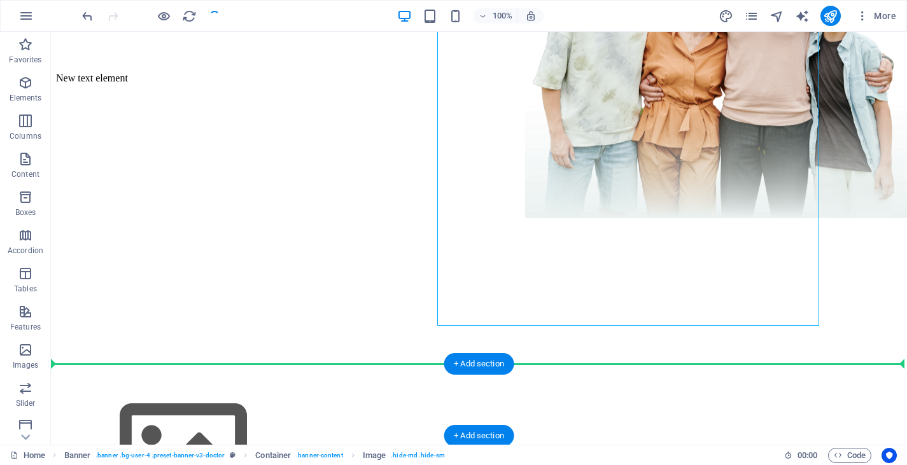
drag, startPoint x: 549, startPoint y: 187, endPoint x: 208, endPoint y: 374, distance: 389.1
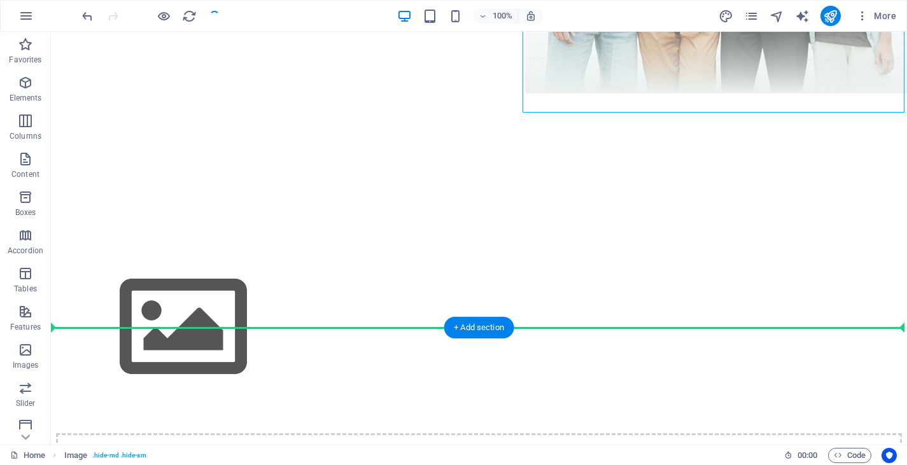
scroll to position [316, 0]
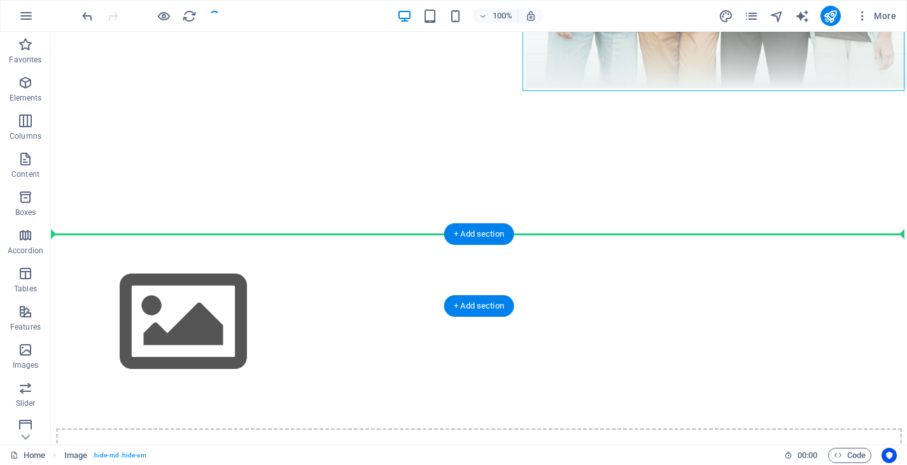
drag, startPoint x: 573, startPoint y: 197, endPoint x: 162, endPoint y: 240, distance: 412.8
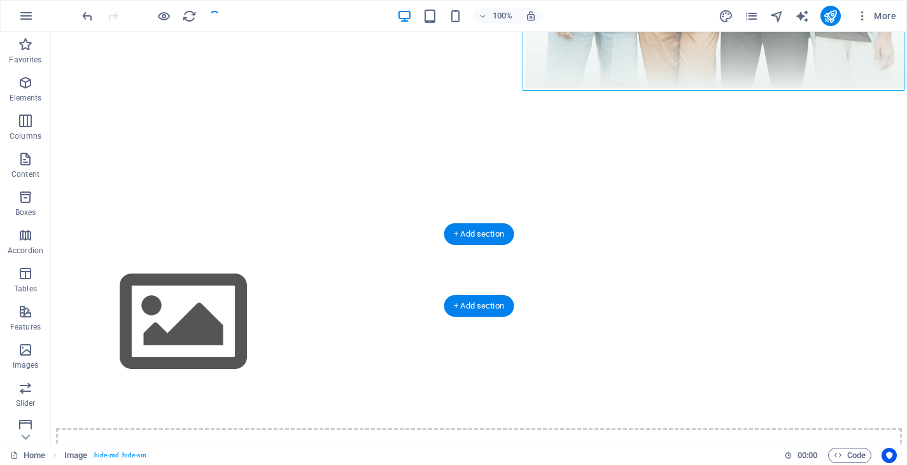
click at [159, 251] on figure at bounding box center [479, 324] width 846 height 146
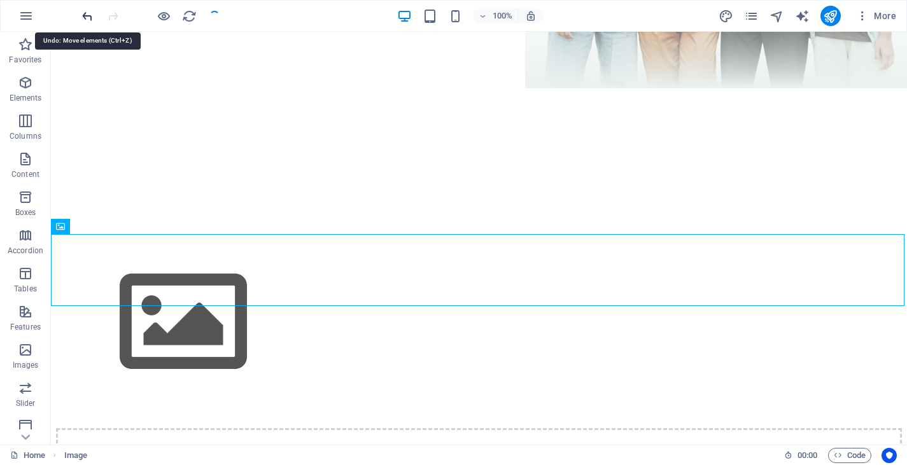
click at [90, 11] on icon "undo" at bounding box center [87, 16] width 15 height 15
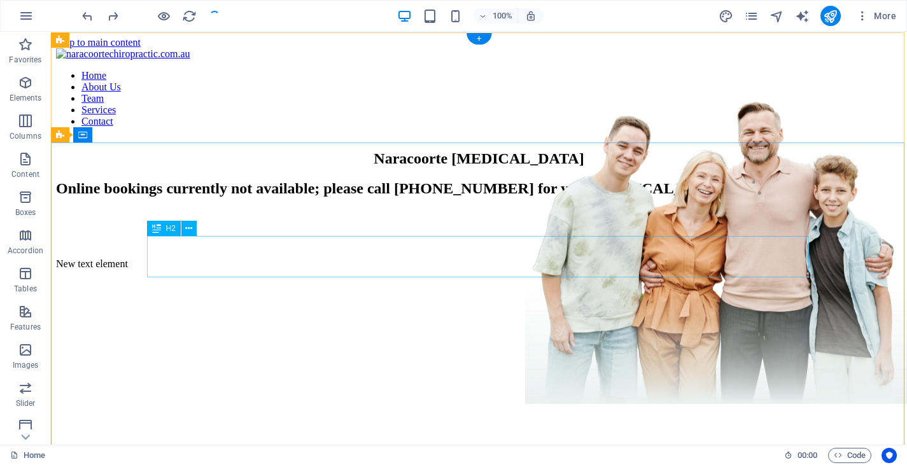
scroll to position [0, 0]
click at [88, 15] on icon "undo" at bounding box center [87, 16] width 15 height 15
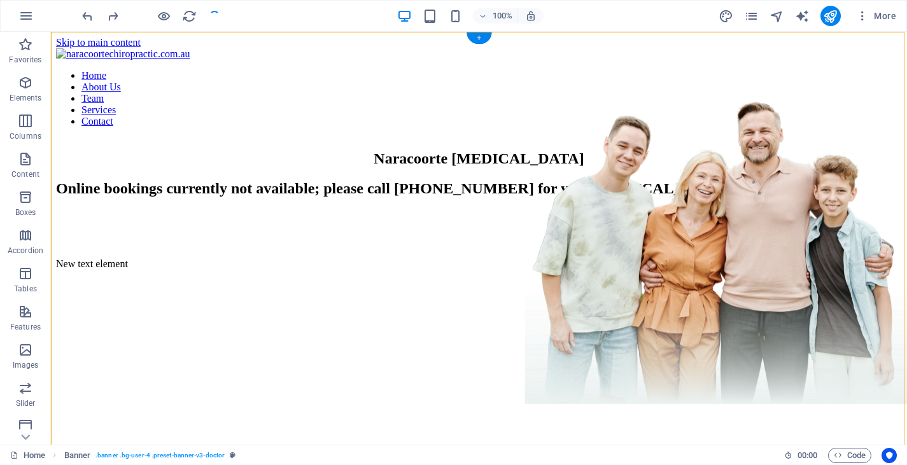
drag, startPoint x: 471, startPoint y: 246, endPoint x: 470, endPoint y: 190, distance: 56.7
click at [470, 190] on div "Naracoorte [MEDICAL_DATA] Online bookings currently not available; please call …" at bounding box center [479, 208] width 846 height 143
click at [452, 222] on div "Naracoorte [MEDICAL_DATA] Online bookings currently not available; please call …" at bounding box center [479, 208] width 846 height 143
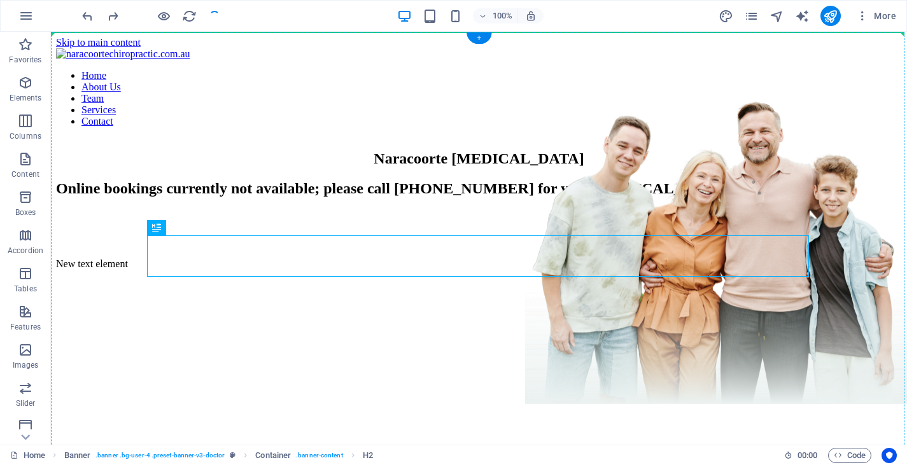
drag, startPoint x: 313, startPoint y: 254, endPoint x: 334, endPoint y: 206, distance: 52.2
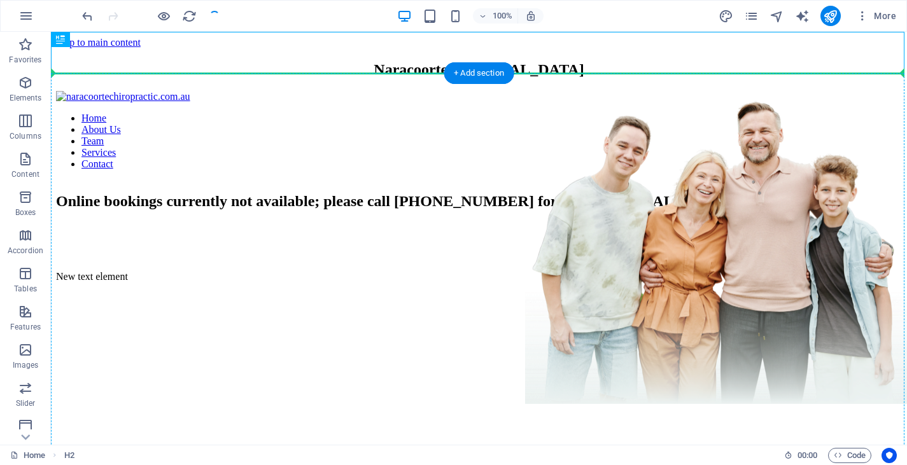
drag, startPoint x: 472, startPoint y: 47, endPoint x: 464, endPoint y: 239, distance: 192.4
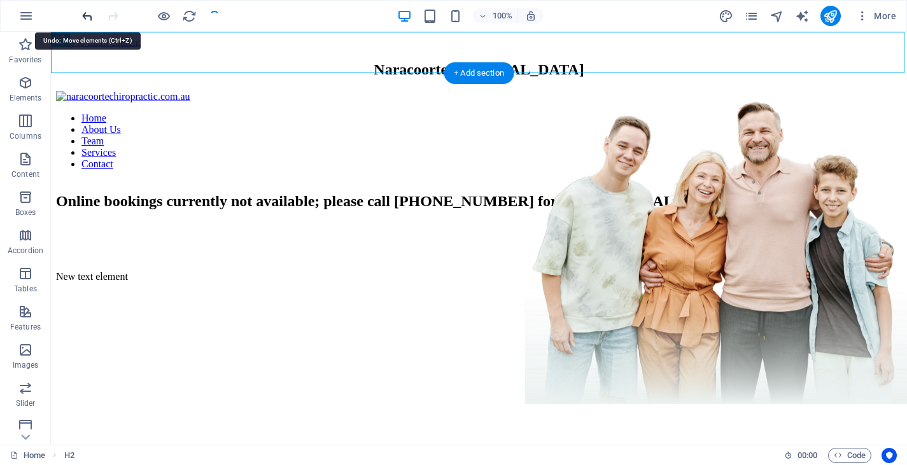
click at [87, 17] on icon "undo" at bounding box center [87, 16] width 15 height 15
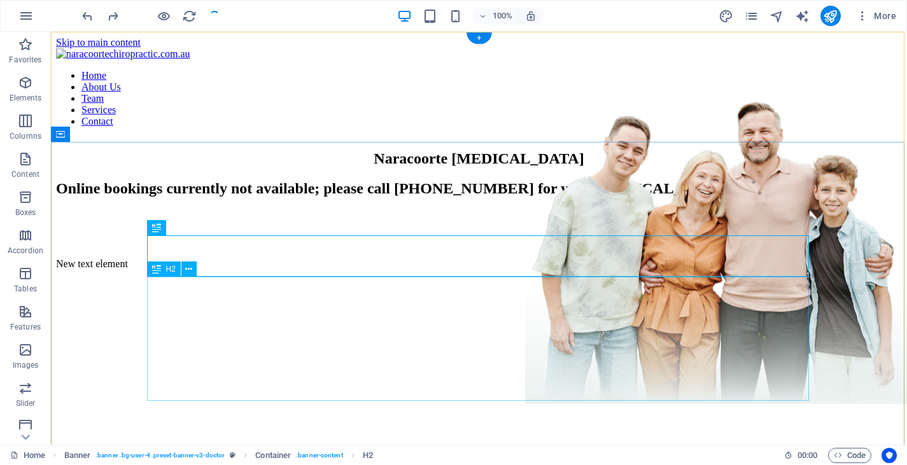
click at [351, 197] on div "Online bookings currently not available; please call [PHONE_NUMBER] for your [M…" at bounding box center [479, 188] width 846 height 17
click at [475, 167] on div "Naracoorte [MEDICAL_DATA]" at bounding box center [479, 158] width 846 height 17
click at [657, 167] on div "Naracoorte [MEDICAL_DATA]" at bounding box center [479, 158] width 846 height 17
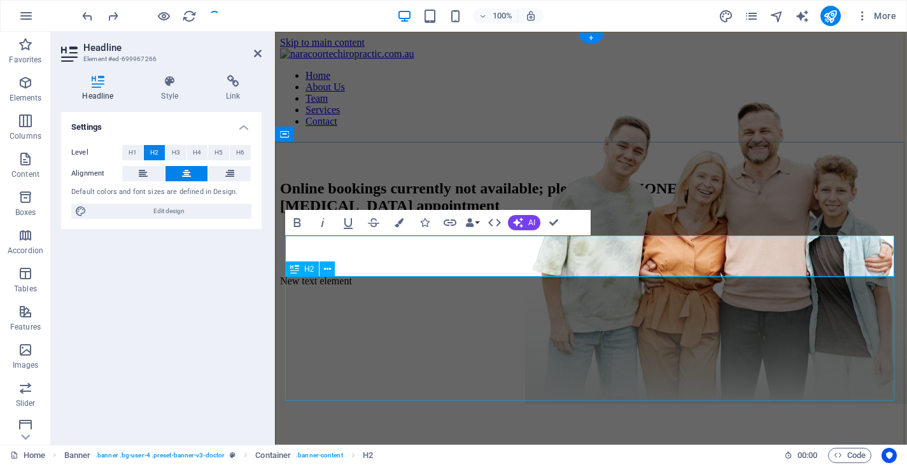
click at [608, 215] on div "Online bookings currently not available; please call [PHONE_NUMBER] for your [M…" at bounding box center [591, 197] width 622 height 34
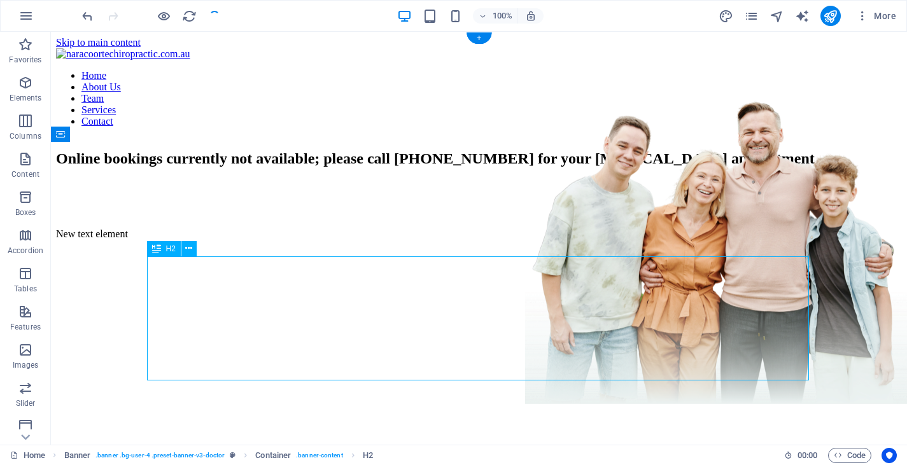
drag, startPoint x: 349, startPoint y: 348, endPoint x: 219, endPoint y: 302, distance: 138.5
click at [219, 167] on div "Online bookings currently not available; please call [PHONE_NUMBER] for your [M…" at bounding box center [479, 158] width 846 height 17
click at [327, 167] on div "Online bookings currently not available; please call [PHONE_NUMBER] for your [M…" at bounding box center [479, 158] width 846 height 17
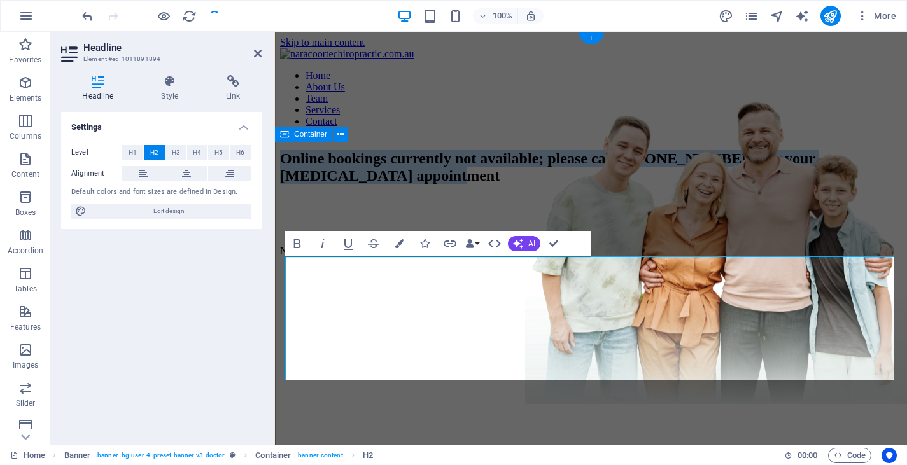
click at [404, 211] on div "Online bookings currently not available; please call [PHONE_NUMBER] for your [M…" at bounding box center [591, 202] width 622 height 130
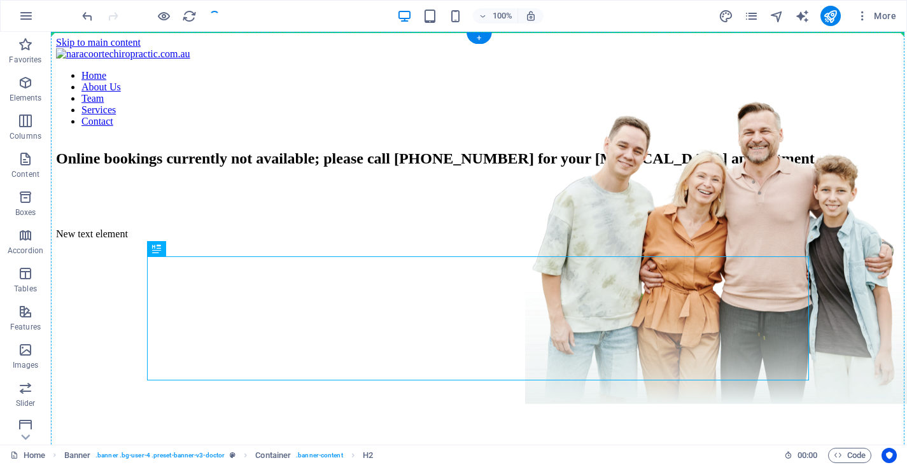
drag, startPoint x: 502, startPoint y: 276, endPoint x: 496, endPoint y: 202, distance: 74.7
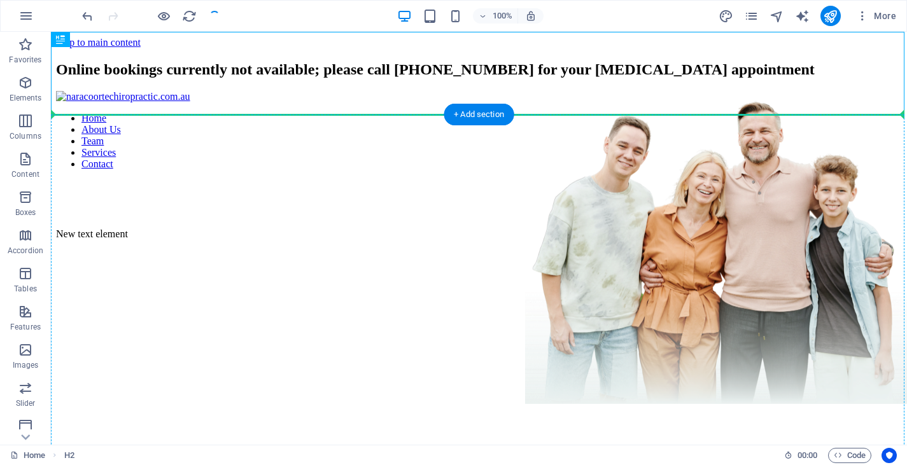
drag, startPoint x: 507, startPoint y: 84, endPoint x: 498, endPoint y: 244, distance: 160.7
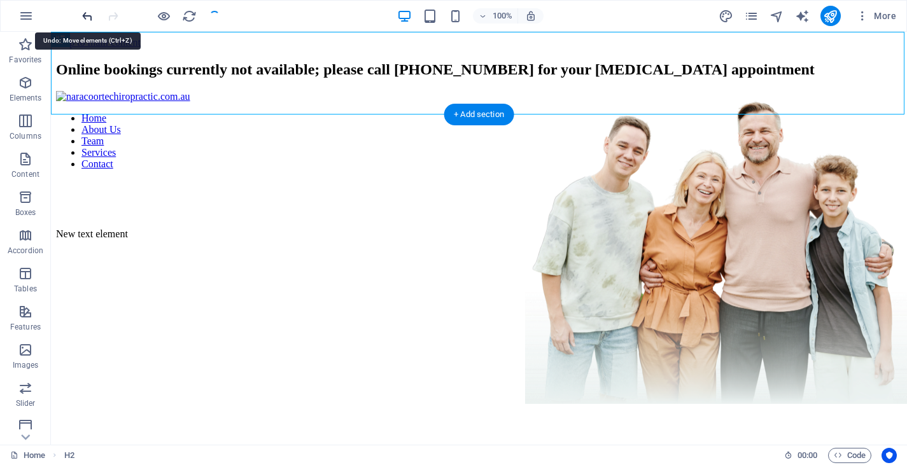
click at [87, 10] on icon "undo" at bounding box center [87, 16] width 15 height 15
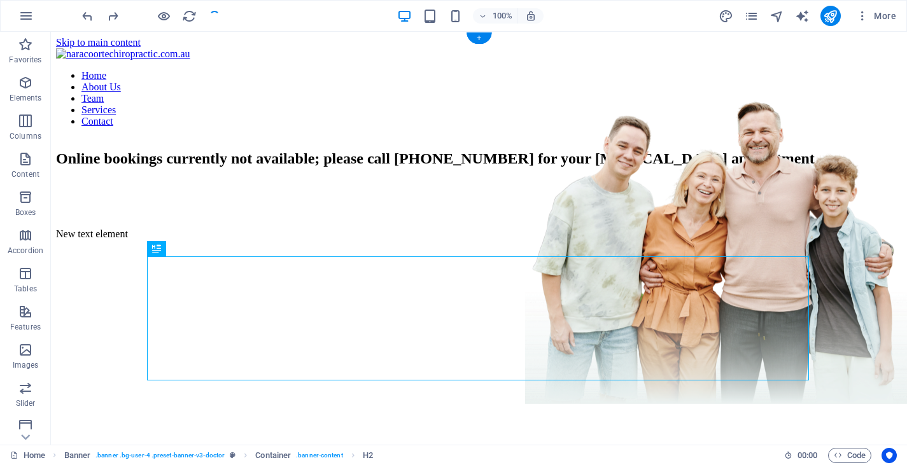
click at [188, 226] on div "Online bookings currently not available; please call [PHONE_NUMBER] for your [M…" at bounding box center [479, 193] width 846 height 113
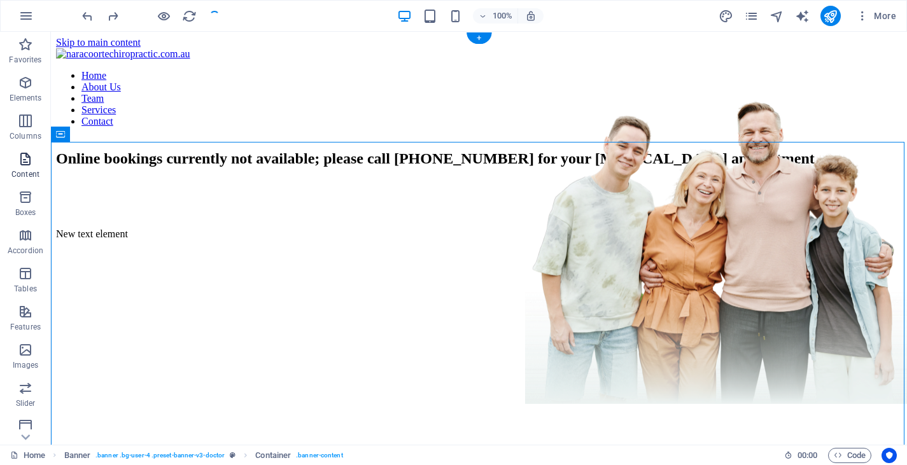
click at [23, 160] on icon "button" at bounding box center [25, 158] width 15 height 15
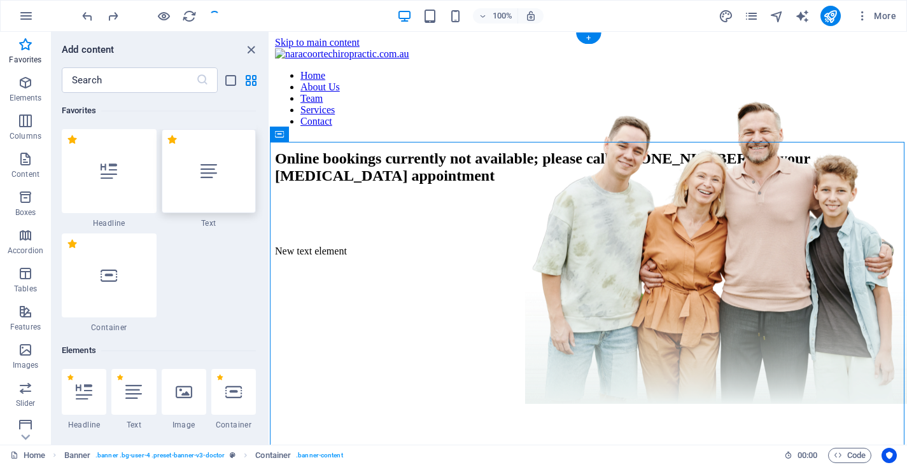
click at [198, 175] on div at bounding box center [209, 171] width 95 height 84
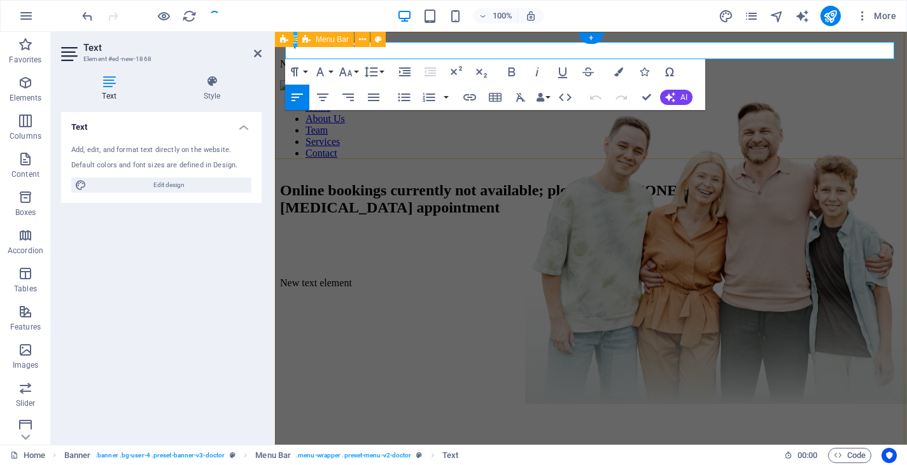
drag, startPoint x: 571, startPoint y: 48, endPoint x: 571, endPoint y: 64, distance: 16.5
click at [571, 64] on div "New text element Home About Us Team Services Contact" at bounding box center [591, 114] width 622 height 111
click at [550, 264] on div "Online bookings currently not available; please call [PHONE_NUMBER] for your [M…" at bounding box center [591, 234] width 622 height 130
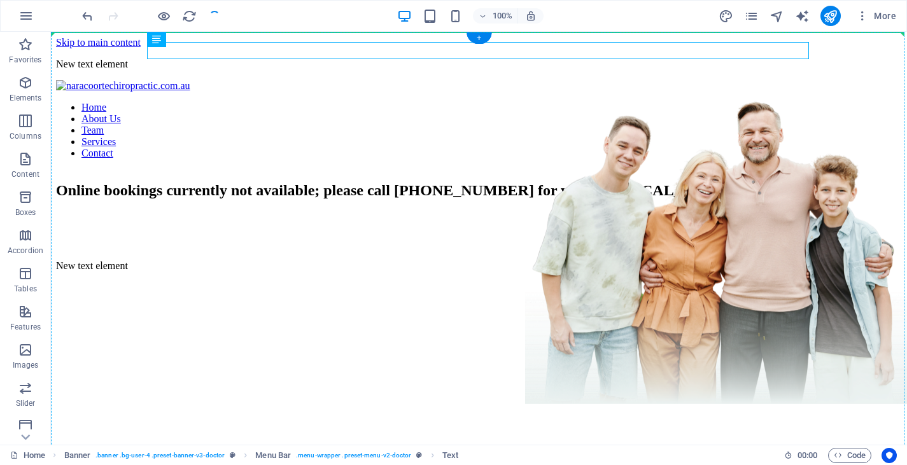
drag, startPoint x: 246, startPoint y: 47, endPoint x: 241, endPoint y: 196, distance: 149.1
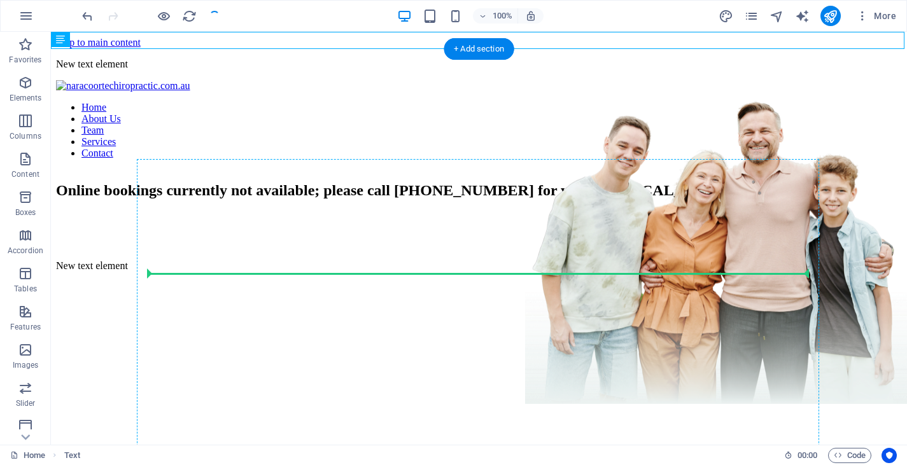
drag, startPoint x: 195, startPoint y: 39, endPoint x: 187, endPoint y: 277, distance: 237.6
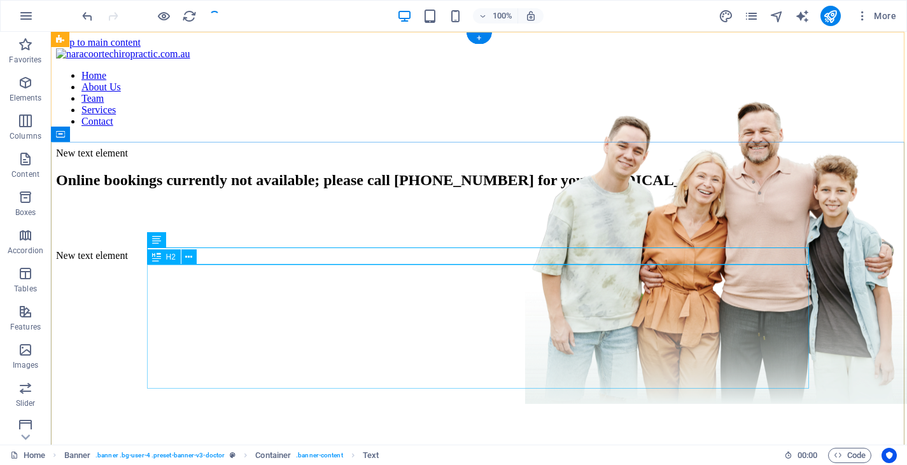
click at [335, 189] on div "Online bookings currently not available; please call [PHONE_NUMBER] for your [M…" at bounding box center [479, 180] width 846 height 17
click at [332, 189] on div "Online bookings currently not available; please call [PHONE_NUMBER] for your [M…" at bounding box center [479, 180] width 846 height 17
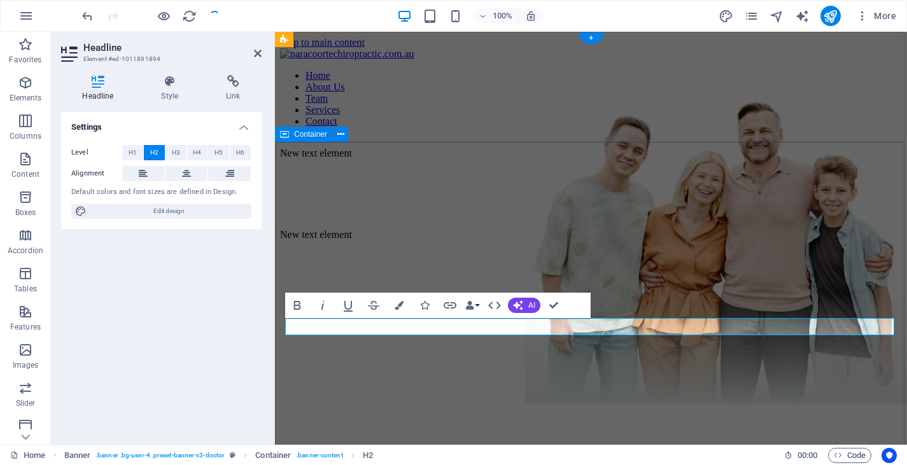
click at [425, 218] on div "New text element New text element" at bounding box center [591, 193] width 622 height 113
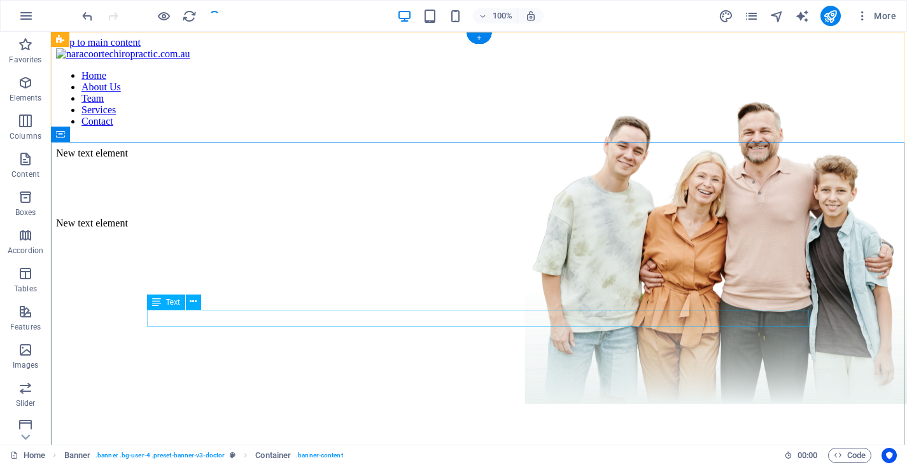
click at [248, 159] on div "New text element" at bounding box center [479, 153] width 846 height 11
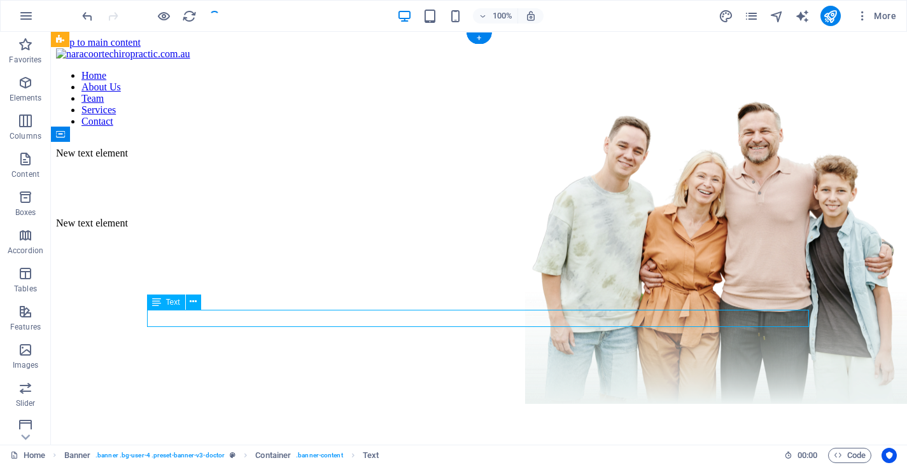
click at [248, 159] on div "New text element" at bounding box center [479, 153] width 846 height 11
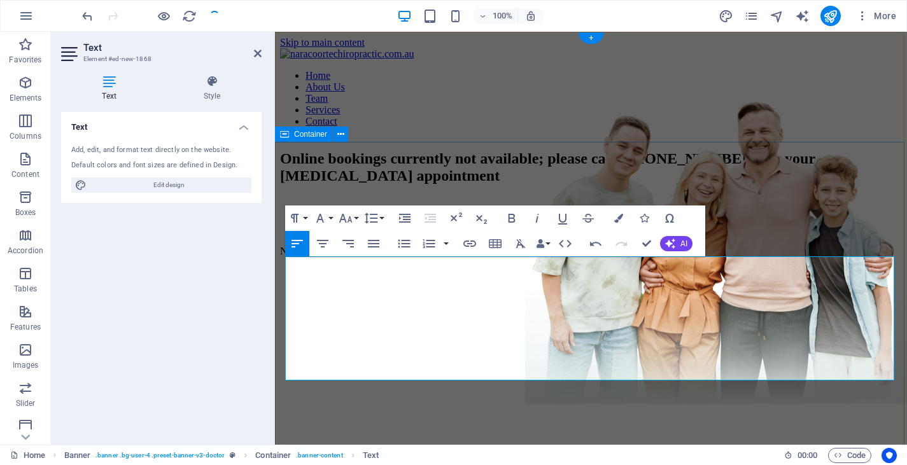
click at [556, 175] on div "Online bookings currently not available; please call [PHONE_NUMBER] for your [M…" at bounding box center [591, 202] width 622 height 130
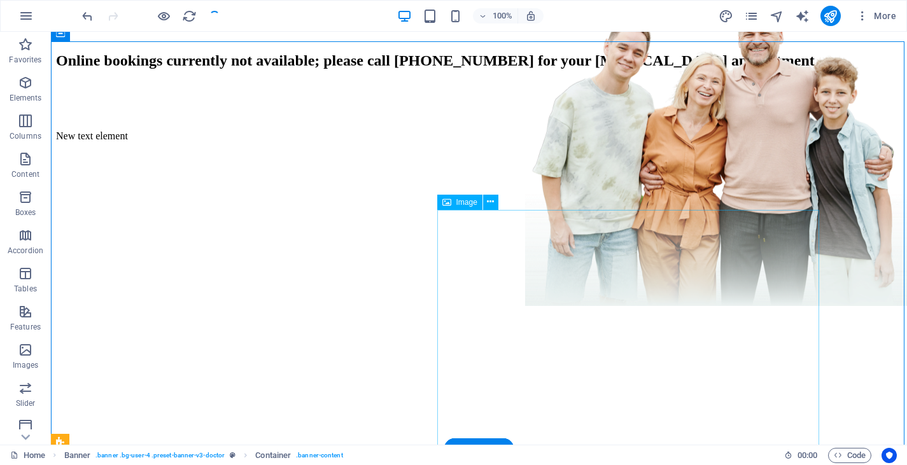
scroll to position [101, 0]
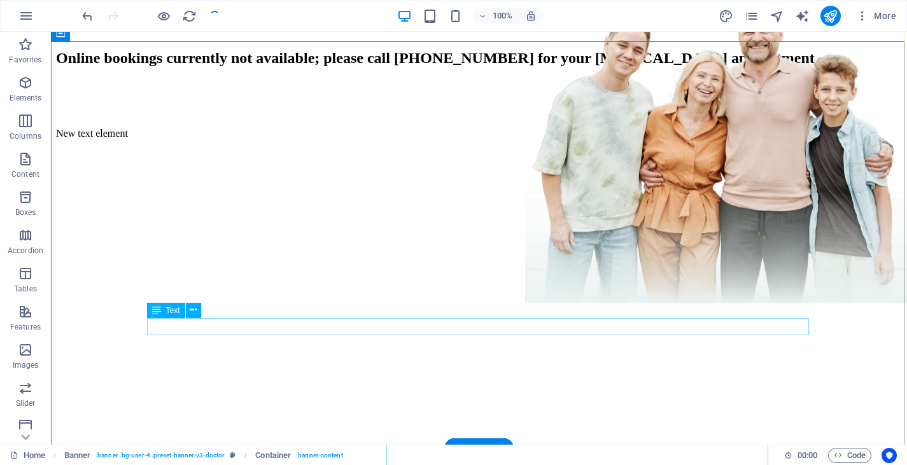
click at [262, 139] on div "New text element" at bounding box center [479, 133] width 846 height 11
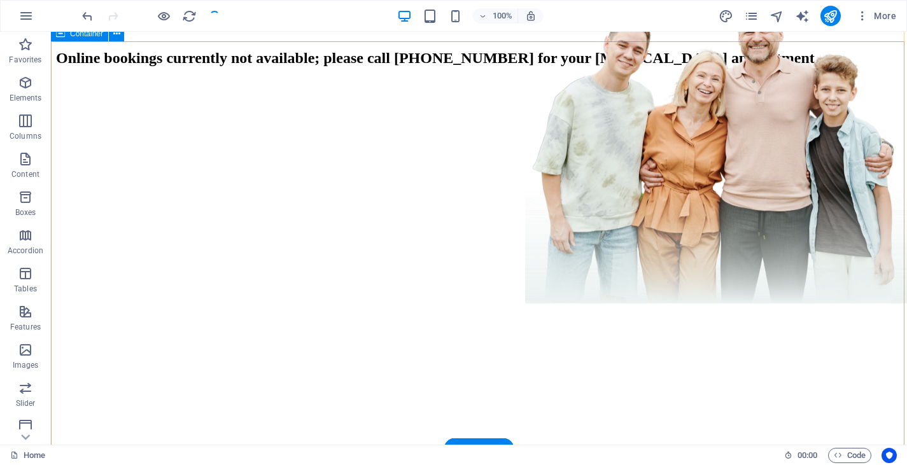
click at [253, 118] on div "Online bookings currently not available; please call [PHONE_NUMBER] for your [M…" at bounding box center [479, 77] width 846 height 81
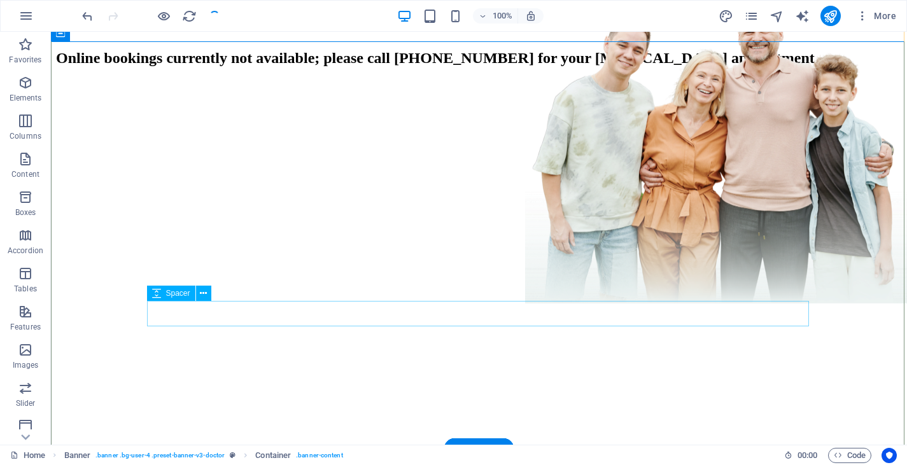
click at [220, 118] on div at bounding box center [479, 104] width 846 height 25
click at [220, 67] on div "Online bookings currently not available; please call [PHONE_NUMBER] for your [M…" at bounding box center [479, 58] width 846 height 17
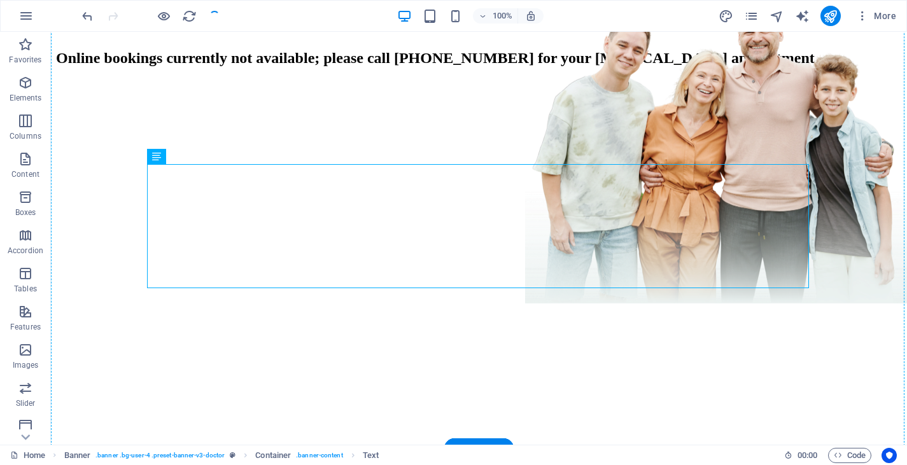
drag, startPoint x: 220, startPoint y: 195, endPoint x: 218, endPoint y: 130, distance: 64.3
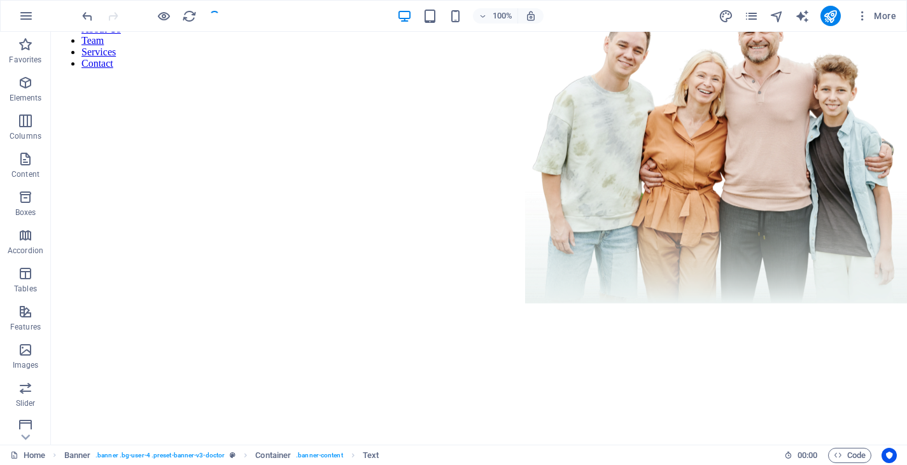
scroll to position [0, 0]
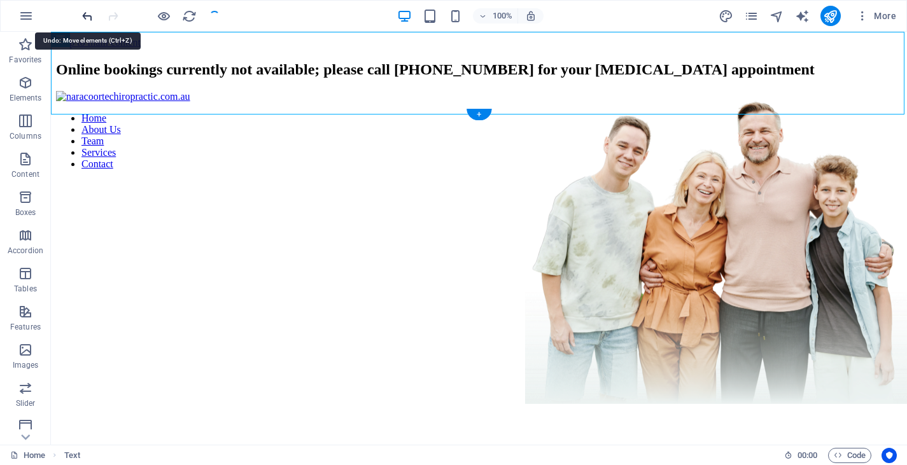
click at [91, 15] on icon "undo" at bounding box center [87, 16] width 15 height 15
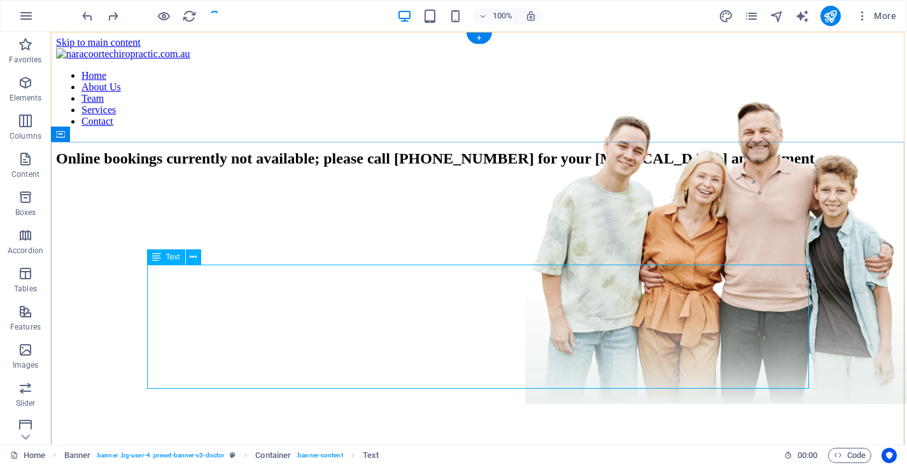
click at [158, 254] on icon at bounding box center [156, 257] width 9 height 15
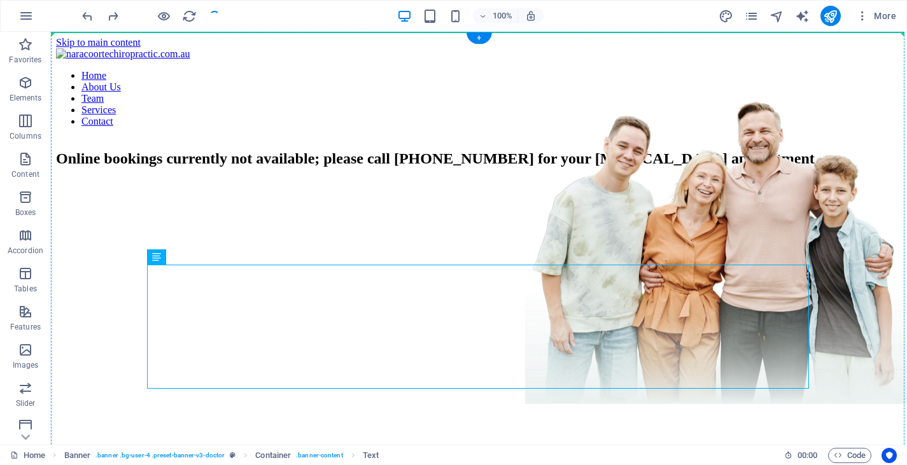
drag, startPoint x: 209, startPoint y: 286, endPoint x: 158, endPoint y: 218, distance: 85.0
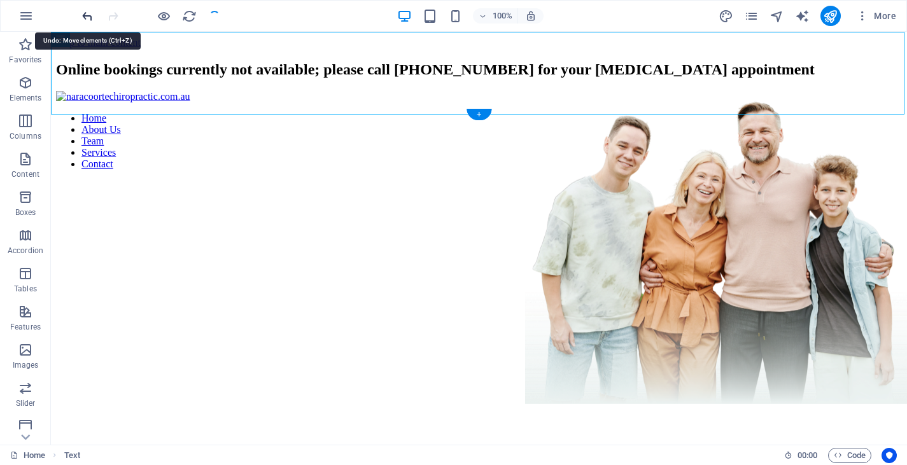
click at [92, 15] on icon "undo" at bounding box center [87, 16] width 15 height 15
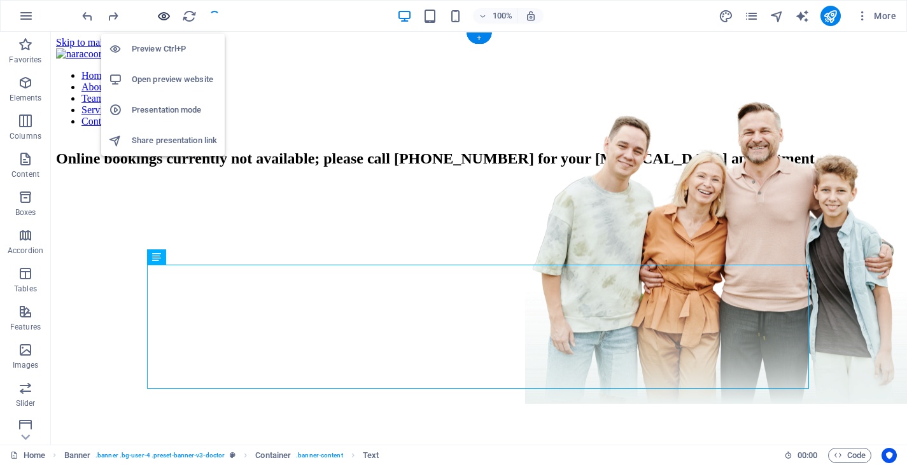
click at [162, 13] on icon "button" at bounding box center [164, 16] width 15 height 15
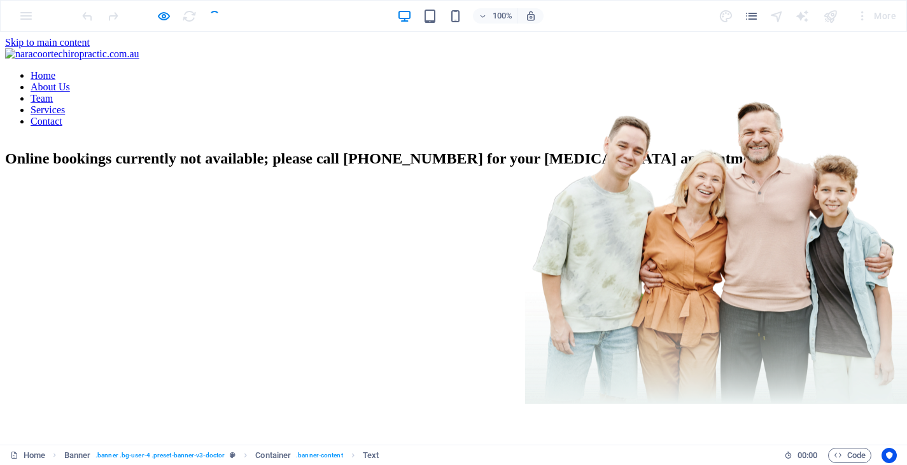
click at [405, 171] on div "Online bookings currently not available; please call [PHONE_NUMBER] for your [M…" at bounding box center [453, 177] width 897 height 81
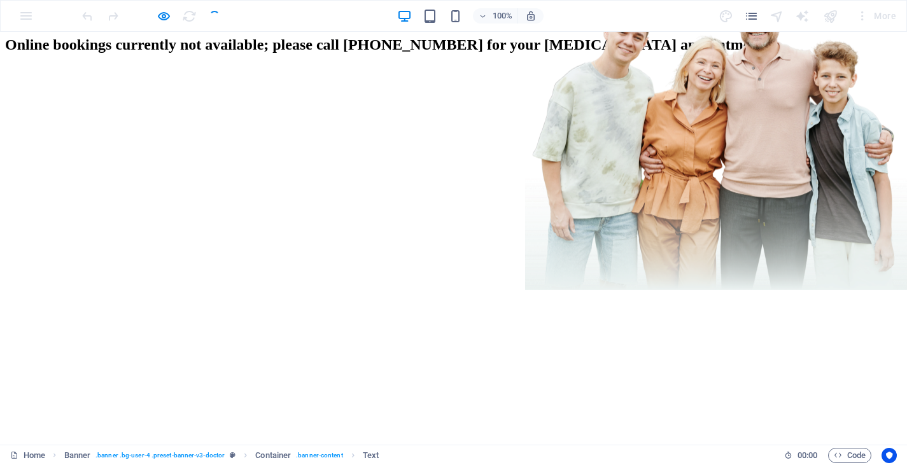
scroll to position [129, 0]
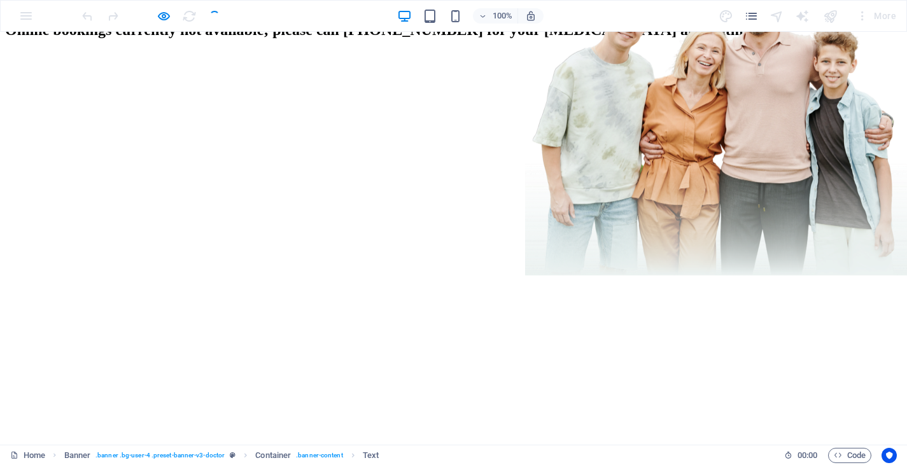
click at [525, 195] on img at bounding box center [716, 115] width 382 height 323
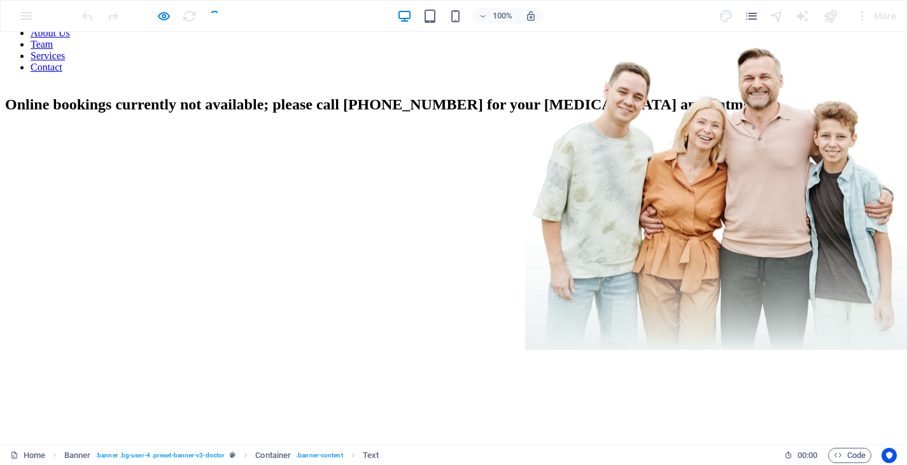
scroll to position [31, 0]
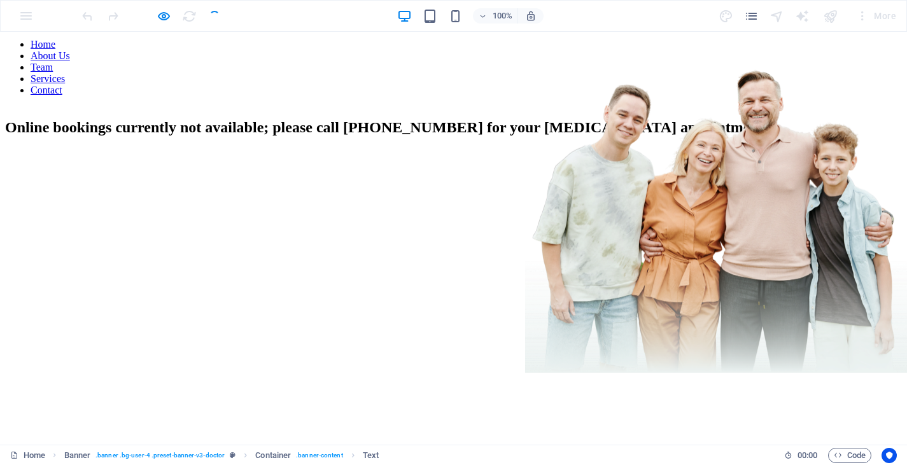
click at [378, 136] on h2 "Online bookings currently not available; please call [PHONE_NUMBER] for your [M…" at bounding box center [453, 127] width 897 height 17
click at [351, 136] on h2 "Online bookings currently not available; please call [PHONE_NUMBER] for your [M…" at bounding box center [453, 127] width 897 height 17
click at [127, 136] on h2 "Online bookings currently not available; please call [PHONE_NUMBER] for your [M…" at bounding box center [453, 127] width 897 height 17
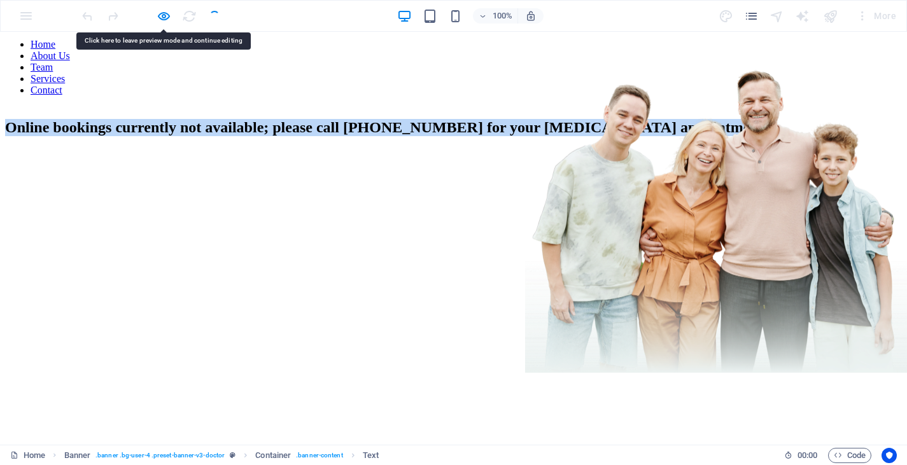
click at [127, 136] on h2 "Online bookings currently not available; please call [PHONE_NUMBER] for your [M…" at bounding box center [453, 127] width 897 height 17
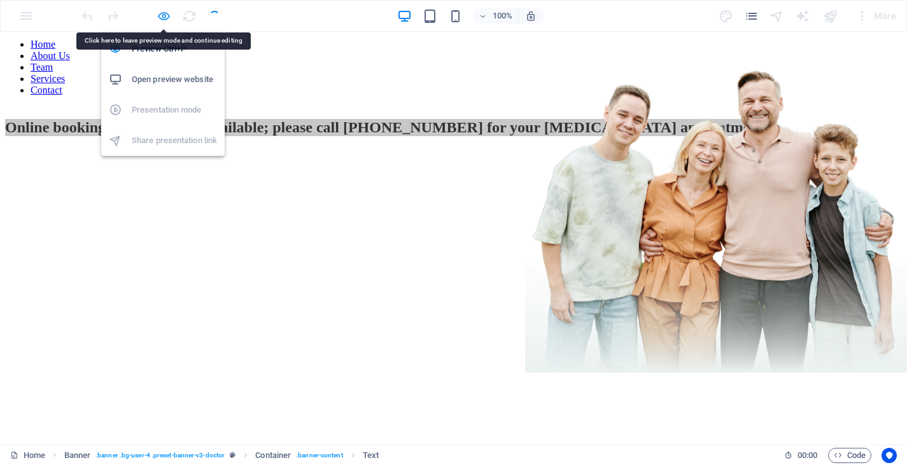
click at [164, 9] on icon "button" at bounding box center [164, 16] width 15 height 15
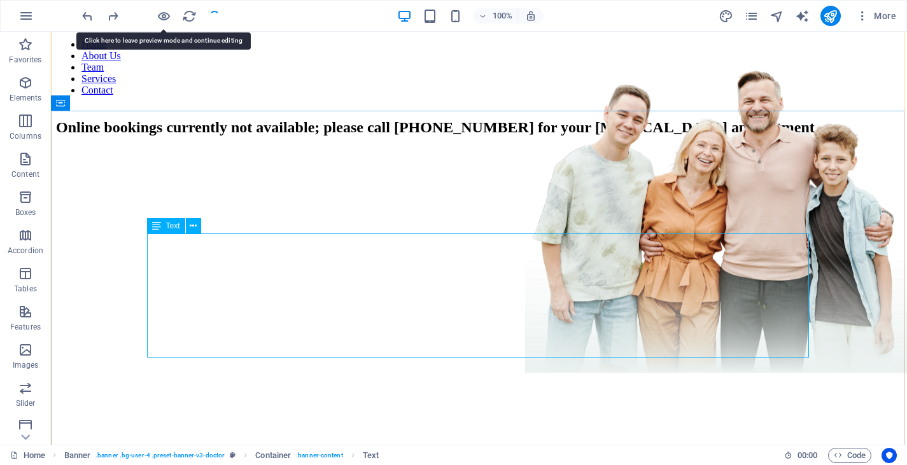
click at [153, 136] on div "Online bookings currently not available; please call [PHONE_NUMBER] for your [M…" at bounding box center [479, 127] width 846 height 17
click at [165, 183] on div "Online bookings currently not available; please call [PHONE_NUMBER] for your [M…" at bounding box center [479, 146] width 846 height 81
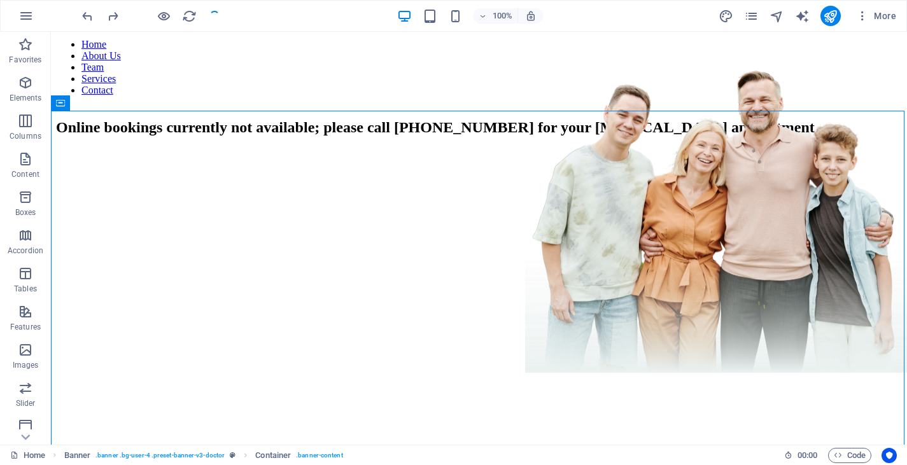
click at [165, 175] on div "Online bookings currently not available; please call [PHONE_NUMBER] for your [M…" at bounding box center [479, 146] width 846 height 81
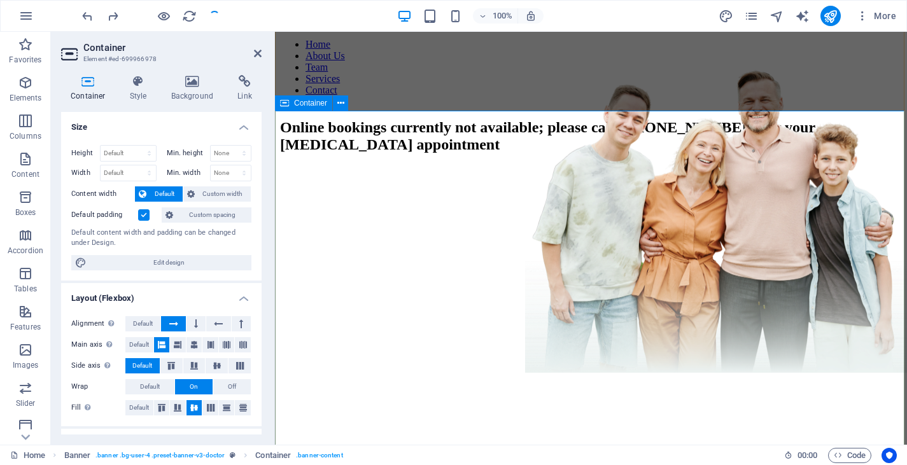
click at [374, 204] on div "Online bookings currently not available; please call [PHONE_NUMBER] for your [M…" at bounding box center [591, 155] width 622 height 98
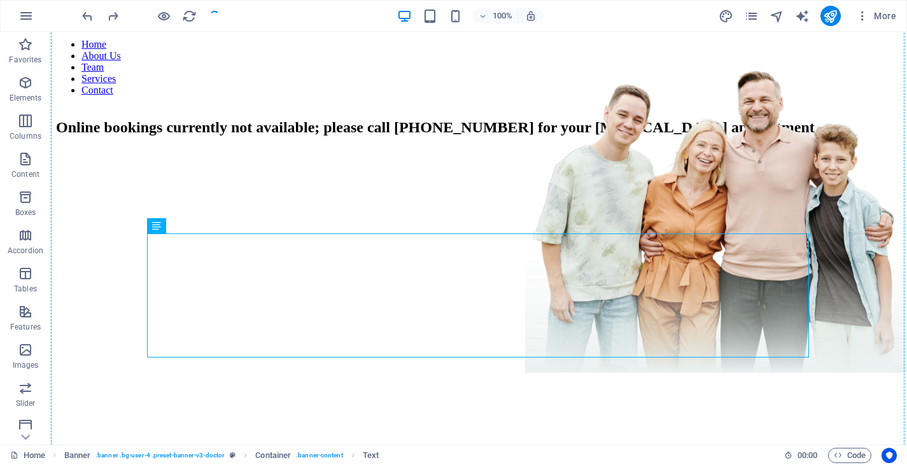
drag, startPoint x: 71, startPoint y: 247, endPoint x: 293, endPoint y: 158, distance: 239.4
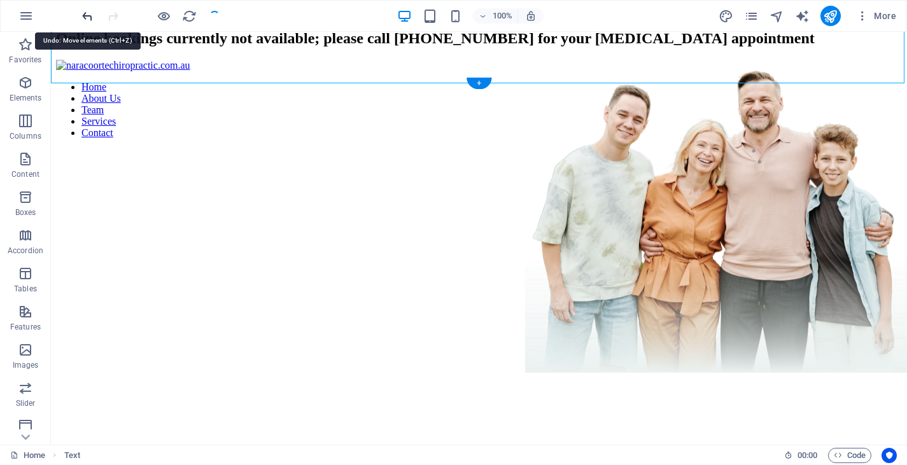
click at [88, 11] on icon "undo" at bounding box center [87, 16] width 15 height 15
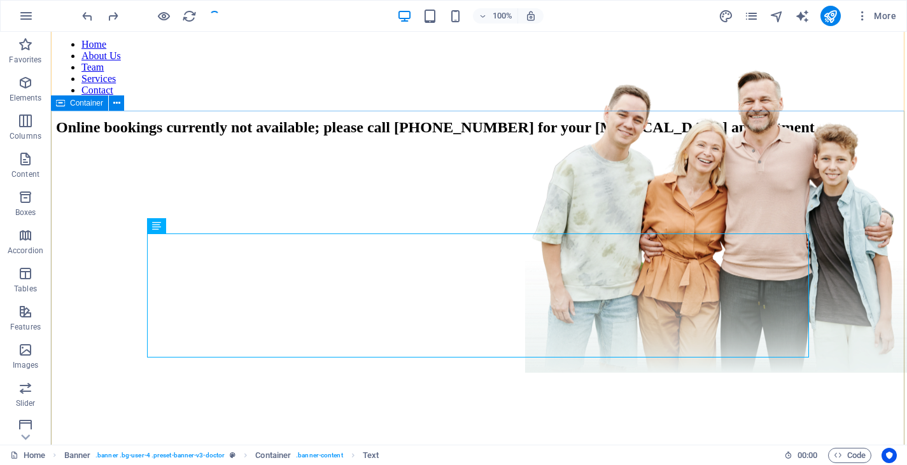
click at [118, 179] on div "Online bookings currently not available; please call [PHONE_NUMBER] for your [M…" at bounding box center [479, 146] width 846 height 81
click at [204, 136] on div "Online bookings currently not available; please call [PHONE_NUMBER] for your [M…" at bounding box center [479, 127] width 846 height 17
drag, startPoint x: 331, startPoint y: 334, endPoint x: 306, endPoint y: 334, distance: 24.8
click at [306, 136] on div "Online bookings currently not available; please call [PHONE_NUMBER] for your [M…" at bounding box center [479, 127] width 846 height 17
click at [323, 136] on div "Online bookings currently not available; please call [PHONE_NUMBER] for your [M…" at bounding box center [479, 127] width 846 height 17
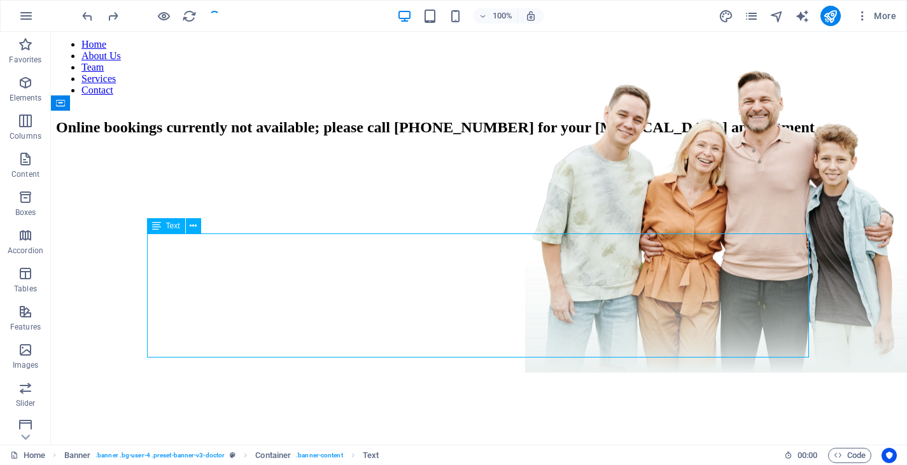
click at [323, 136] on div "Online bookings currently not available; please call [PHONE_NUMBER] for your [M…" at bounding box center [479, 127] width 846 height 17
click at [99, 136] on h2 "Online bookings currently not available; please call [PHONE_NUMBER] for your [M…" at bounding box center [479, 127] width 846 height 17
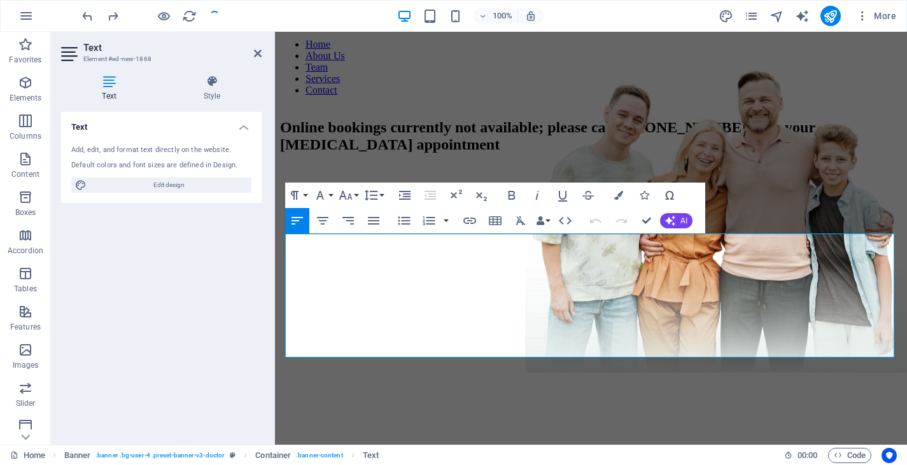
click at [113, 81] on icon at bounding box center [109, 81] width 96 height 13
click at [235, 80] on icon at bounding box center [211, 81] width 99 height 13
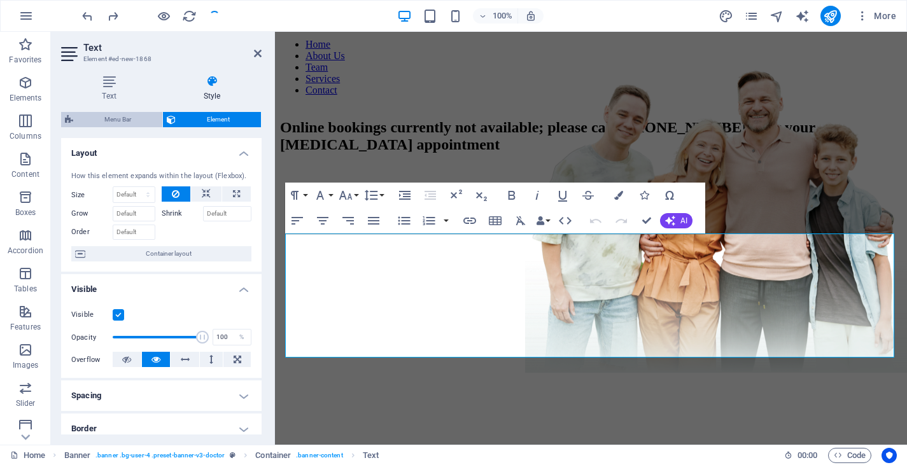
click at [137, 120] on span "Menu Bar" at bounding box center [117, 119] width 81 height 15
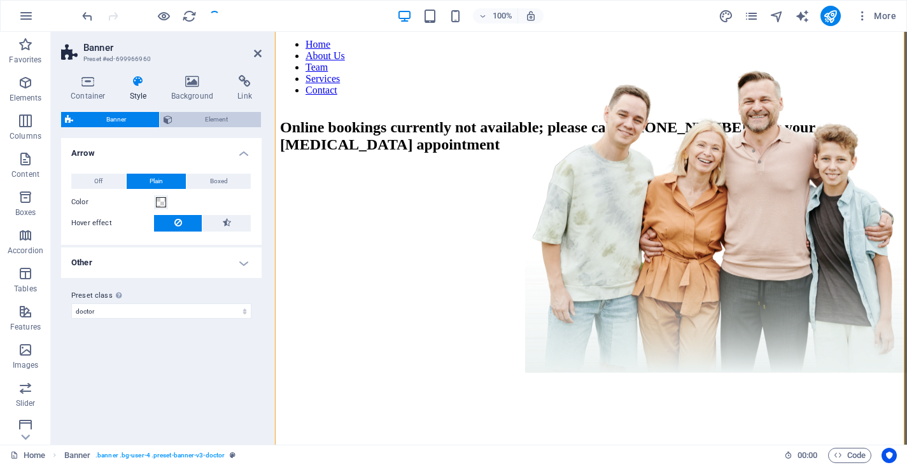
click at [187, 118] on span "Element" at bounding box center [216, 119] width 81 height 15
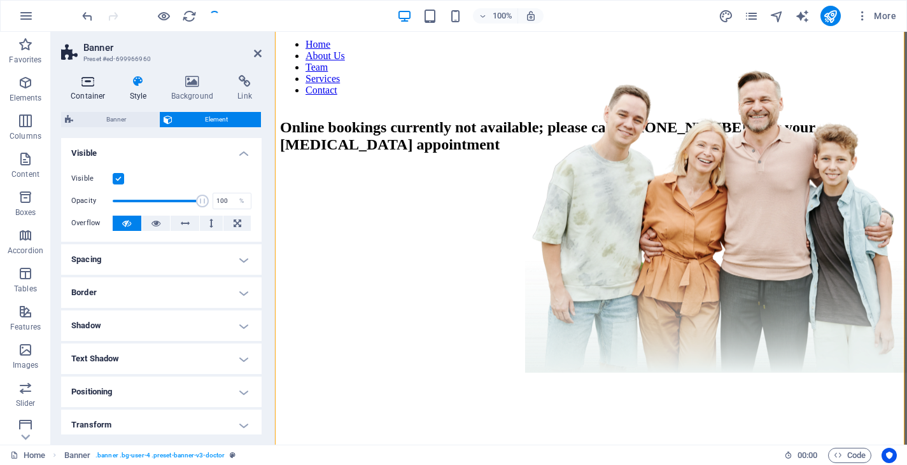
click at [95, 88] on h4 "Container" at bounding box center [90, 88] width 59 height 27
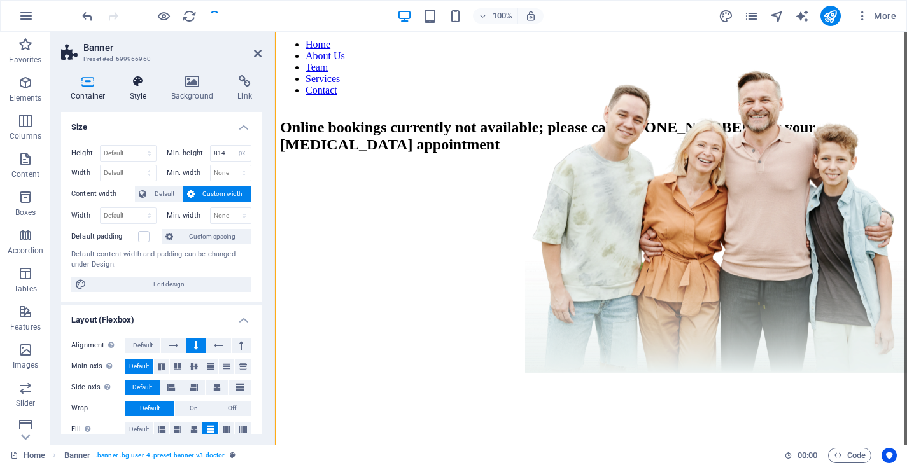
click at [139, 90] on h4 "Style" at bounding box center [140, 88] width 41 height 27
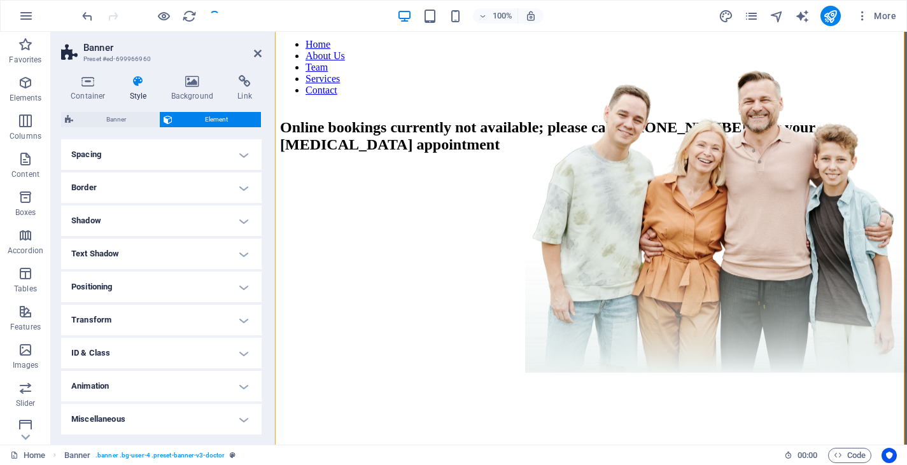
scroll to position [104, 0]
click at [400, 204] on div "Online bookings currently not available; please call [PHONE_NUMBER] for your [M…" at bounding box center [591, 155] width 622 height 98
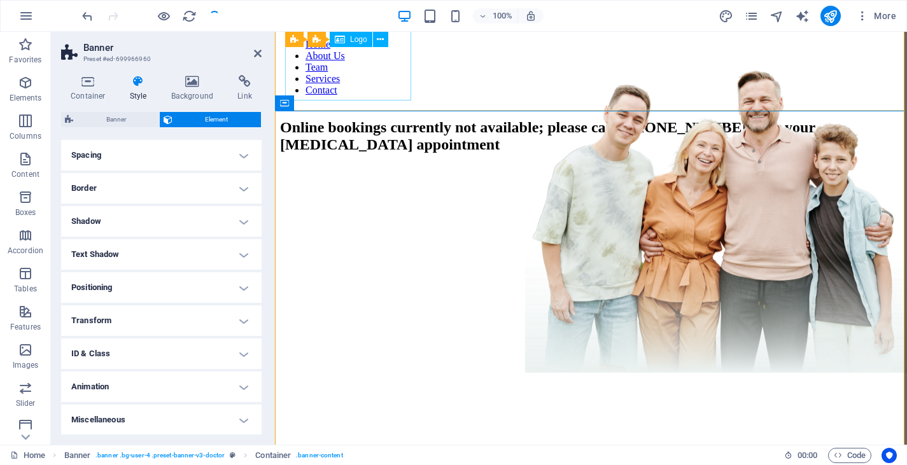
click at [384, 29] on div at bounding box center [591, 22] width 622 height 11
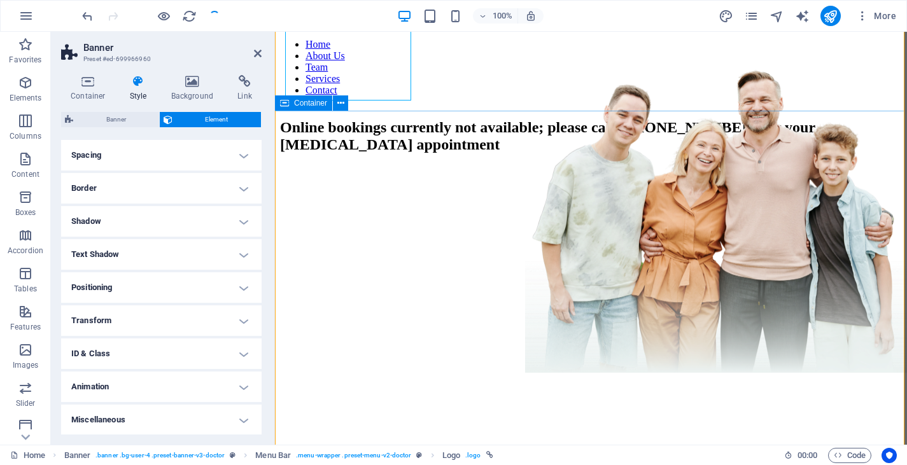
click at [406, 204] on div "Online bookings currently not available; please call [PHONE_NUMBER] for your [M…" at bounding box center [591, 155] width 622 height 98
click at [342, 204] on div "Online bookings currently not available; please call [PHONE_NUMBER] for your [M…" at bounding box center [591, 155] width 622 height 98
click at [253, 51] on h2 "Banner" at bounding box center [172, 47] width 178 height 11
click at [255, 56] on icon at bounding box center [258, 53] width 8 height 10
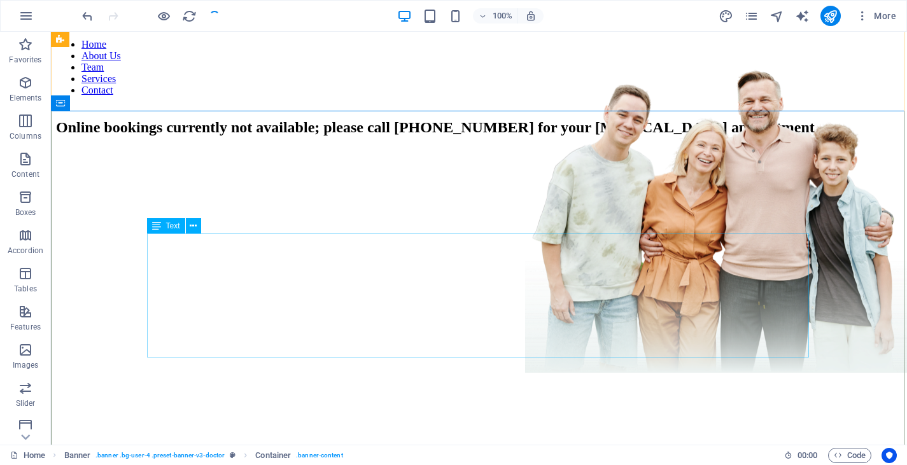
click at [392, 136] on div "Online bookings currently not available; please call [PHONE_NUMBER] for your [M…" at bounding box center [479, 127] width 846 height 17
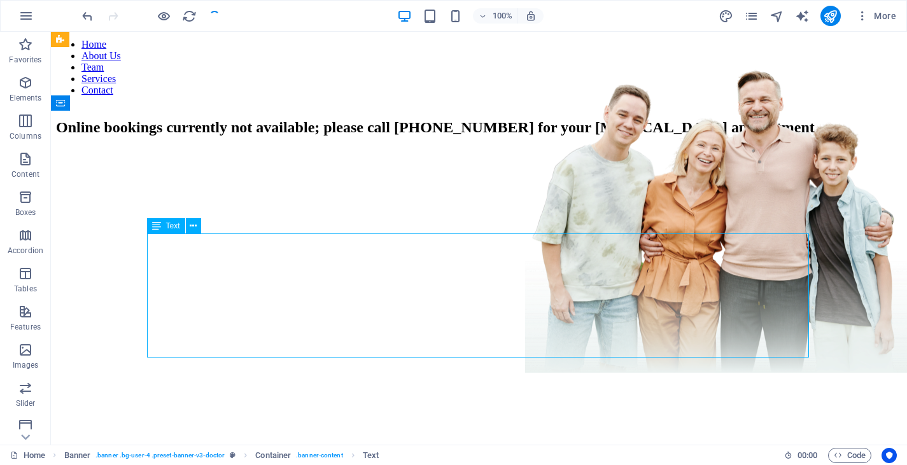
click at [348, 136] on div "Online bookings currently not available; please call [PHONE_NUMBER] for your [M…" at bounding box center [479, 127] width 846 height 17
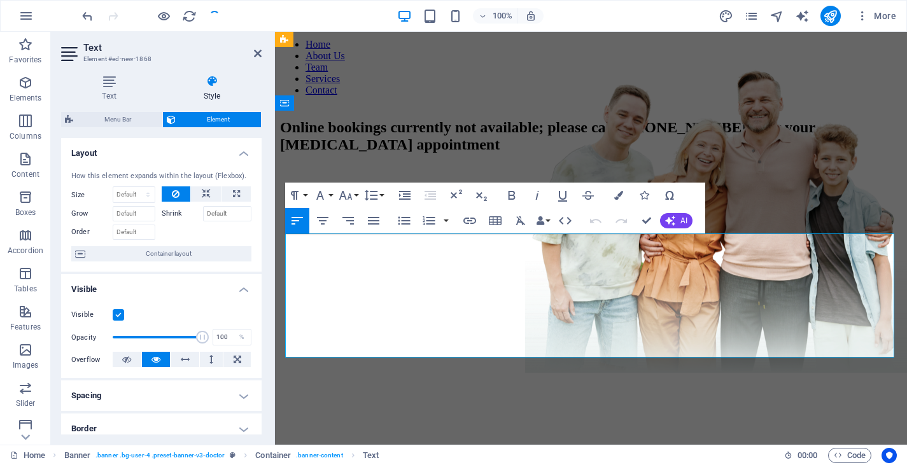
click at [649, 153] on h2 "Online bookings currently not available; please call [PHONE_NUMBER] for your [M…" at bounding box center [591, 136] width 622 height 34
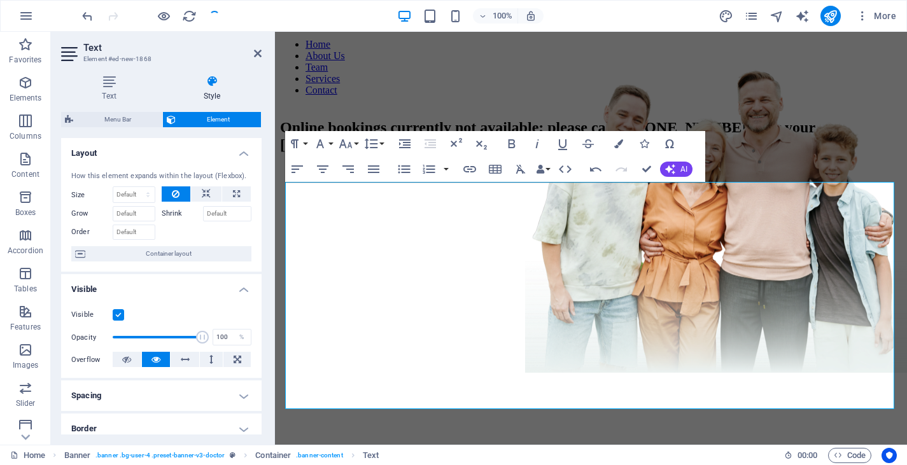
click at [253, 51] on h2 "Text" at bounding box center [172, 47] width 178 height 11
click at [260, 52] on icon at bounding box center [258, 53] width 8 height 10
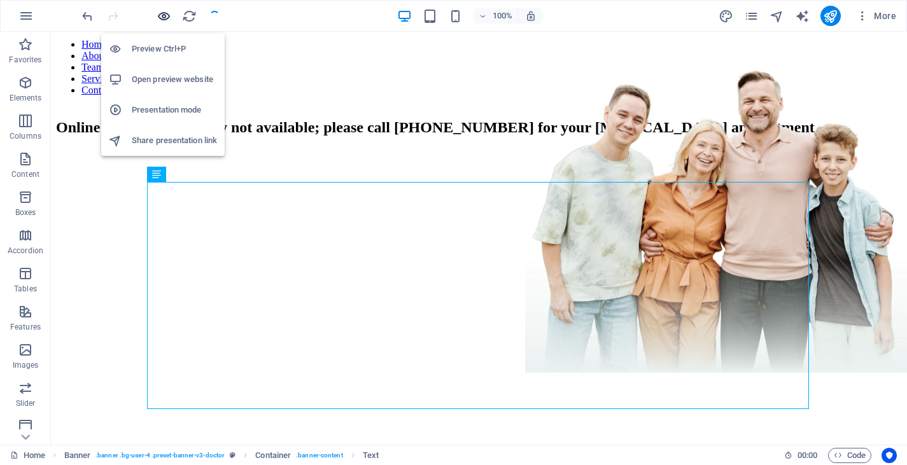
click at [164, 14] on icon "button" at bounding box center [164, 16] width 15 height 15
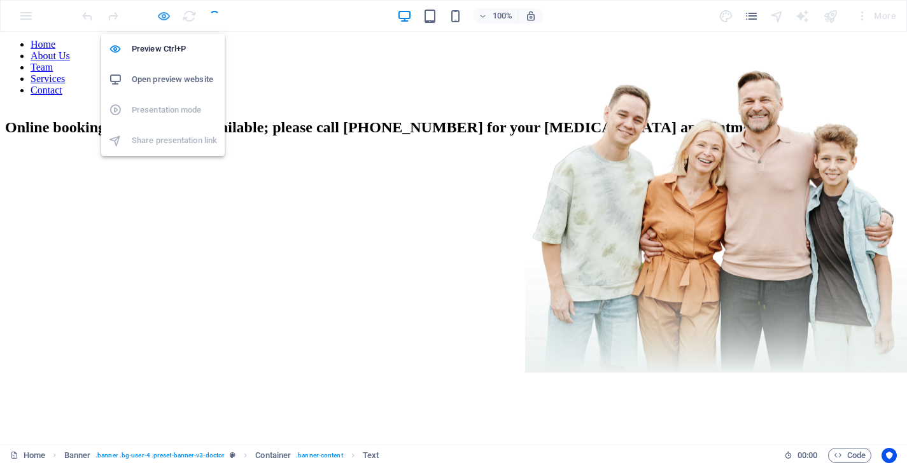
click at [164, 20] on icon "button" at bounding box center [164, 16] width 15 height 15
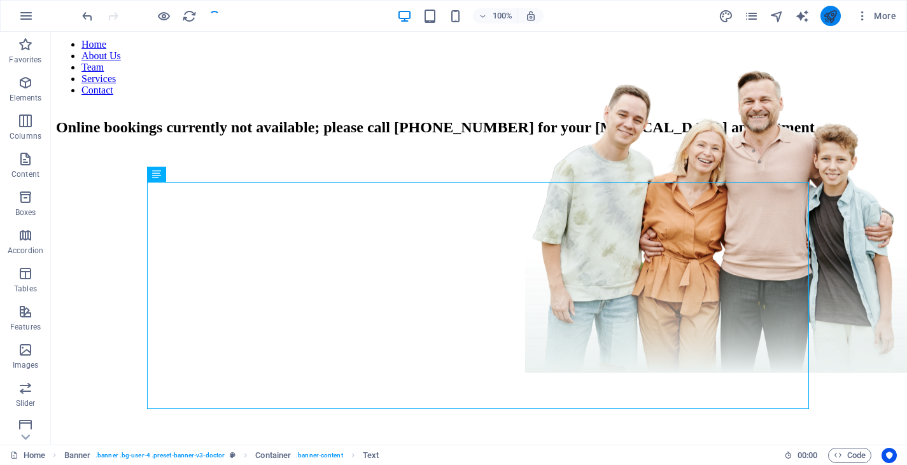
click at [833, 17] on icon "publish" at bounding box center [830, 16] width 15 height 15
checkbox input "false"
